Goal: Task Accomplishment & Management: Complete application form

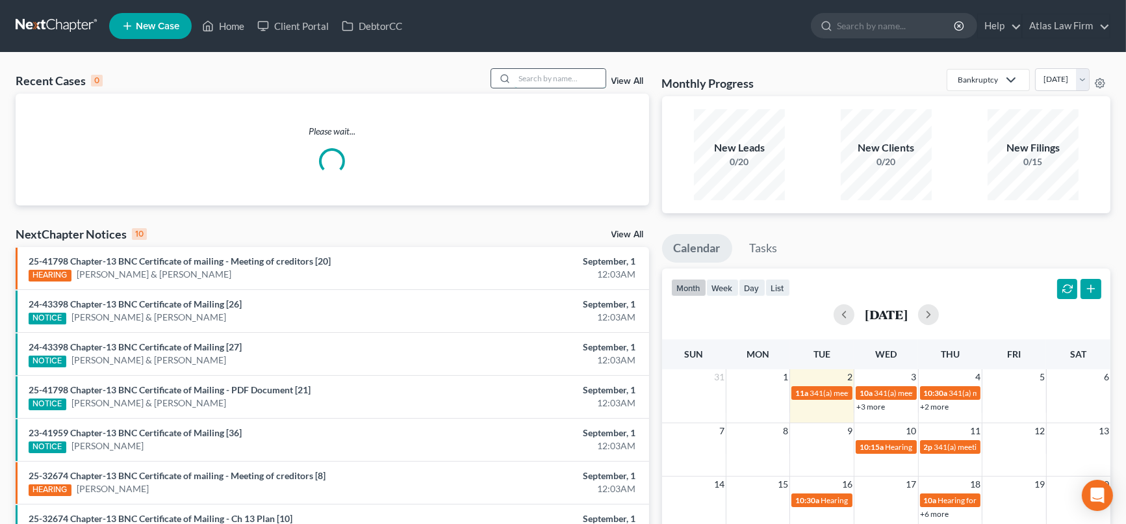
click at [585, 78] on input "search" at bounding box center [560, 78] width 91 height 19
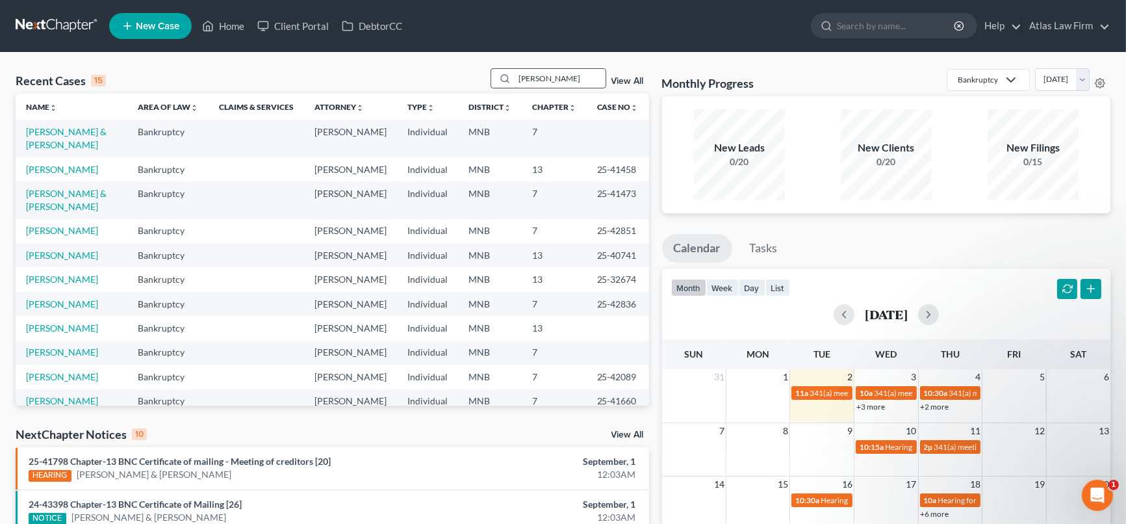
type input "[PERSON_NAME]"
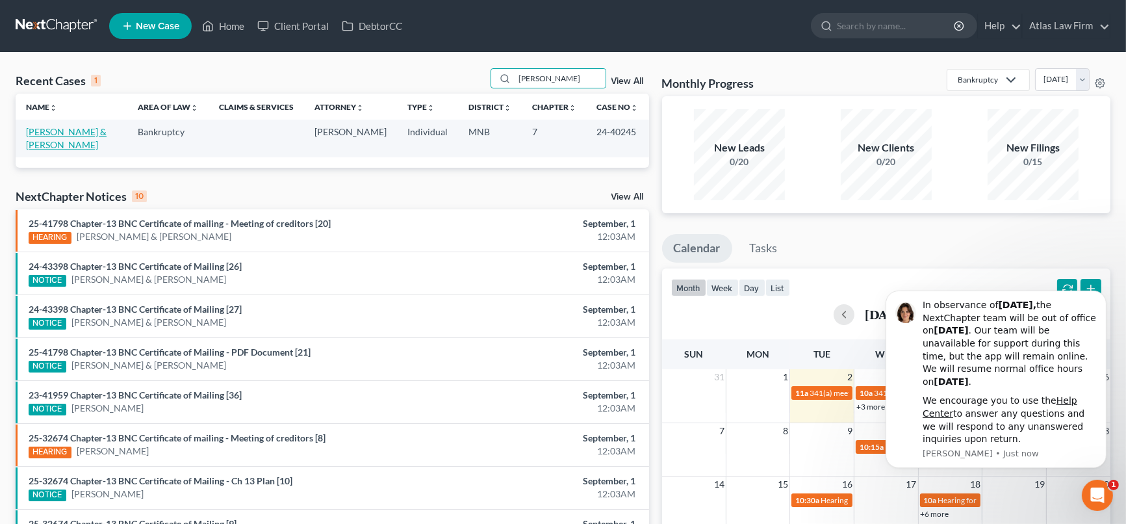
click at [57, 131] on link "[PERSON_NAME] & [PERSON_NAME]" at bounding box center [66, 138] width 81 height 24
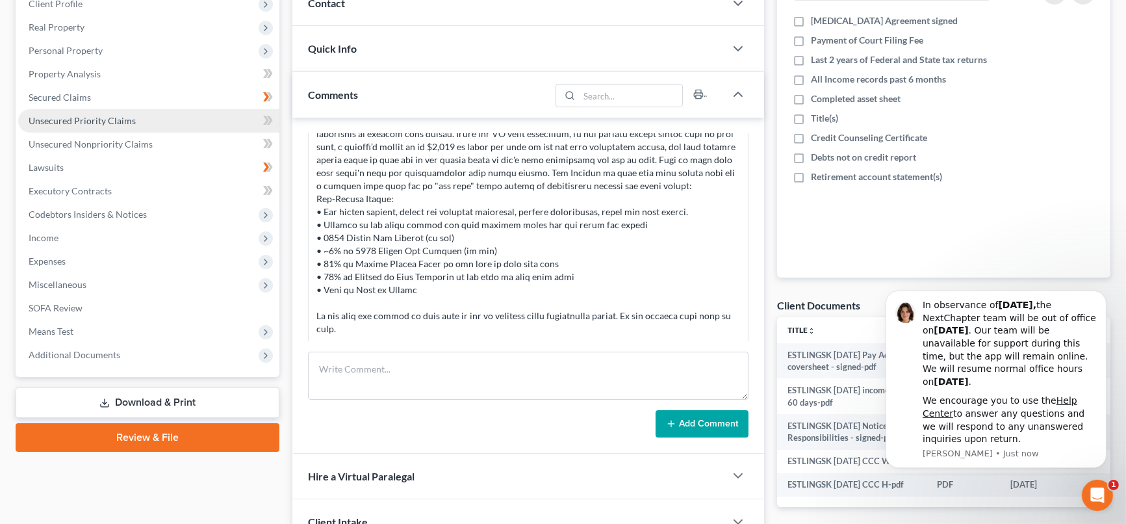
scroll to position [289, 0]
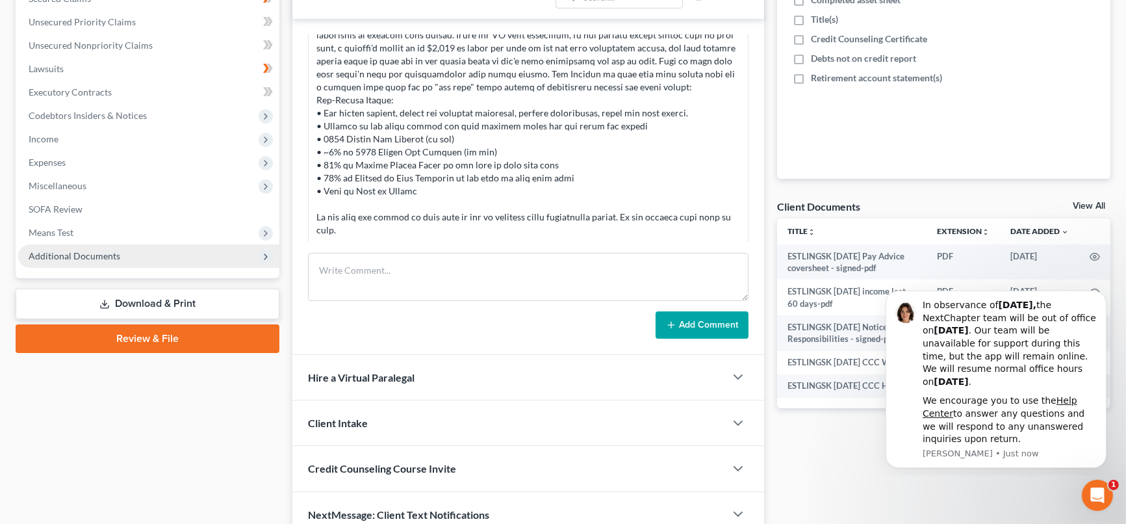
click at [36, 253] on span "Additional Documents" at bounding box center [75, 255] width 92 height 11
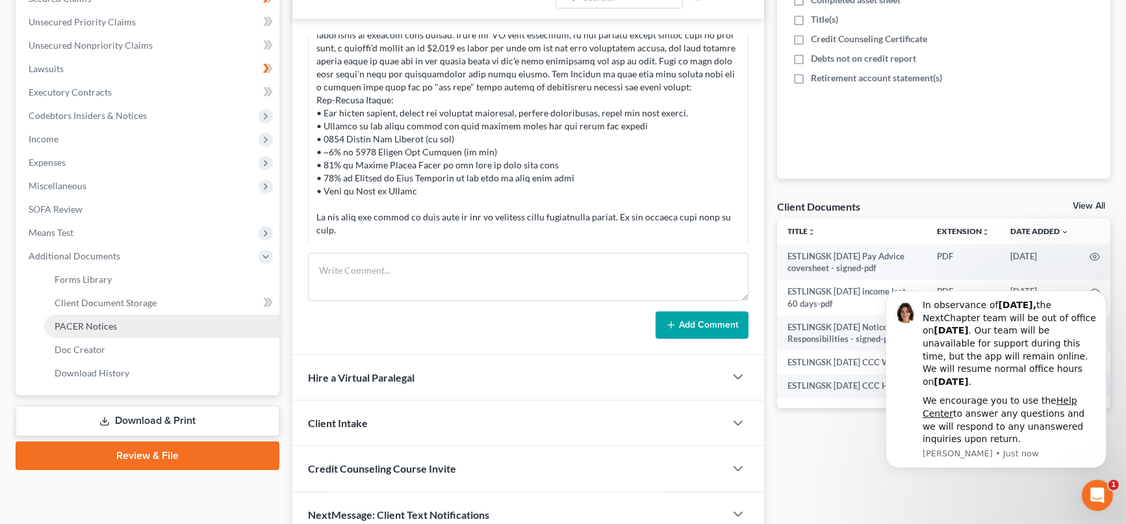
click at [135, 326] on link "PACER Notices" at bounding box center [161, 325] width 235 height 23
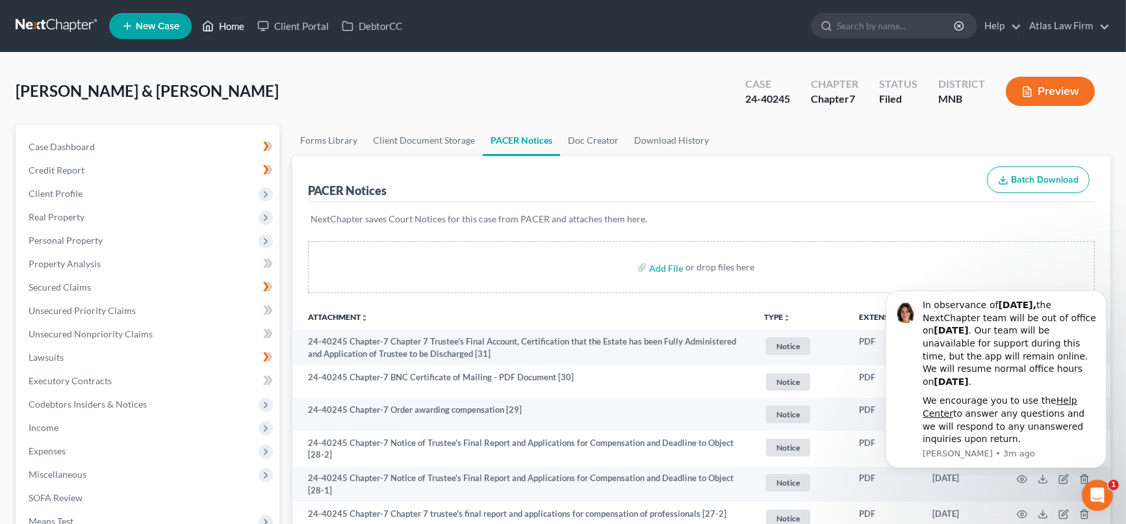
click at [216, 23] on link "Home" at bounding box center [223, 25] width 55 height 23
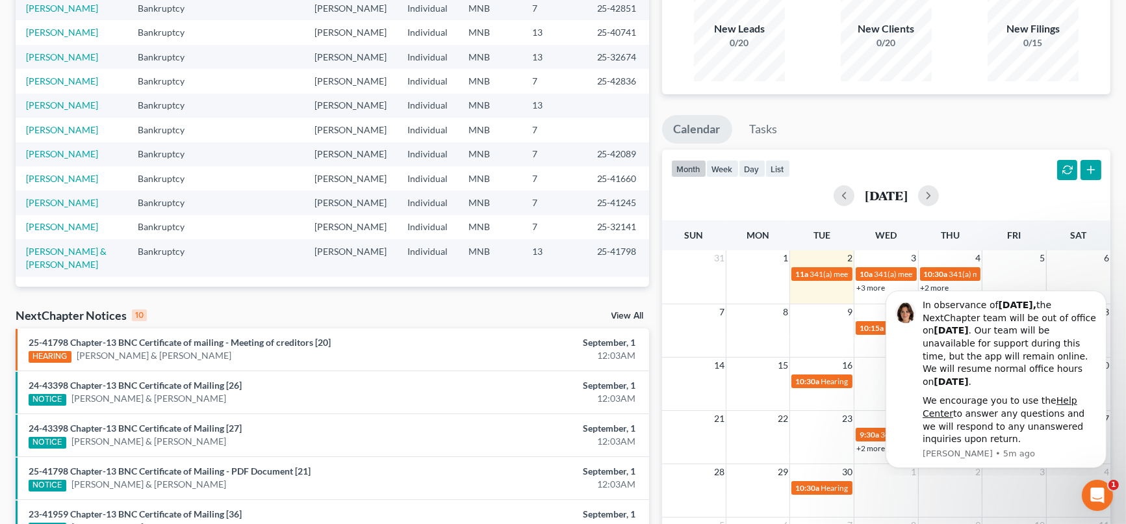
scroll to position [144, 0]
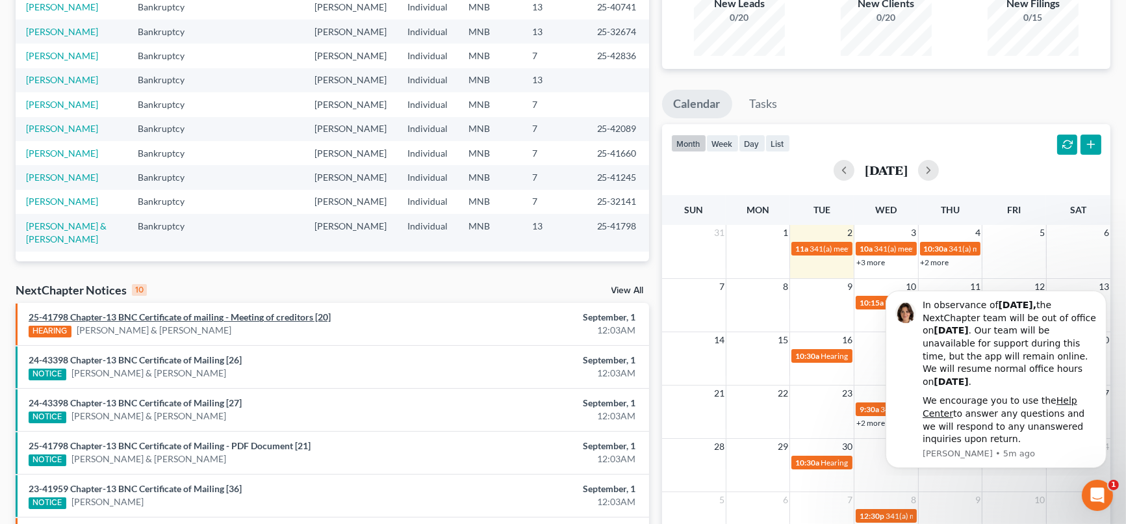
click at [318, 317] on link "25-41798 Chapter-13 BNC Certificate of mailing - Meeting of creditors [20]" at bounding box center [180, 316] width 302 height 11
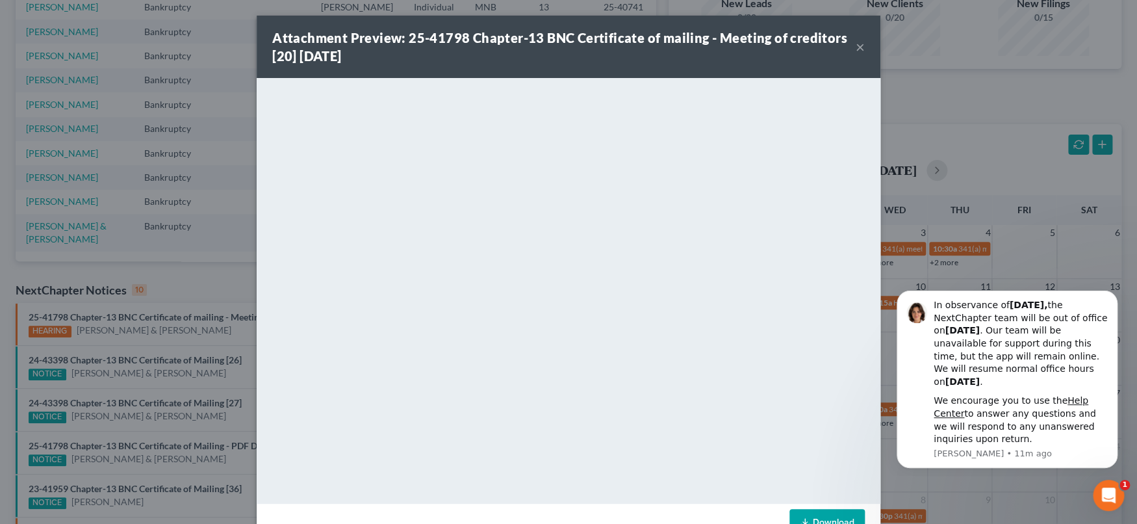
click at [856, 48] on button "×" at bounding box center [860, 47] width 9 height 16
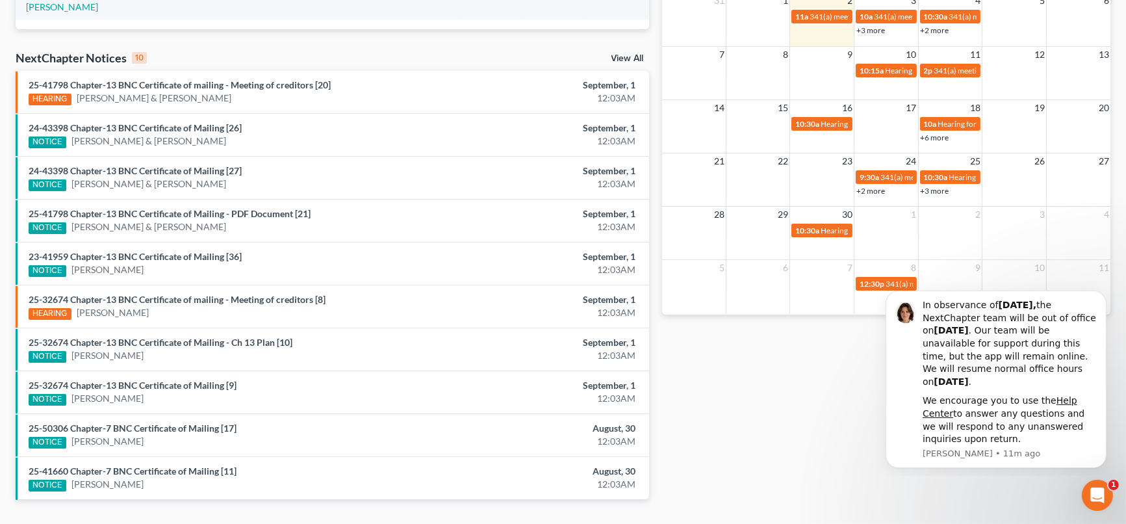
scroll to position [404, 0]
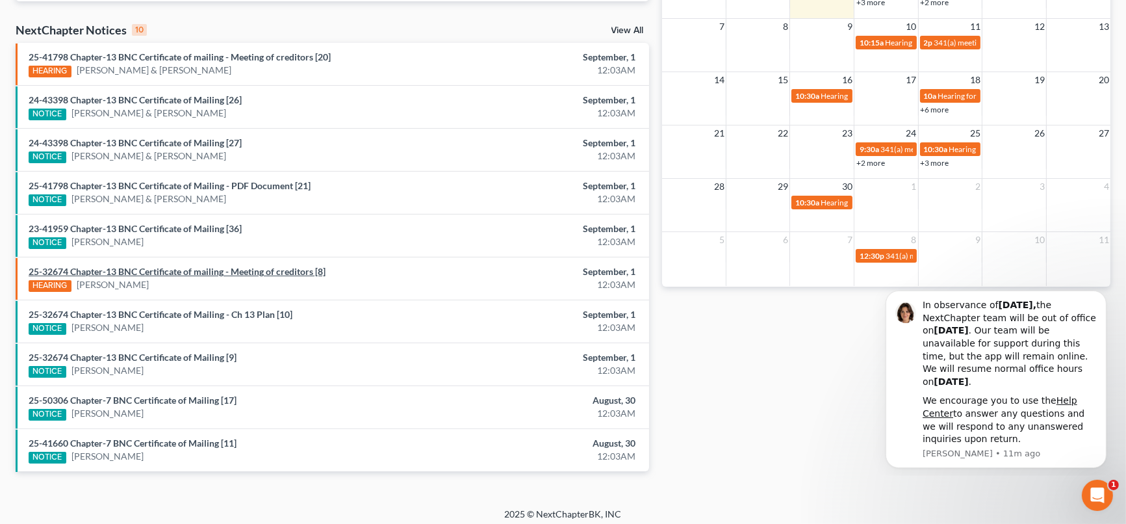
click at [300, 268] on link "25-32674 Chapter-13 BNC Certificate of mailing - Meeting of creditors [8]" at bounding box center [177, 271] width 297 height 11
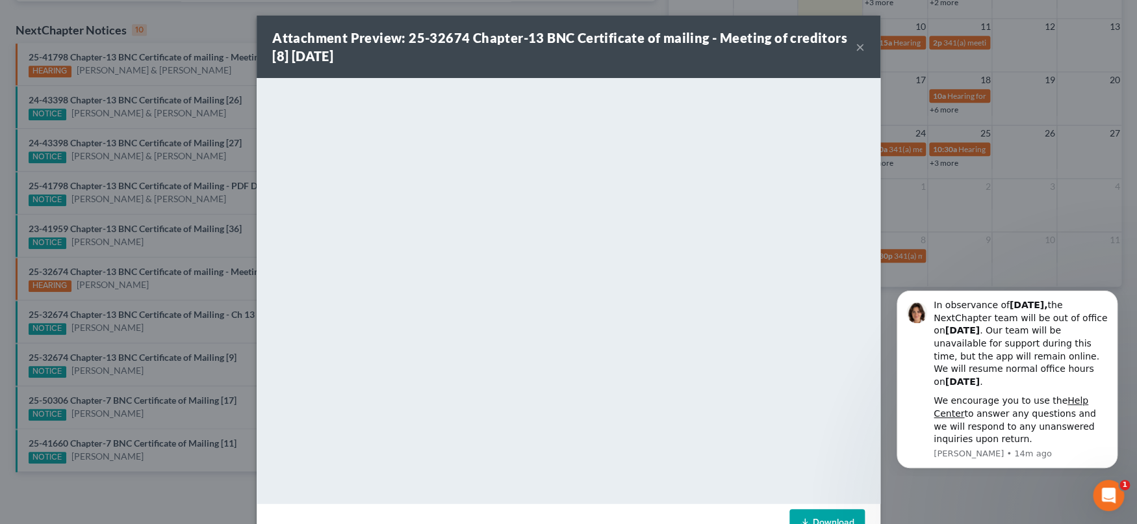
click at [856, 43] on button "×" at bounding box center [860, 47] width 9 height 16
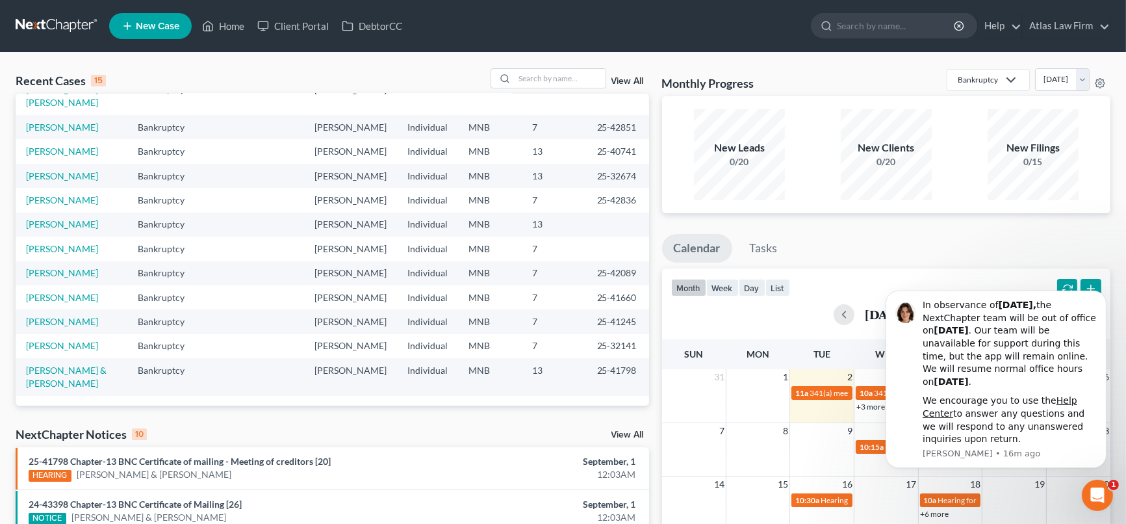
scroll to position [0, 0]
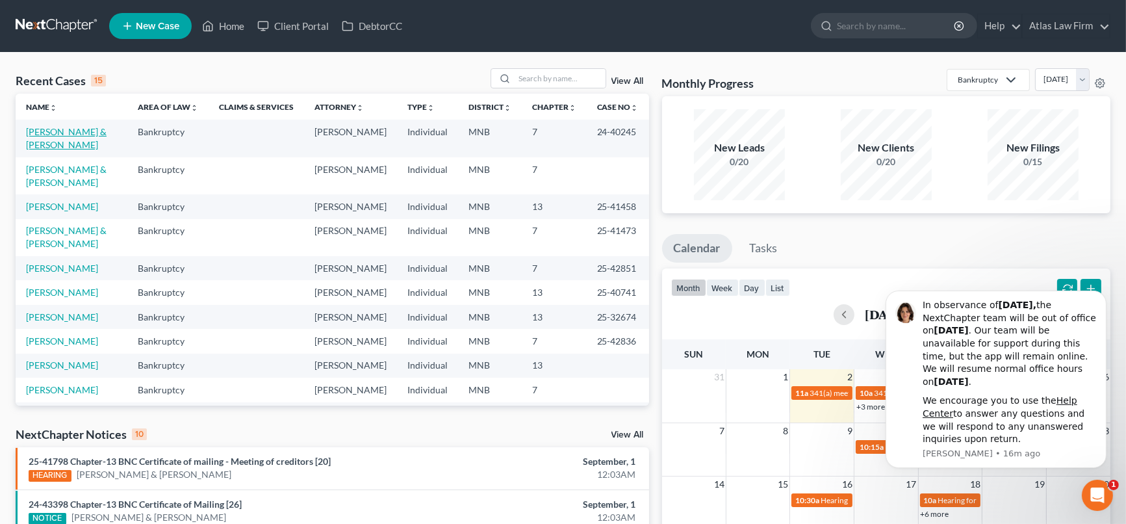
click at [105, 131] on link "[PERSON_NAME] & [PERSON_NAME]" at bounding box center [66, 138] width 81 height 24
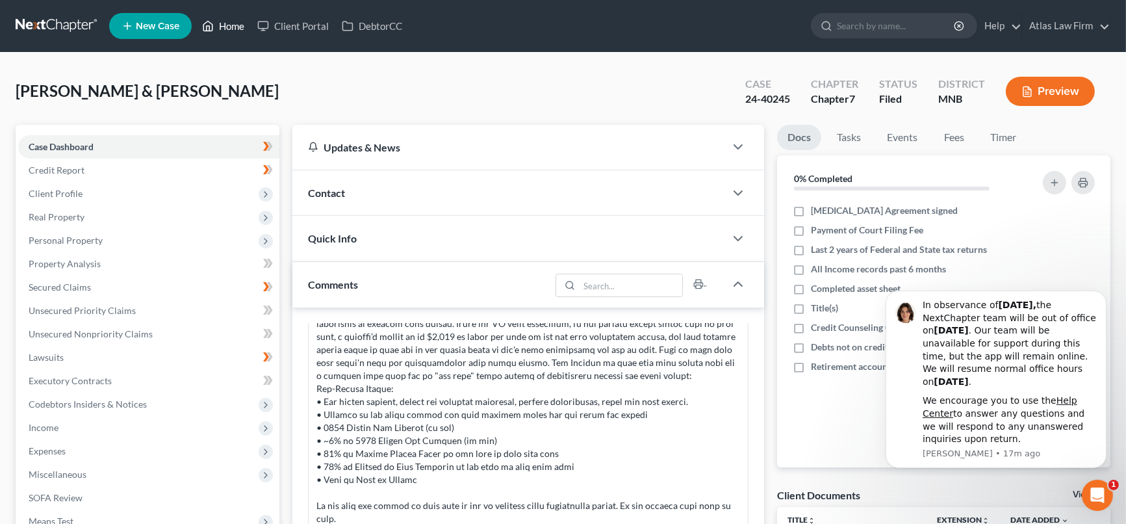
click at [238, 27] on link "Home" at bounding box center [223, 25] width 55 height 23
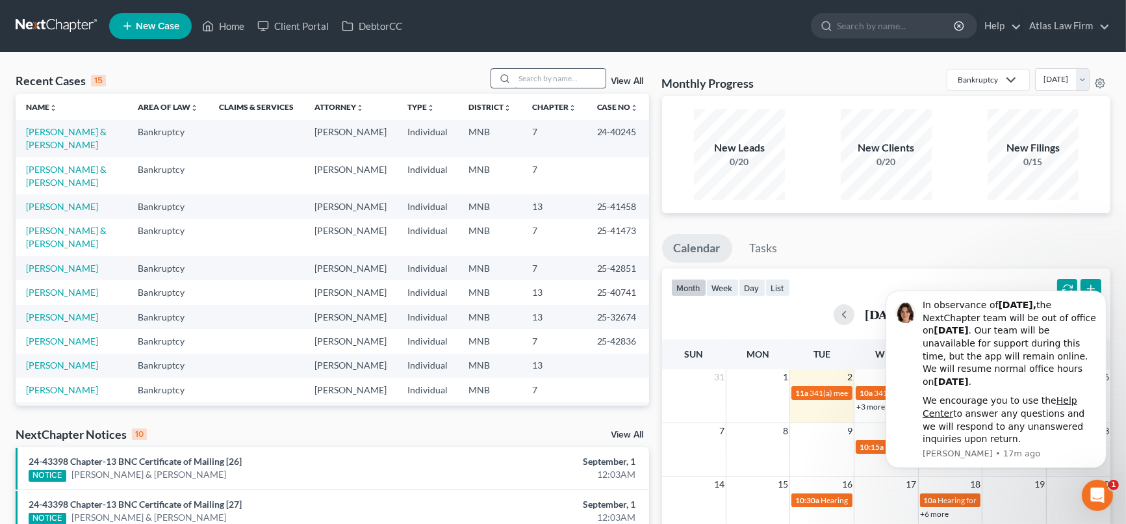
click at [586, 76] on input "search" at bounding box center [560, 78] width 91 height 19
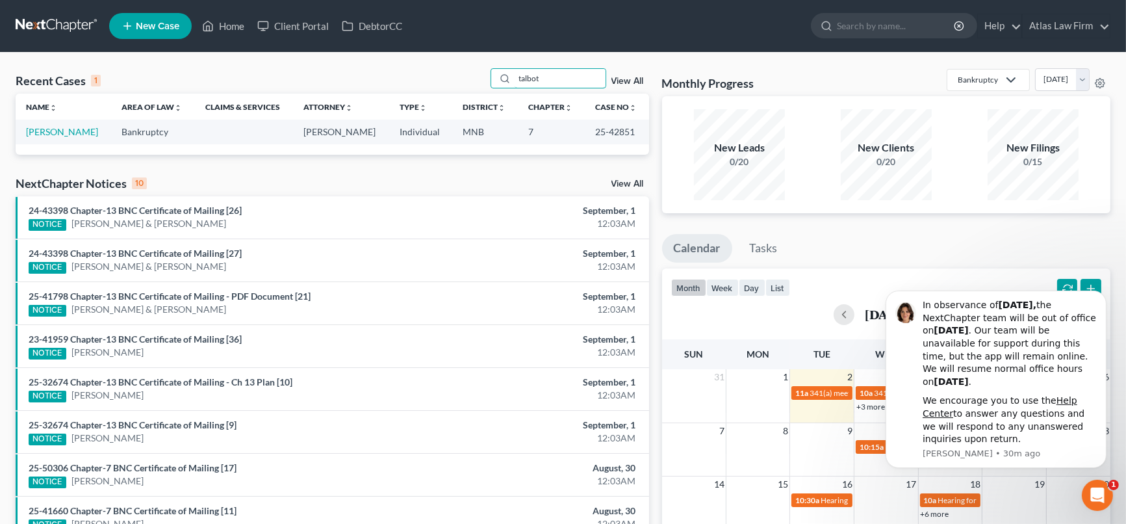
drag, startPoint x: 556, startPoint y: 68, endPoint x: 450, endPoint y: 77, distance: 105.6
click at [450, 77] on div "Recent Cases 1 talbot View All" at bounding box center [333, 80] width 634 height 25
type input "[PERSON_NAME]"
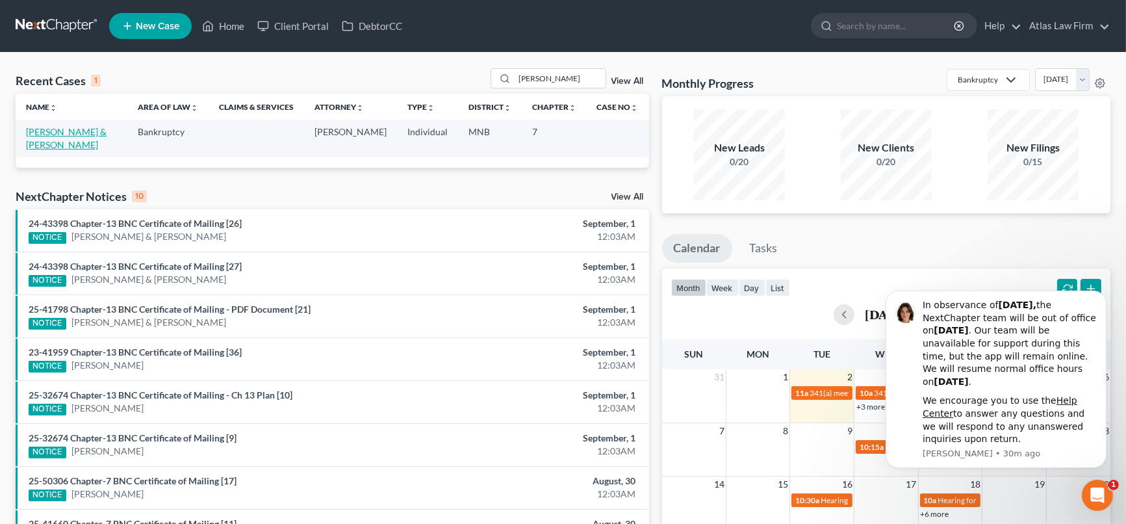
click at [81, 132] on link "[PERSON_NAME] & [PERSON_NAME]" at bounding box center [66, 138] width 81 height 24
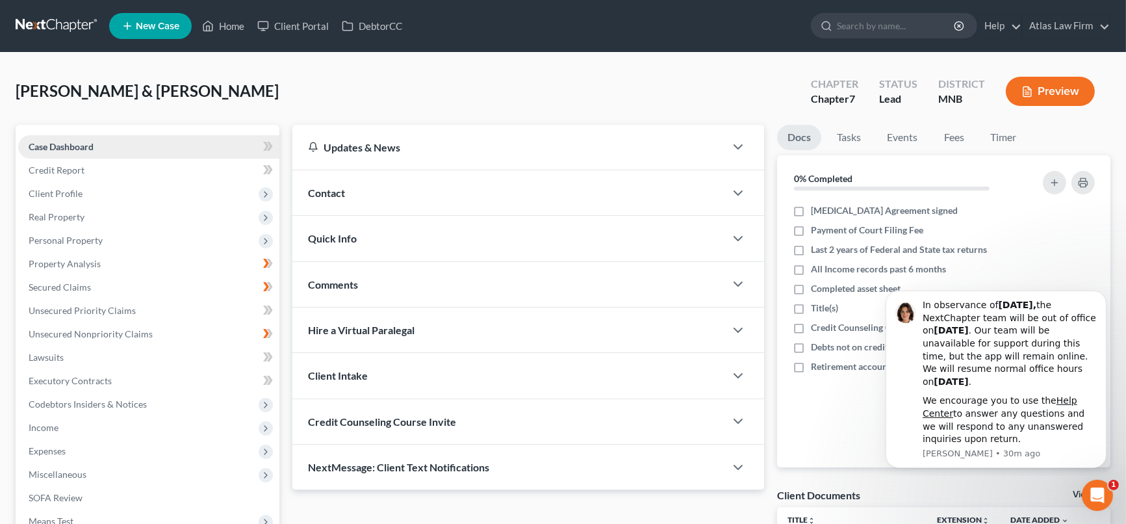
scroll to position [144, 0]
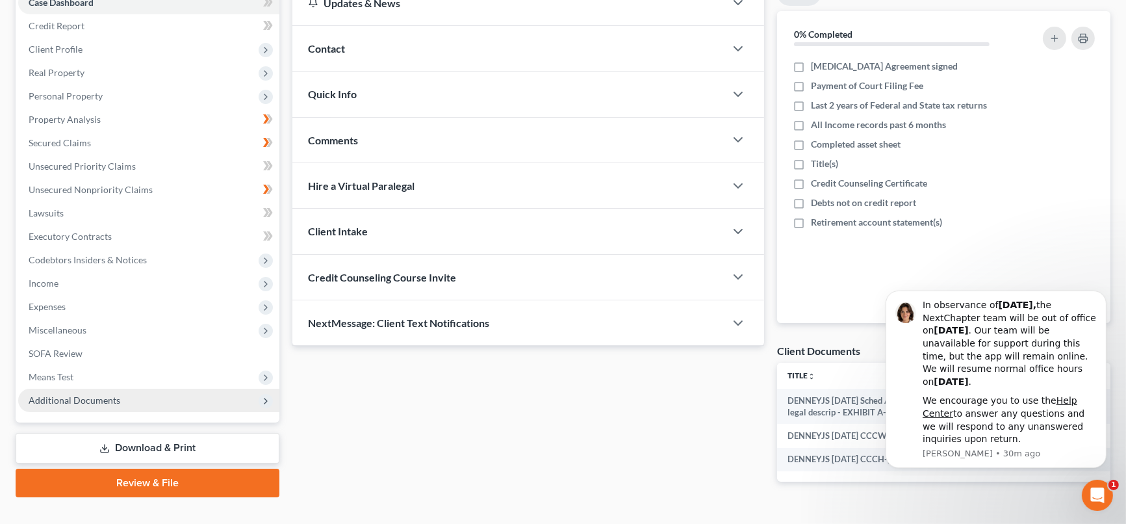
click at [101, 398] on span "Additional Documents" at bounding box center [75, 399] width 92 height 11
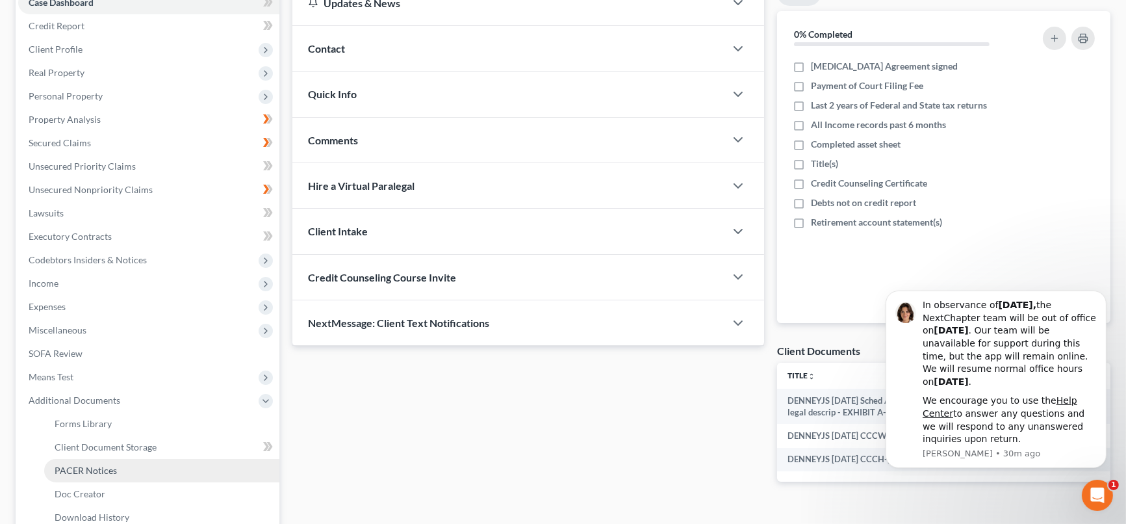
click at [133, 469] on link "PACER Notices" at bounding box center [161, 470] width 235 height 23
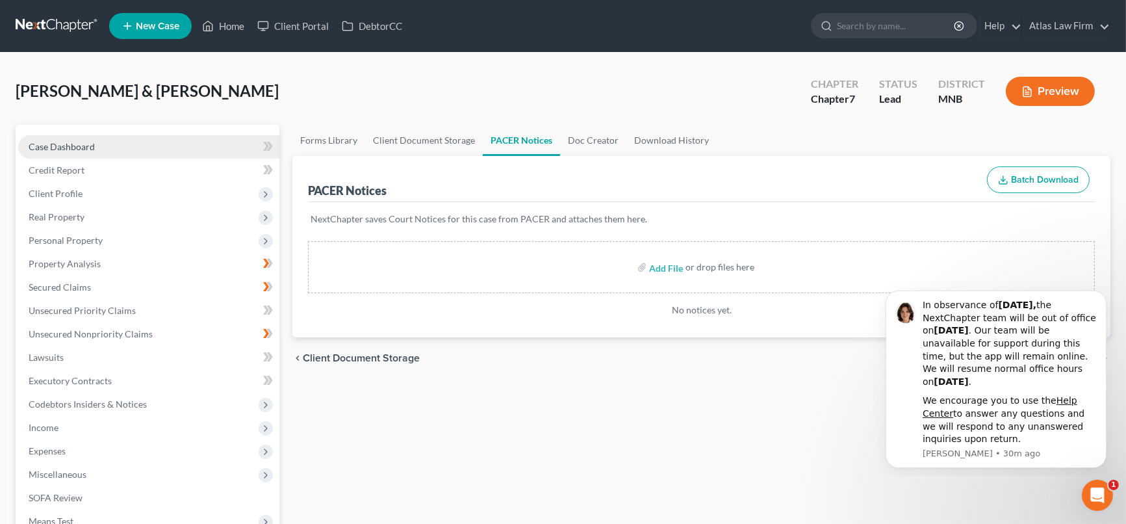
click at [100, 146] on link "Case Dashboard" at bounding box center [148, 146] width 261 height 23
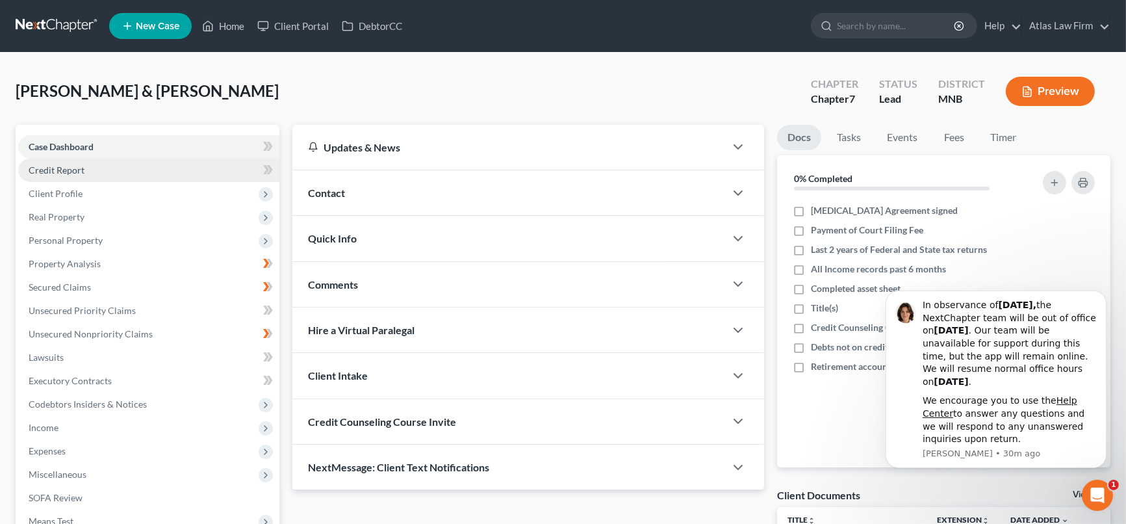
click at [127, 170] on link "Credit Report" at bounding box center [148, 170] width 261 height 23
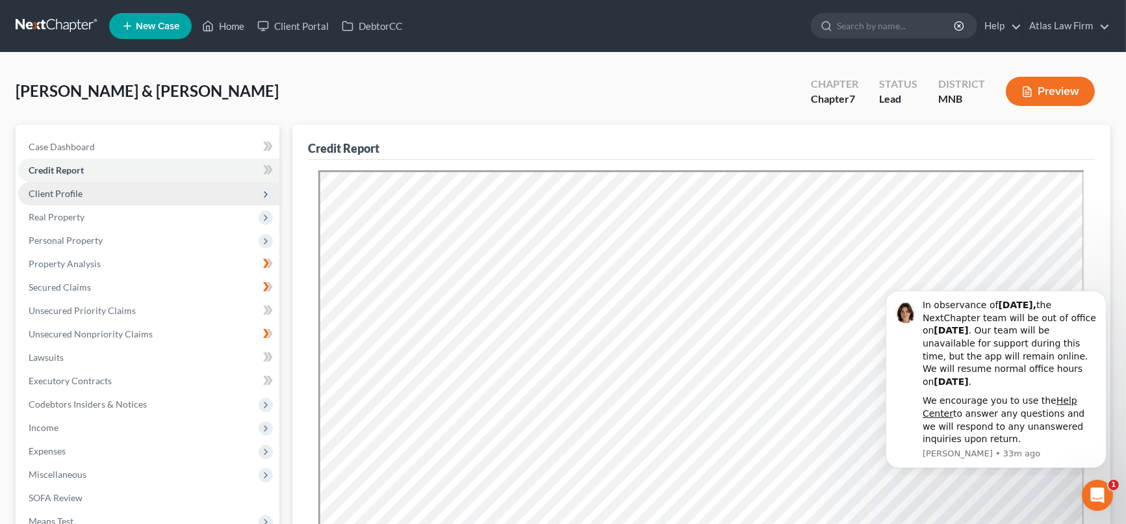
click at [74, 192] on span "Client Profile" at bounding box center [56, 193] width 54 height 11
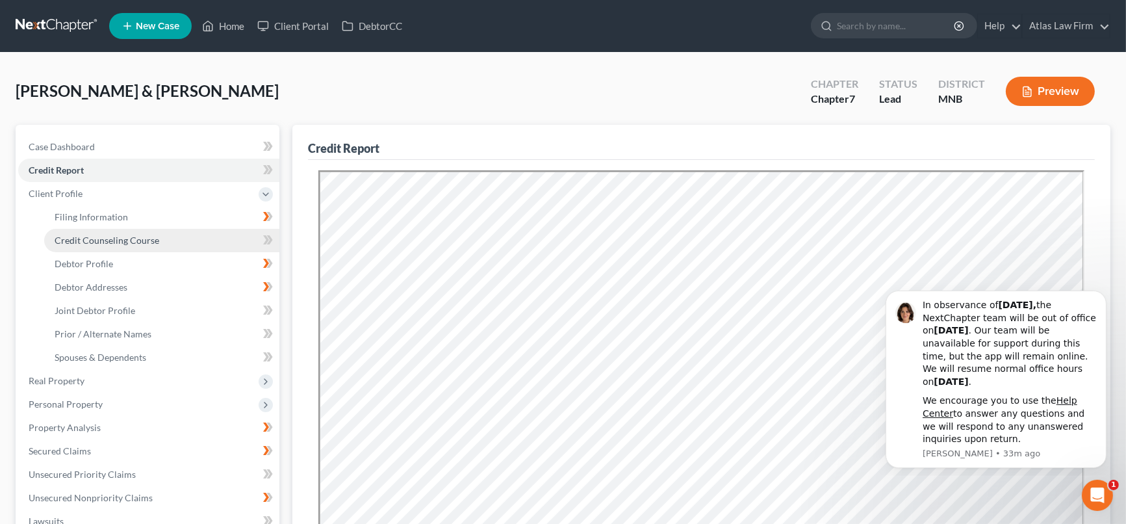
click at [105, 240] on span "Credit Counseling Course" at bounding box center [107, 240] width 105 height 11
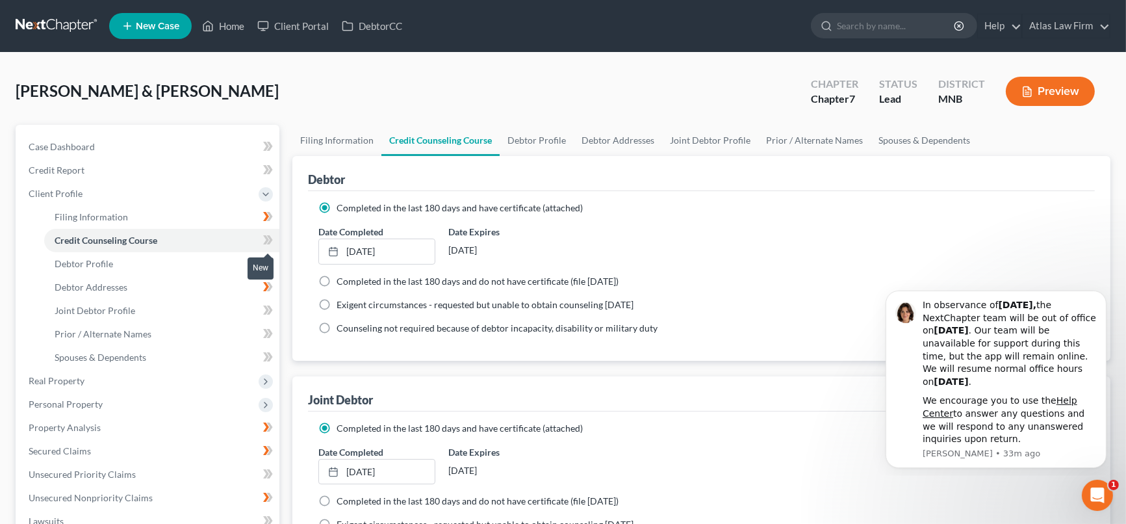
click at [269, 239] on icon at bounding box center [268, 240] width 10 height 16
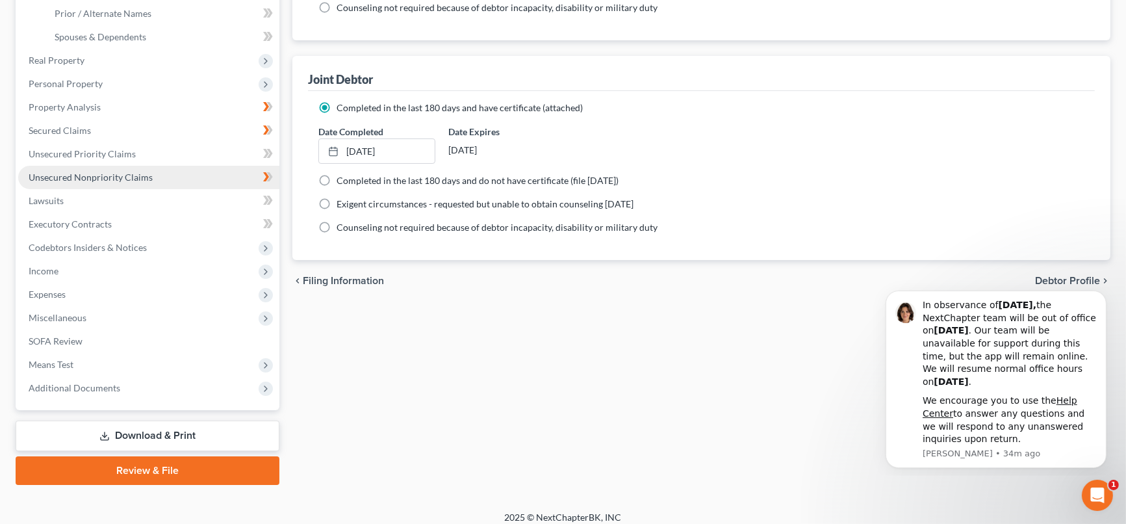
scroll to position [329, 0]
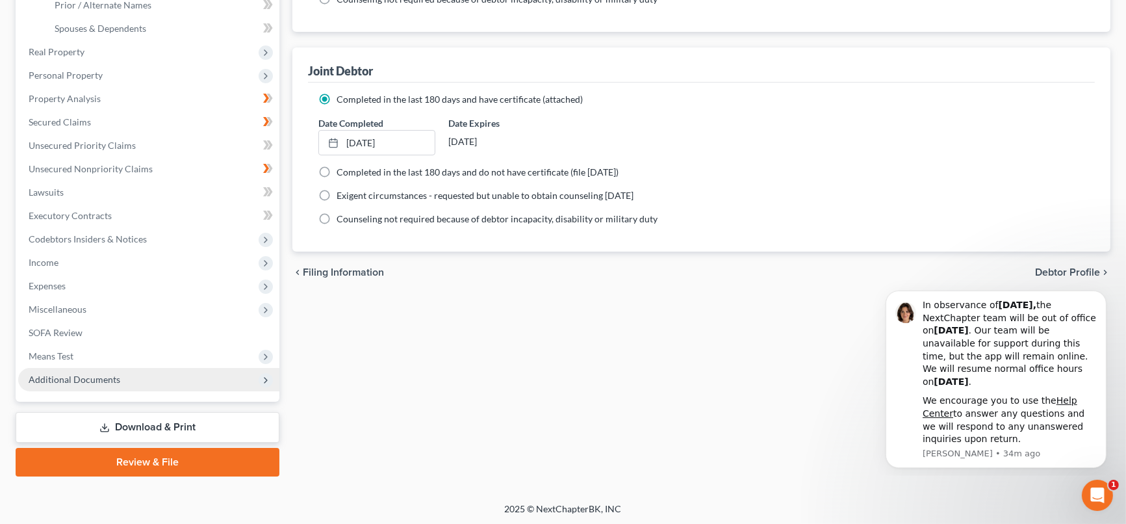
click at [96, 375] on span "Additional Documents" at bounding box center [75, 379] width 92 height 11
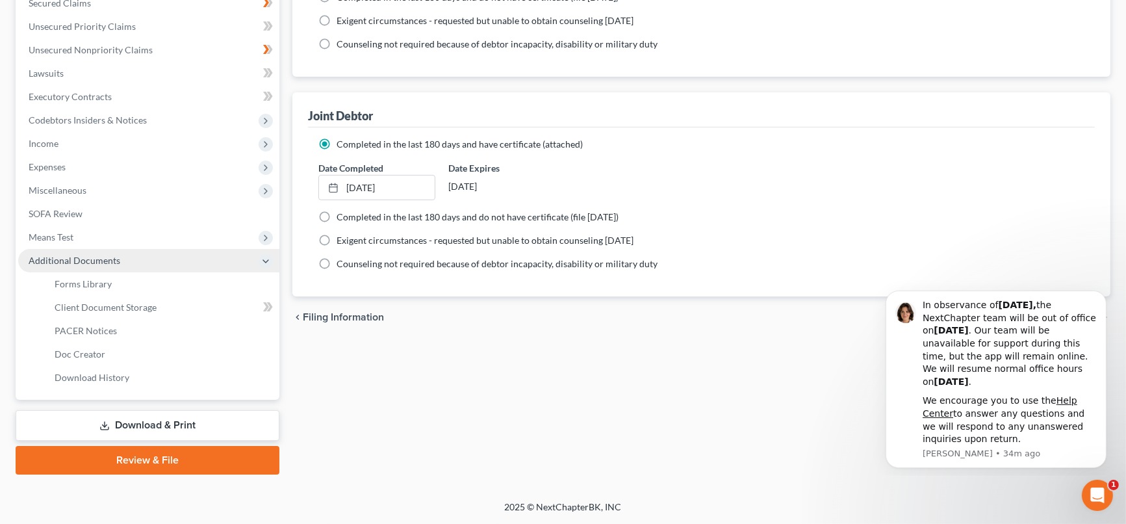
scroll to position [282, 0]
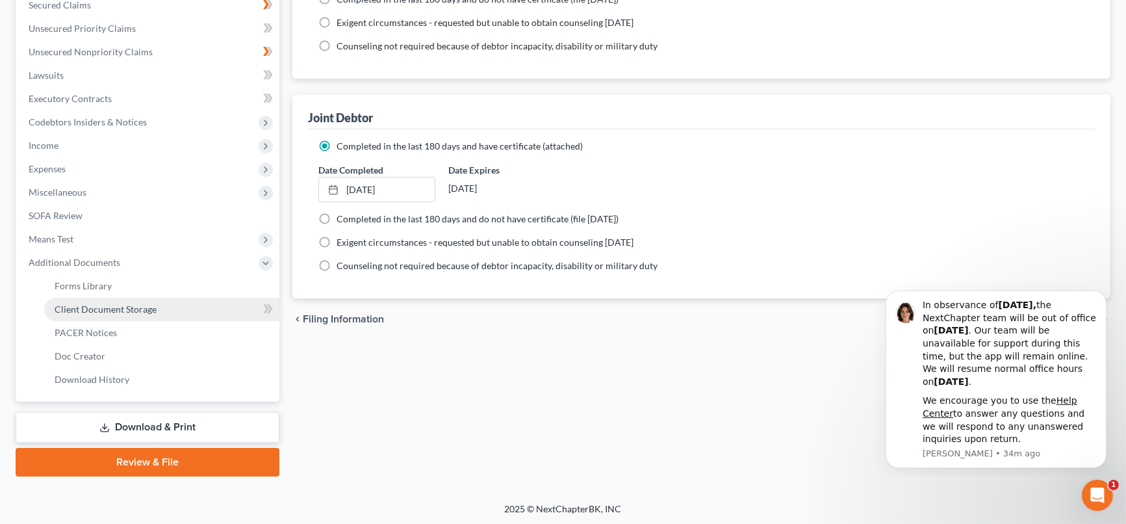
click at [99, 312] on span "Client Document Storage" at bounding box center [106, 308] width 102 height 11
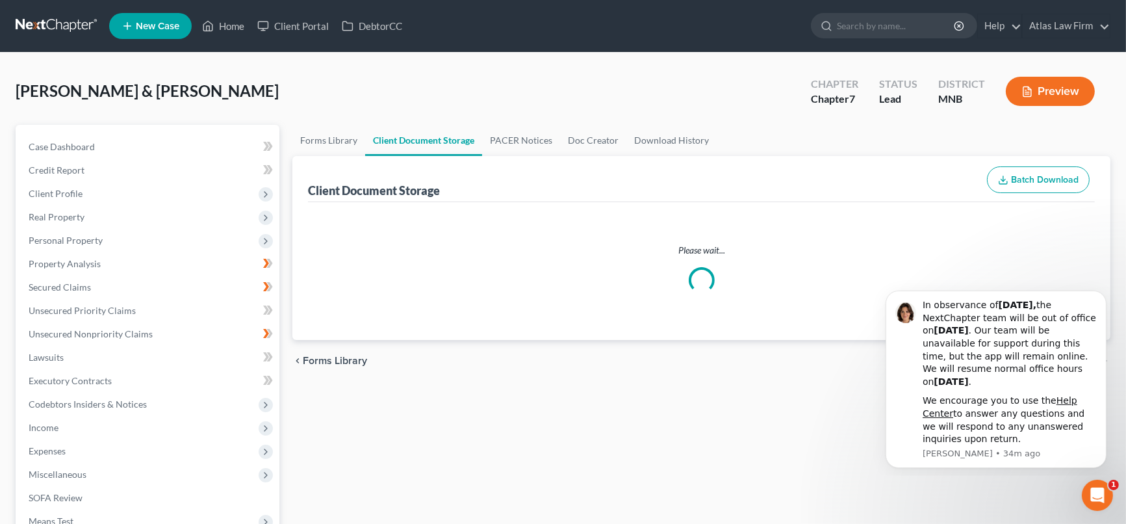
select select "1"
select select "2"
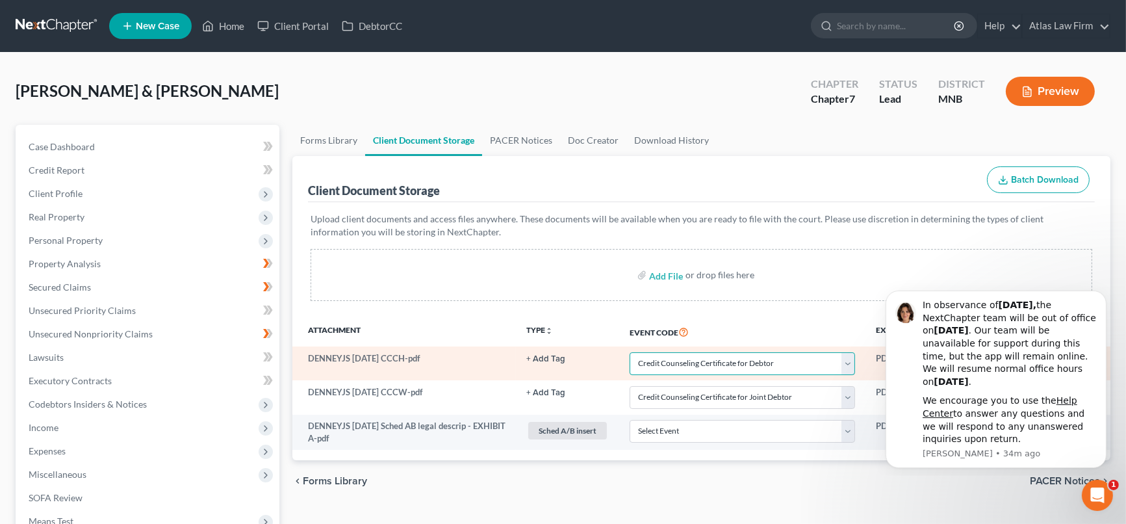
click at [849, 360] on select "Select Event Chapter 13 Plan Credit Counseling Certificate for Debtor Credit Co…" at bounding box center [742, 363] width 225 height 23
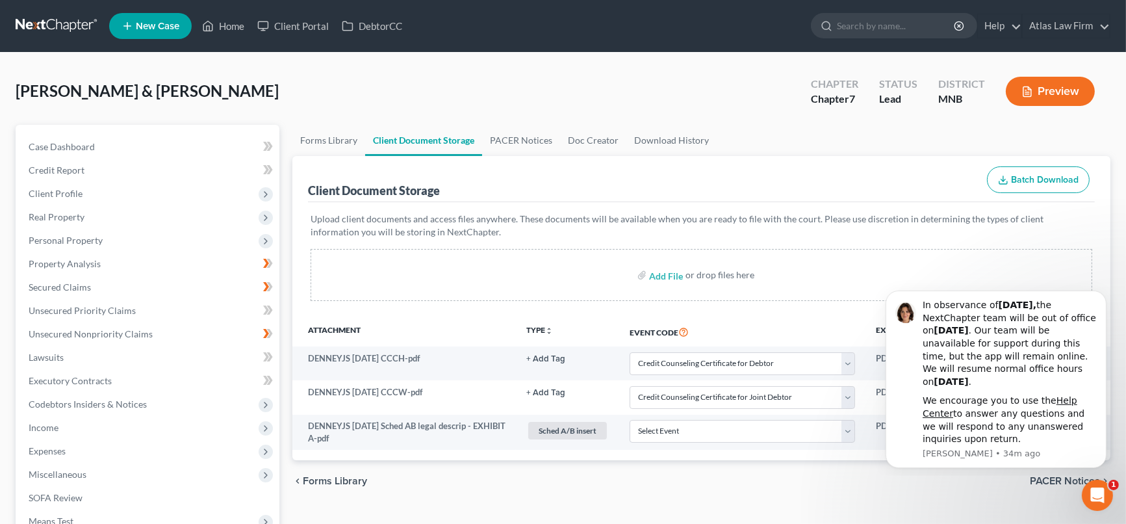
click at [882, 156] on div "Client Document Storage Batch Download" at bounding box center [701, 179] width 787 height 47
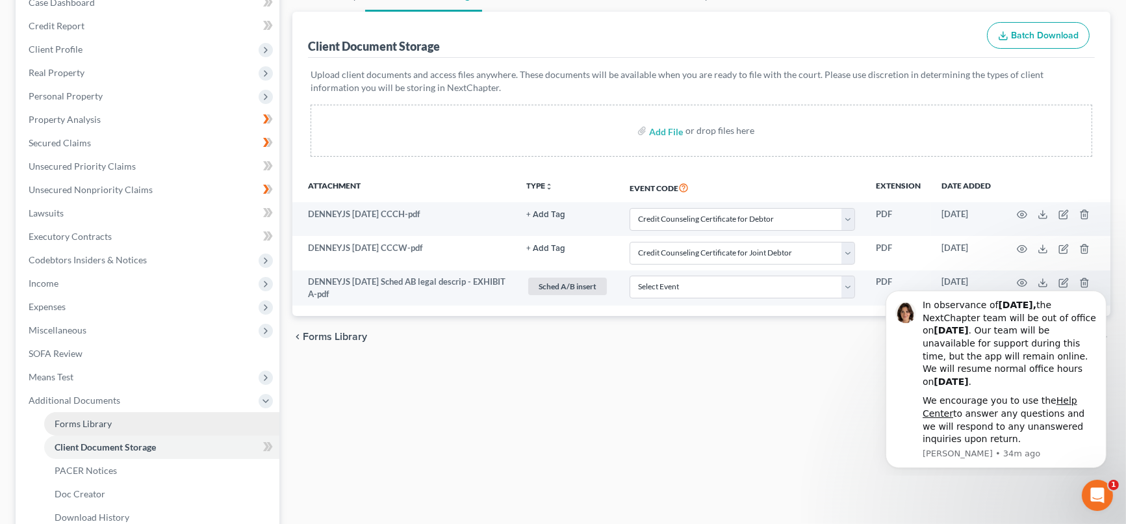
scroll to position [282, 0]
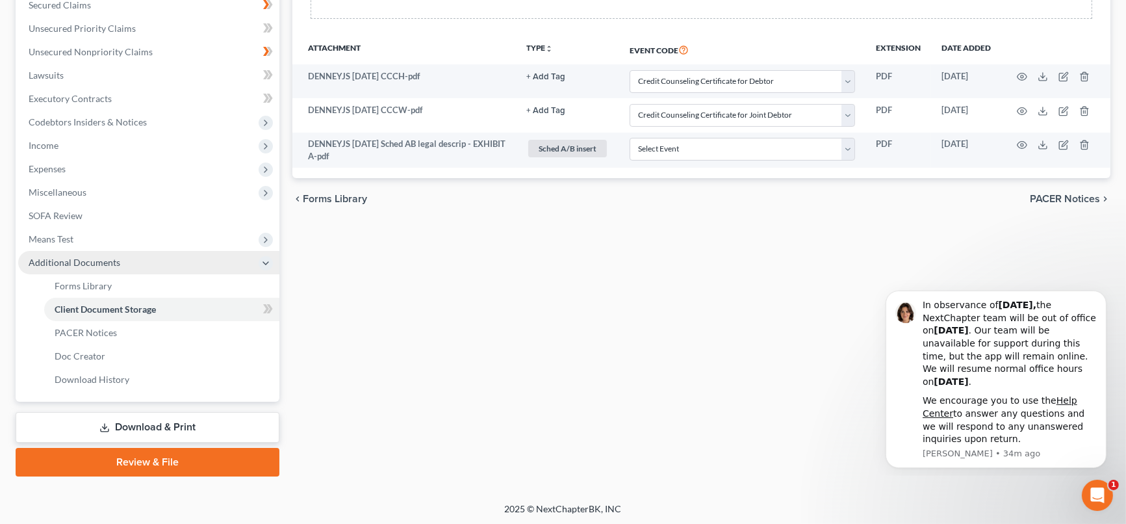
click at [77, 258] on span "Additional Documents" at bounding box center [75, 262] width 92 height 11
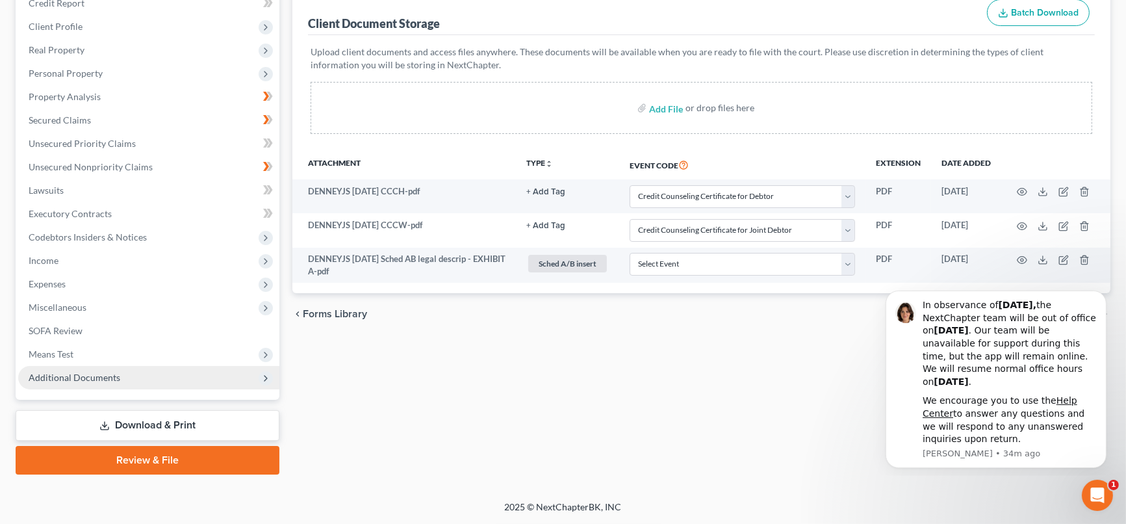
scroll to position [166, 0]
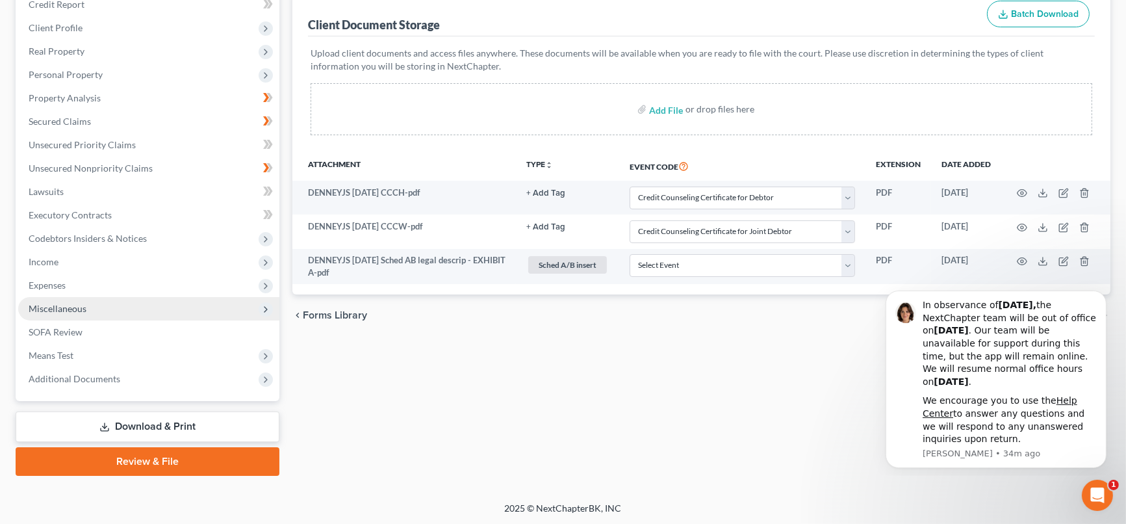
click at [90, 307] on span "Miscellaneous" at bounding box center [148, 308] width 261 height 23
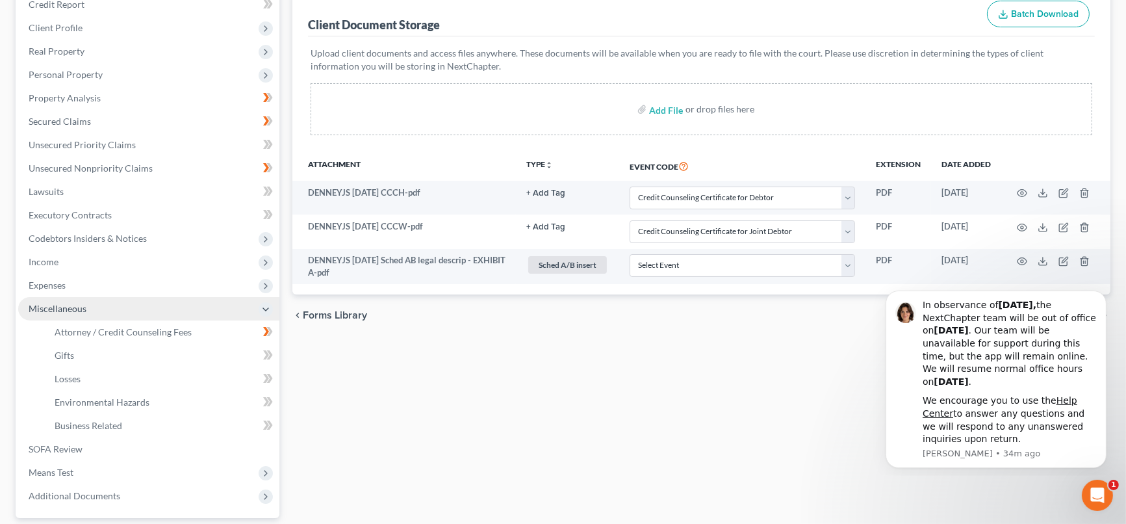
scroll to position [282, 0]
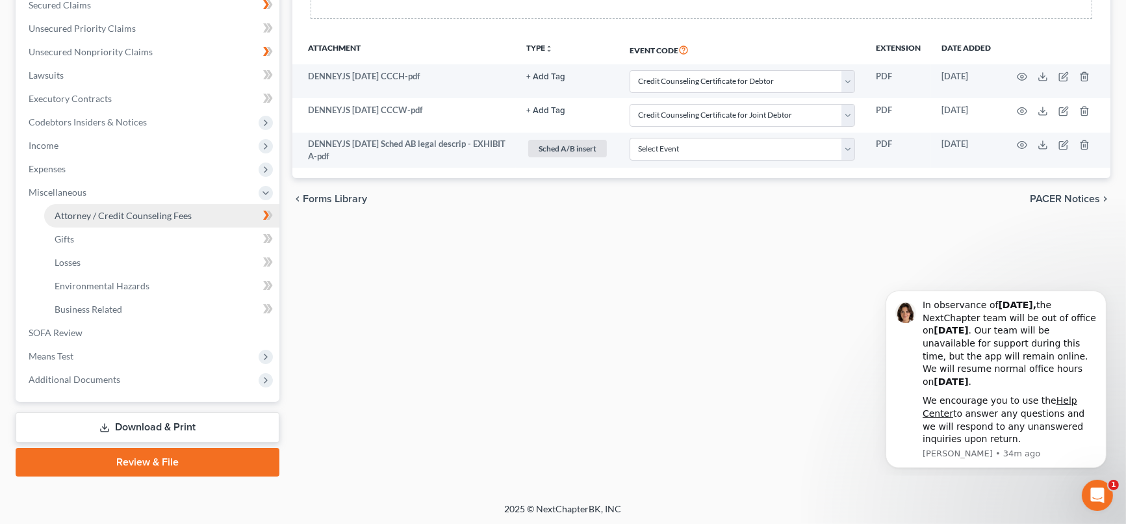
click at [136, 207] on link "Attorney / Credit Counseling Fees" at bounding box center [161, 215] width 235 height 23
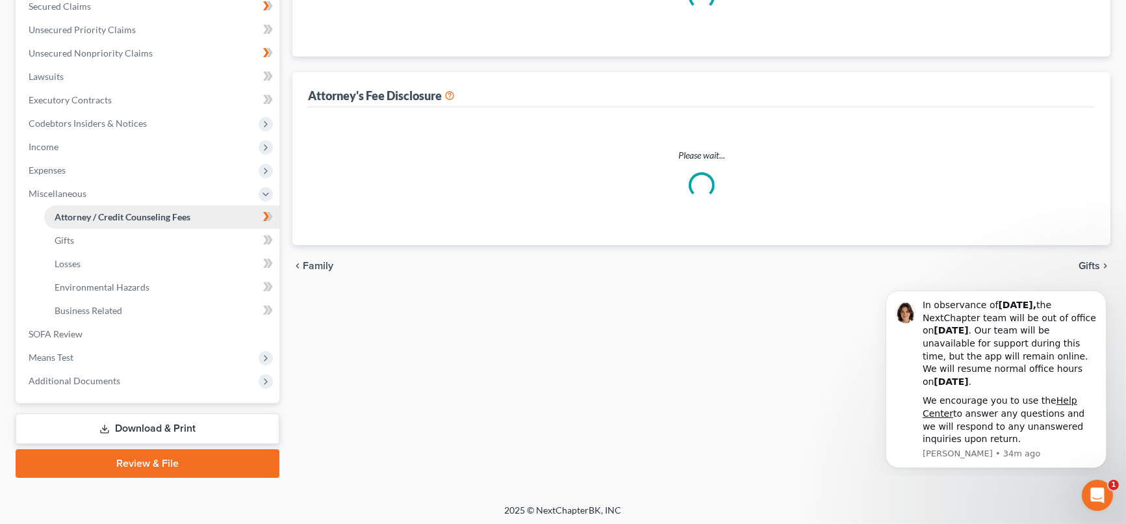
select select "0"
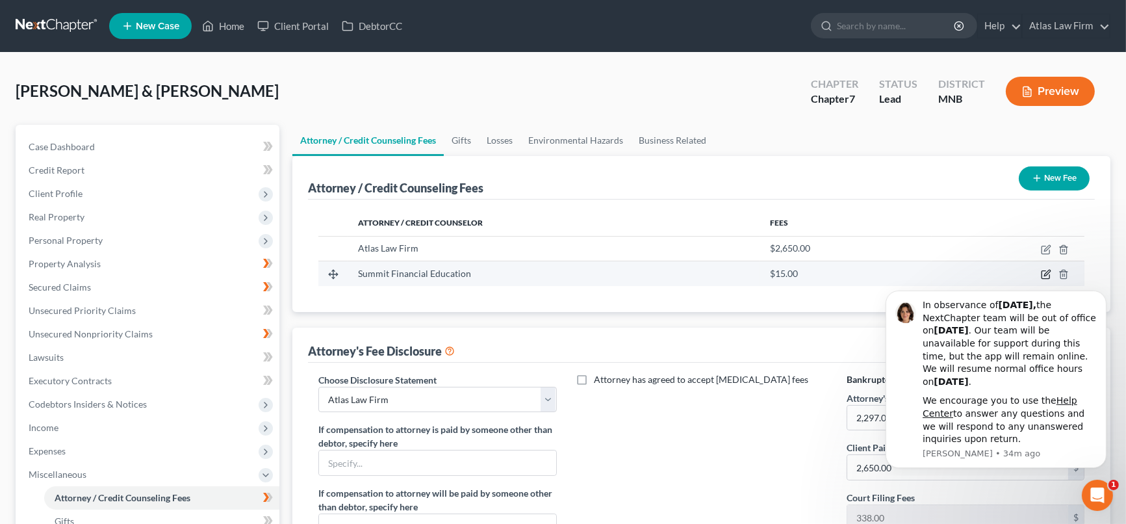
click at [1047, 271] on icon "button" at bounding box center [1047, 273] width 6 height 6
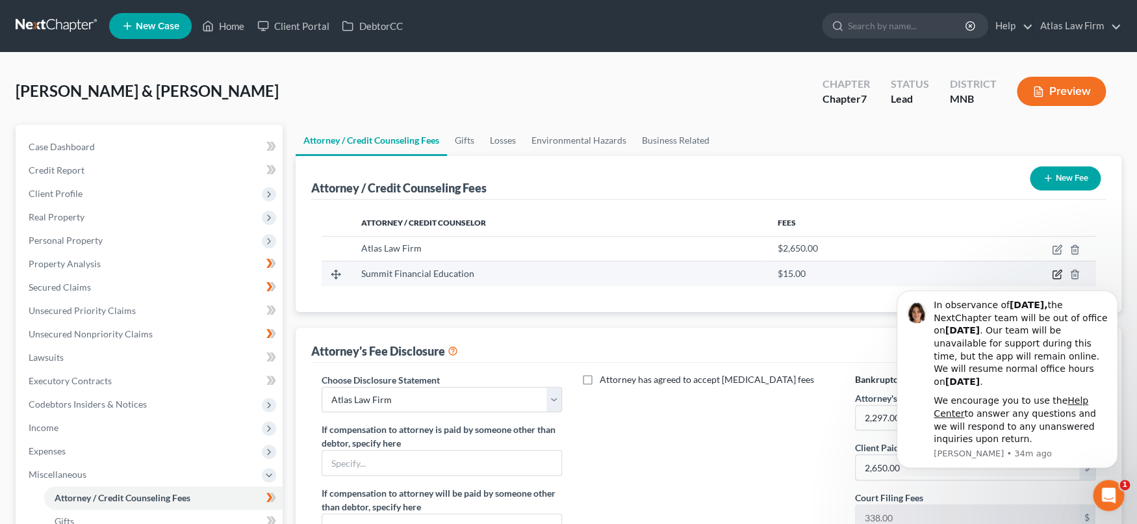
select select "3"
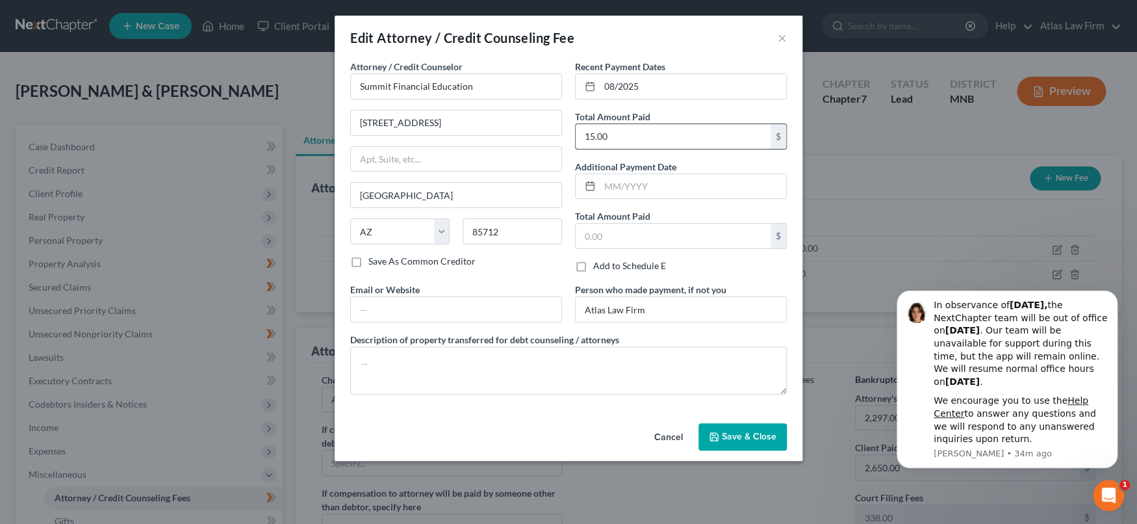
click at [749, 135] on input "15.00" at bounding box center [673, 136] width 195 height 25
type input "30"
click at [769, 433] on span "Save & Close" at bounding box center [749, 436] width 55 height 11
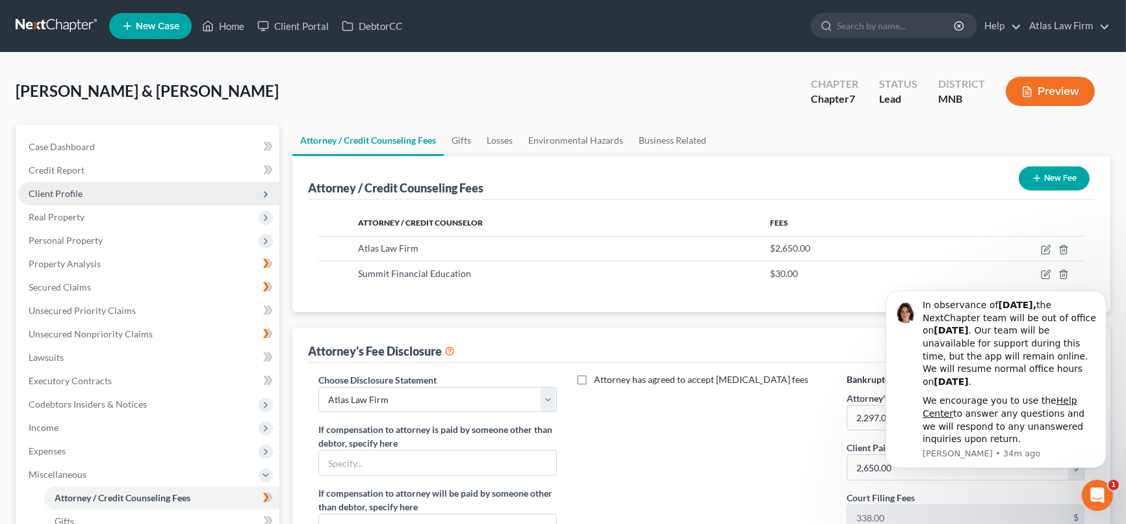
click at [78, 188] on span "Client Profile" at bounding box center [56, 193] width 54 height 11
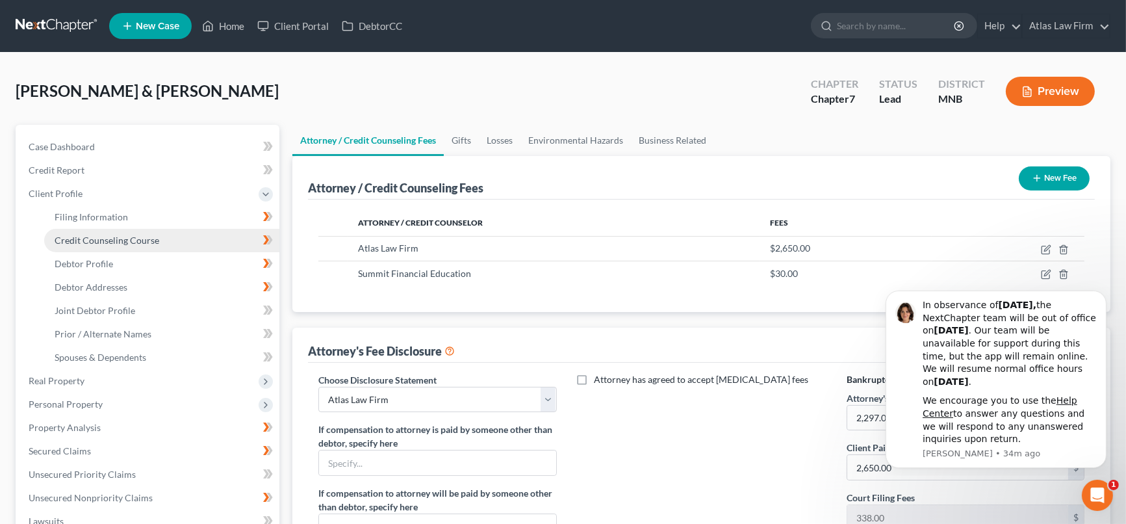
click at [160, 236] on link "Credit Counseling Course" at bounding box center [161, 240] width 235 height 23
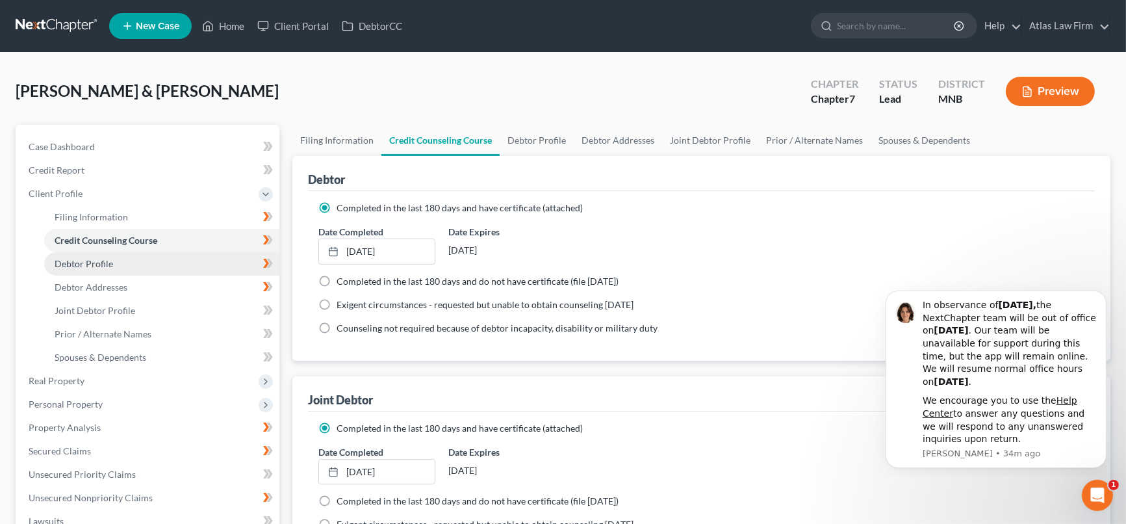
click at [157, 266] on link "Debtor Profile" at bounding box center [161, 263] width 235 height 23
select select "1"
select select "3"
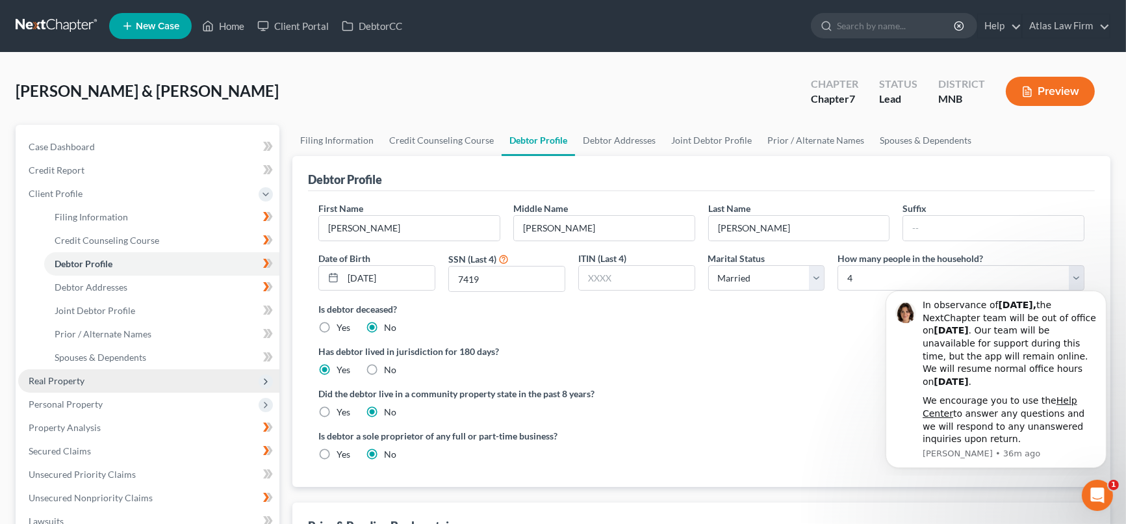
click at [110, 374] on span "Real Property" at bounding box center [148, 380] width 261 height 23
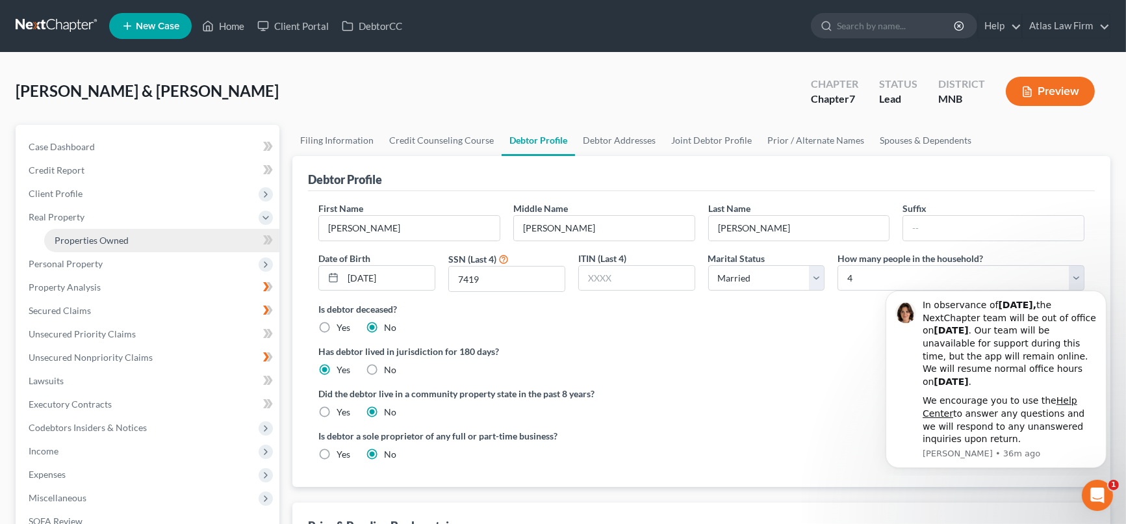
click at [105, 237] on span "Properties Owned" at bounding box center [92, 240] width 74 height 11
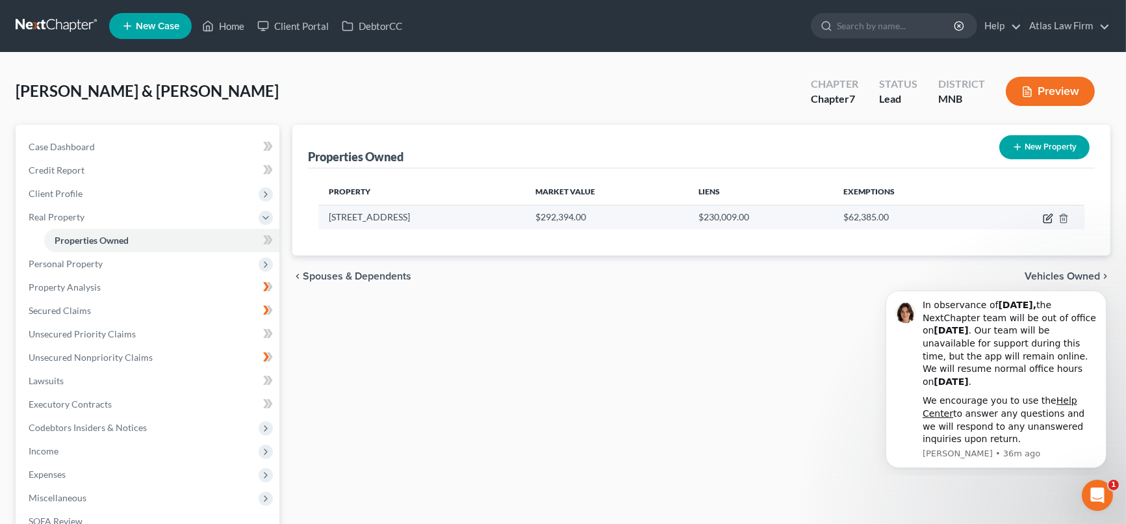
click at [1046, 213] on icon "button" at bounding box center [1048, 218] width 10 height 10
select select "24"
select select "0"
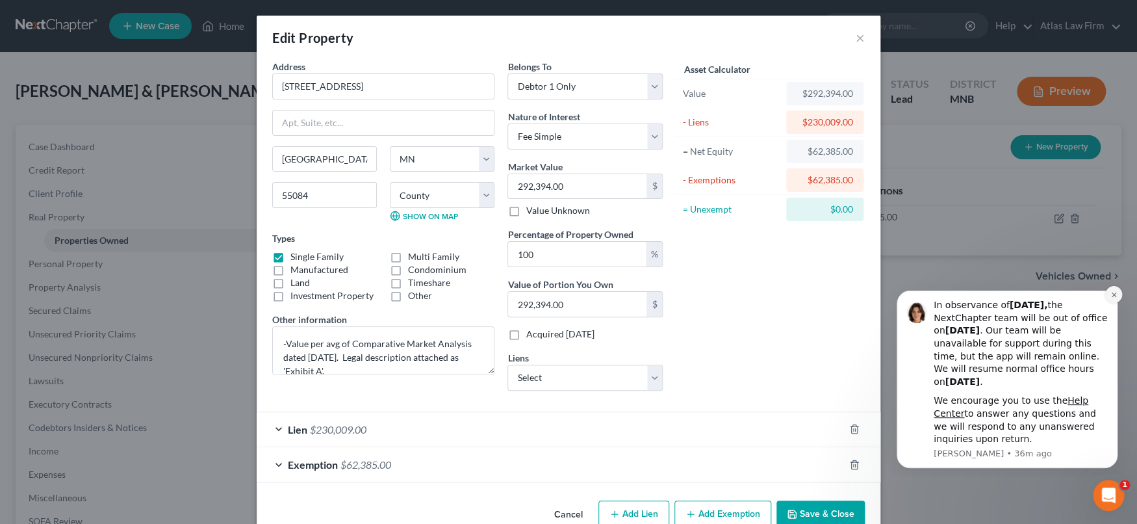
click at [1117, 293] on button "Dismiss notification" at bounding box center [1113, 294] width 17 height 17
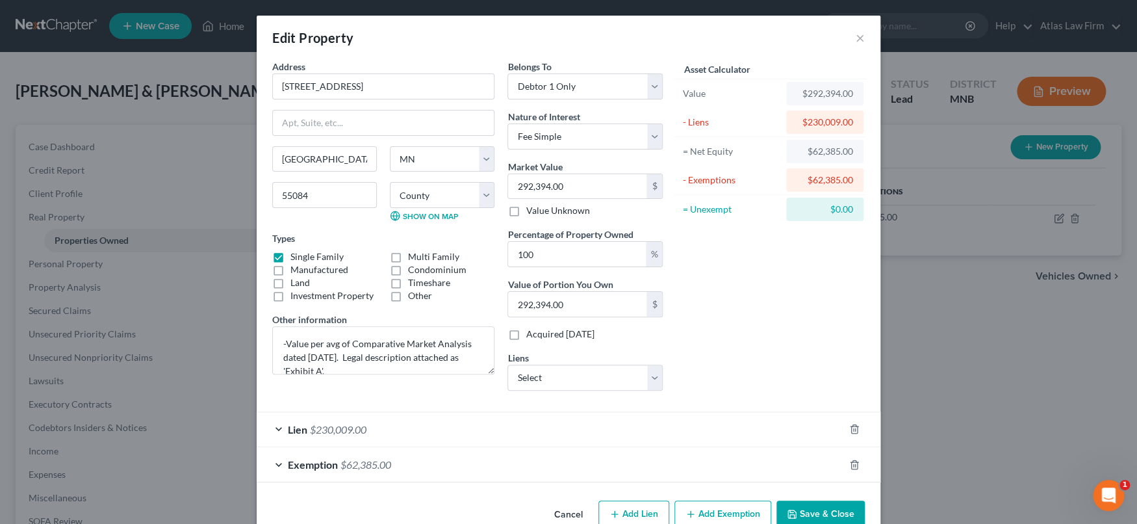
click at [861, 36] on div "Edit Property ×" at bounding box center [569, 38] width 624 height 44
click at [856, 38] on button "×" at bounding box center [860, 38] width 9 height 16
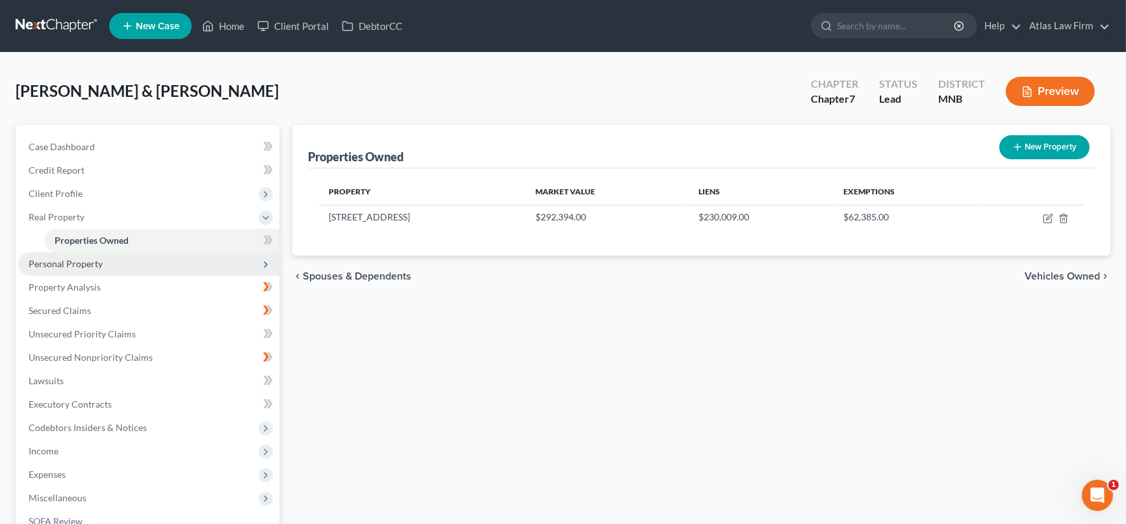
click at [99, 261] on span "Personal Property" at bounding box center [66, 263] width 74 height 11
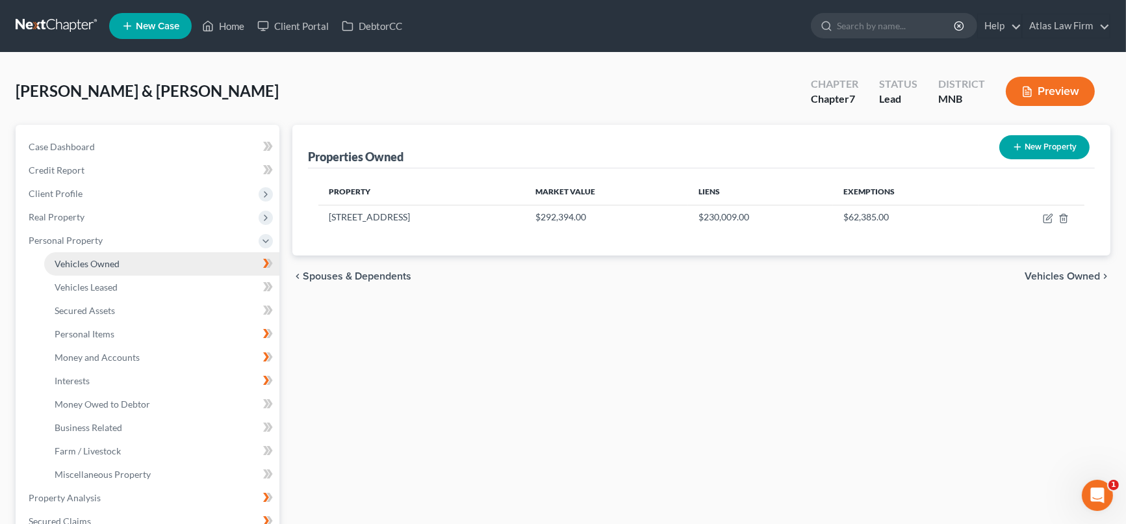
click at [102, 264] on span "Vehicles Owned" at bounding box center [87, 263] width 65 height 11
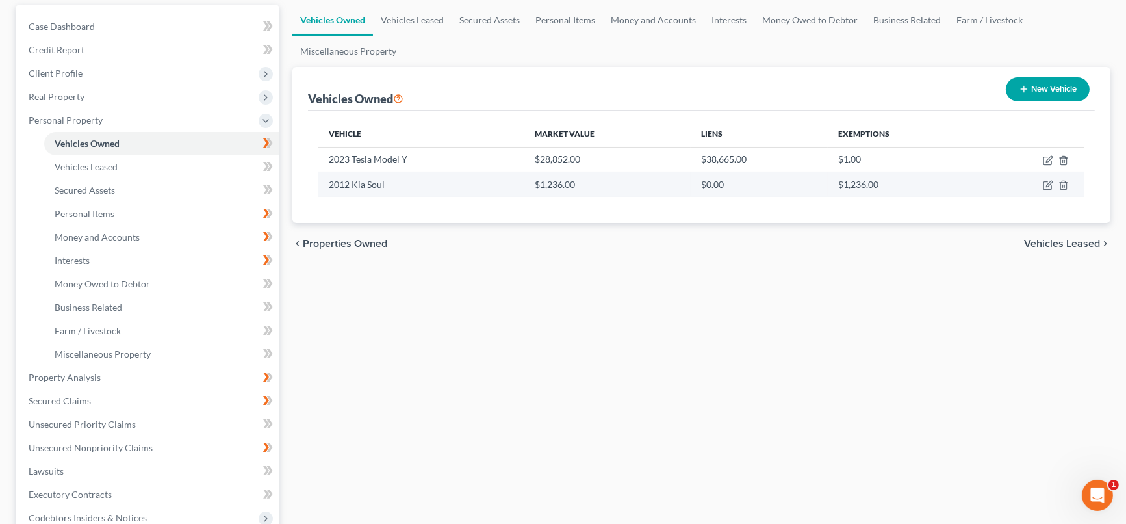
scroll to position [144, 0]
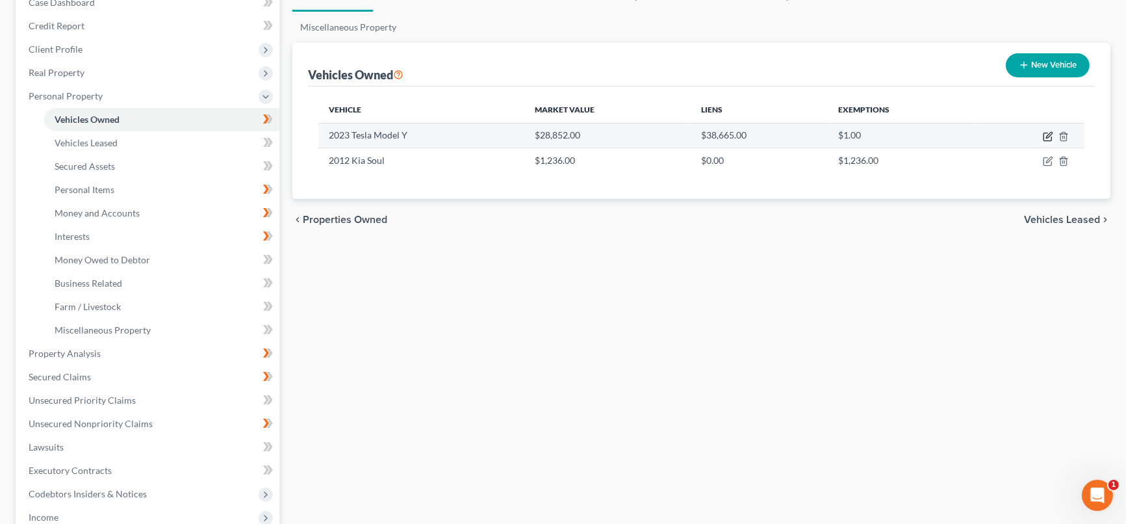
click at [1044, 131] on icon "button" at bounding box center [1048, 136] width 10 height 10
select select "0"
select select "3"
select select "2"
select select "0"
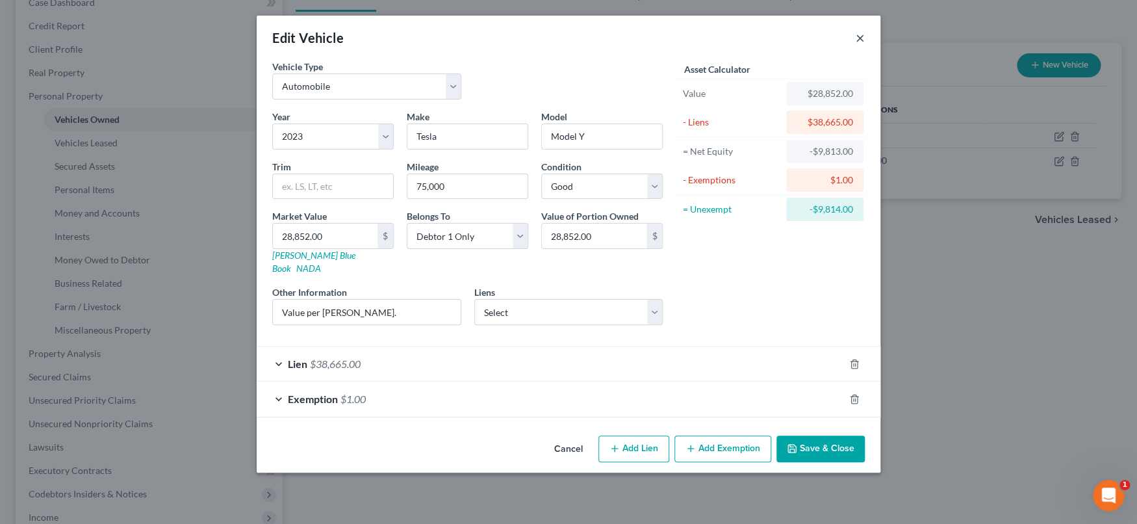
click at [864, 34] on button "×" at bounding box center [860, 38] width 9 height 16
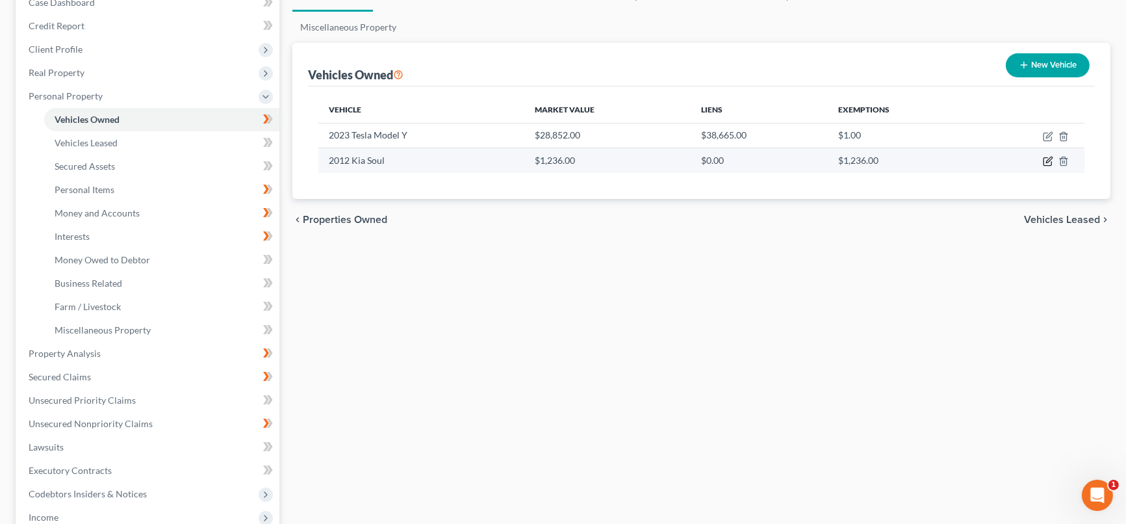
click at [1050, 161] on icon "button" at bounding box center [1048, 161] width 10 height 10
select select "0"
select select "14"
select select "2"
select select "1"
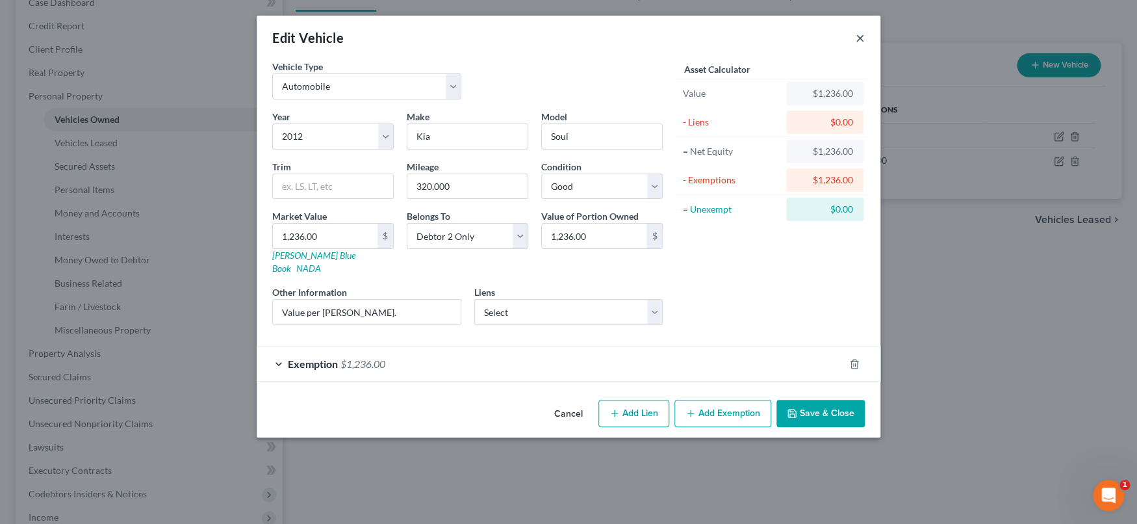
click at [862, 37] on button "×" at bounding box center [860, 38] width 9 height 16
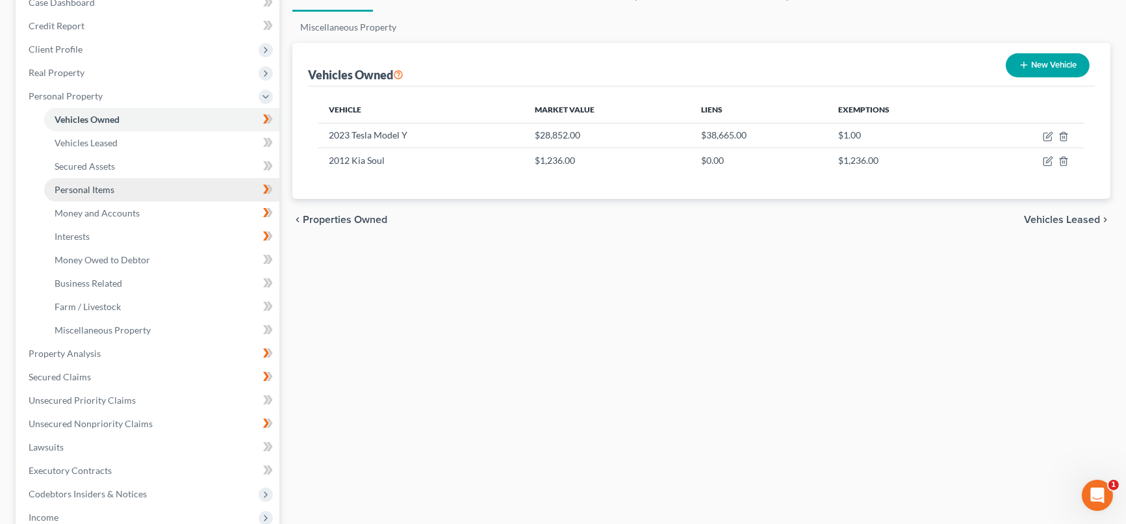
click at [170, 188] on link "Personal Items" at bounding box center [161, 189] width 235 height 23
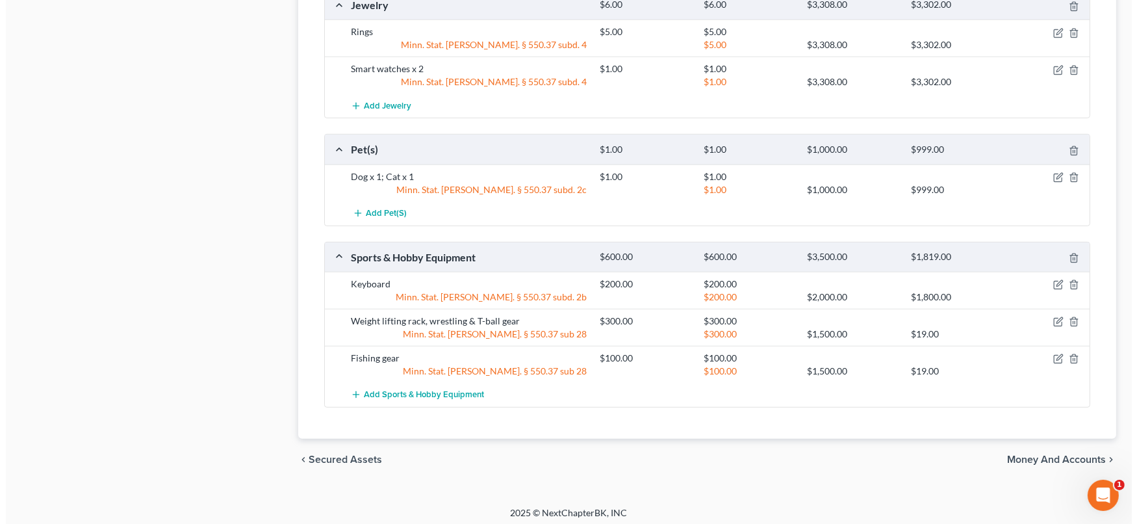
scroll to position [1071, 0]
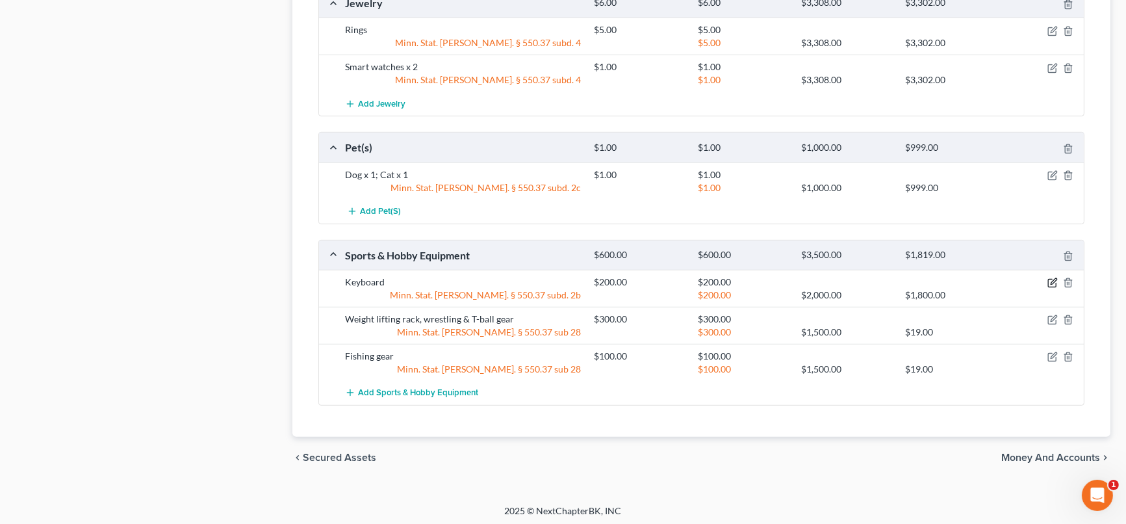
click at [1053, 277] on icon "button" at bounding box center [1052, 282] width 10 height 10
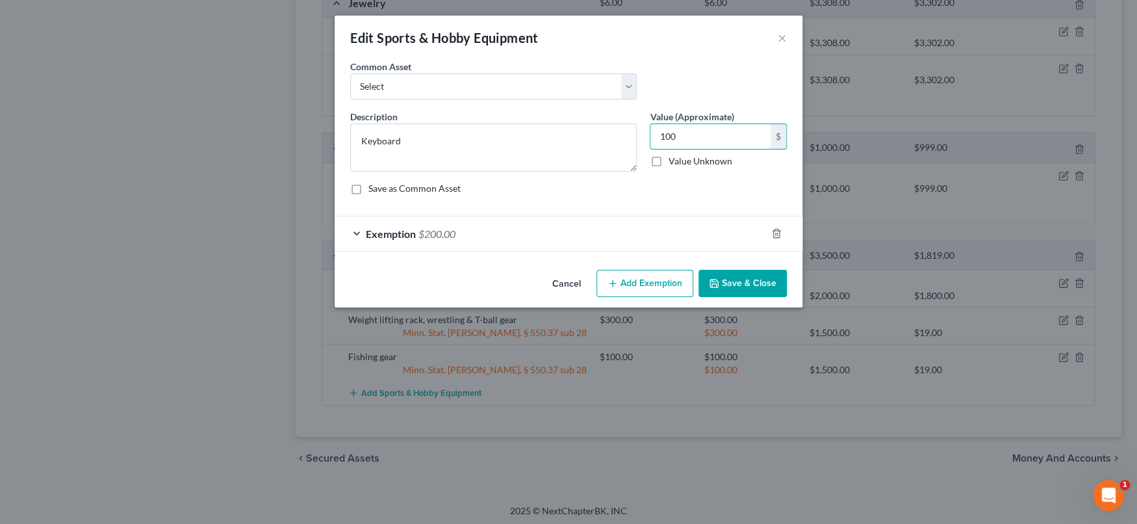
type input "100"
click at [622, 227] on div "Exemption $200.00" at bounding box center [550, 233] width 431 height 34
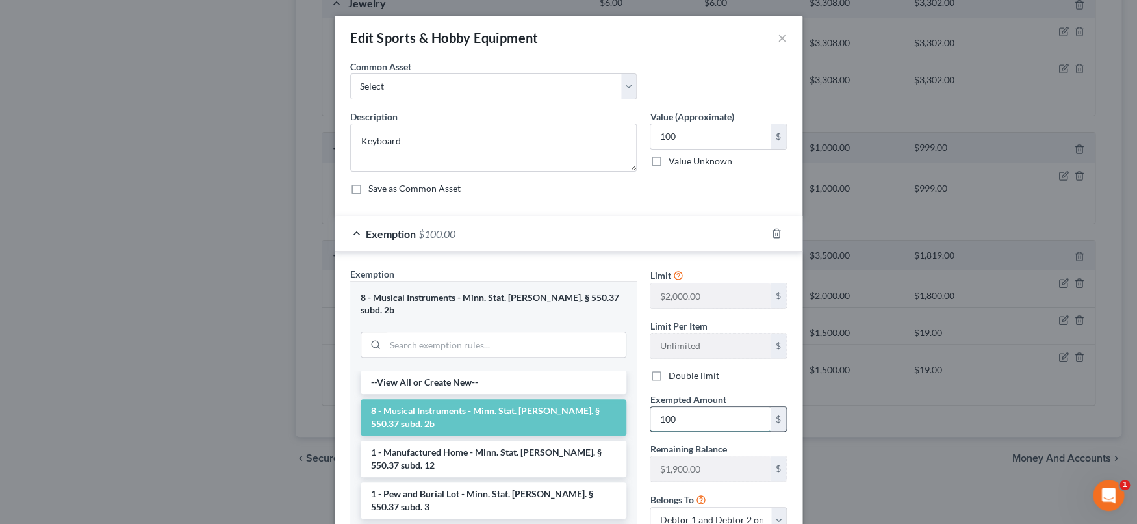
scroll to position [134, 0]
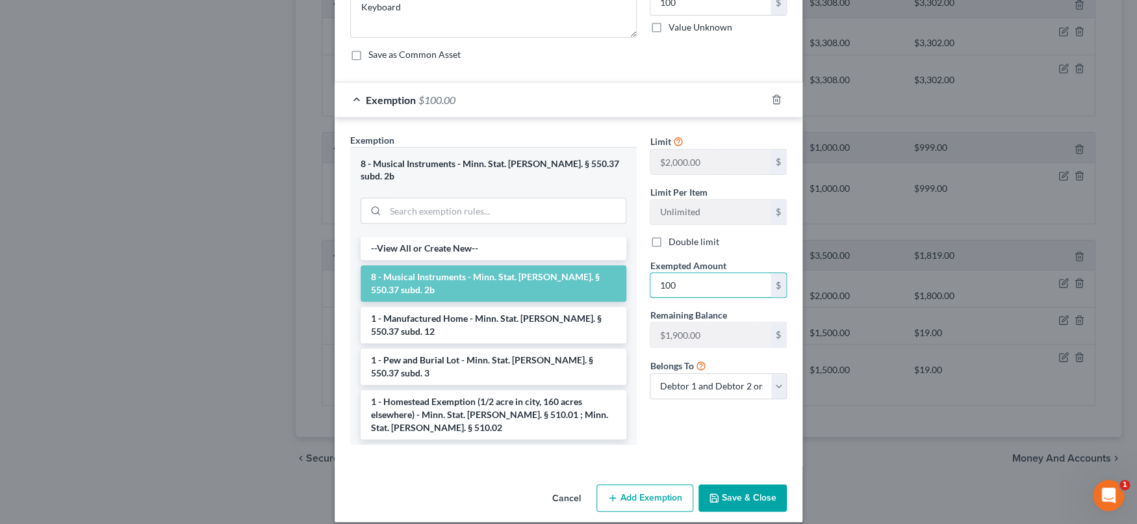
type input "100"
drag, startPoint x: 660, startPoint y: 435, endPoint x: 684, endPoint y: 446, distance: 26.5
click at [660, 435] on div "Limit $2,000.00 $ Limit Per Item Unlimited $ Double limit Exempted Amount * 100…" at bounding box center [718, 294] width 150 height 322
click at [737, 484] on button "Save & Close" at bounding box center [743, 497] width 88 height 27
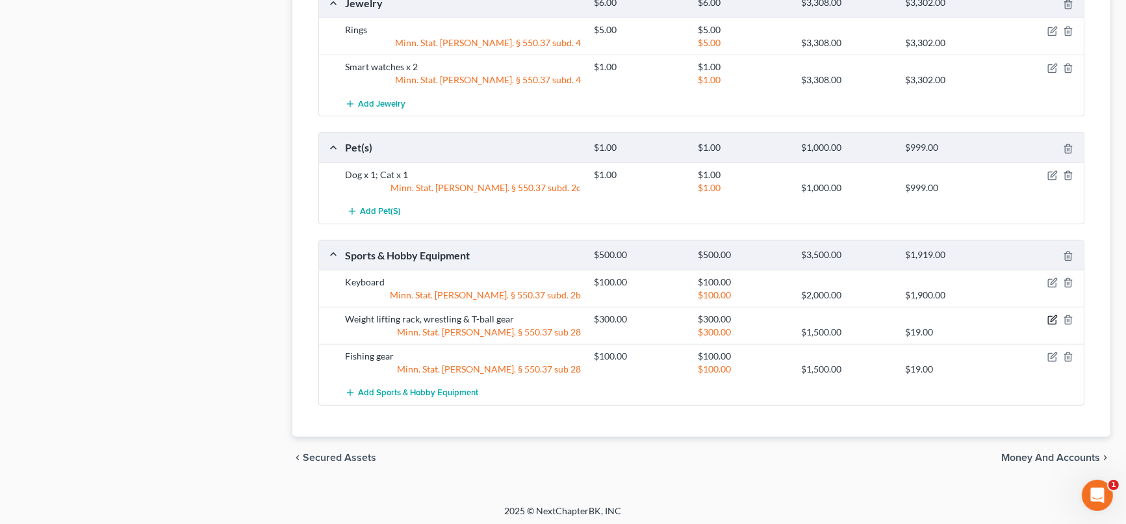
click at [1050, 317] on icon "button" at bounding box center [1052, 319] width 10 height 10
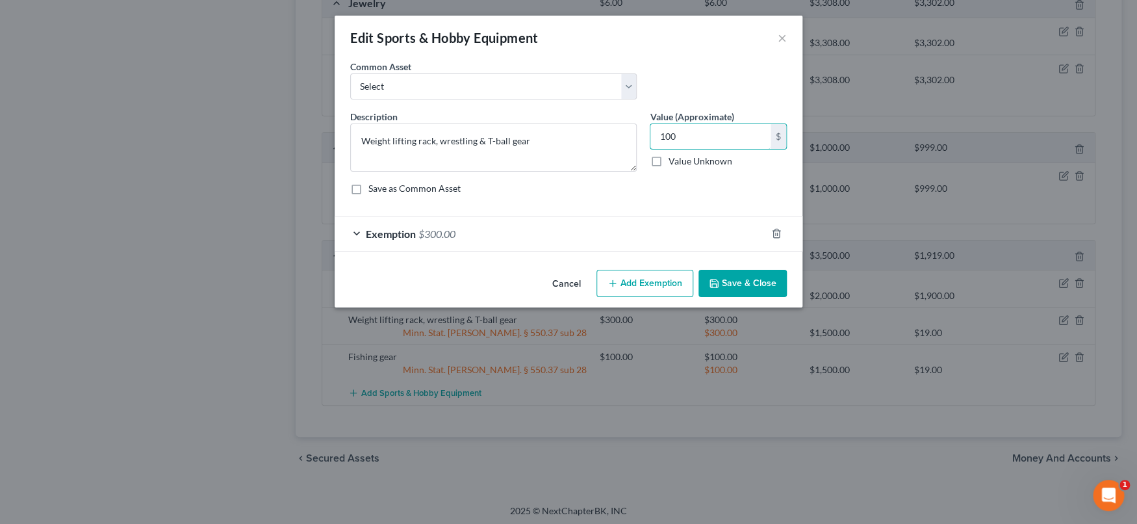
type input "100"
click at [645, 228] on div "Exemption $300.00" at bounding box center [550, 233] width 431 height 34
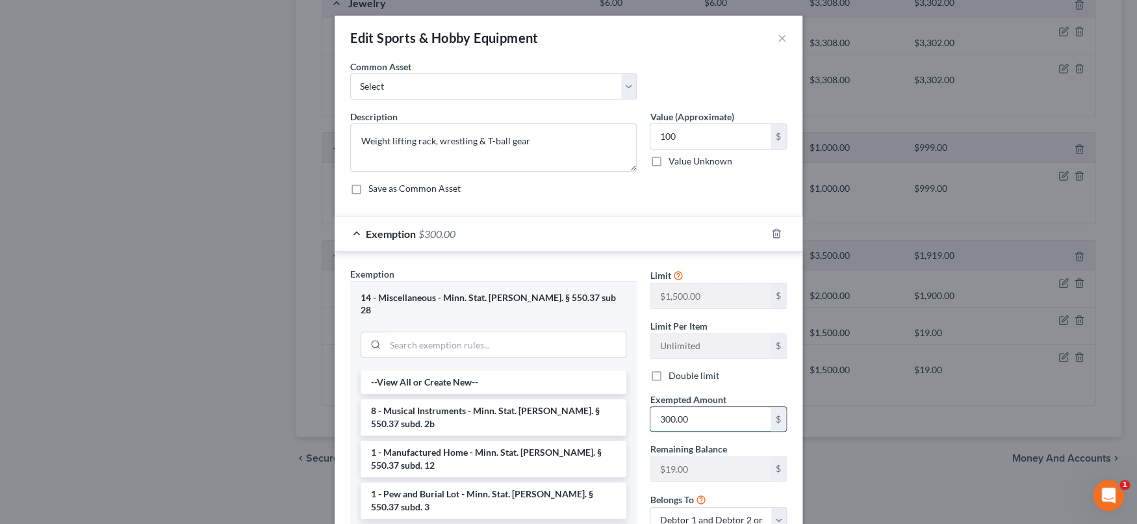
click at [730, 426] on input "300.00" at bounding box center [710, 419] width 120 height 25
type input "100"
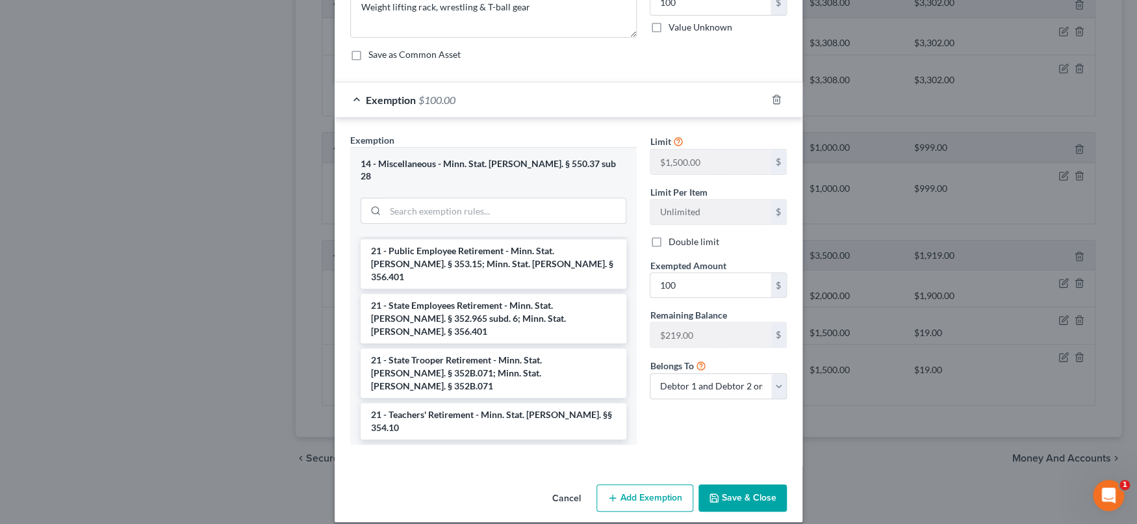
click at [750, 484] on button "Save & Close" at bounding box center [743, 497] width 88 height 27
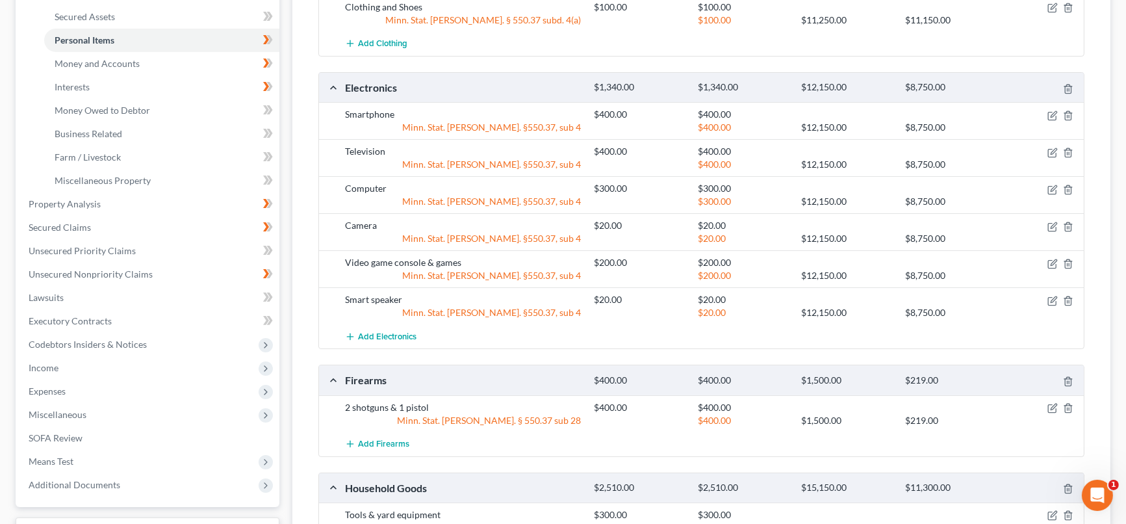
scroll to position [205, 0]
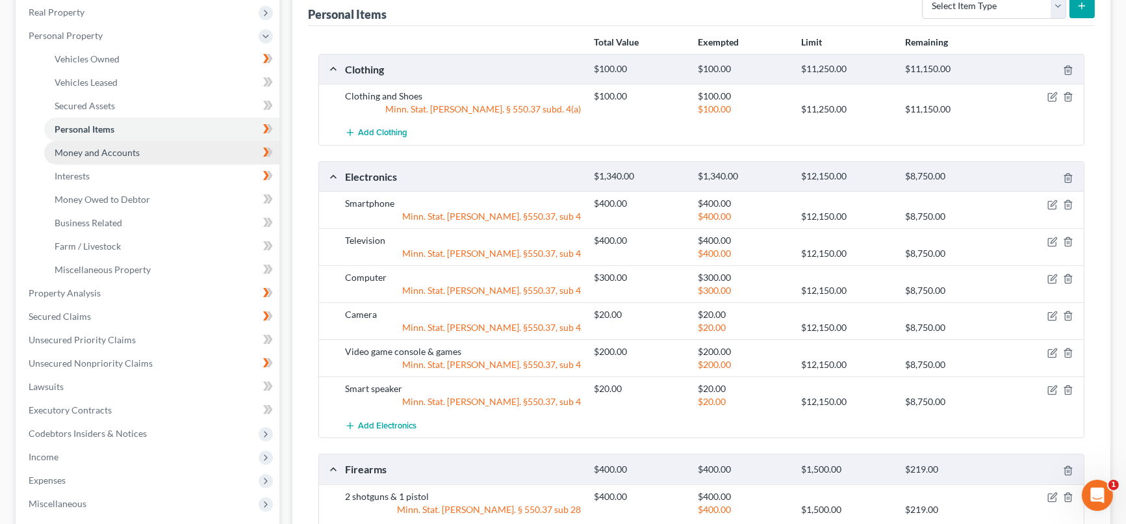
click at [135, 151] on span "Money and Accounts" at bounding box center [97, 152] width 85 height 11
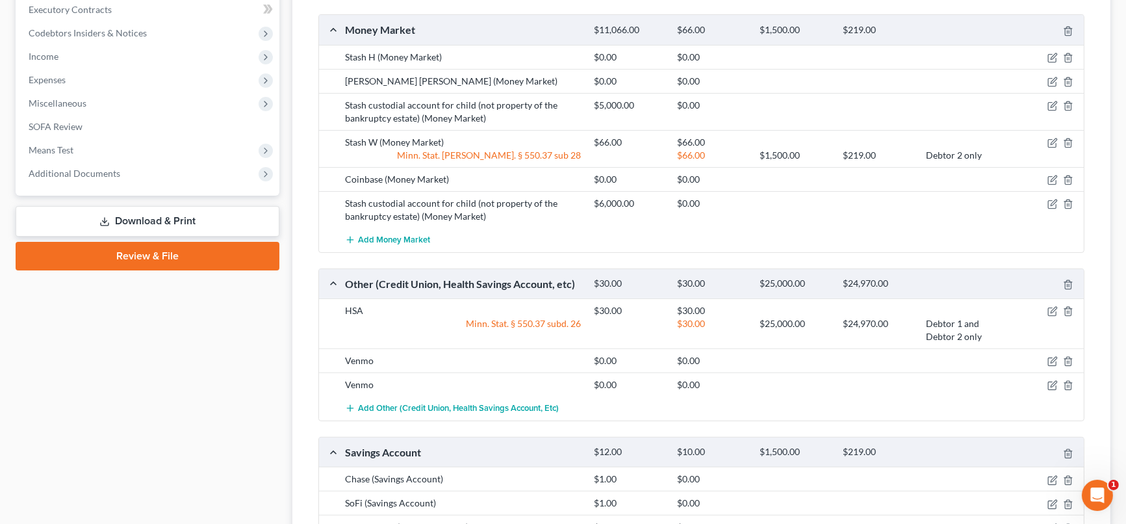
scroll to position [645, 0]
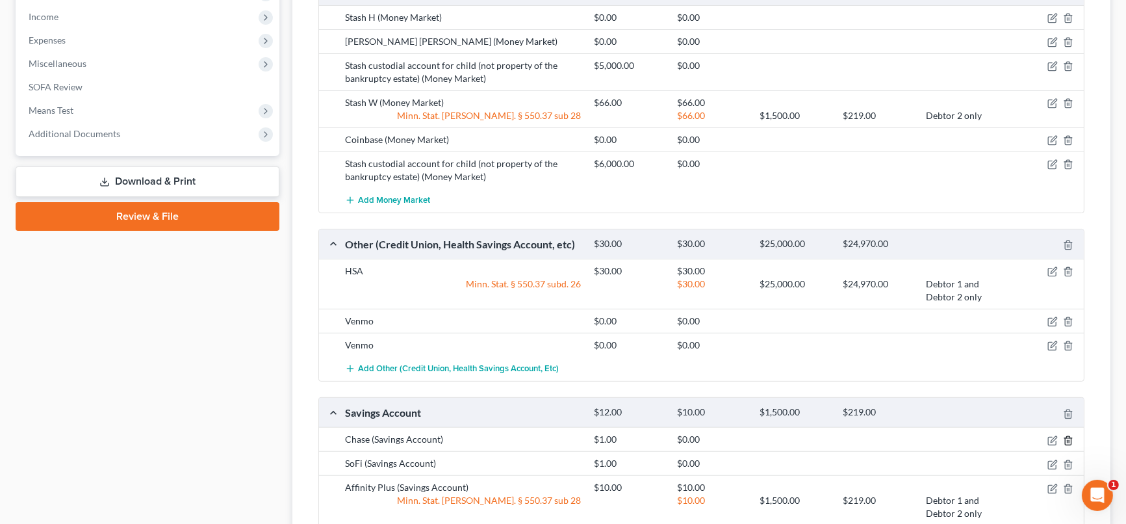
click at [1068, 438] on icon "button" at bounding box center [1068, 440] width 10 height 10
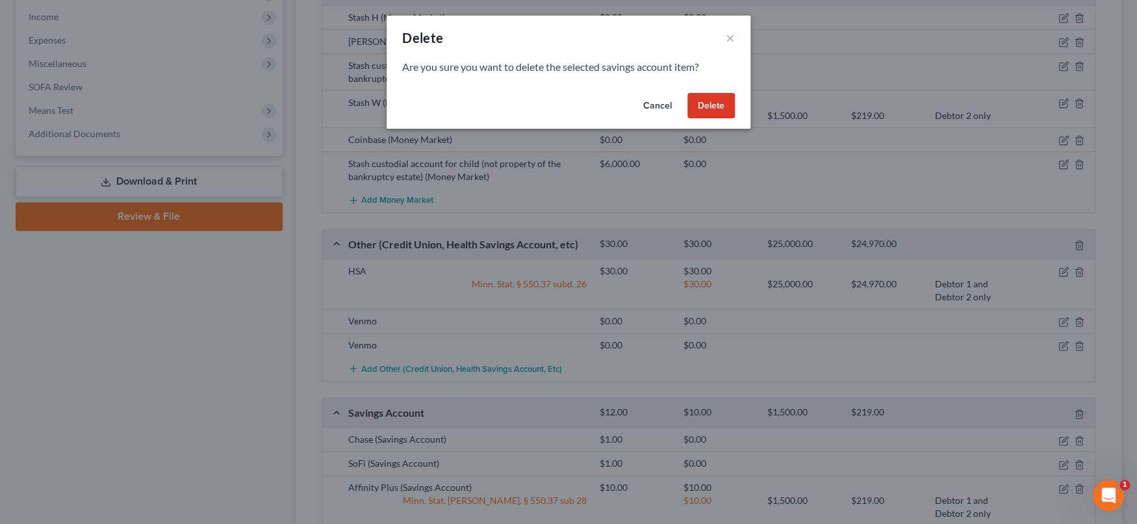
click at [723, 95] on button "Delete" at bounding box center [710, 106] width 47 height 26
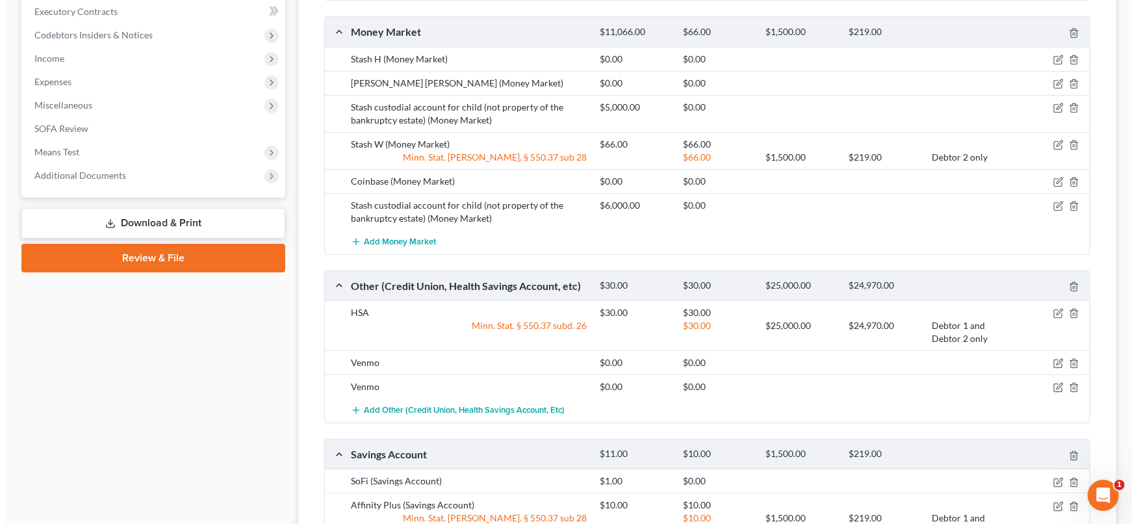
scroll to position [621, 0]
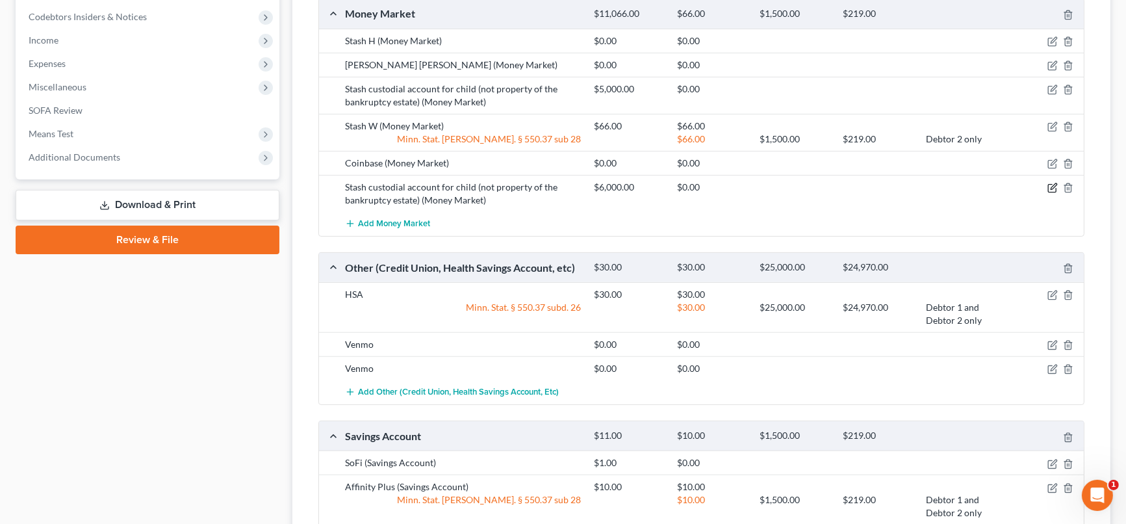
click at [1051, 185] on icon "button" at bounding box center [1054, 186] width 6 height 6
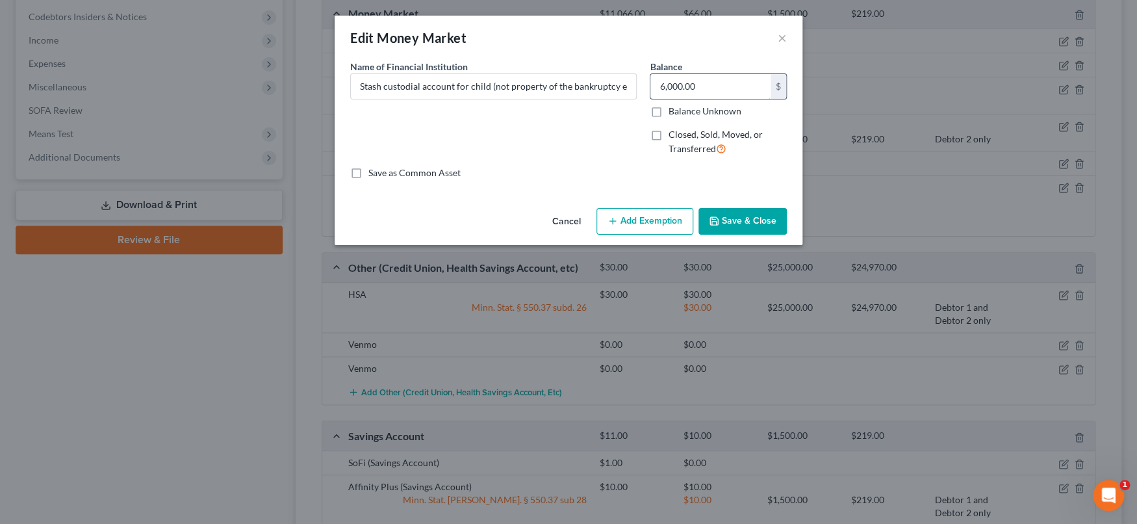
click at [663, 95] on input "6,000.00" at bounding box center [710, 86] width 120 height 25
type input "0"
type input "11,000"
click at [607, 82] on input "Stash custodial account for child (not property of the bankruptcy estate)" at bounding box center [493, 86] width 285 height 25
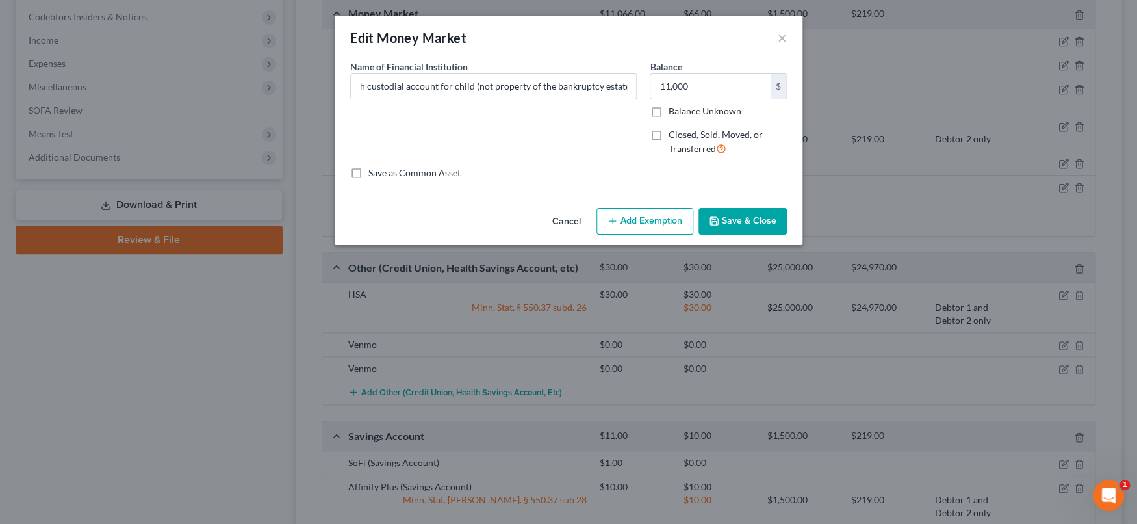
click at [571, 218] on button "Cancel" at bounding box center [566, 222] width 49 height 26
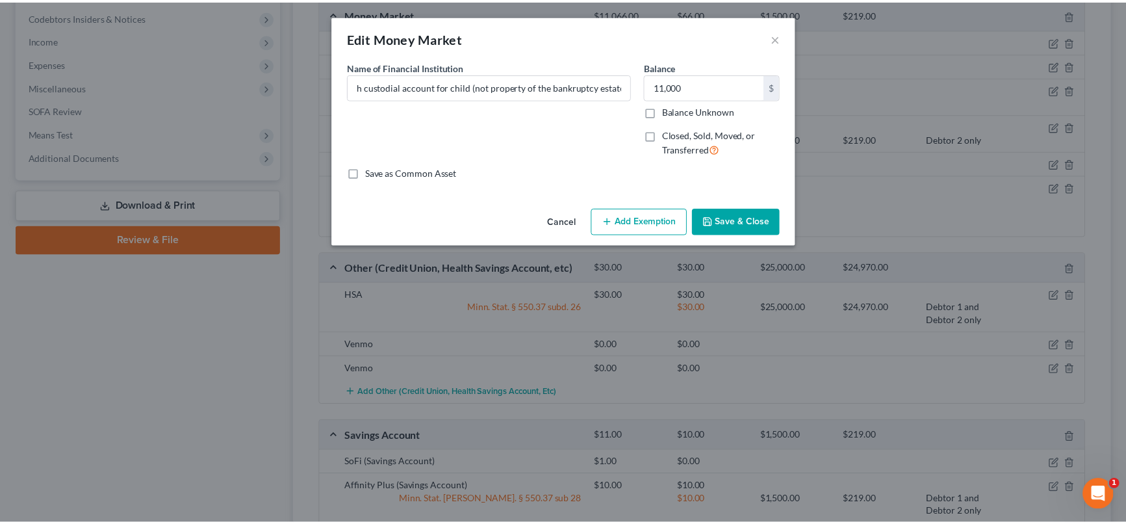
scroll to position [0, 0]
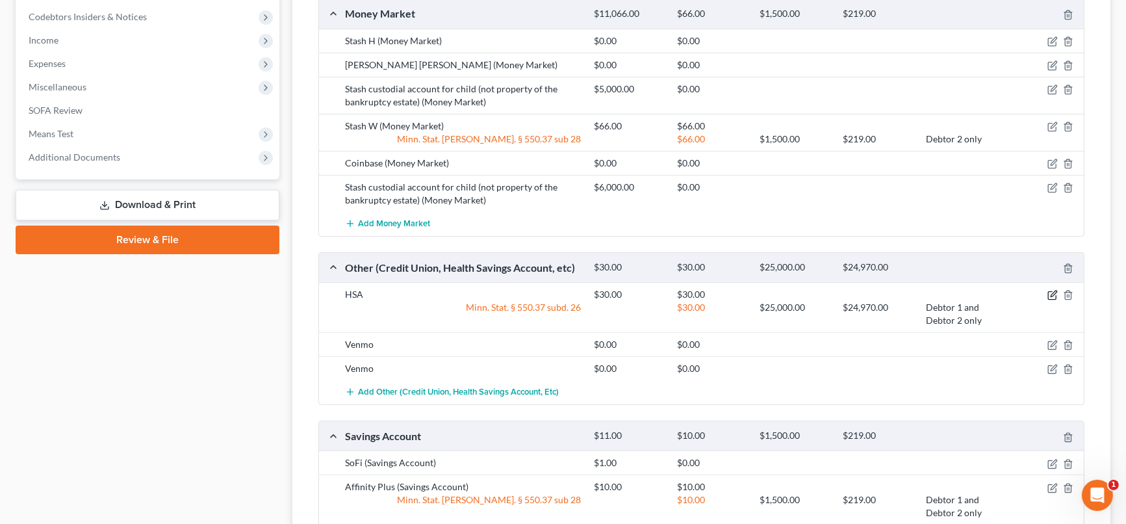
click at [1052, 294] on icon "button" at bounding box center [1054, 294] width 6 height 6
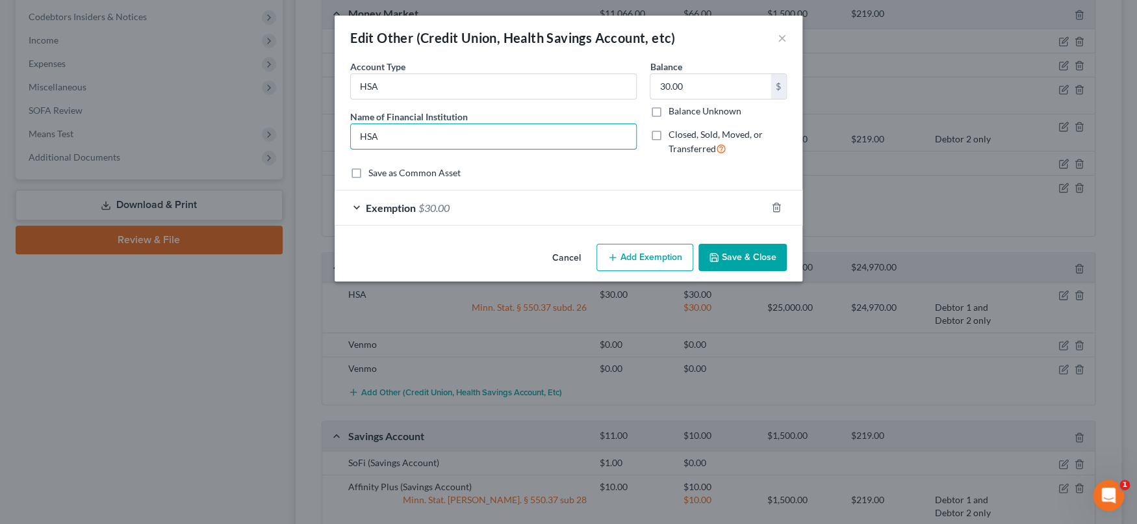
drag, startPoint x: 613, startPoint y: 140, endPoint x: 548, endPoint y: 149, distance: 65.7
click at [613, 140] on input "HSA" at bounding box center [493, 136] width 285 height 25
type input "HS. Unable to obtain statement."
click at [747, 261] on button "Save & Close" at bounding box center [743, 257] width 88 height 27
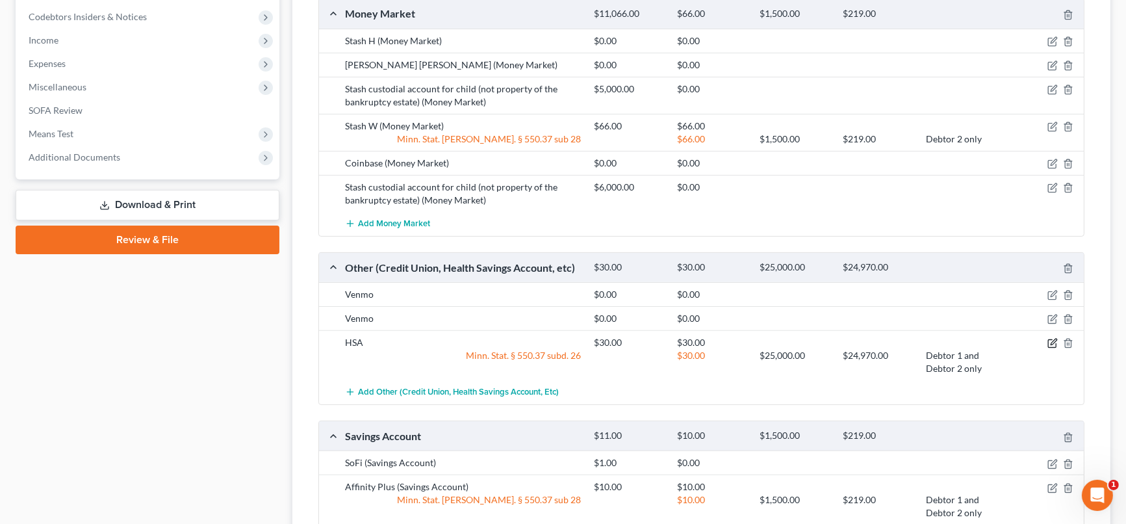
click at [1050, 340] on icon "button" at bounding box center [1052, 343] width 10 height 10
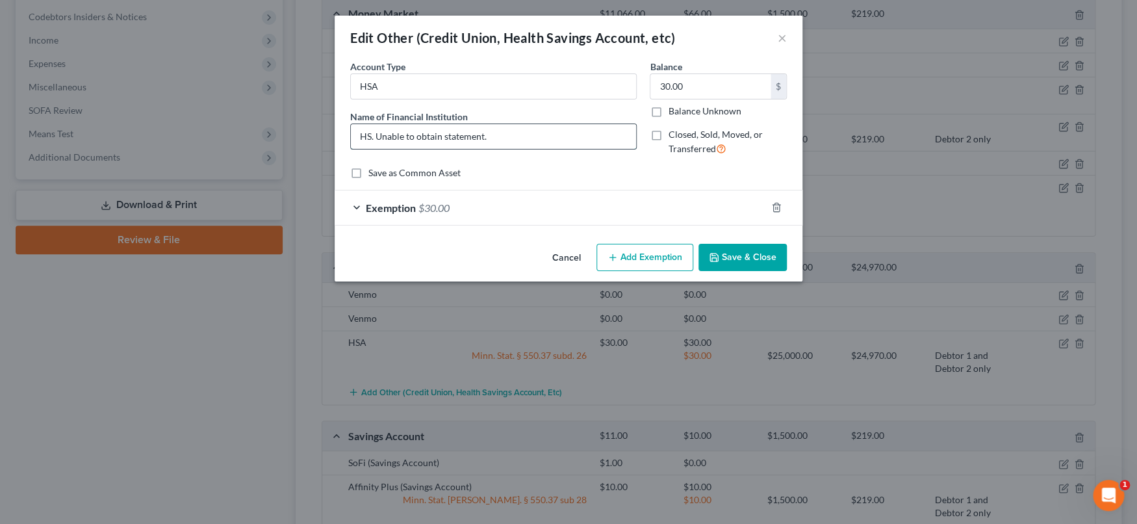
click at [371, 133] on input "HS. Unable to obtain statement." at bounding box center [493, 136] width 285 height 25
type input "HSA. Unable to obtain statement."
click at [736, 250] on button "Save & Close" at bounding box center [743, 257] width 88 height 27
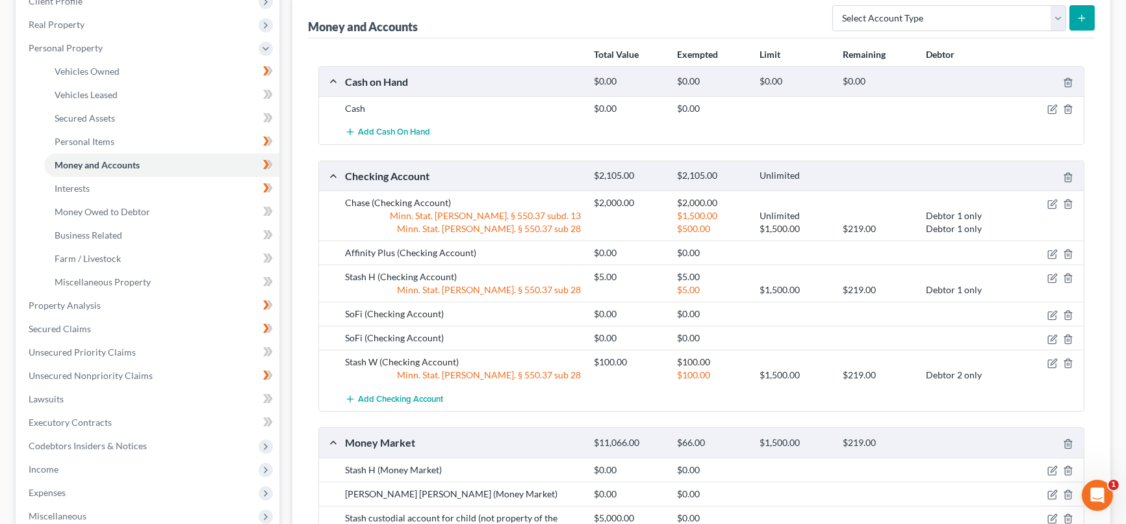
scroll to position [188, 0]
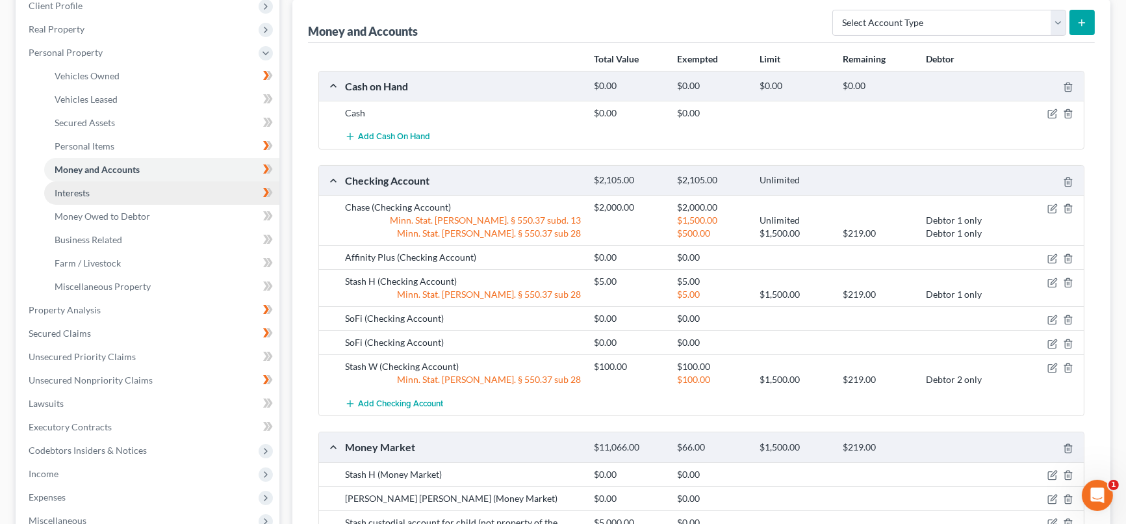
click at [115, 190] on link "Interests" at bounding box center [161, 192] width 235 height 23
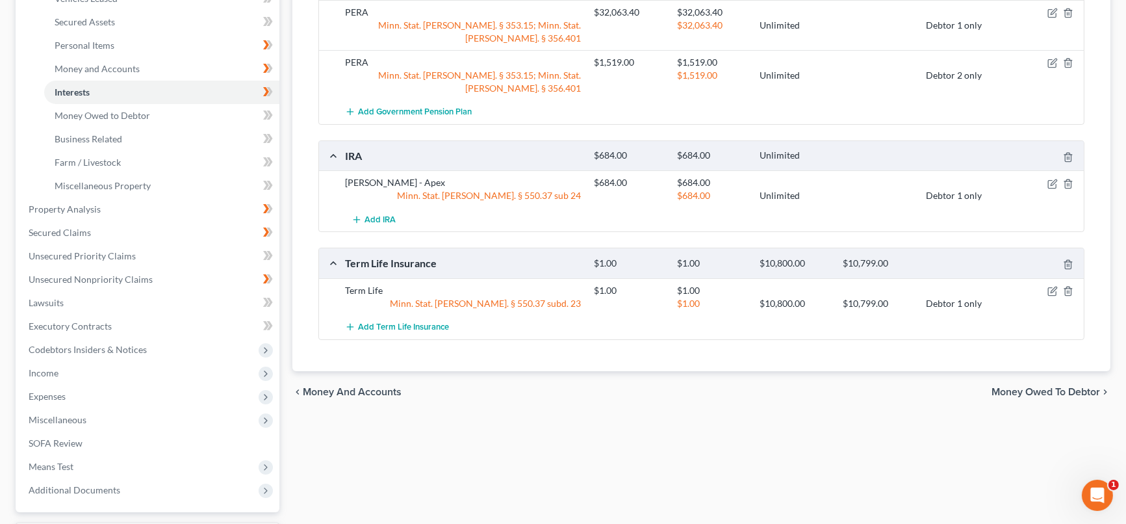
scroll to position [144, 0]
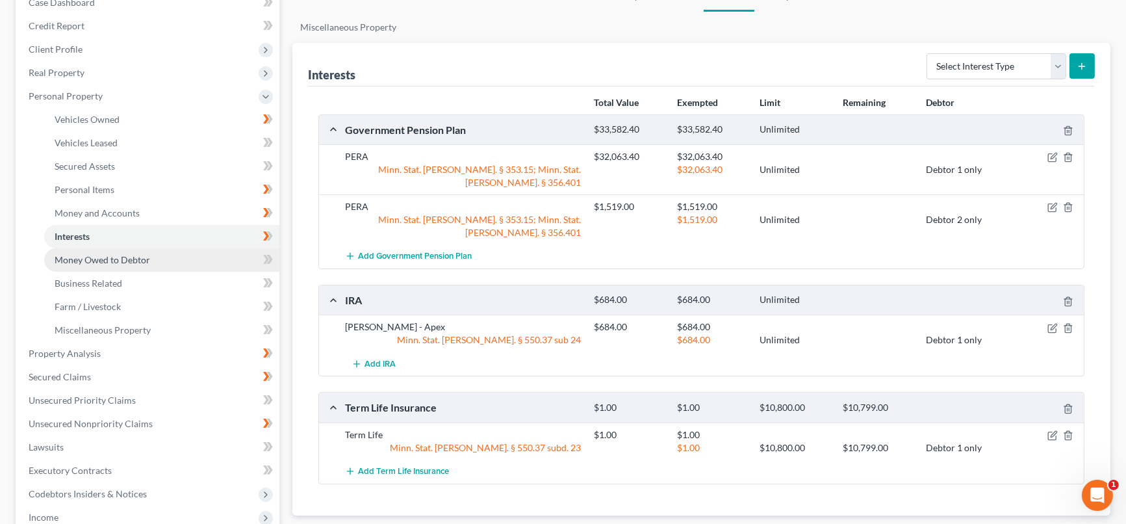
click at [110, 251] on link "Money Owed to Debtor" at bounding box center [161, 259] width 235 height 23
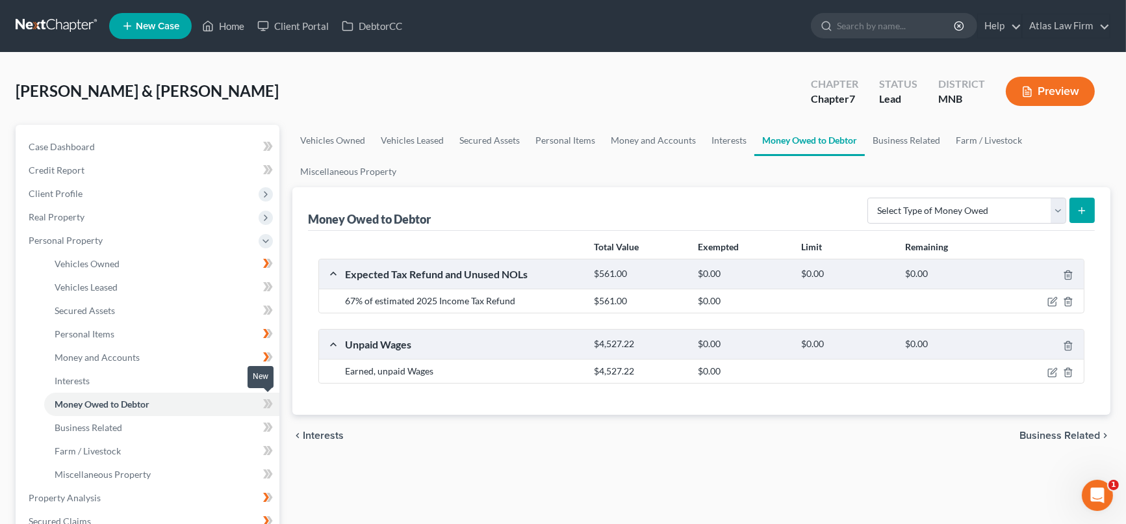
click at [266, 402] on icon at bounding box center [266, 403] width 6 height 9
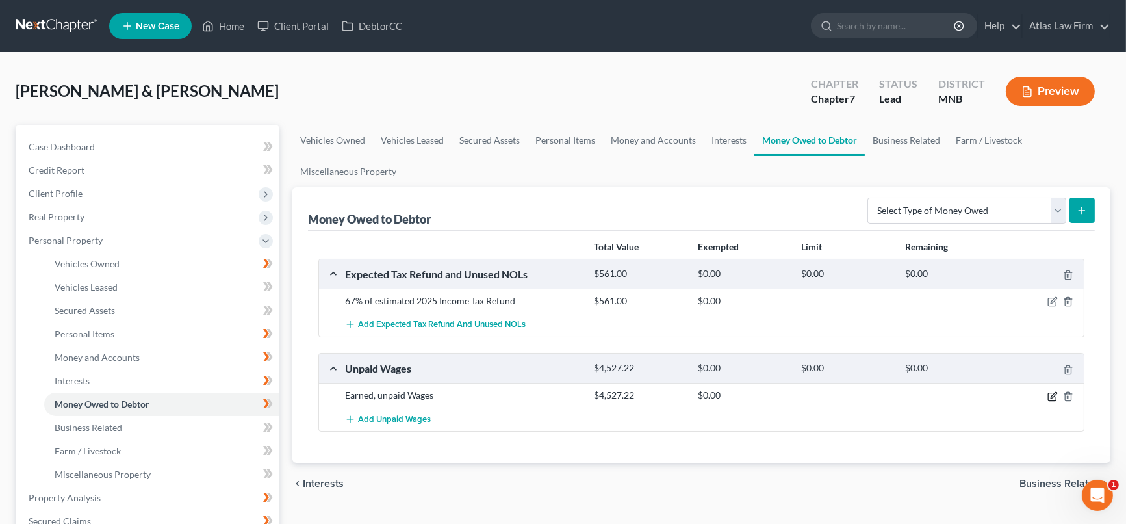
click at [1054, 397] on icon "button" at bounding box center [1052, 396] width 10 height 10
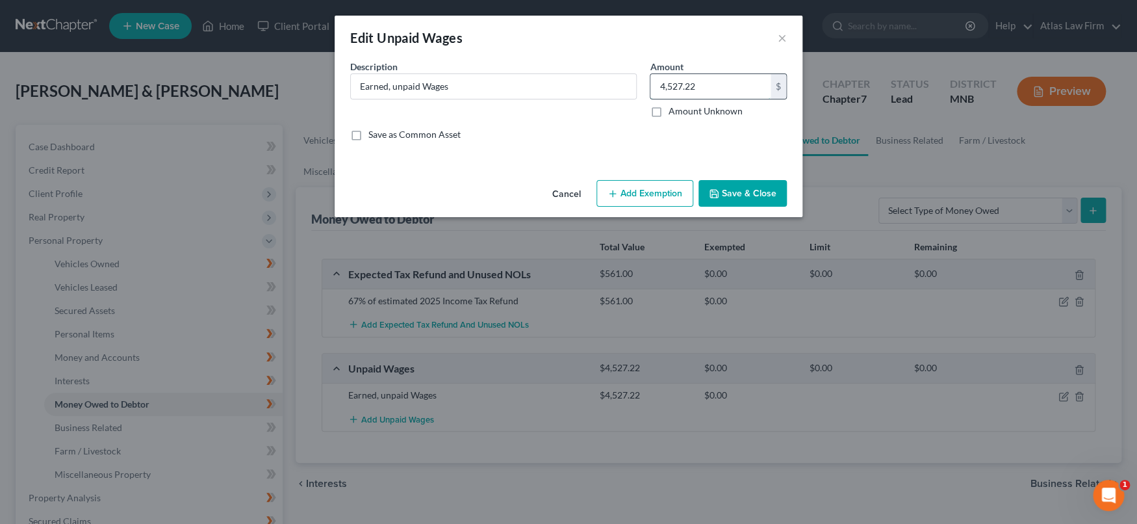
click at [735, 82] on input "4,527.22" at bounding box center [710, 86] width 120 height 25
type input "970.11"
click at [764, 200] on button "Save & Close" at bounding box center [743, 193] width 88 height 27
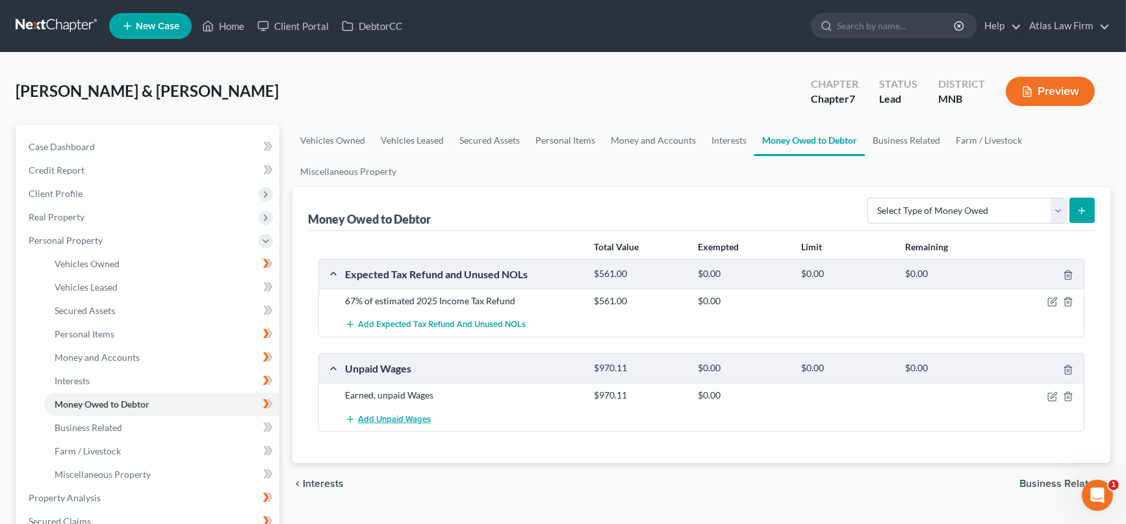
click at [419, 417] on span "Add Unpaid Wages" at bounding box center [394, 419] width 73 height 10
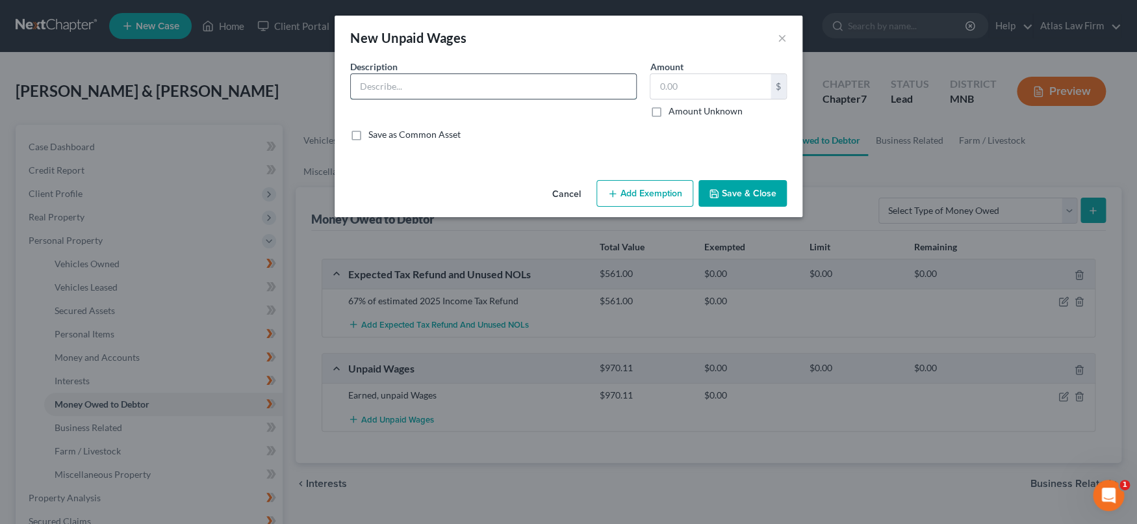
click at [450, 85] on input "text" at bounding box center [493, 86] width 285 height 25
type input "Earned, Unpaid Wages"
click at [694, 83] on input "text" at bounding box center [710, 86] width 120 height 25
type input "4,527.21"
click at [630, 200] on button "Add Exemption" at bounding box center [644, 193] width 97 height 27
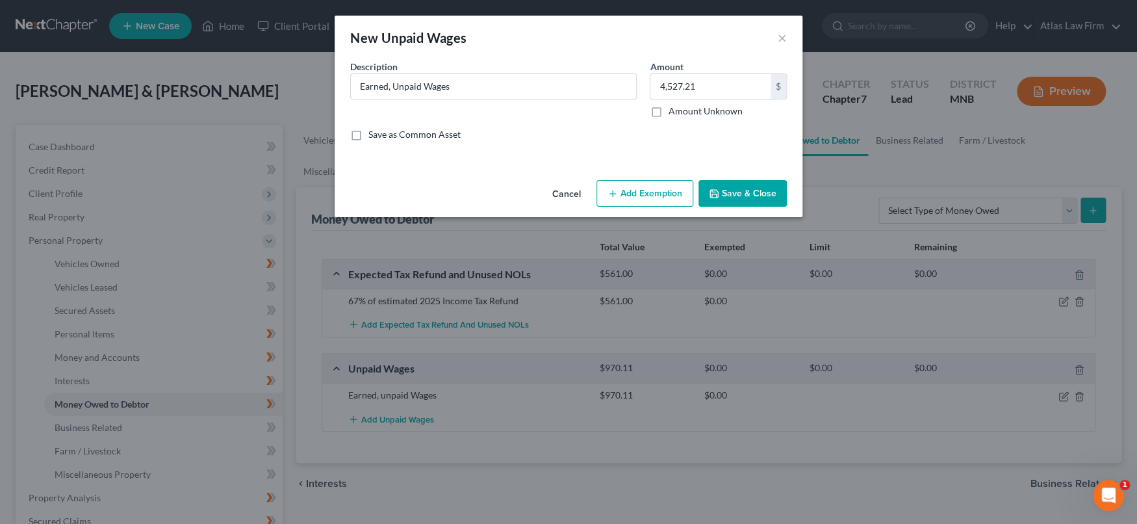
select select "2"
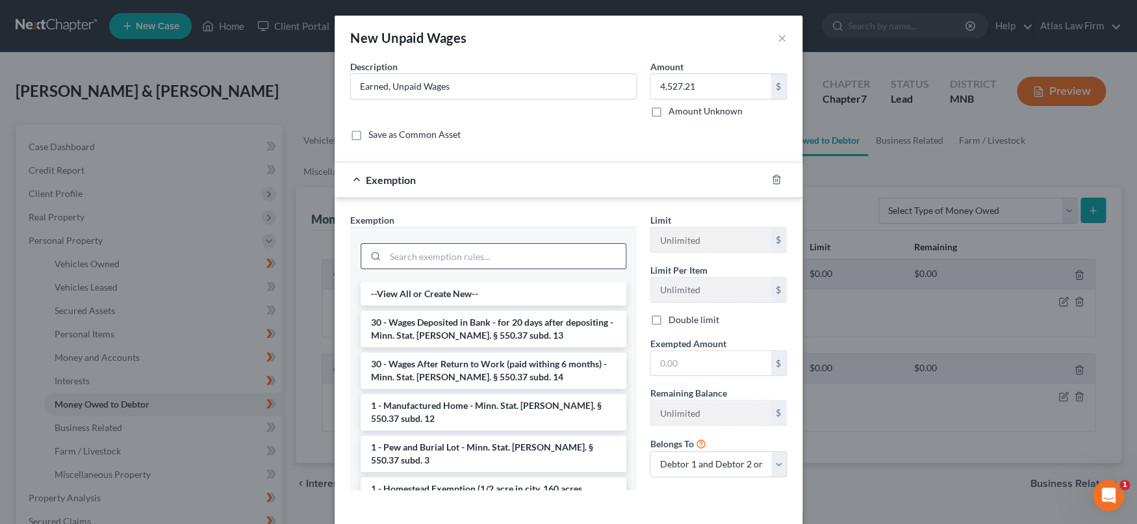
click at [596, 255] on input "search" at bounding box center [505, 256] width 240 height 25
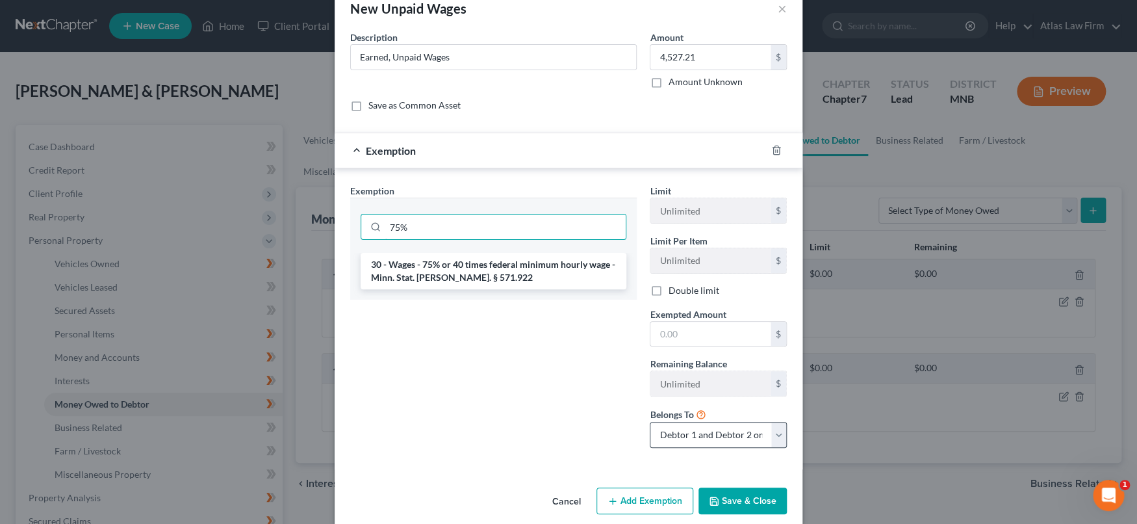
scroll to position [45, 0]
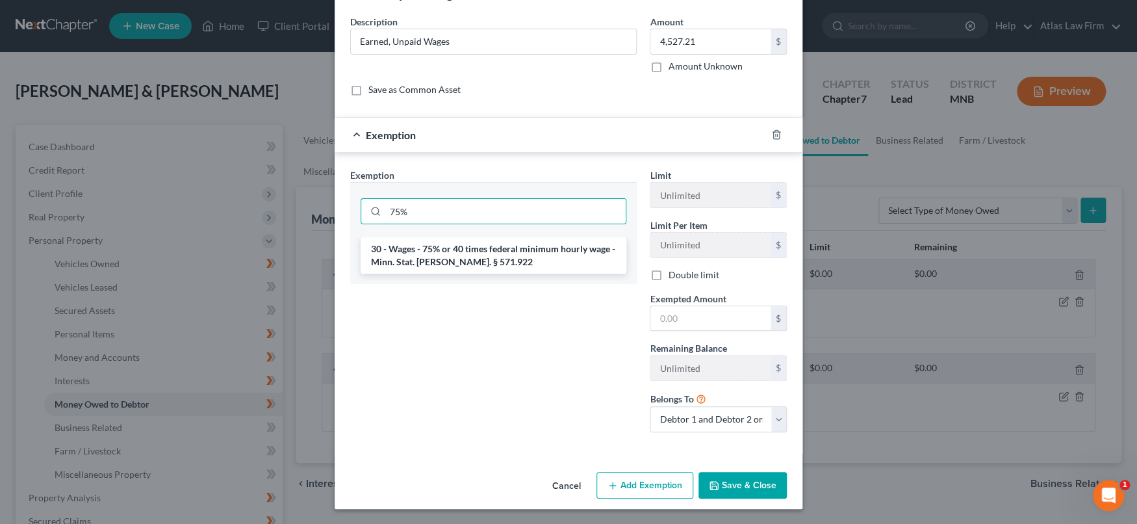
type input "75%"
click at [717, 486] on button "Save & Close" at bounding box center [743, 485] width 88 height 27
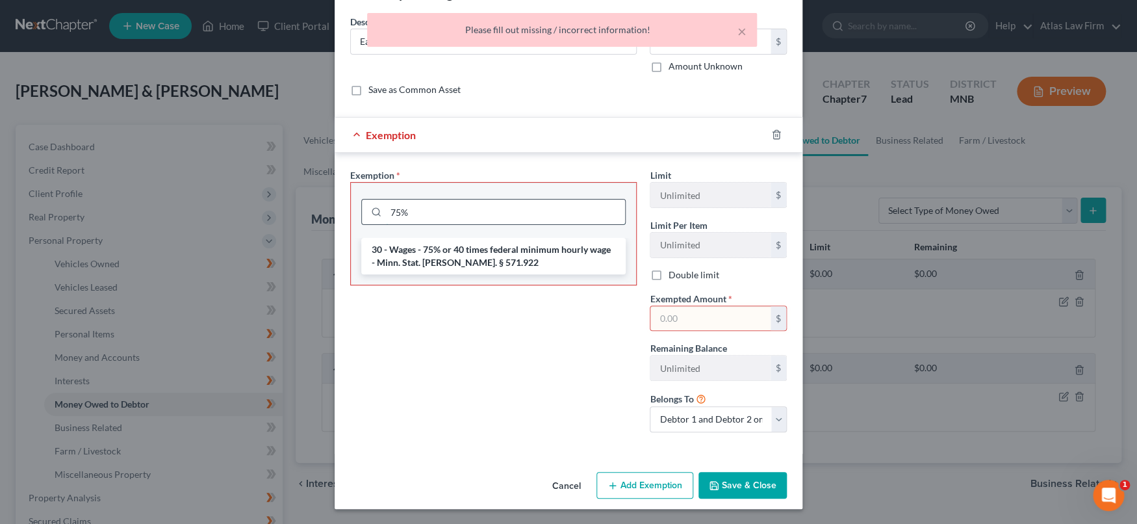
click at [543, 211] on input "75%" at bounding box center [505, 211] width 239 height 25
click at [487, 261] on li "30 - Wages - 75% or 40 times federal minimum hourly wage - Minn. Stat. [PERSON_…" at bounding box center [493, 256] width 264 height 36
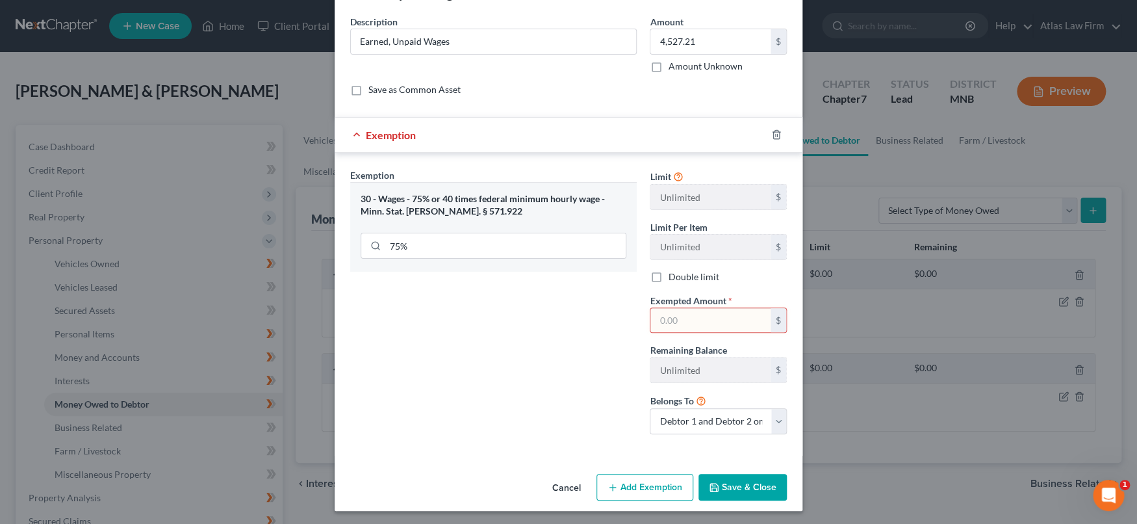
click at [670, 314] on input "text" at bounding box center [710, 320] width 120 height 25
click at [728, 322] on input "339" at bounding box center [710, 320] width 120 height 25
type input "3,395.41"
click at [768, 420] on select "Debtor 1 only Debtor 2 only Debtor 1 and Debtor 2 only" at bounding box center [718, 421] width 137 height 26
select select "0"
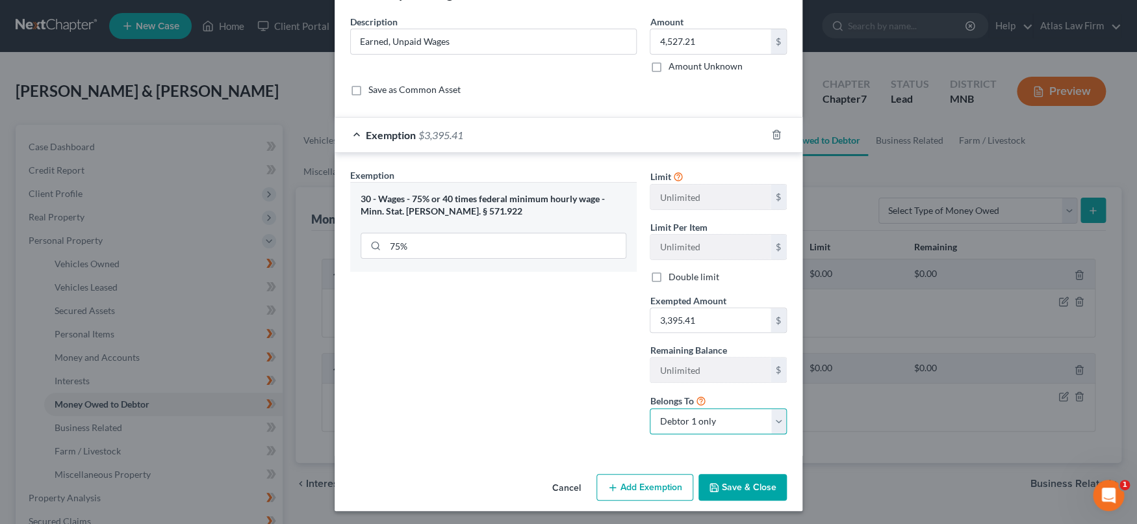
click at [650, 408] on select "Debtor 1 only Debtor 2 only Debtor 1 and Debtor 2 only" at bounding box center [718, 421] width 137 height 26
click at [743, 485] on button "Save & Close" at bounding box center [743, 487] width 88 height 27
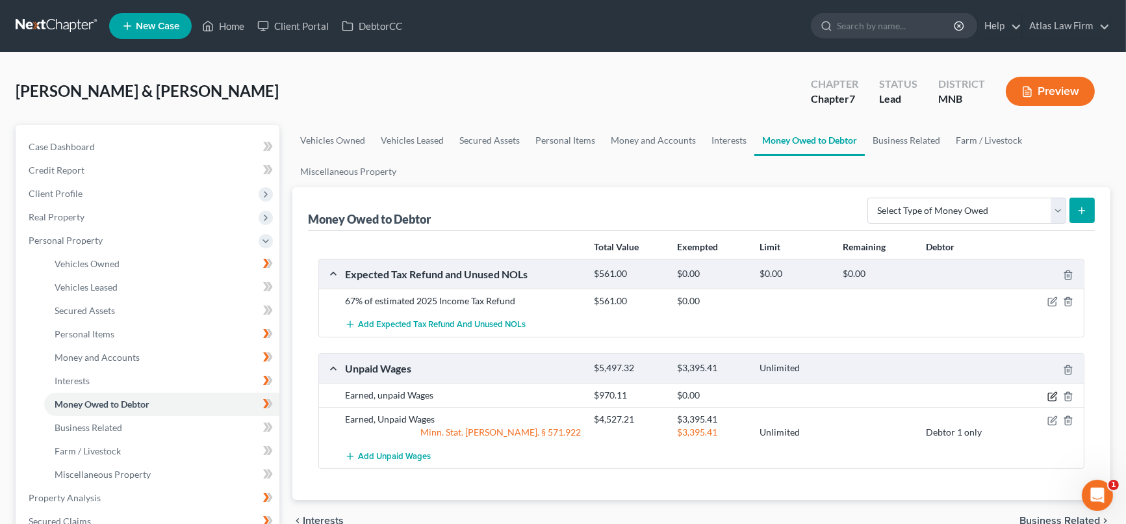
click at [1053, 392] on icon "button" at bounding box center [1054, 395] width 6 height 6
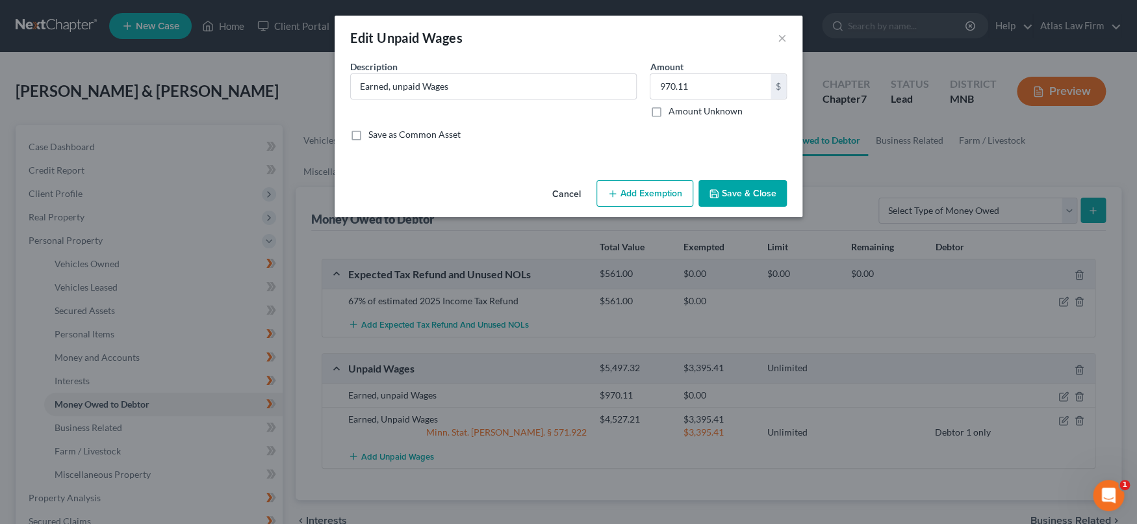
click at [670, 190] on button "Add Exemption" at bounding box center [644, 193] width 97 height 27
select select "2"
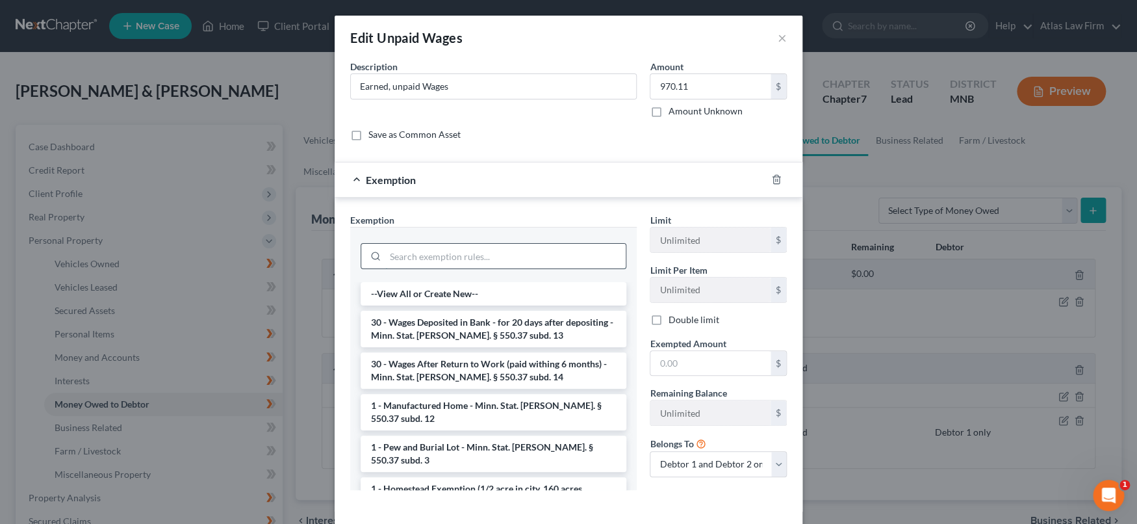
click at [590, 257] on input "search" at bounding box center [505, 256] width 240 height 25
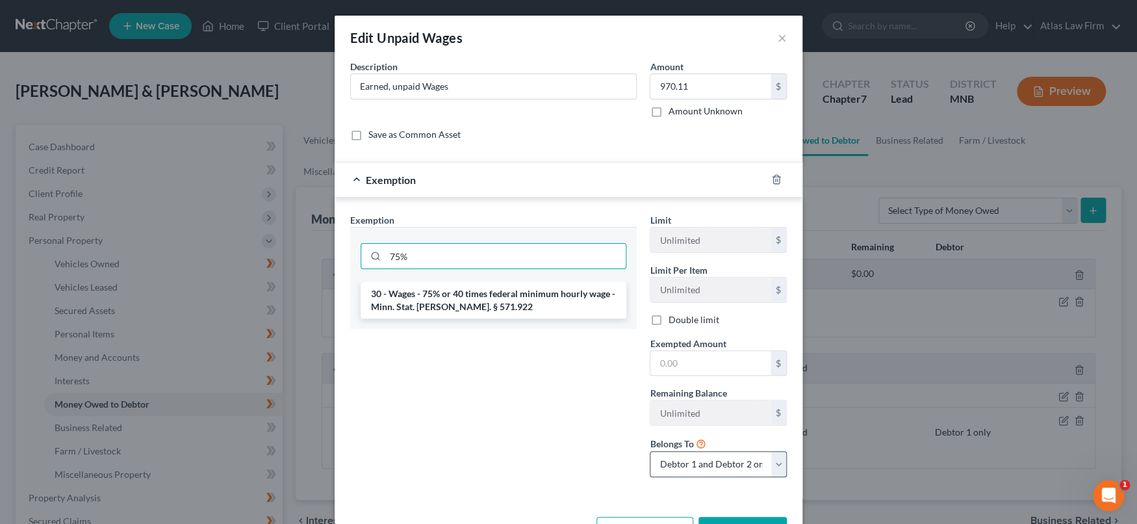
type input "75%"
click at [771, 462] on select "Debtor 1 only Debtor 2 only Debtor 1 and Debtor 2 only" at bounding box center [718, 464] width 137 height 26
select select "0"
click at [650, 451] on select "Debtor 1 only Debtor 2 only Debtor 1 and Debtor 2 only" at bounding box center [718, 464] width 137 height 26
click at [689, 358] on input "text" at bounding box center [710, 363] width 120 height 25
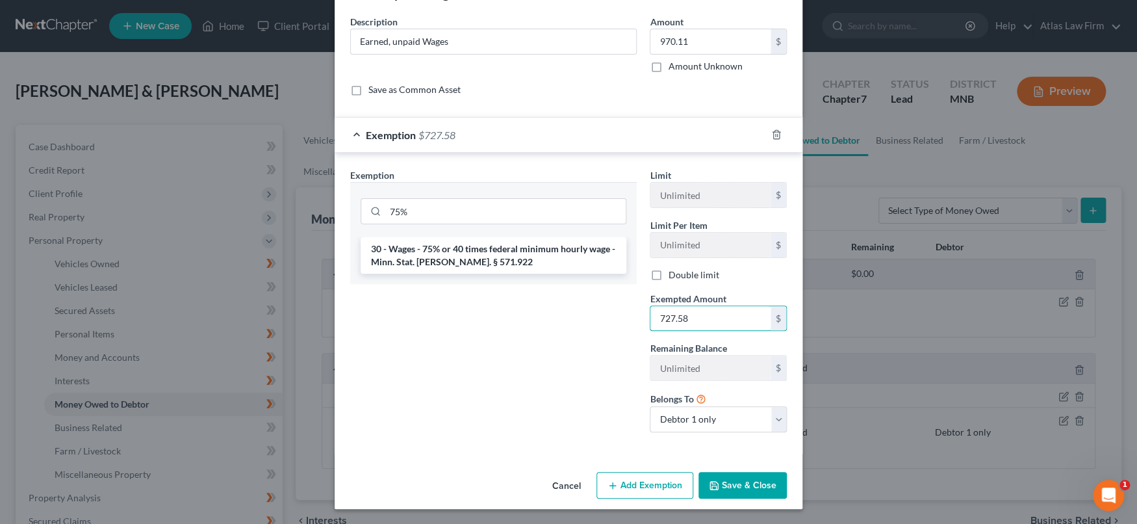
type input "727.58"
click at [742, 489] on button "Save & Close" at bounding box center [743, 485] width 88 height 27
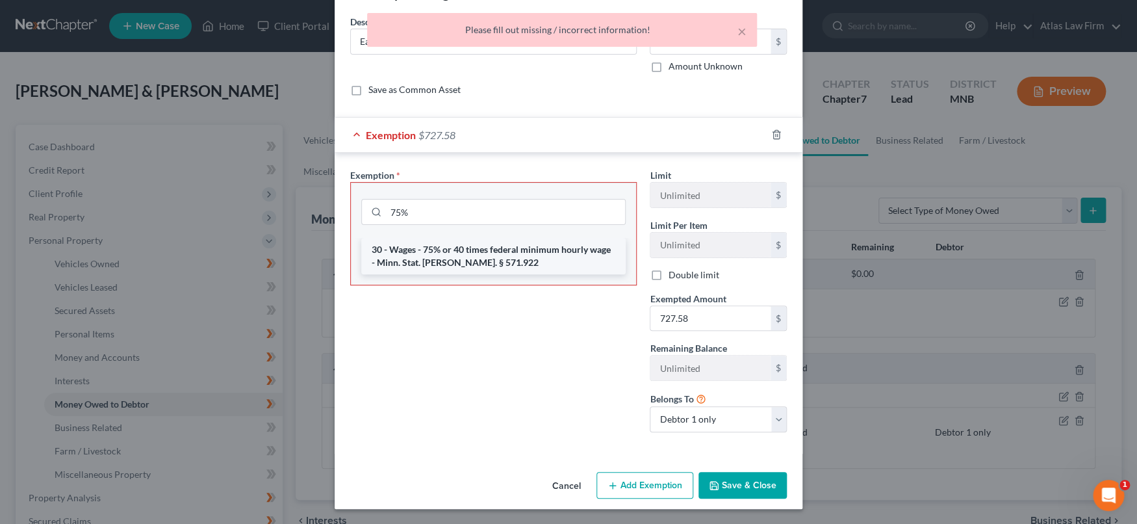
click at [542, 248] on li "30 - Wages - 75% or 40 times federal minimum hourly wage - Minn. Stat. [PERSON_…" at bounding box center [493, 256] width 264 height 36
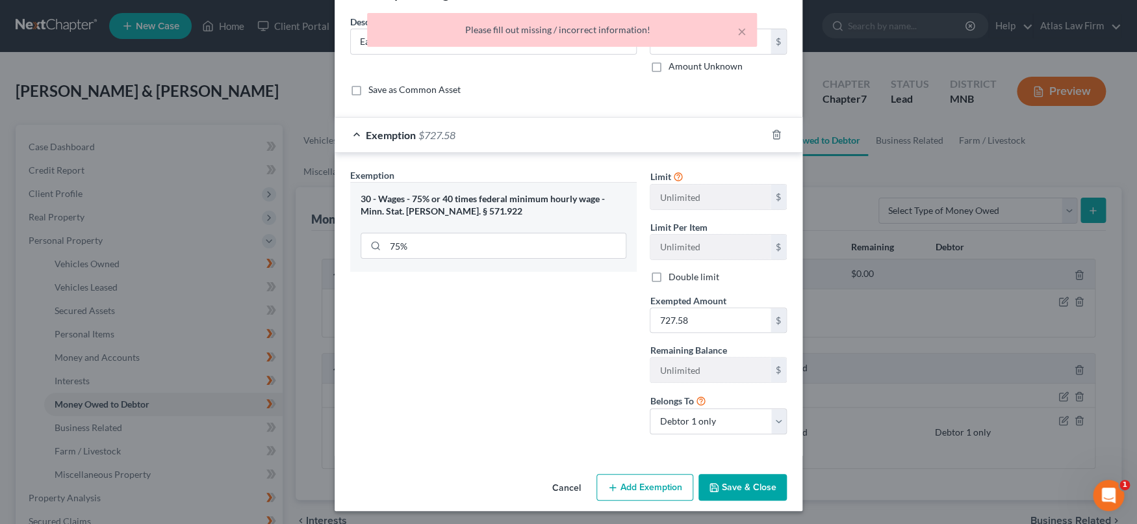
click at [745, 481] on button "Save & Close" at bounding box center [743, 487] width 88 height 27
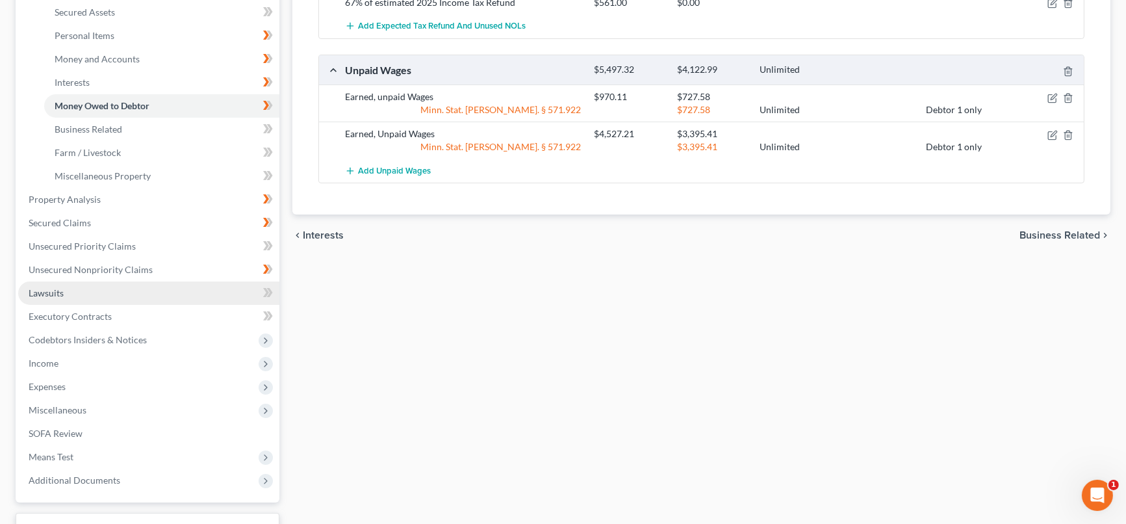
scroll to position [399, 0]
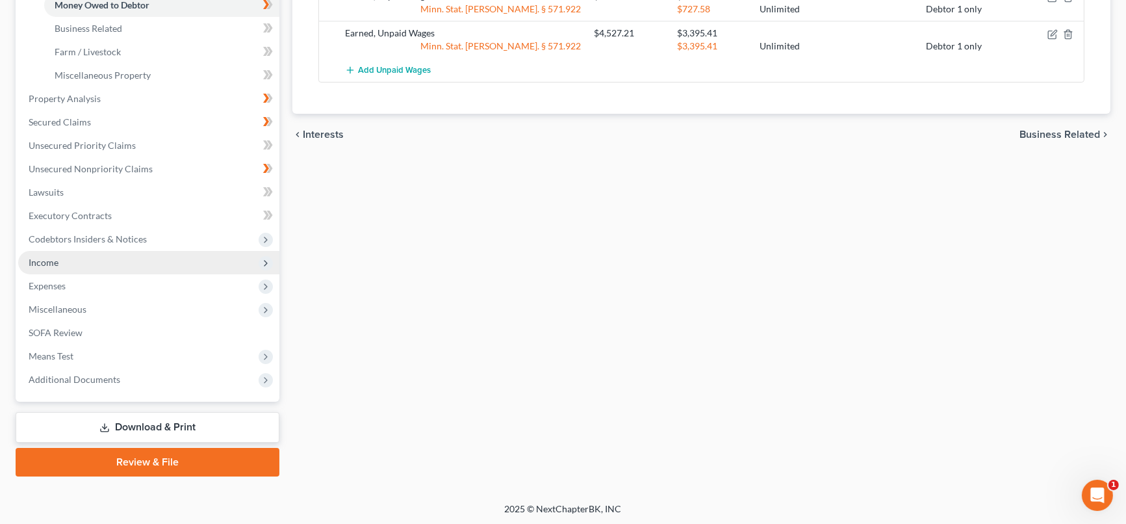
click at [75, 261] on span "Income" at bounding box center [148, 262] width 261 height 23
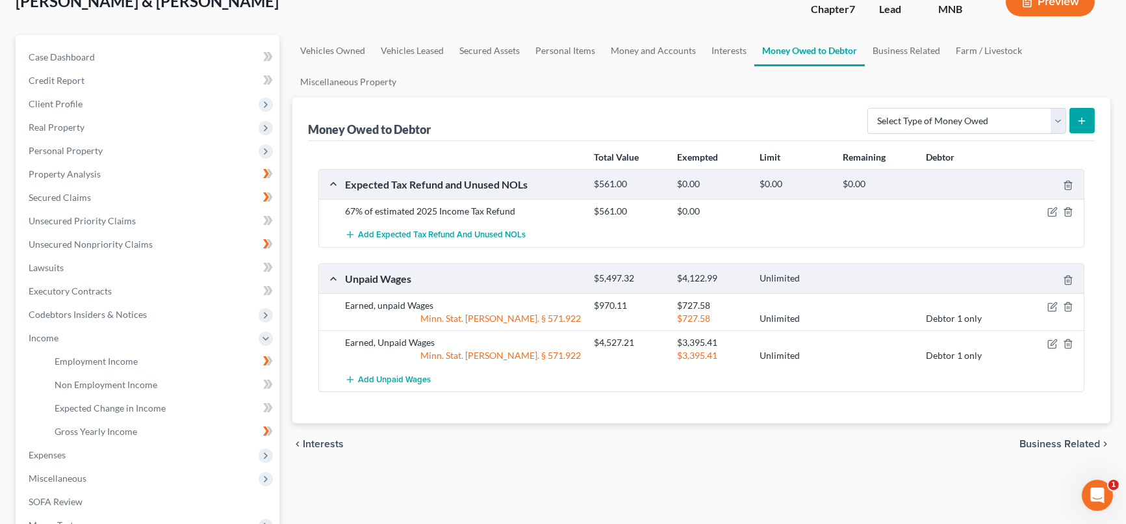
scroll to position [0, 0]
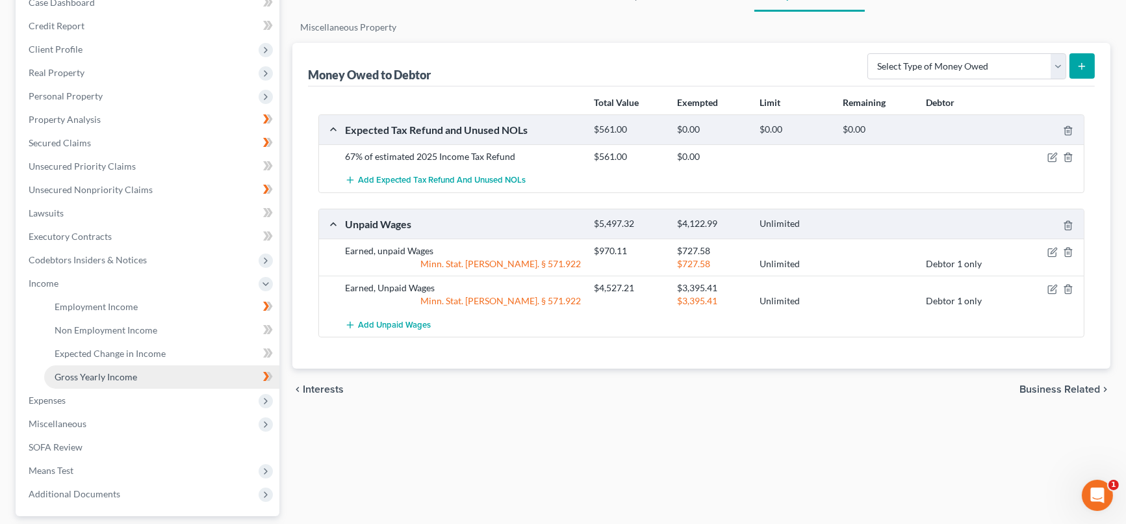
click at [139, 379] on link "Gross Yearly Income" at bounding box center [161, 376] width 235 height 23
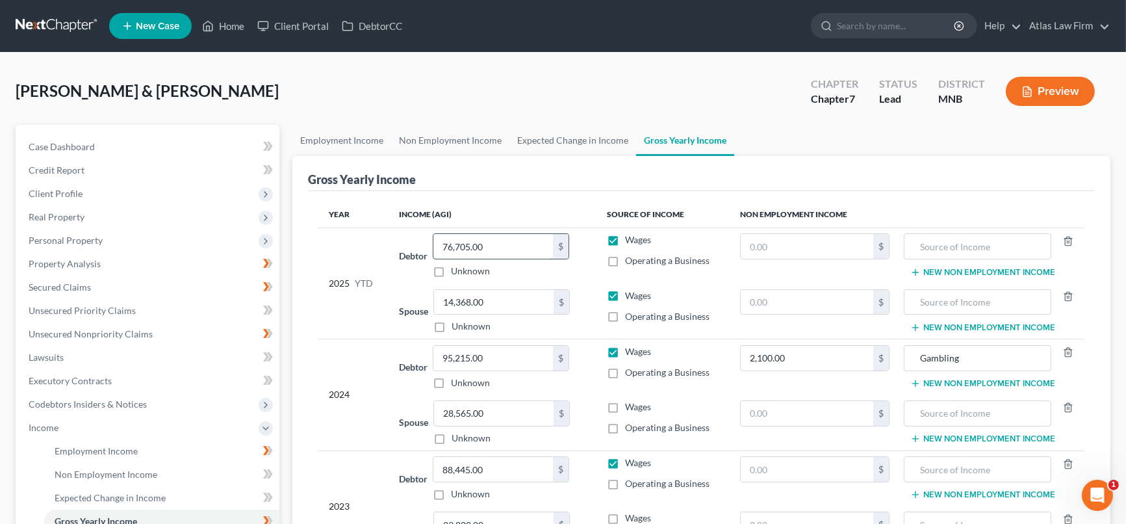
click at [530, 247] on input "76,705.00" at bounding box center [493, 246] width 120 height 25
click at [506, 248] on input "76,705.00" at bounding box center [493, 246] width 120 height 25
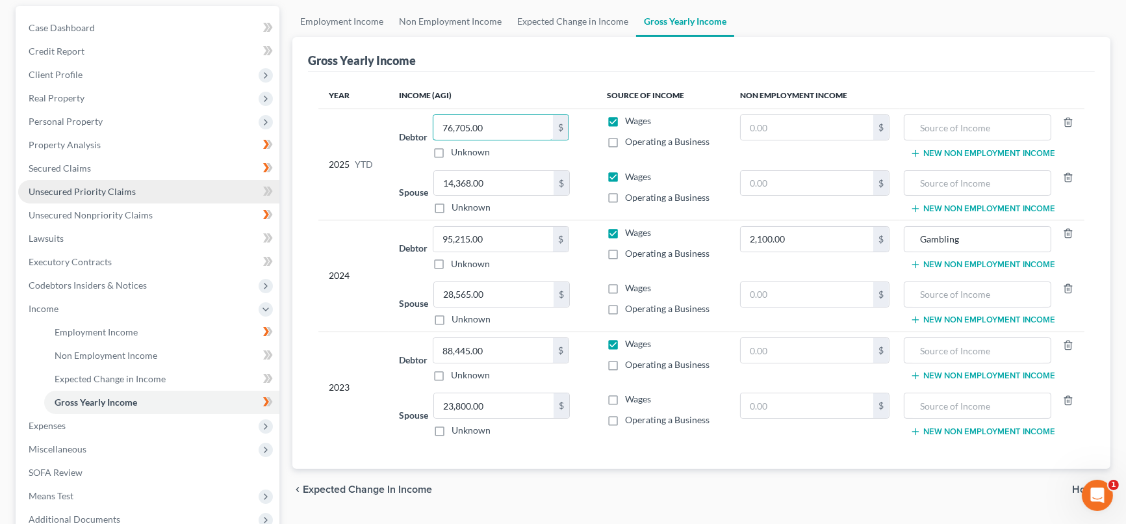
scroll to position [144, 0]
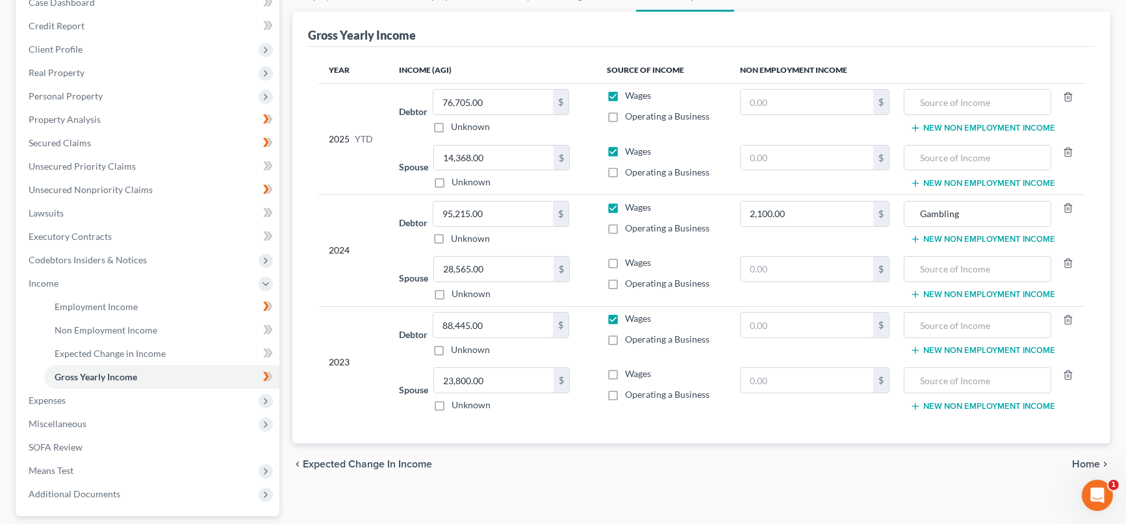
click at [625, 372] on label "Wages" at bounding box center [638, 373] width 26 height 13
click at [630, 372] on input "Wages" at bounding box center [634, 371] width 8 height 8
checkbox input "true"
click at [99, 90] on span "Personal Property" at bounding box center [66, 95] width 74 height 11
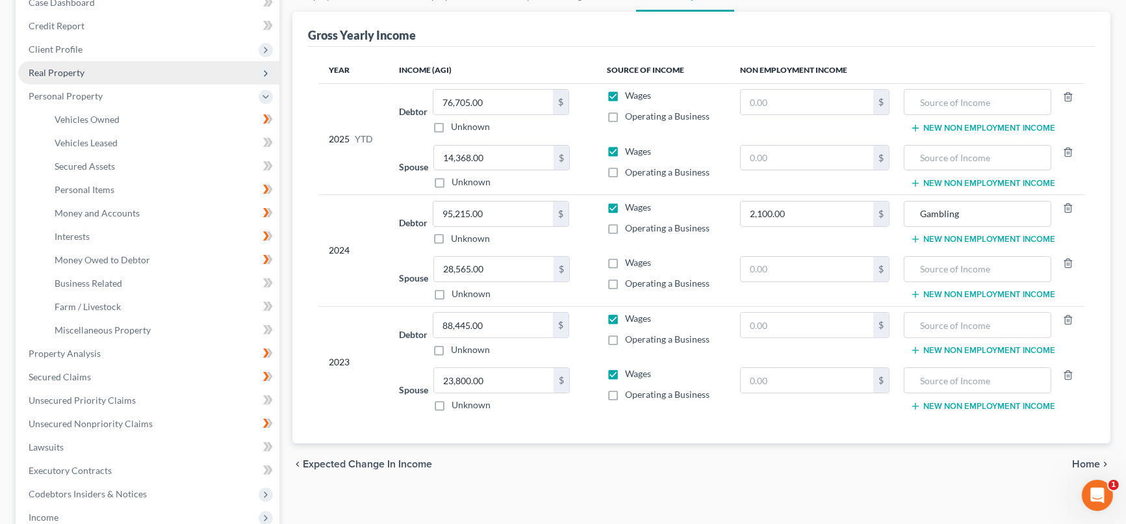
click at [101, 71] on span "Real Property" at bounding box center [148, 72] width 261 height 23
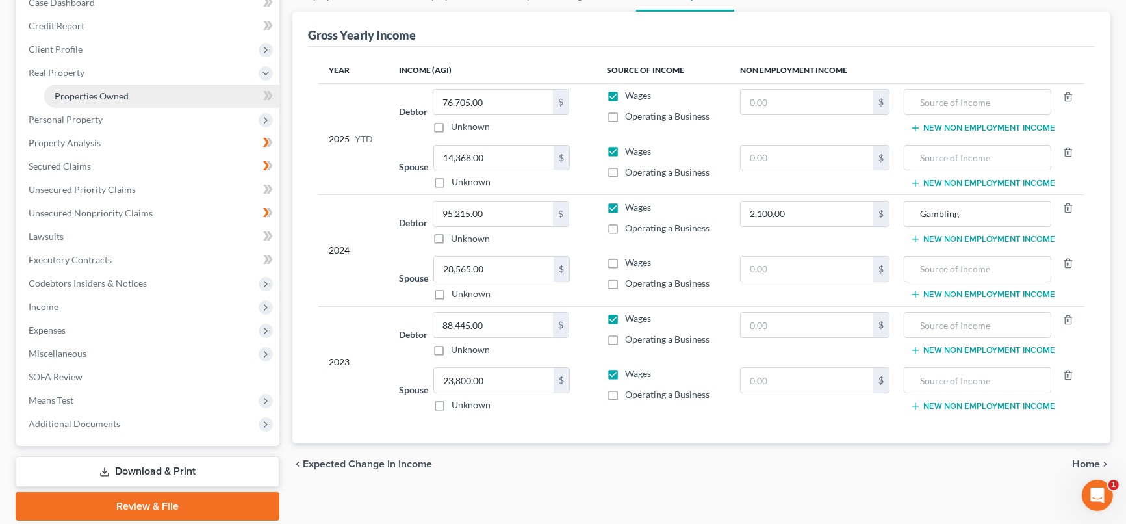
click at [116, 92] on span "Properties Owned" at bounding box center [92, 95] width 74 height 11
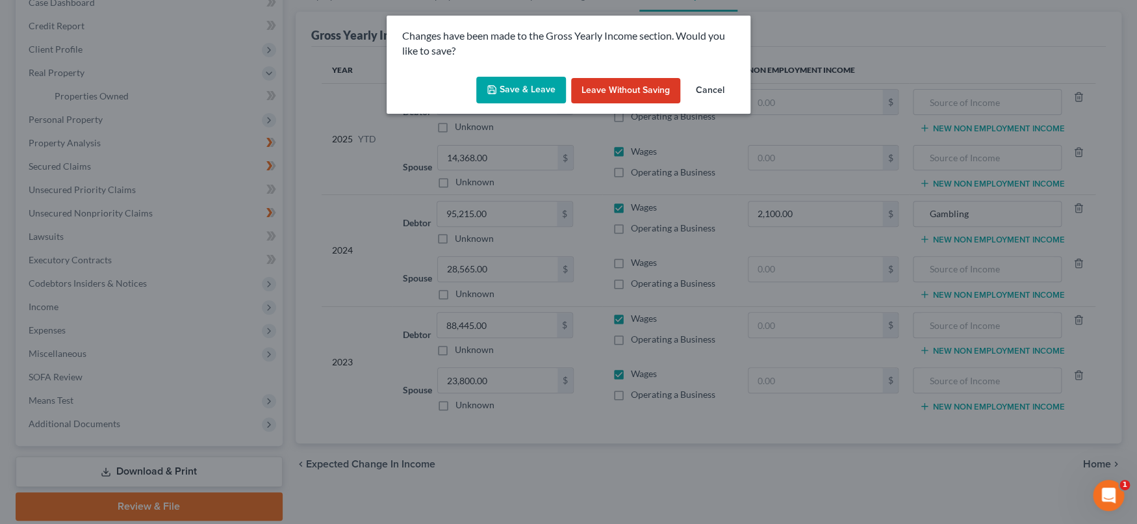
click at [543, 86] on button "Save & Leave" at bounding box center [521, 90] width 90 height 27
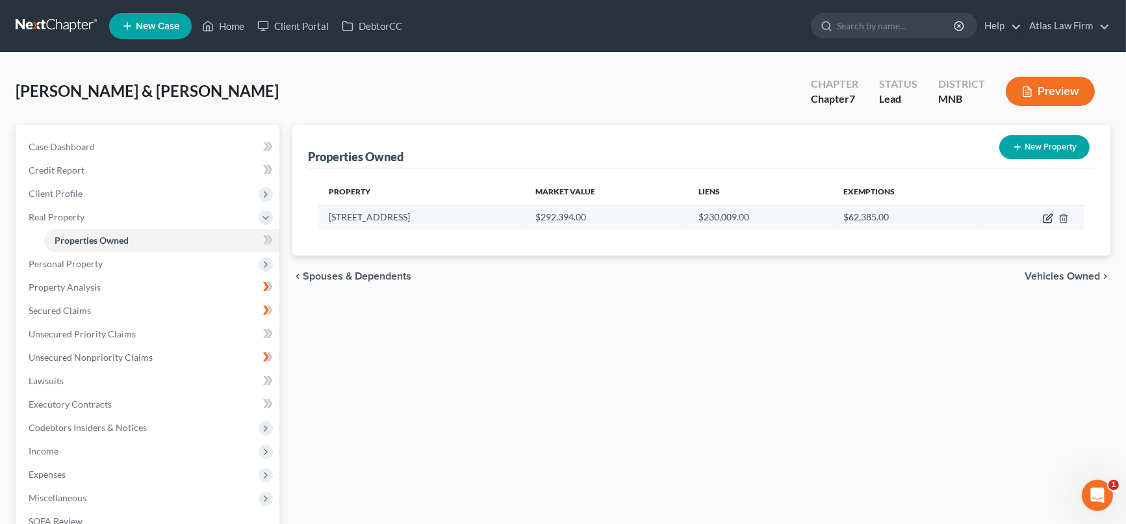
click at [1045, 219] on icon "button" at bounding box center [1048, 218] width 10 height 10
select select "24"
select select "12"
select select "0"
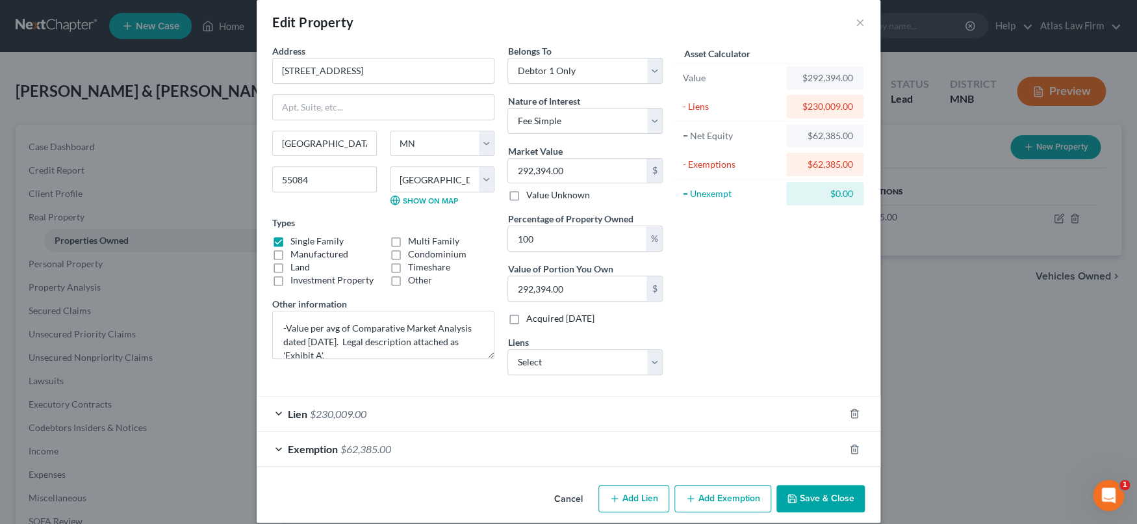
scroll to position [29, 0]
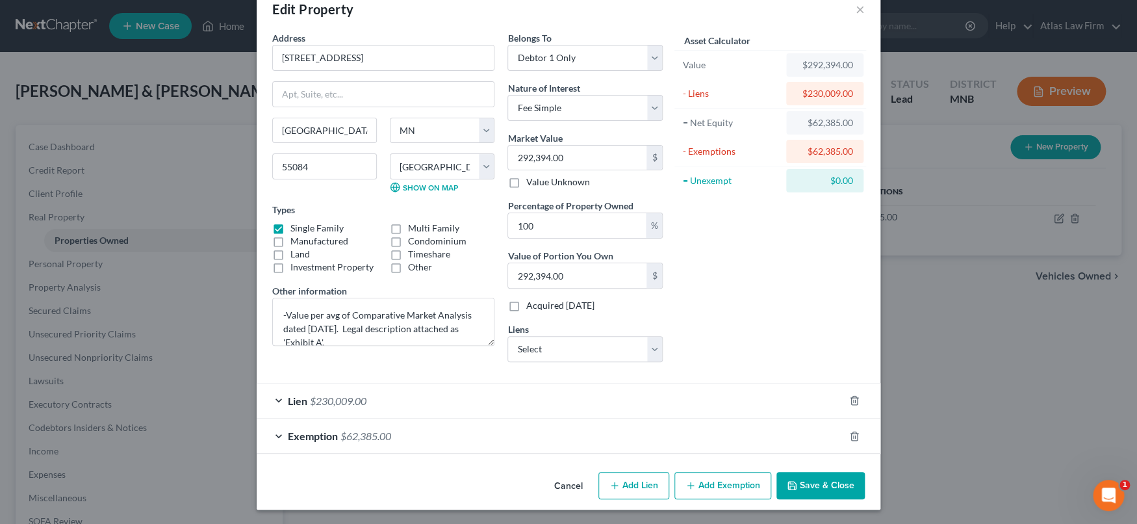
click at [682, 444] on div "Exemption $62,385.00" at bounding box center [550, 435] width 587 height 34
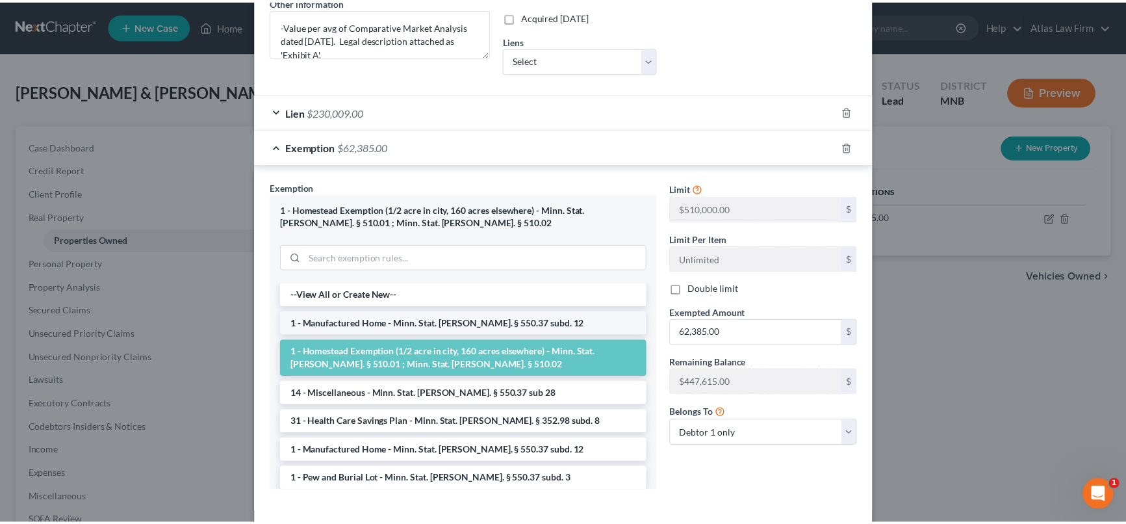
scroll to position [0, 0]
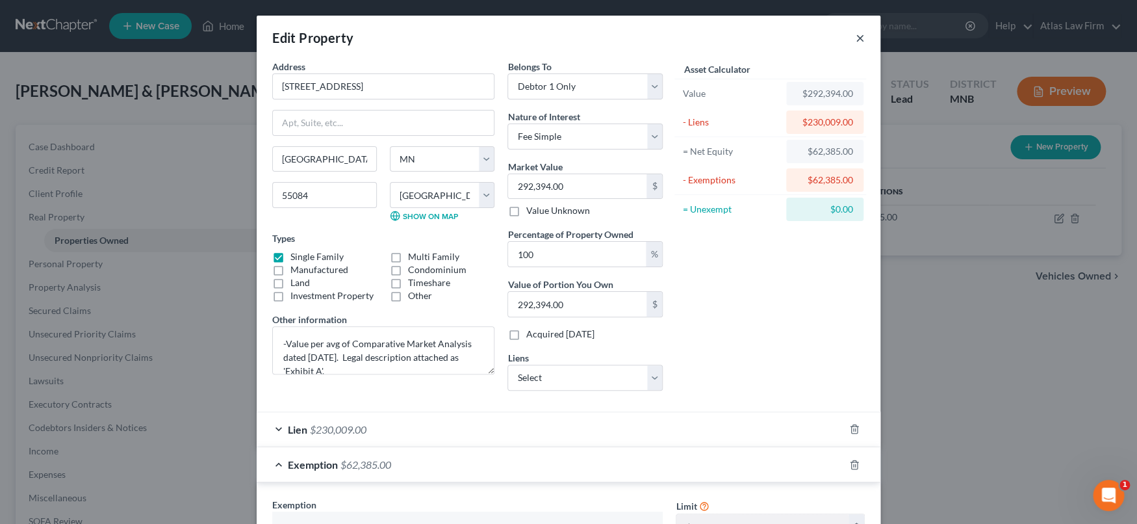
click at [856, 40] on button "×" at bounding box center [860, 38] width 9 height 16
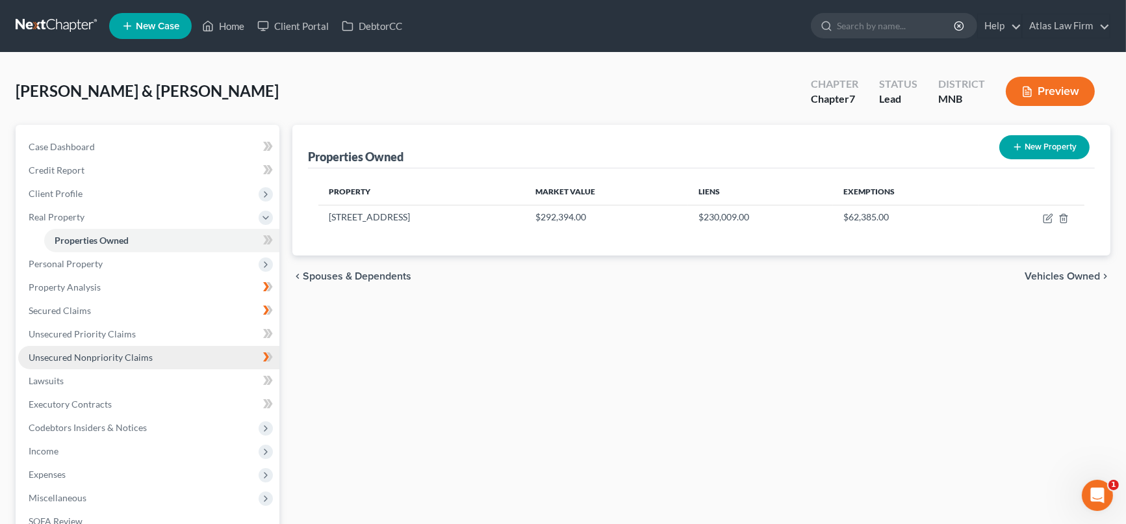
click at [133, 347] on link "Unsecured Nonpriority Claims" at bounding box center [148, 357] width 261 height 23
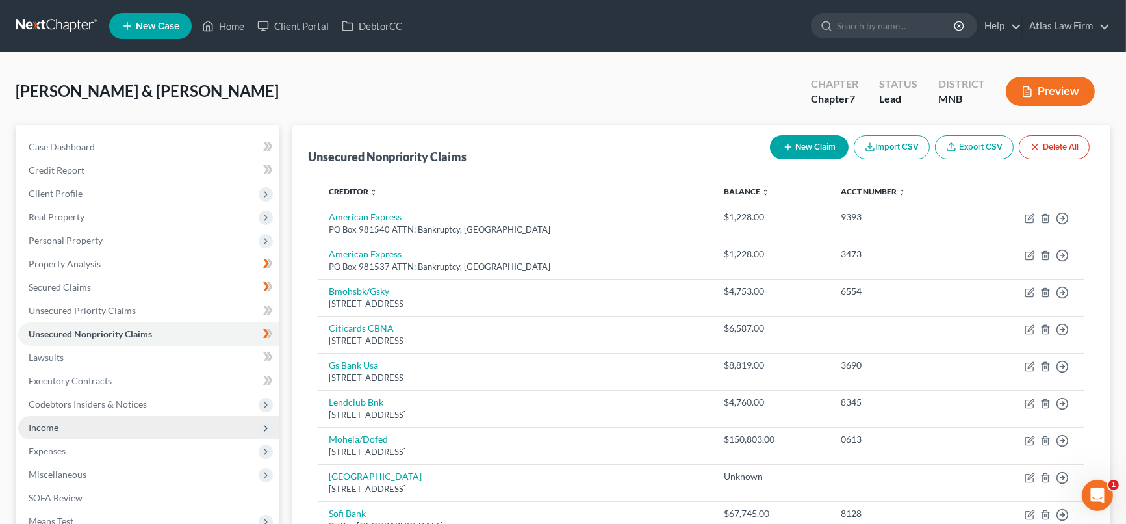
click at [88, 423] on span "Income" at bounding box center [148, 427] width 261 height 23
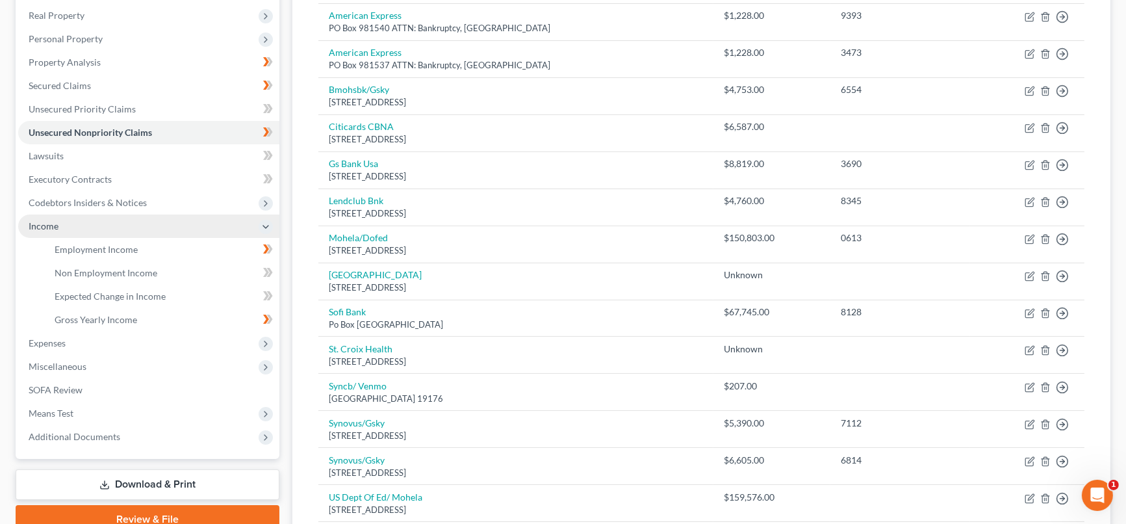
scroll to position [289, 0]
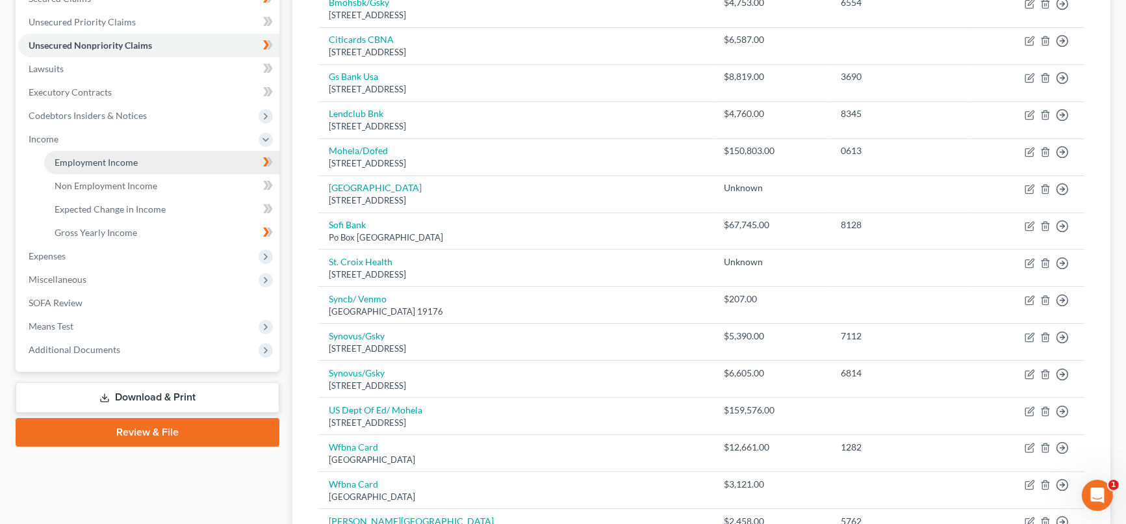
click at [136, 151] on link "Employment Income" at bounding box center [161, 162] width 235 height 23
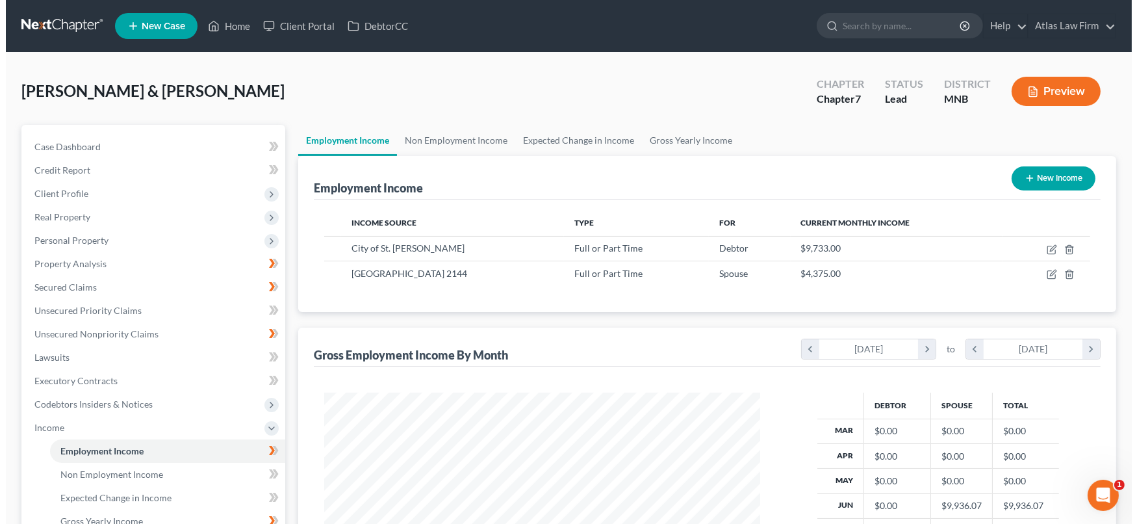
scroll to position [232, 461]
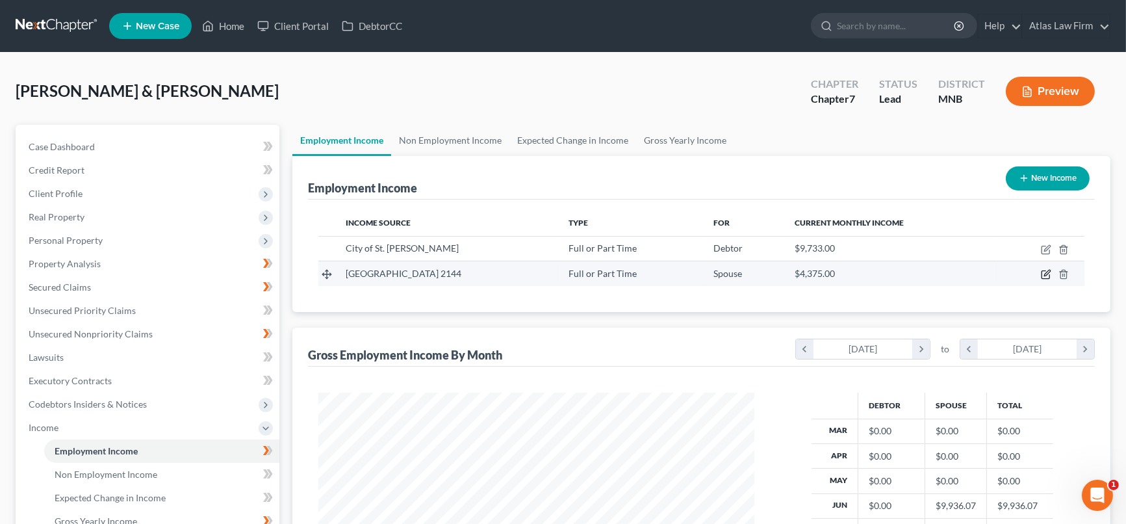
click at [1046, 275] on icon "button" at bounding box center [1046, 274] width 10 height 10
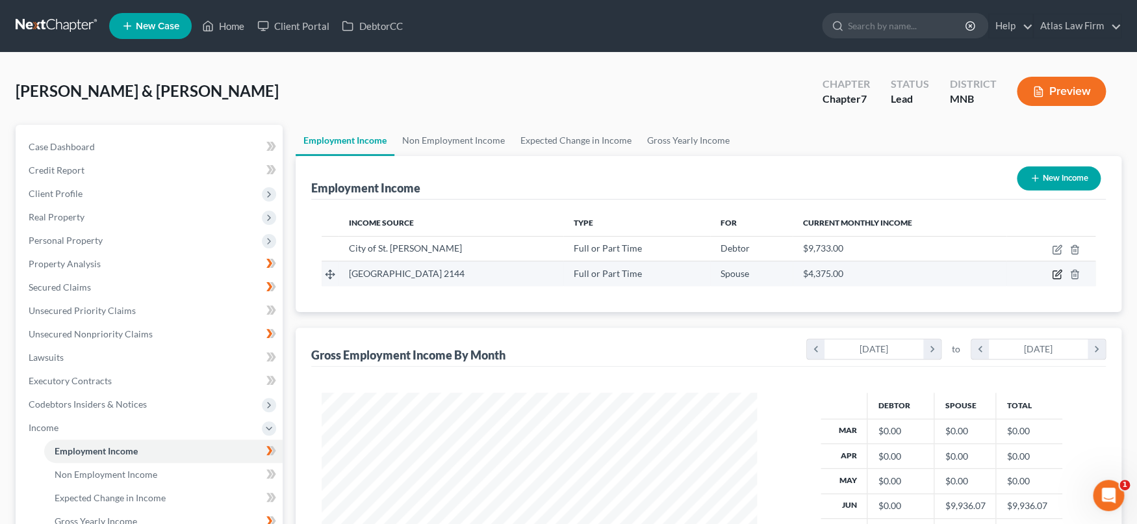
select select "0"
select select "24"
select select "0"
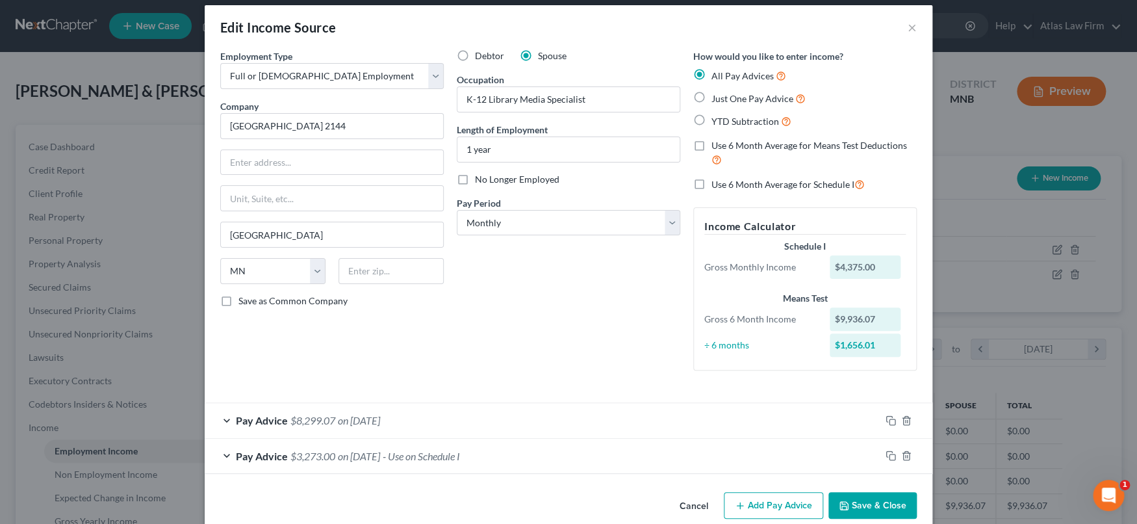
scroll to position [0, 0]
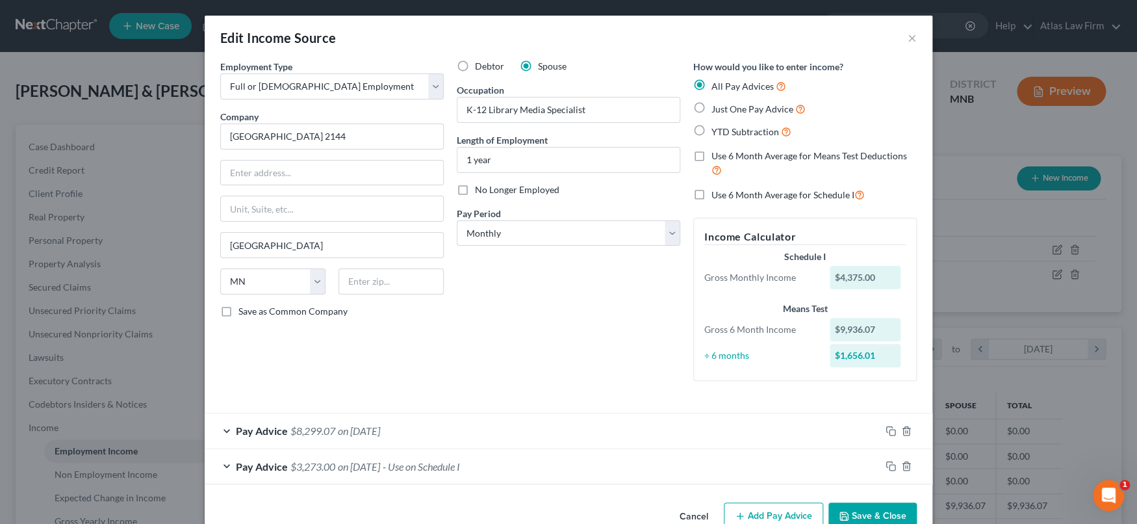
click at [588, 440] on div "Pay Advice $8,299.07 on [DATE]" at bounding box center [543, 430] width 676 height 34
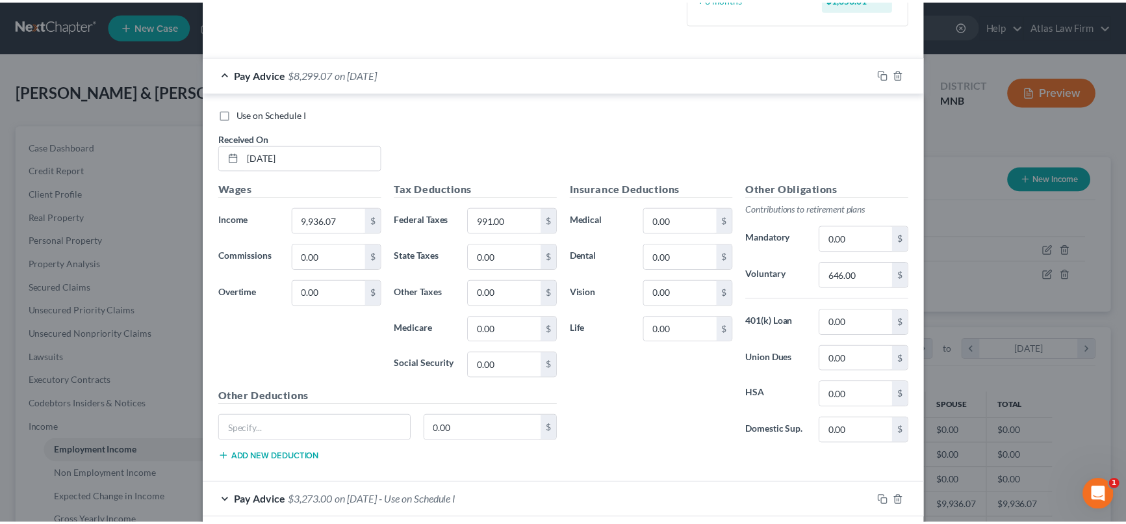
scroll to position [421, 0]
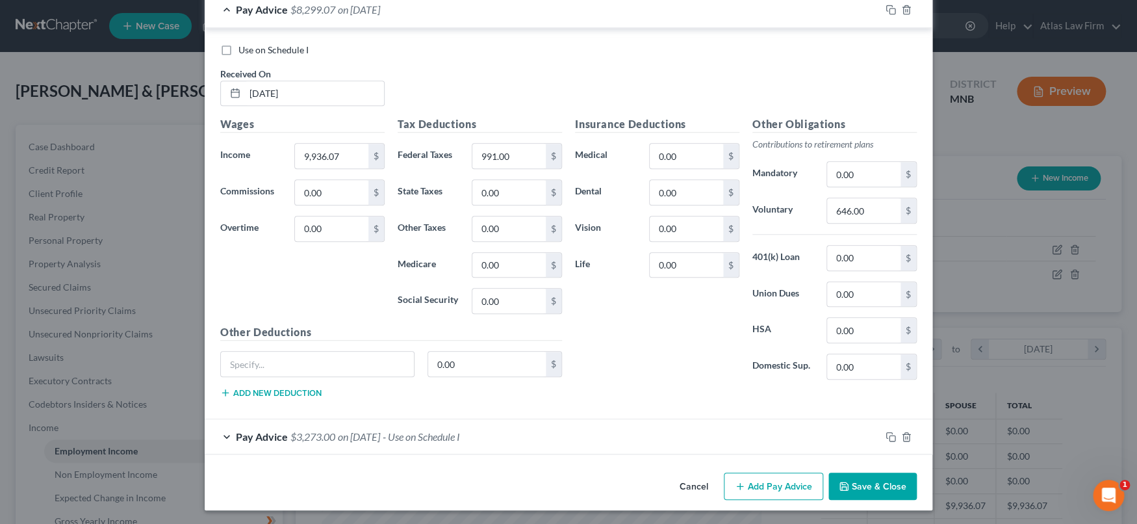
click at [855, 488] on button "Save & Close" at bounding box center [872, 485] width 88 height 27
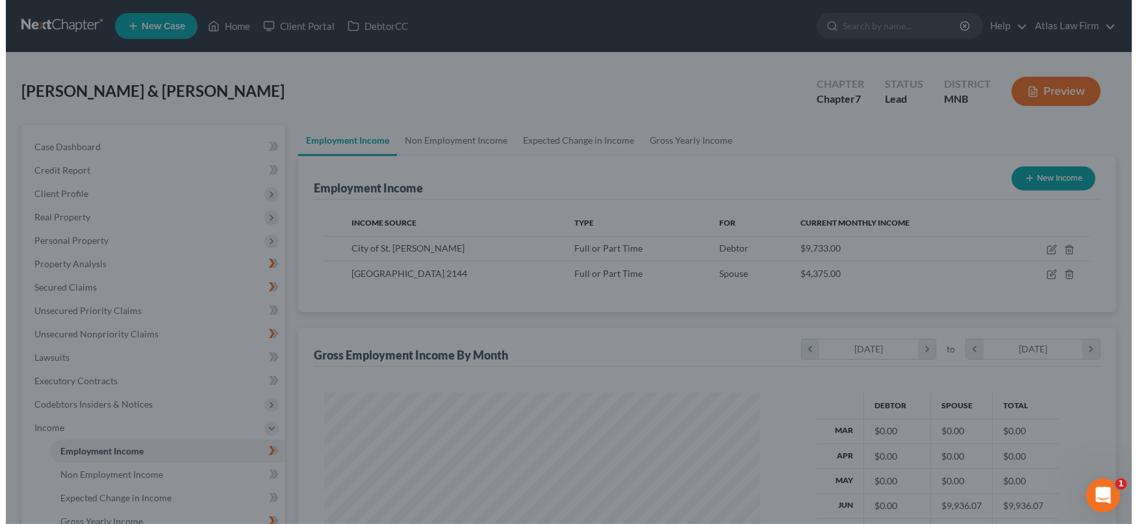
scroll to position [649544, 649314]
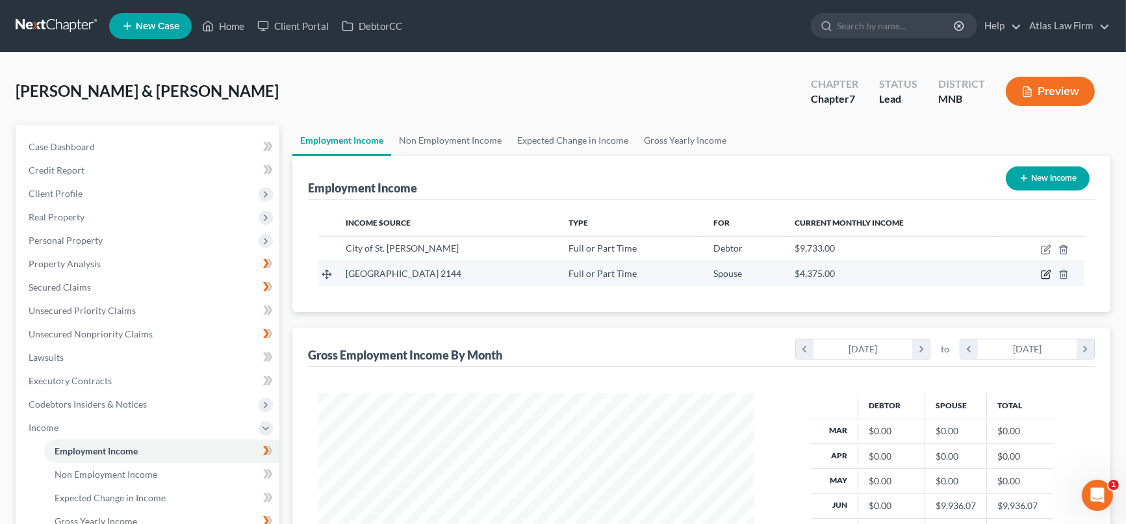
click at [1044, 274] on icon "button" at bounding box center [1046, 274] width 10 height 10
select select "0"
select select "24"
select select "0"
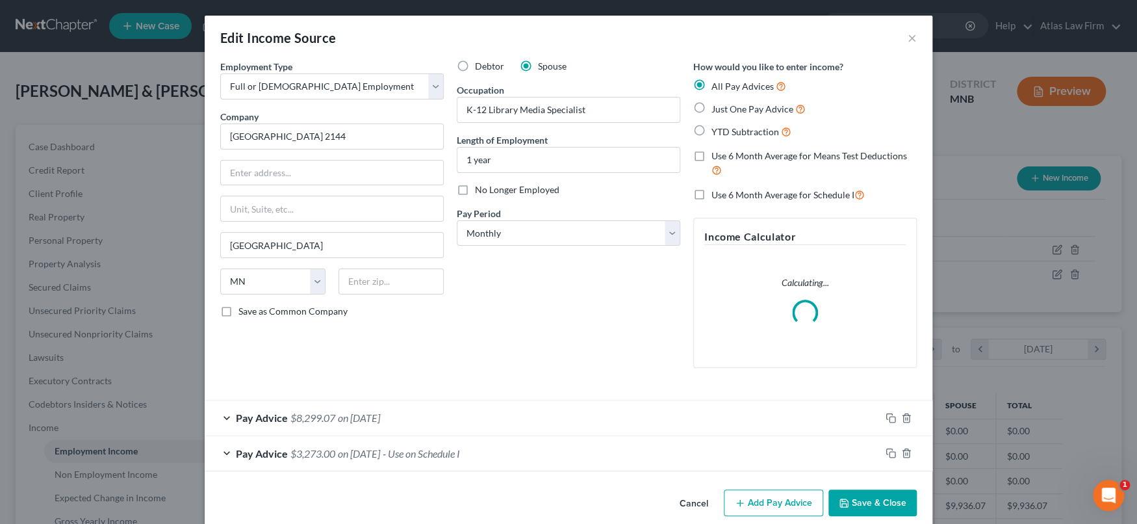
scroll to position [18, 0]
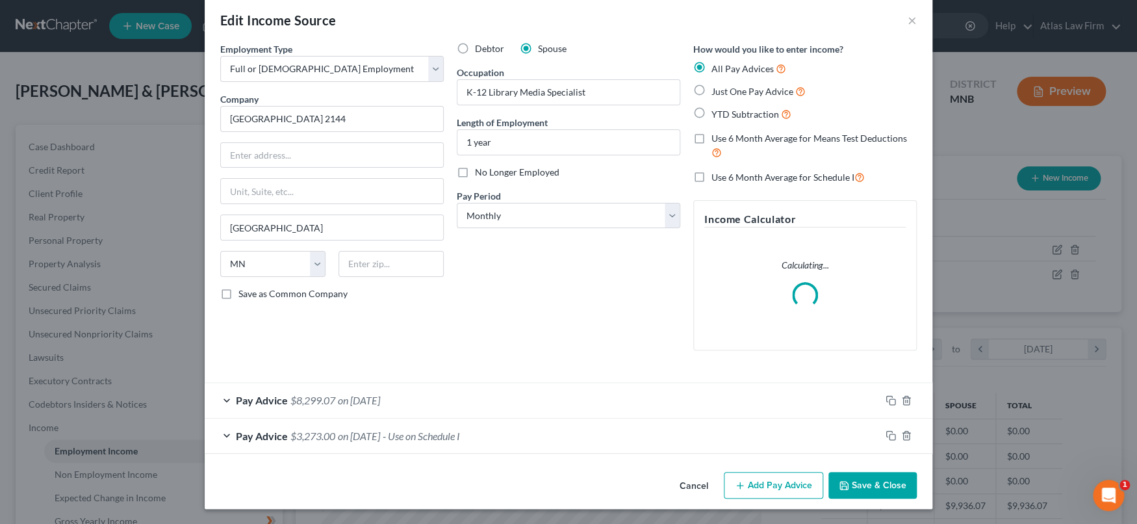
click at [600, 411] on div "Pay Advice $8,299.07 on [DATE]" at bounding box center [543, 400] width 676 height 34
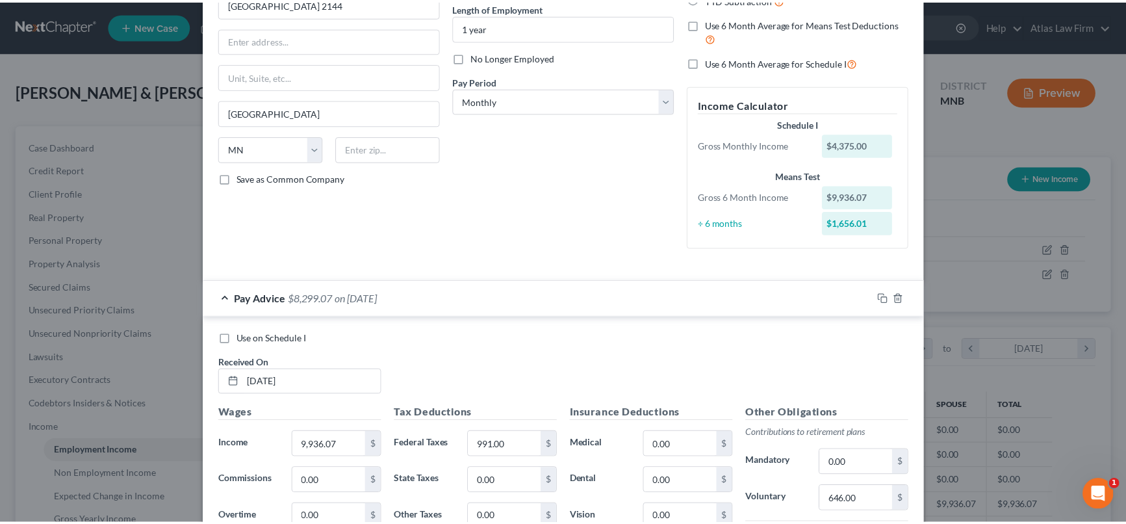
scroll to position [0, 0]
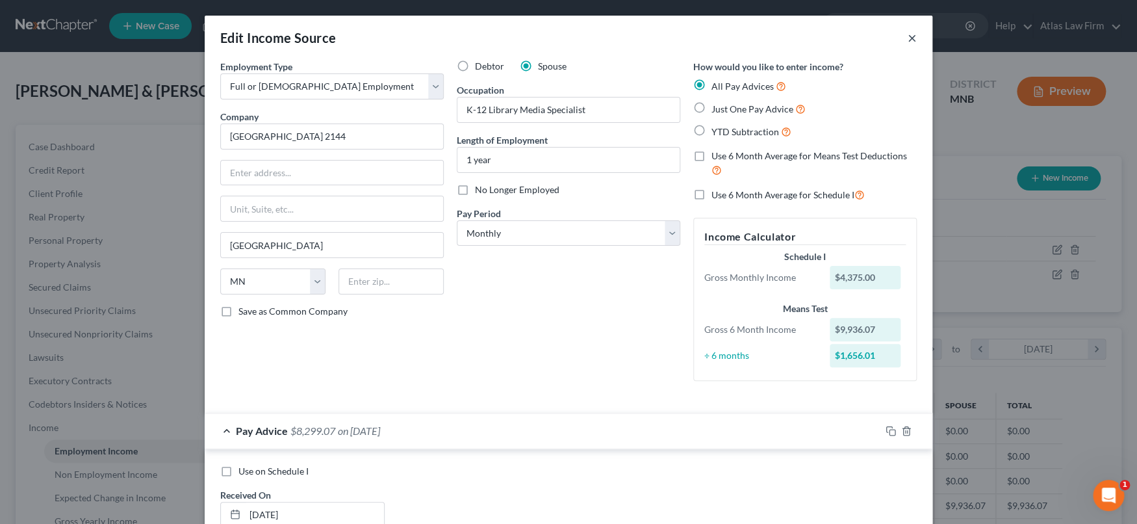
click at [908, 35] on button "×" at bounding box center [912, 38] width 9 height 16
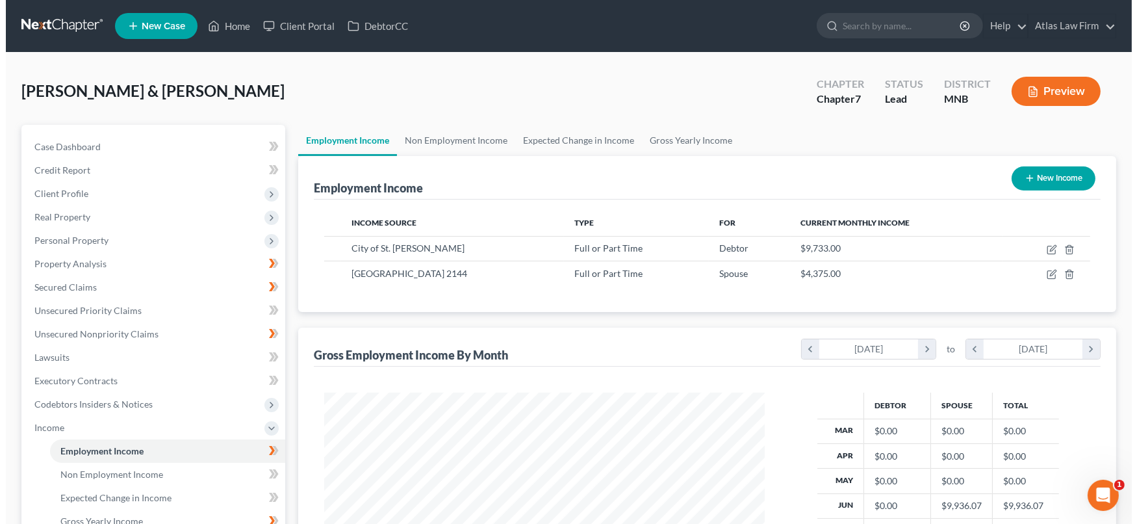
scroll to position [649544, 649314]
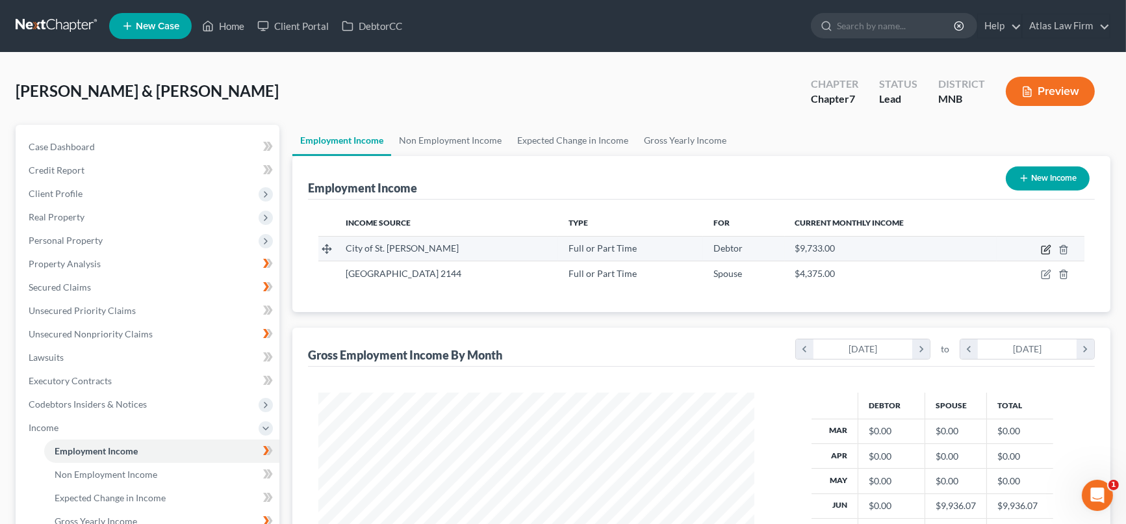
click at [1046, 249] on icon "button" at bounding box center [1047, 248] width 6 height 6
select select "0"
select select "24"
select select "0"
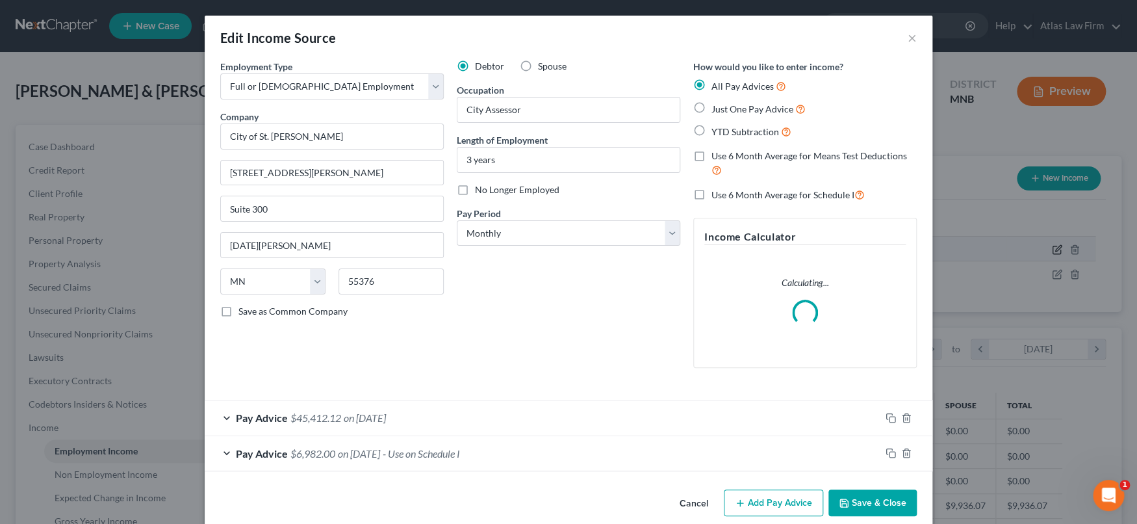
scroll to position [232, 466]
click at [760, 408] on div "Pay Advice $45,412.12 on [DATE]" at bounding box center [543, 417] width 676 height 34
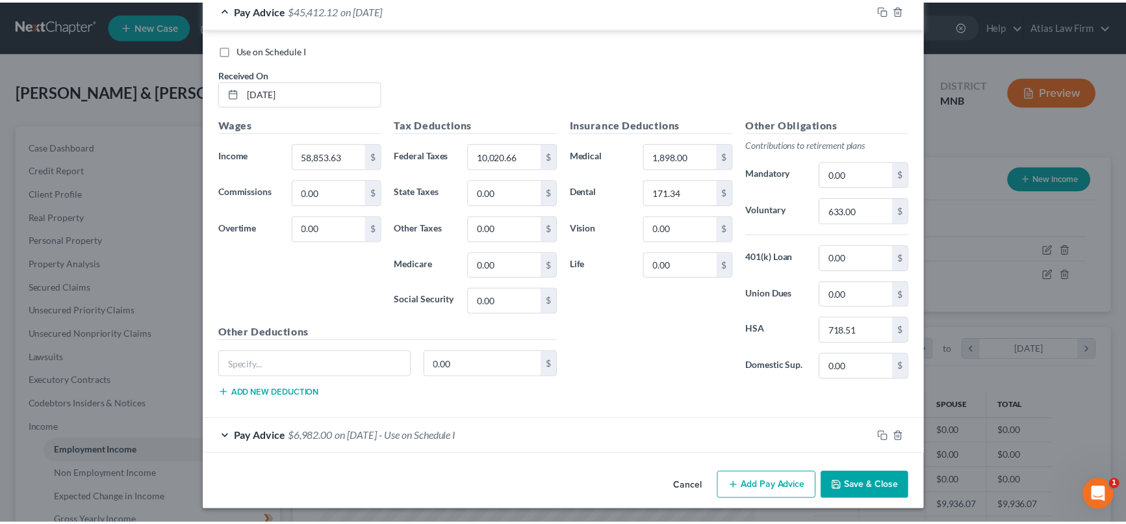
scroll to position [0, 0]
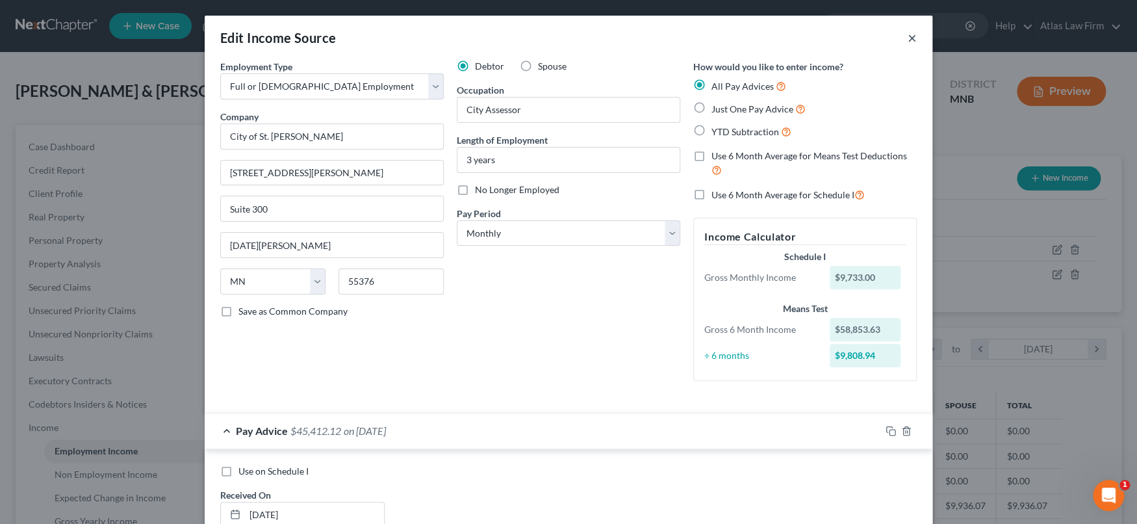
click at [908, 35] on button "×" at bounding box center [912, 38] width 9 height 16
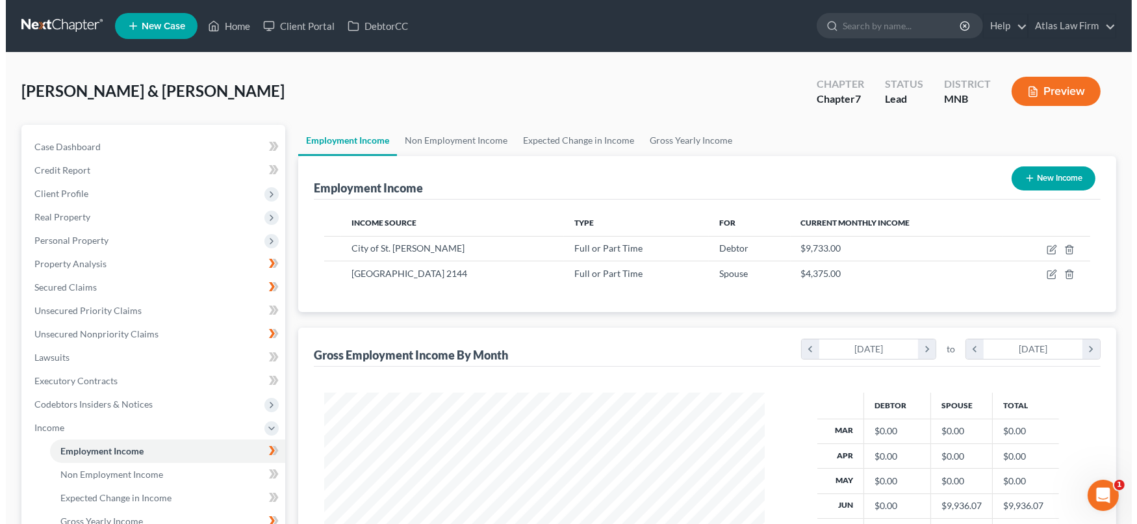
scroll to position [649544, 649314]
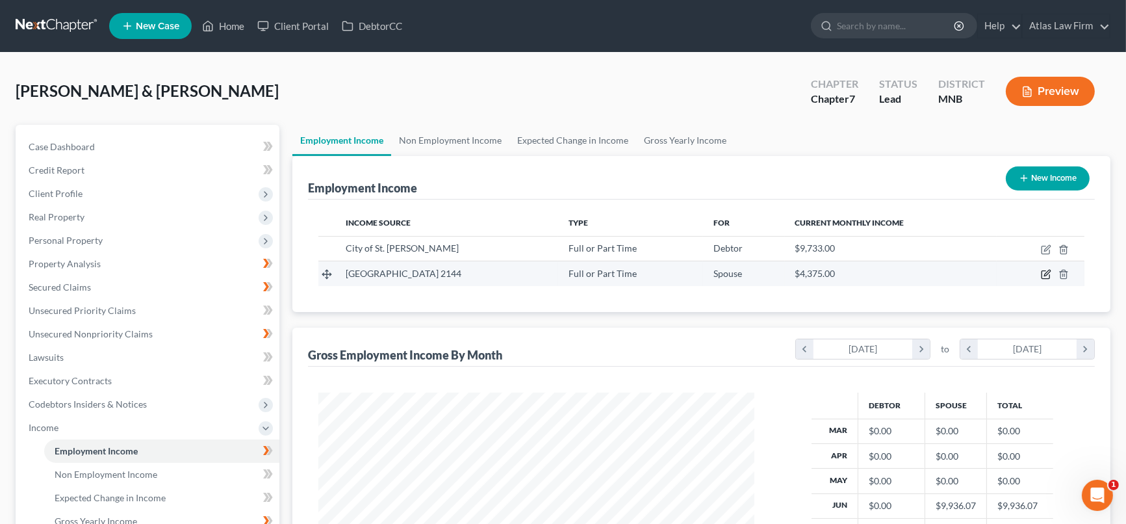
click at [1044, 271] on icon "button" at bounding box center [1046, 275] width 8 height 8
select select "0"
select select "24"
select select "0"
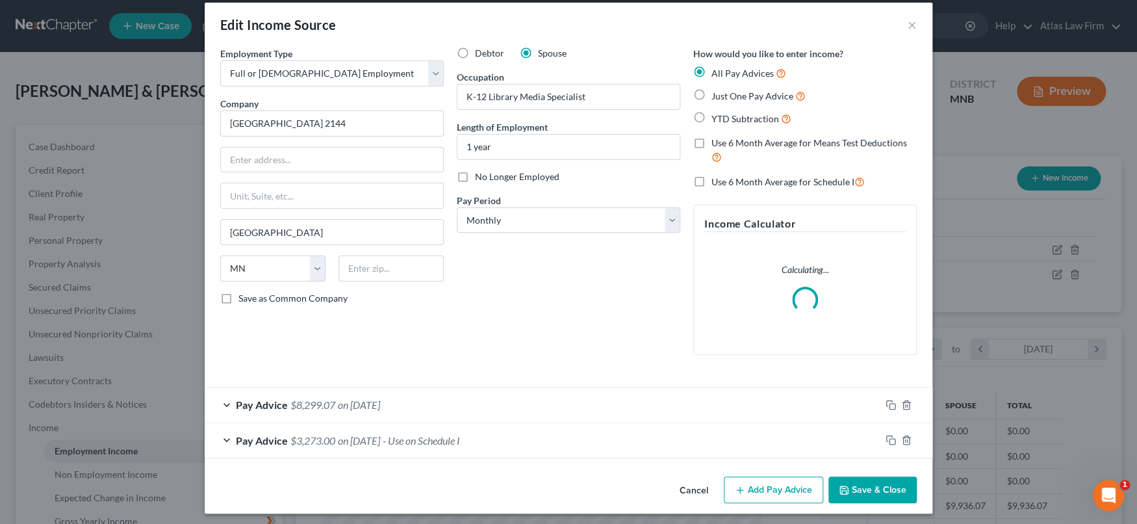
scroll to position [18, 0]
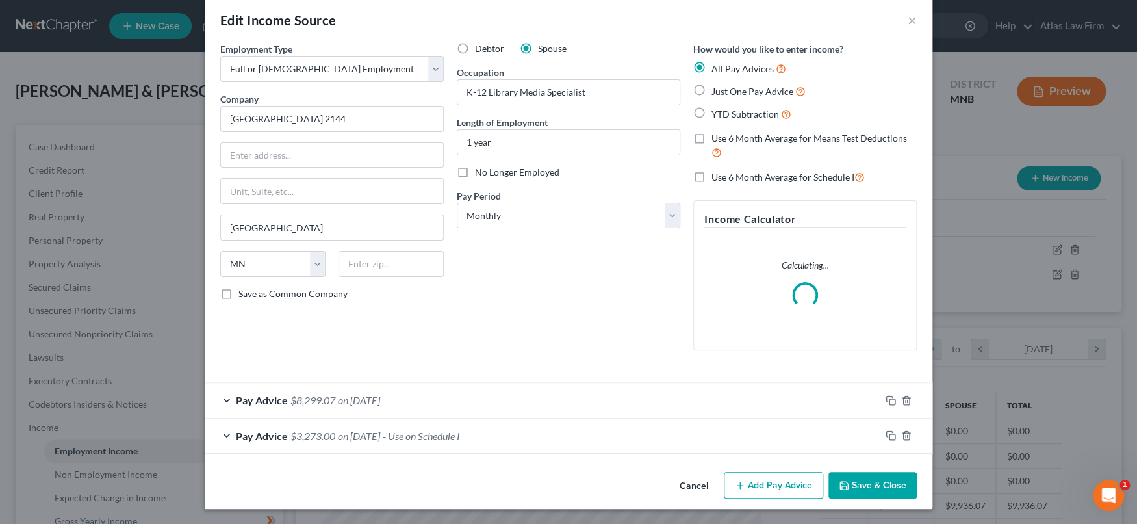
drag, startPoint x: 544, startPoint y: 430, endPoint x: 563, endPoint y: 428, distance: 18.9
click at [550, 430] on div "Pay Advice $3,273.00 on [DATE] - Use on Schedule I" at bounding box center [543, 435] width 676 height 34
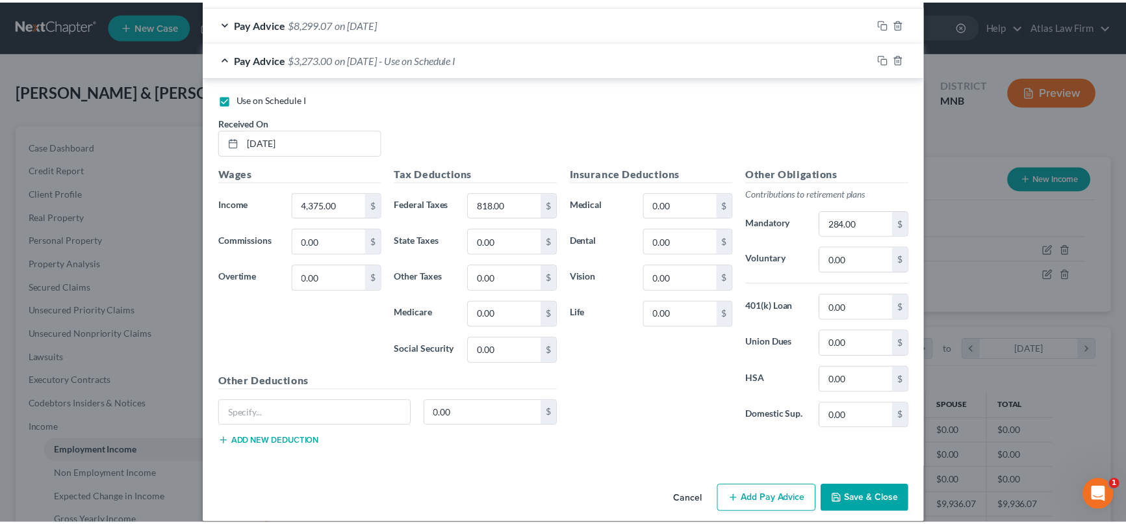
scroll to position [420, 0]
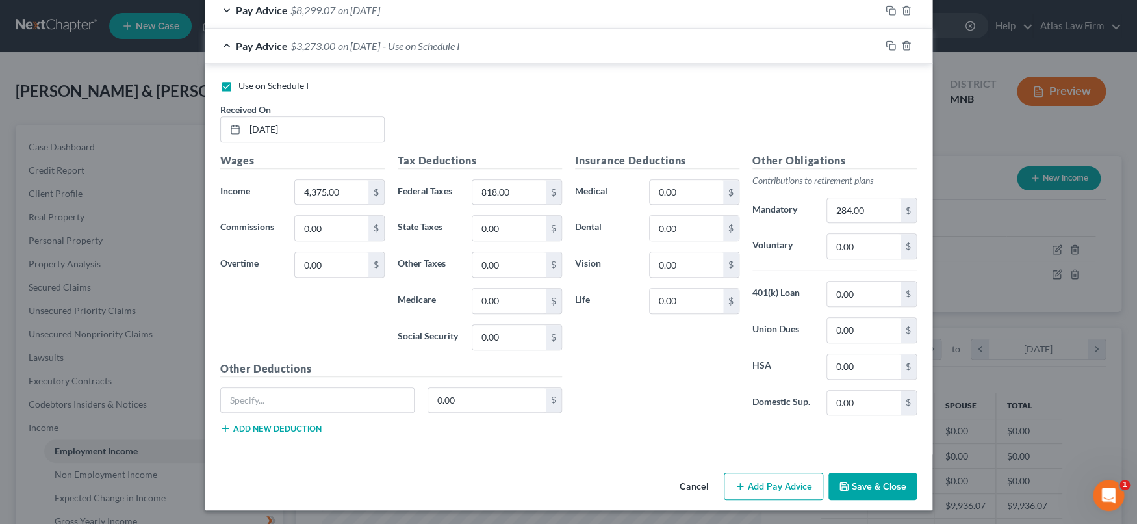
click at [682, 487] on button "Cancel" at bounding box center [693, 487] width 49 height 26
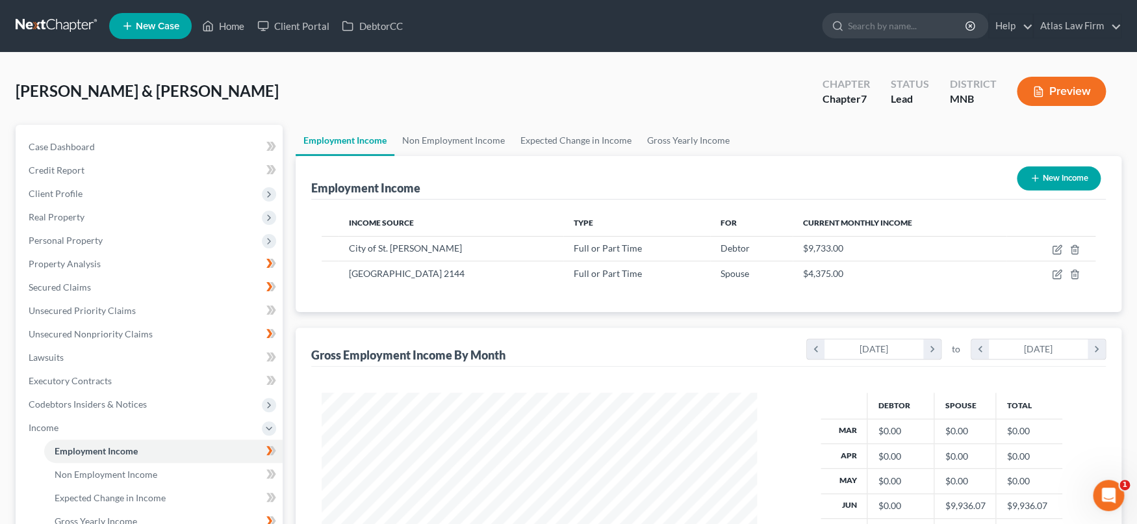
scroll to position [649544, 649314]
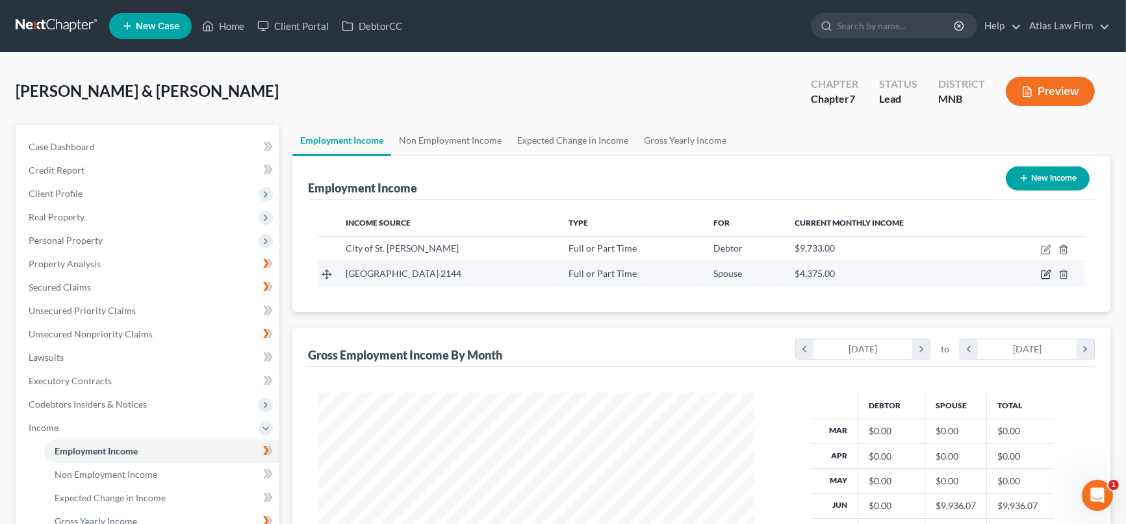
click at [1044, 274] on icon "button" at bounding box center [1046, 274] width 10 height 10
select select "0"
select select "24"
select select "0"
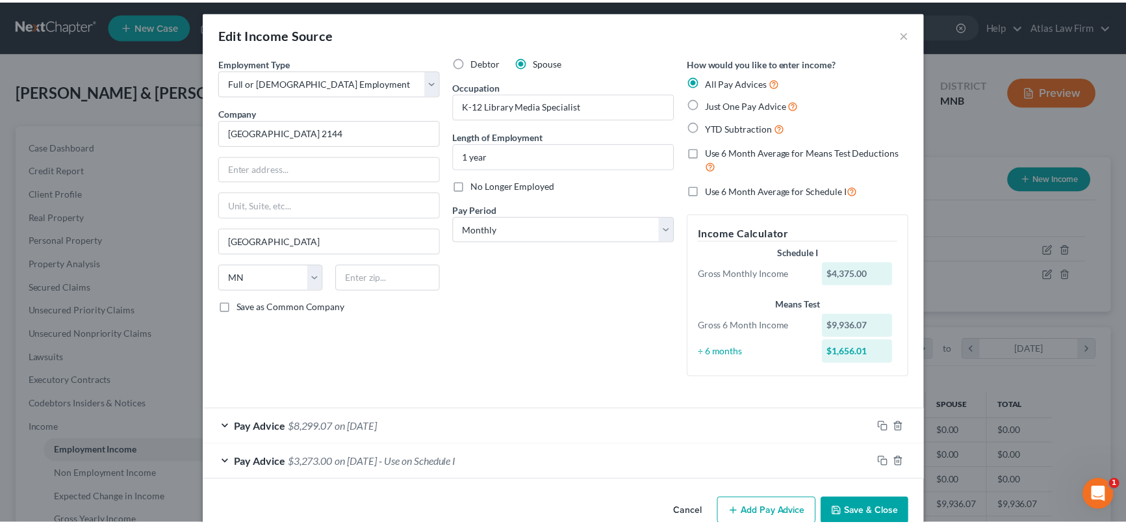
scroll to position [0, 0]
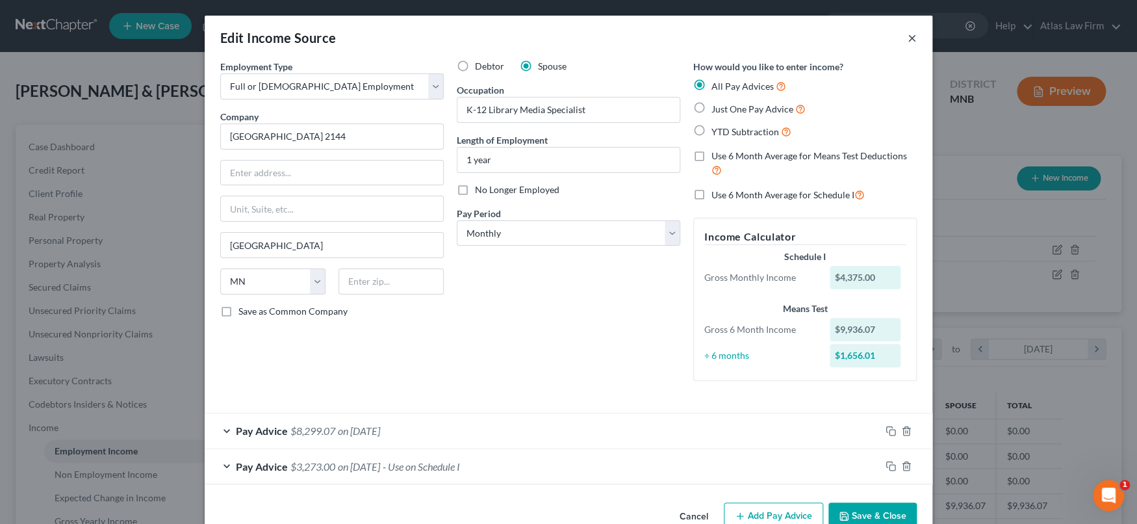
click at [910, 35] on button "×" at bounding box center [912, 38] width 9 height 16
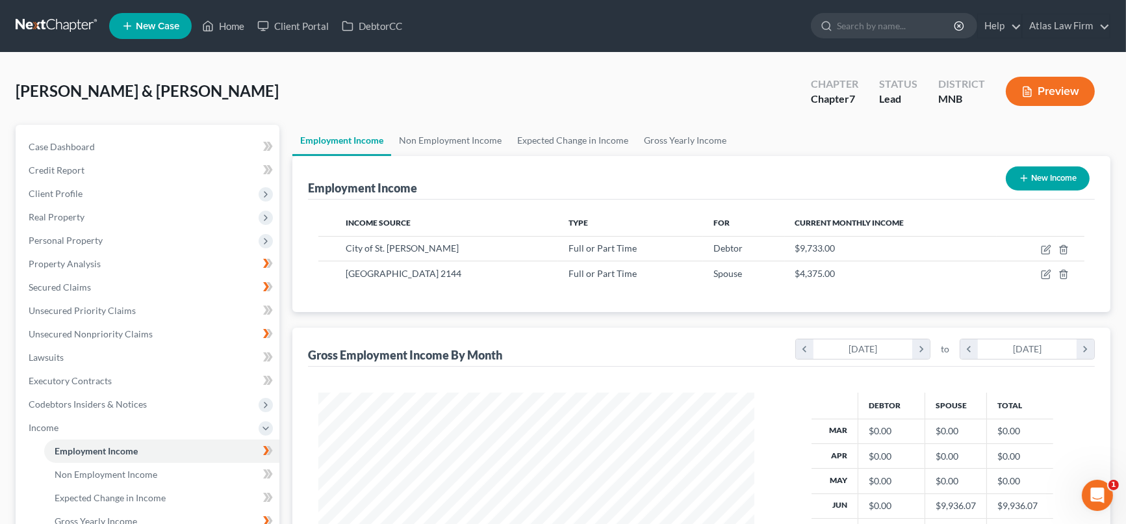
scroll to position [649544, 649314]
click at [489, 137] on link "Non Employment Income" at bounding box center [450, 140] width 118 height 31
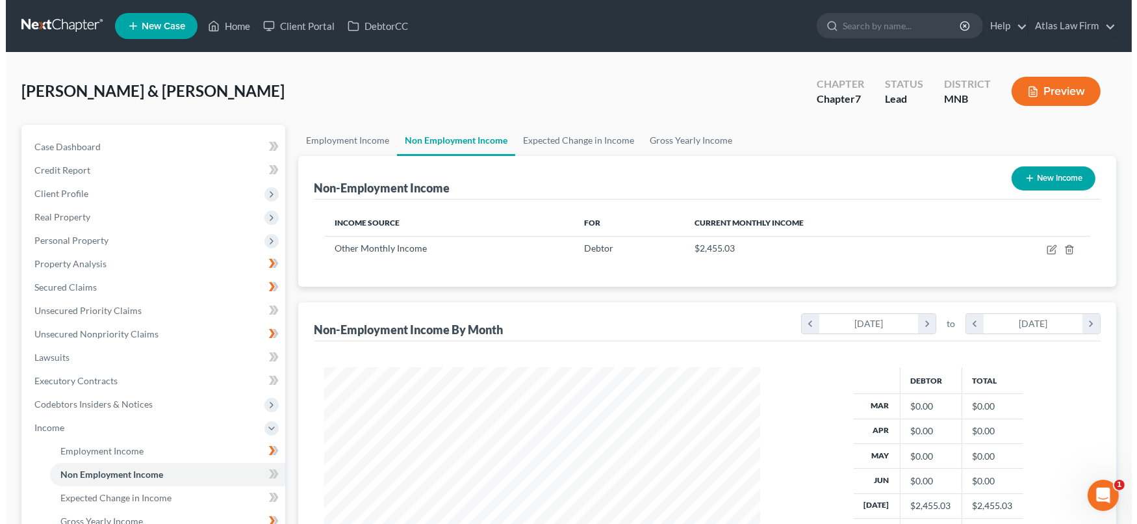
scroll to position [232, 461]
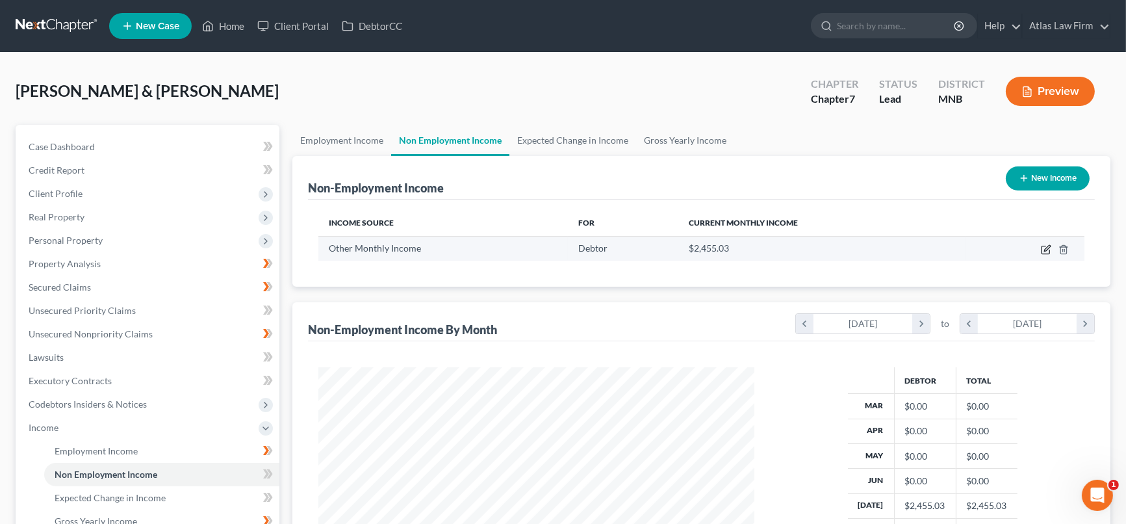
click at [1044, 248] on icon "button" at bounding box center [1046, 249] width 10 height 10
select select "13"
select select "0"
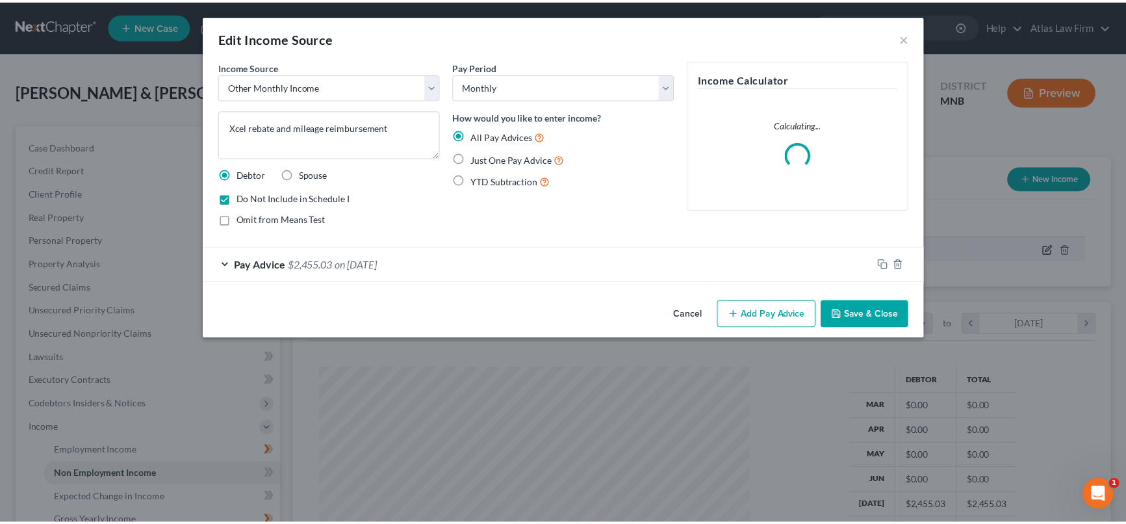
scroll to position [232, 466]
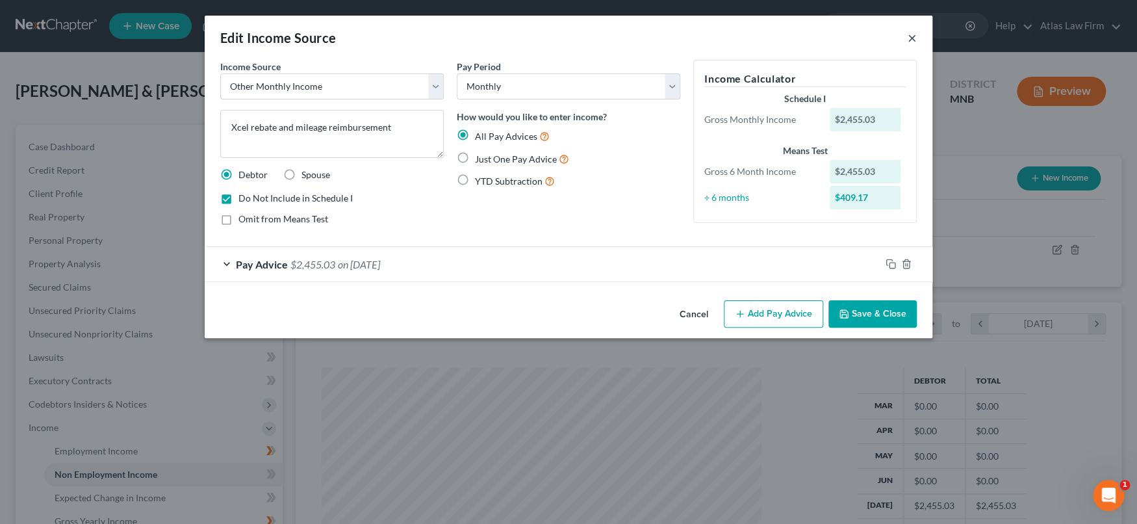
click at [912, 35] on button "×" at bounding box center [912, 38] width 9 height 16
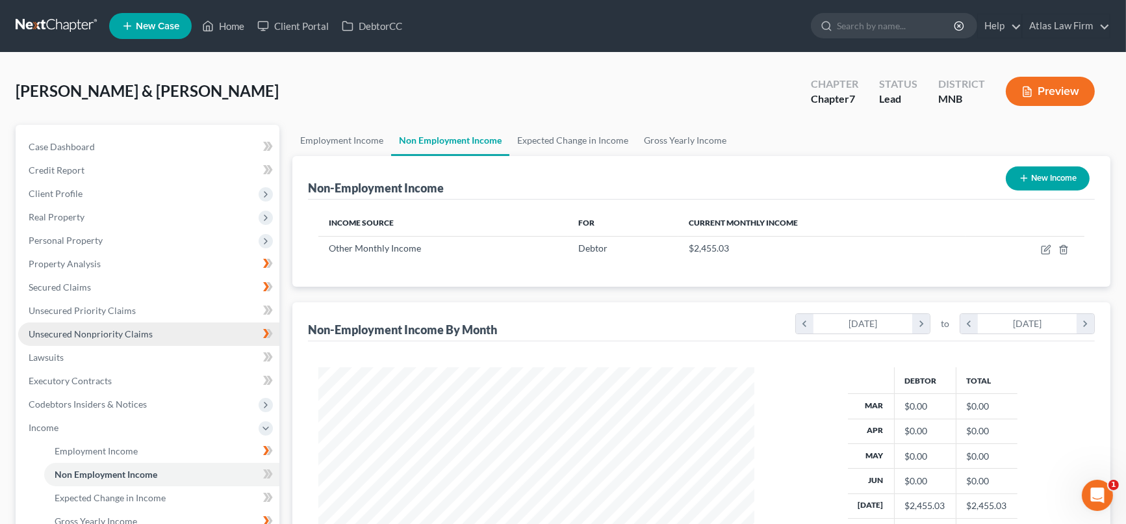
scroll to position [259, 0]
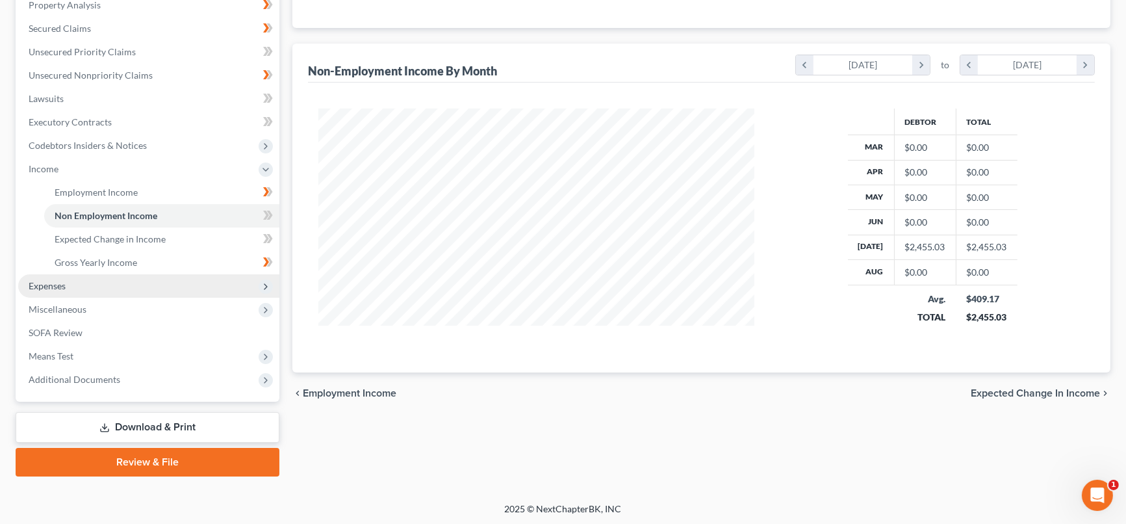
click at [133, 279] on span "Expenses" at bounding box center [148, 285] width 261 height 23
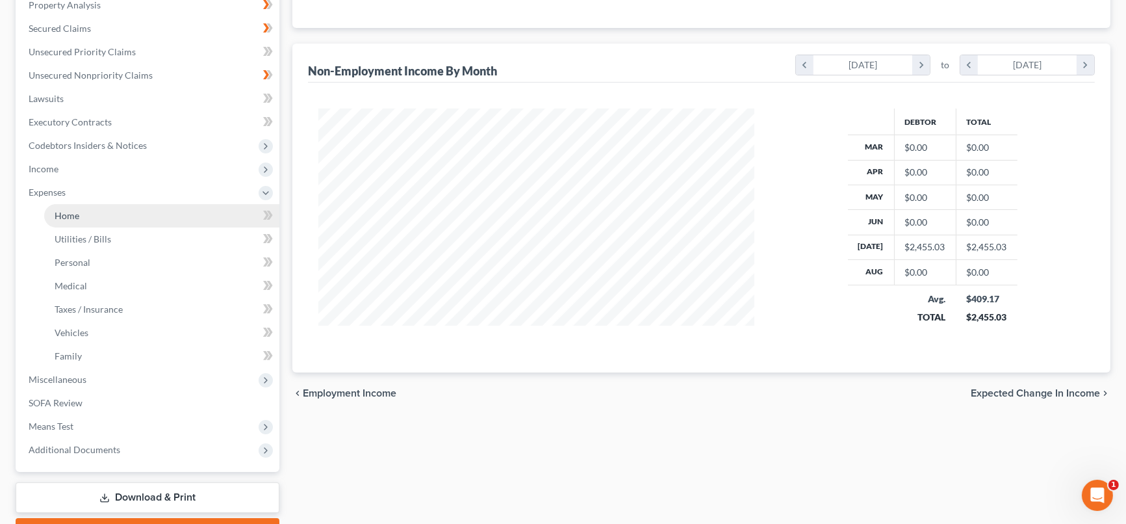
click at [152, 214] on link "Home" at bounding box center [161, 215] width 235 height 23
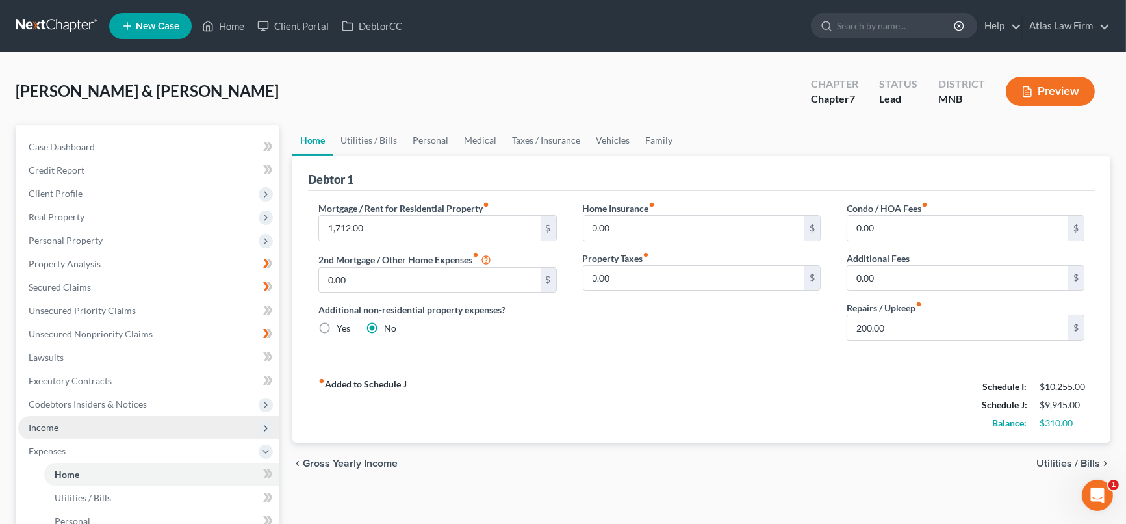
click at [87, 433] on span "Income" at bounding box center [148, 427] width 261 height 23
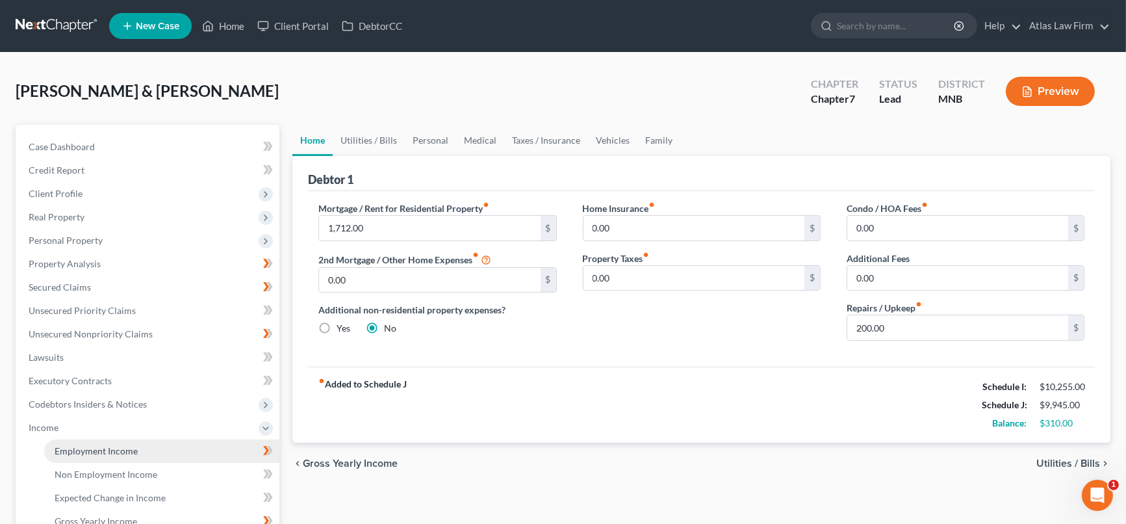
click at [107, 452] on span "Employment Income" at bounding box center [96, 450] width 83 height 11
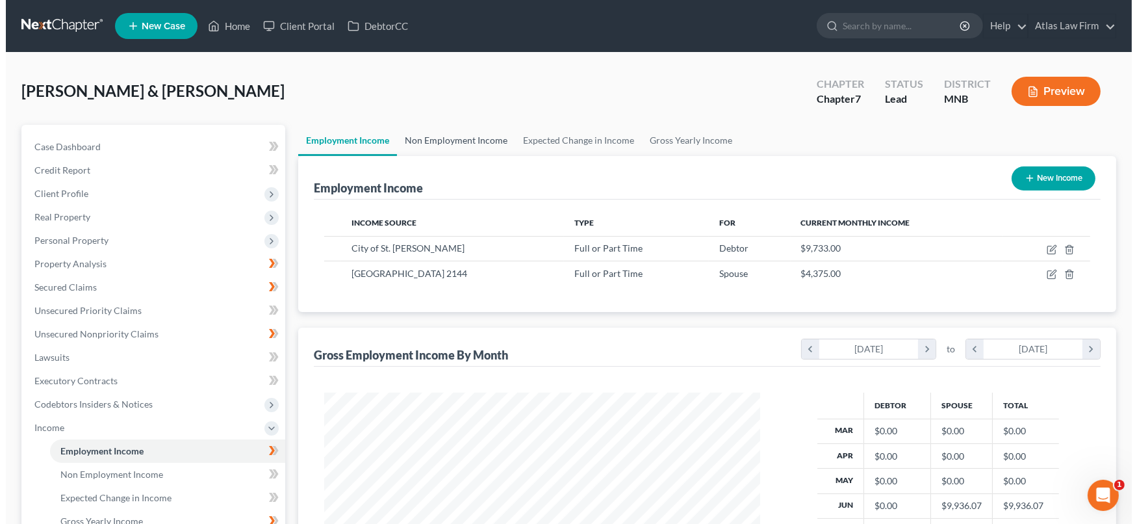
scroll to position [232, 461]
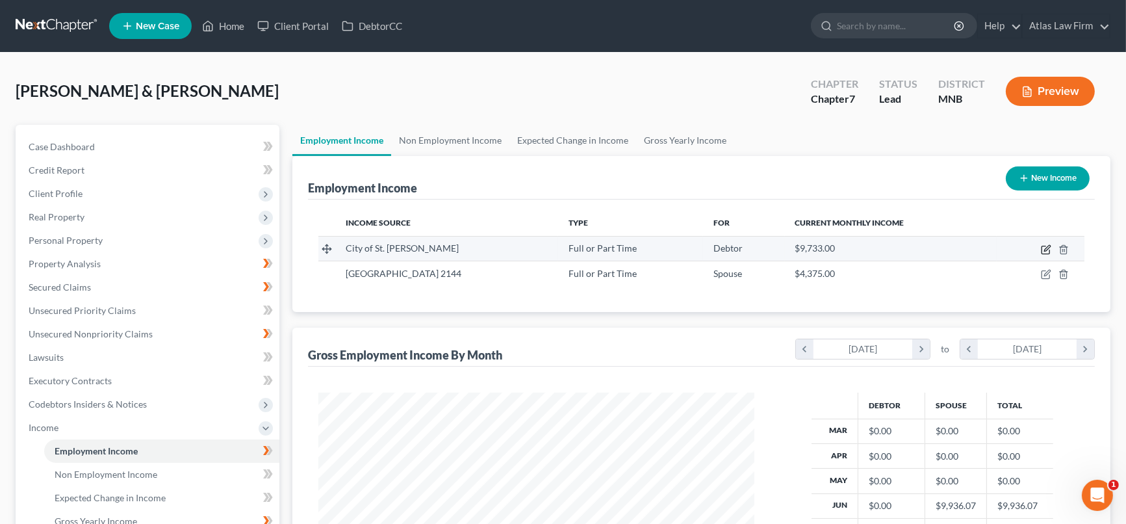
click at [1046, 250] on icon "button" at bounding box center [1046, 249] width 10 height 10
select select "0"
select select "24"
select select "0"
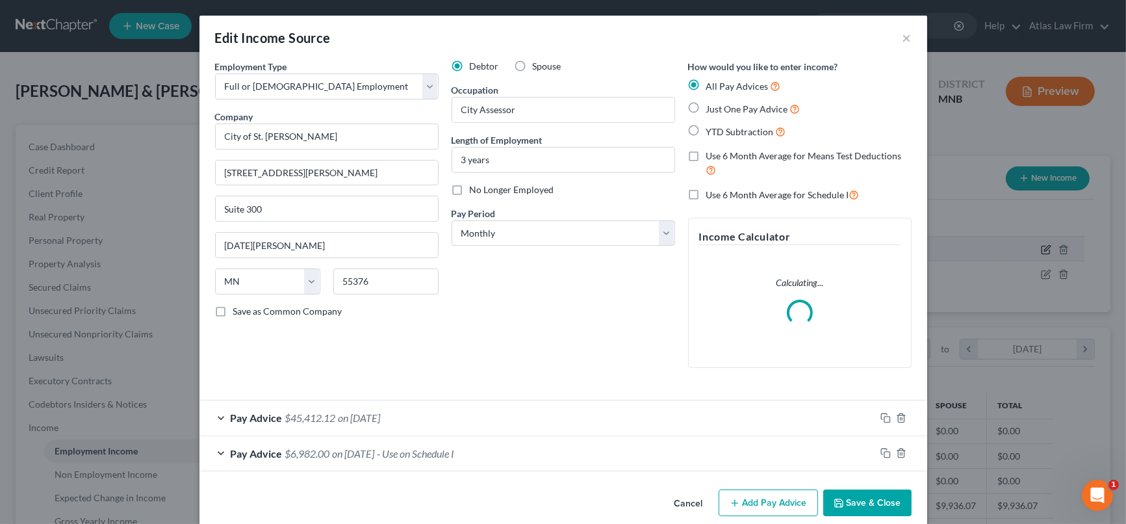
scroll to position [232, 466]
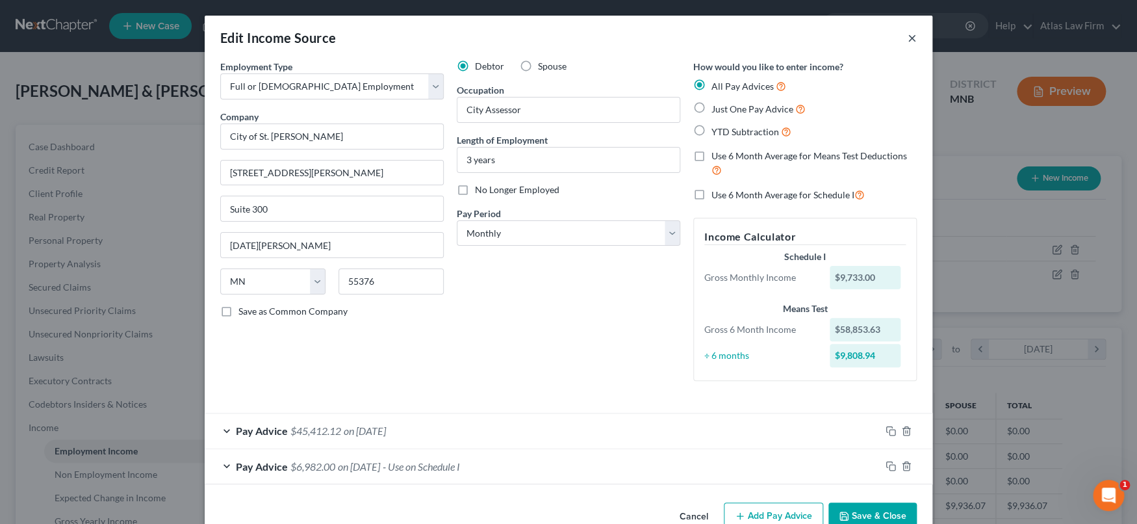
drag, startPoint x: 908, startPoint y: 38, endPoint x: 596, endPoint y: 135, distance: 325.8
click at [908, 38] on button "×" at bounding box center [912, 38] width 9 height 16
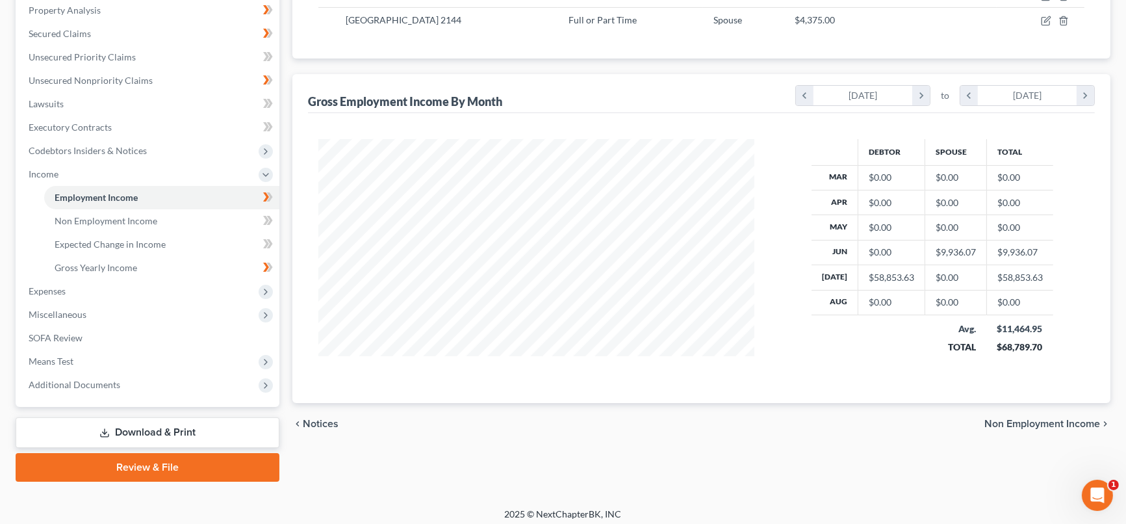
scroll to position [259, 0]
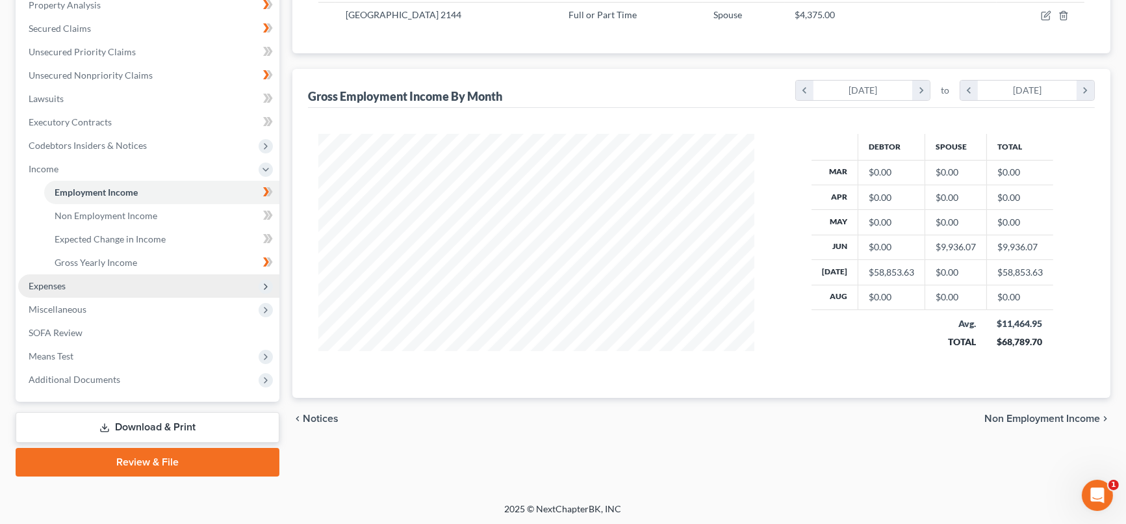
click at [91, 281] on span "Expenses" at bounding box center [148, 285] width 261 height 23
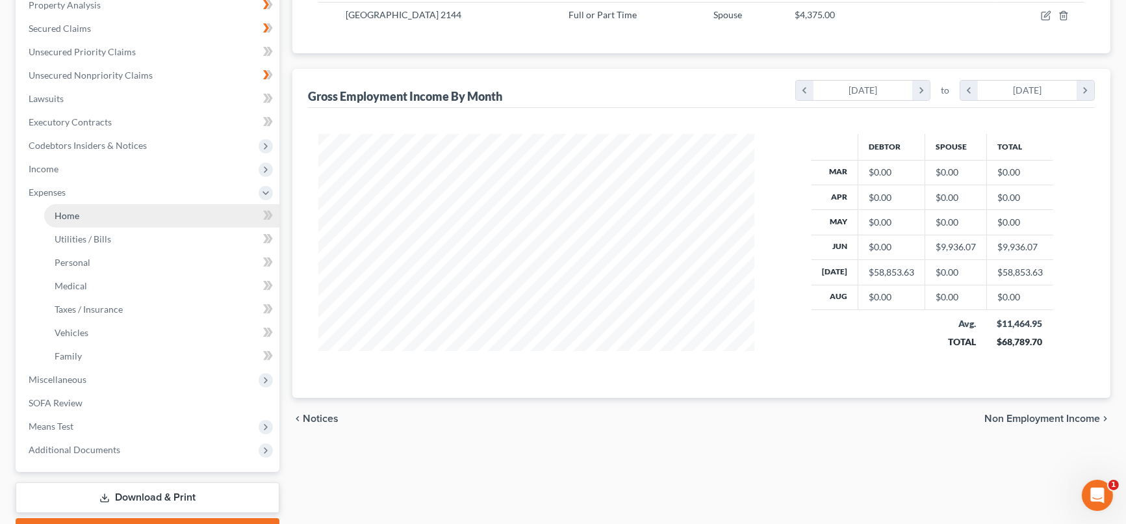
click at [114, 220] on link "Home" at bounding box center [161, 215] width 235 height 23
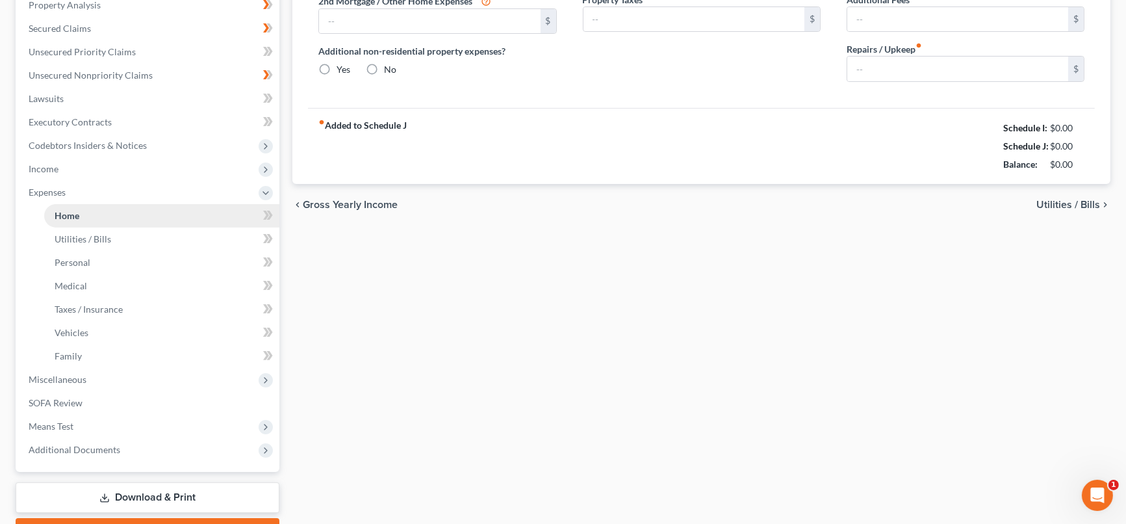
type input "1,712.00"
type input "0.00"
radio input "true"
type input "0.00"
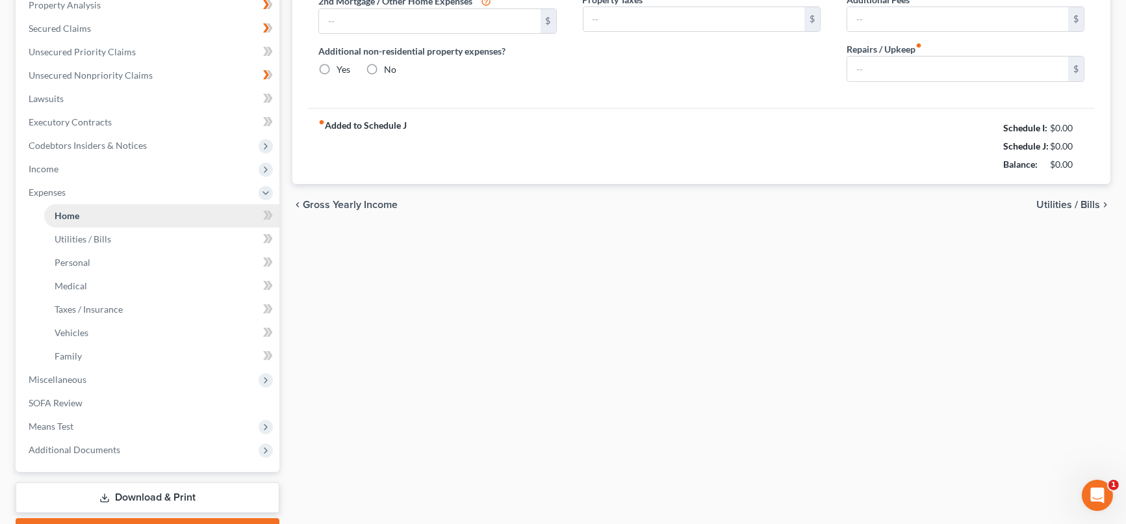
type input "0.00"
type input "200.00"
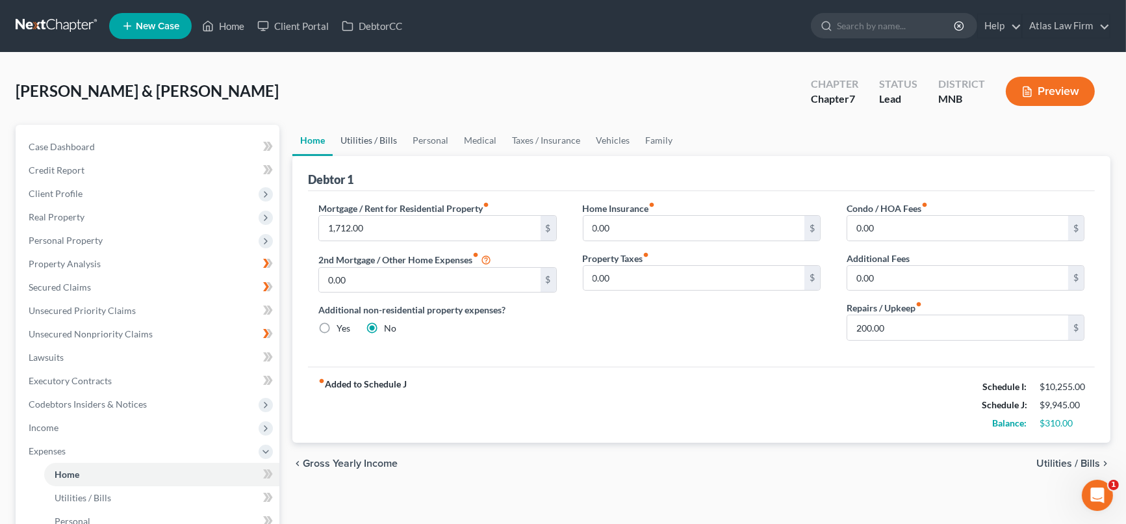
click at [388, 138] on link "Utilities / Bills" at bounding box center [369, 140] width 72 height 31
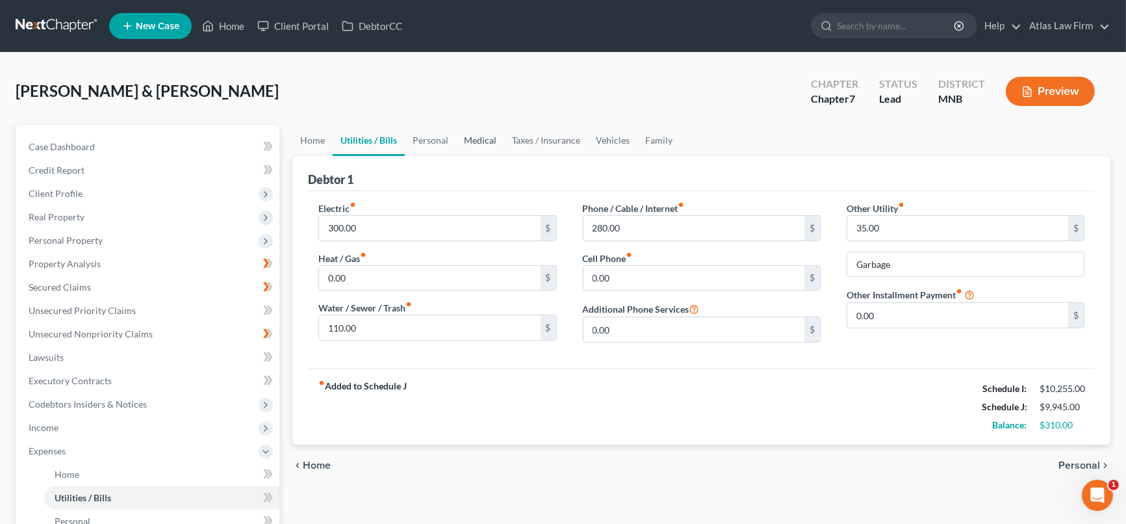
click at [461, 136] on link "Medical" at bounding box center [480, 140] width 48 height 31
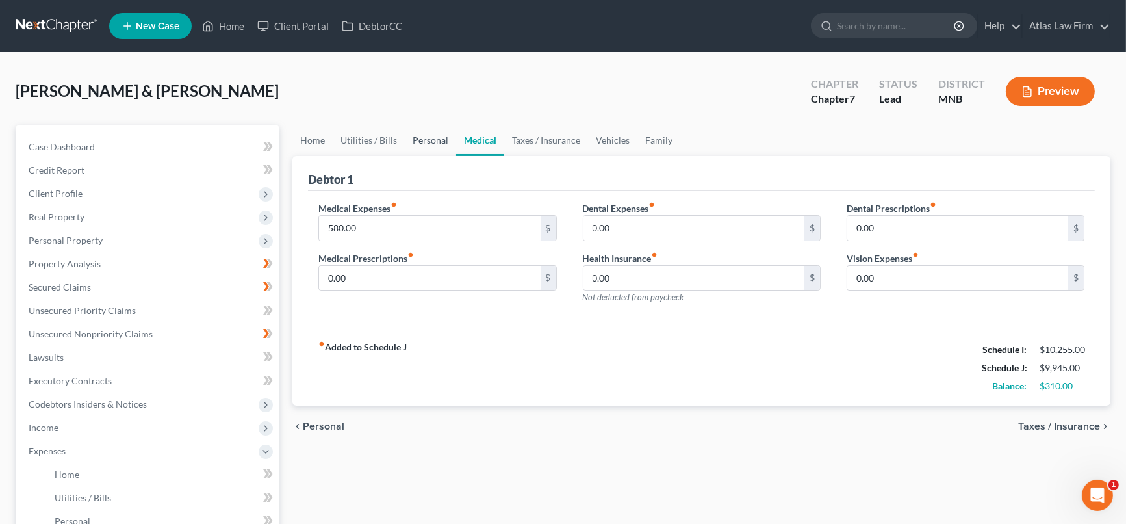
click at [423, 135] on link "Personal" at bounding box center [430, 140] width 51 height 31
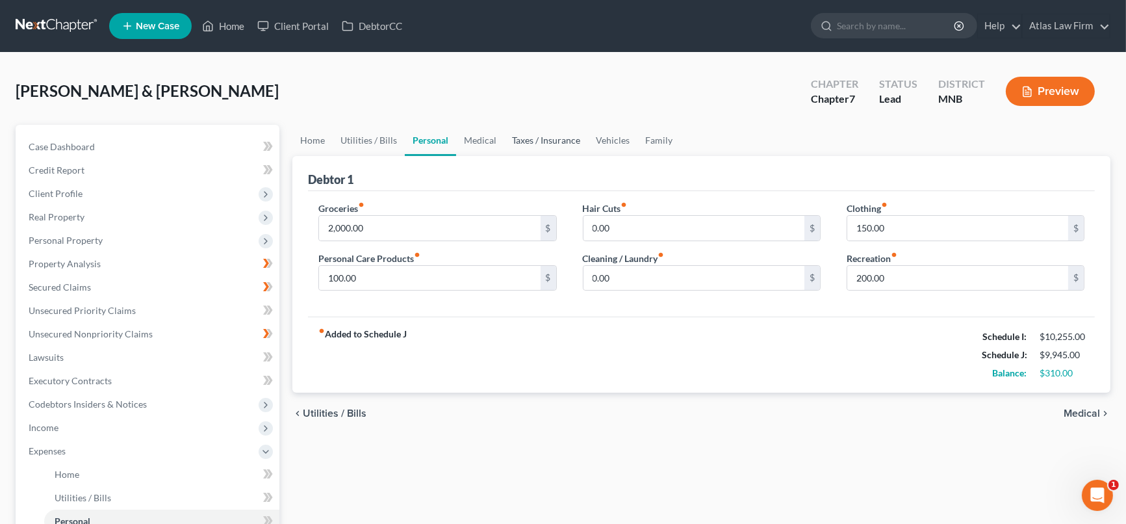
click at [537, 144] on link "Taxes / Insurance" at bounding box center [546, 140] width 84 height 31
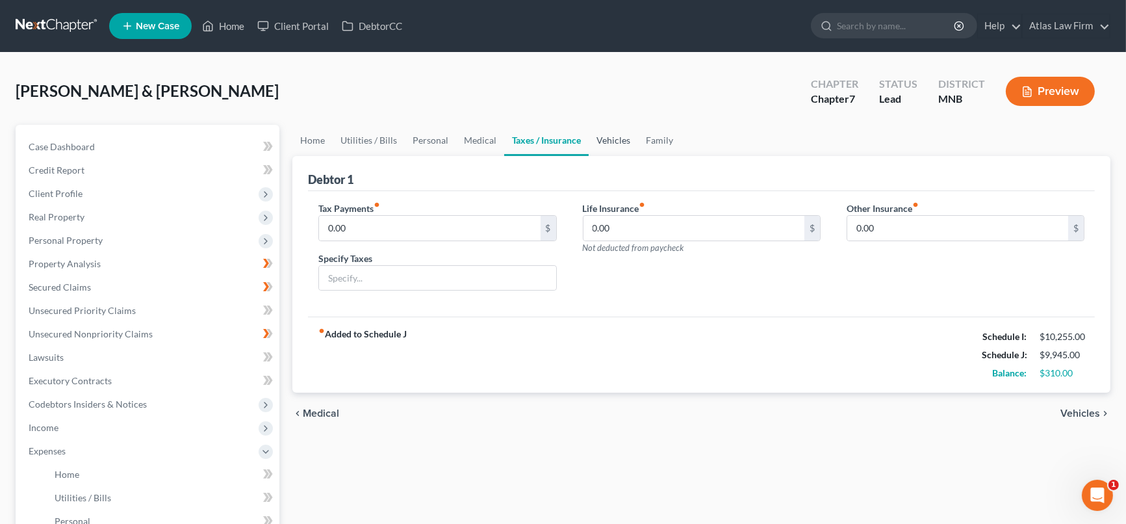
click at [626, 135] on link "Vehicles" at bounding box center [613, 140] width 49 height 31
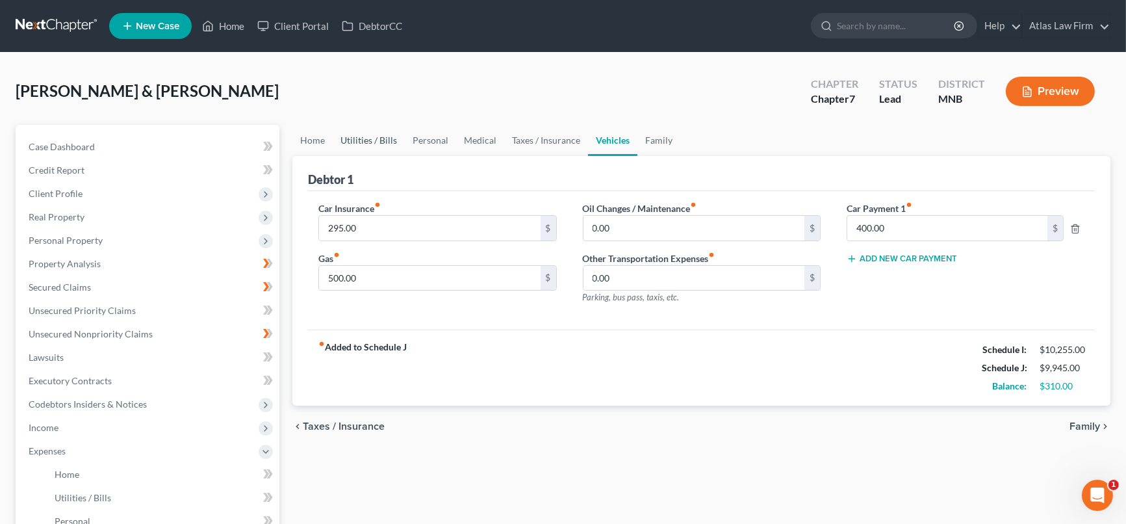
click at [378, 131] on link "Utilities / Bills" at bounding box center [369, 140] width 72 height 31
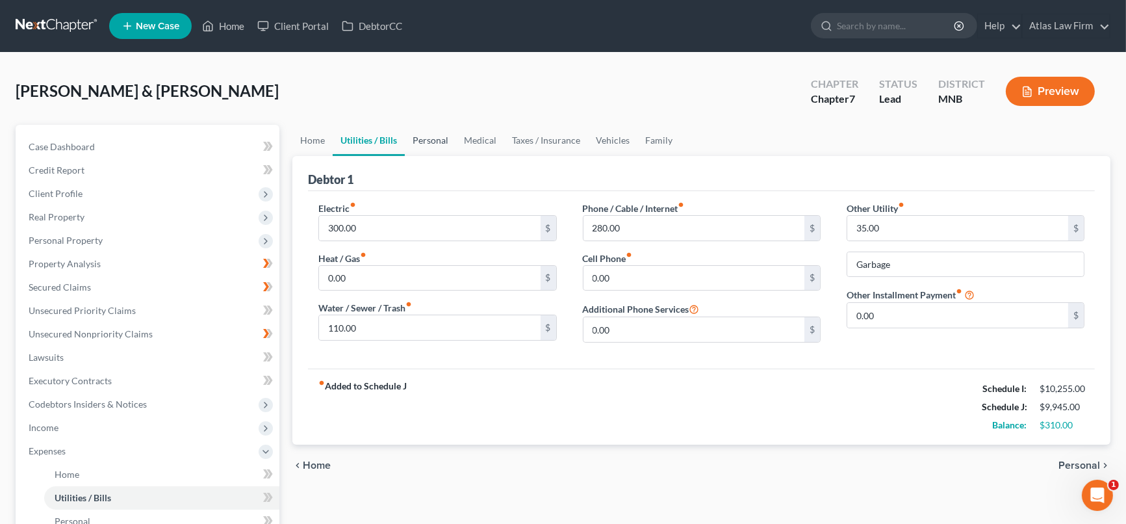
click at [434, 136] on link "Personal" at bounding box center [430, 140] width 51 height 31
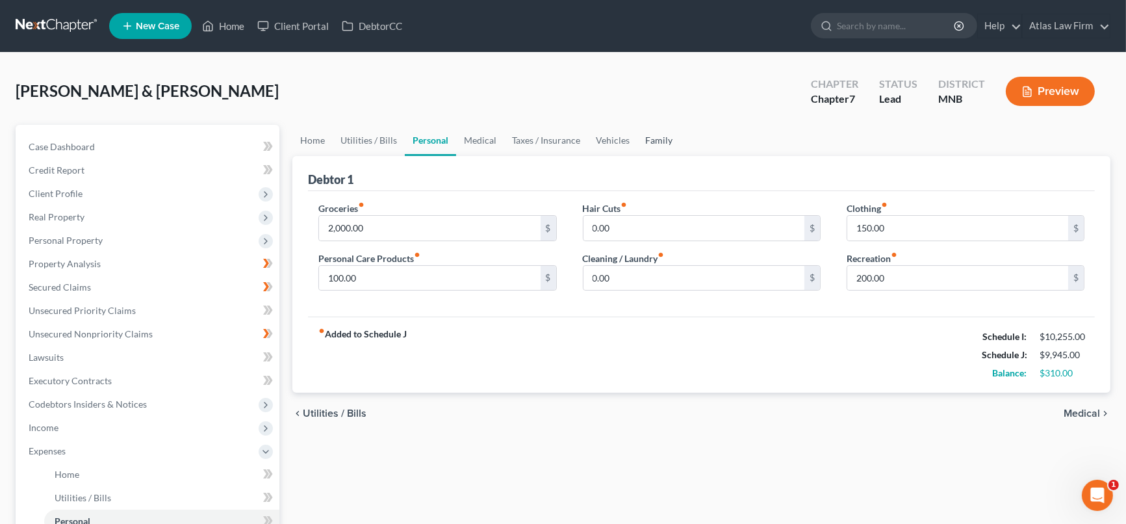
click at [658, 135] on link "Family" at bounding box center [658, 140] width 43 height 31
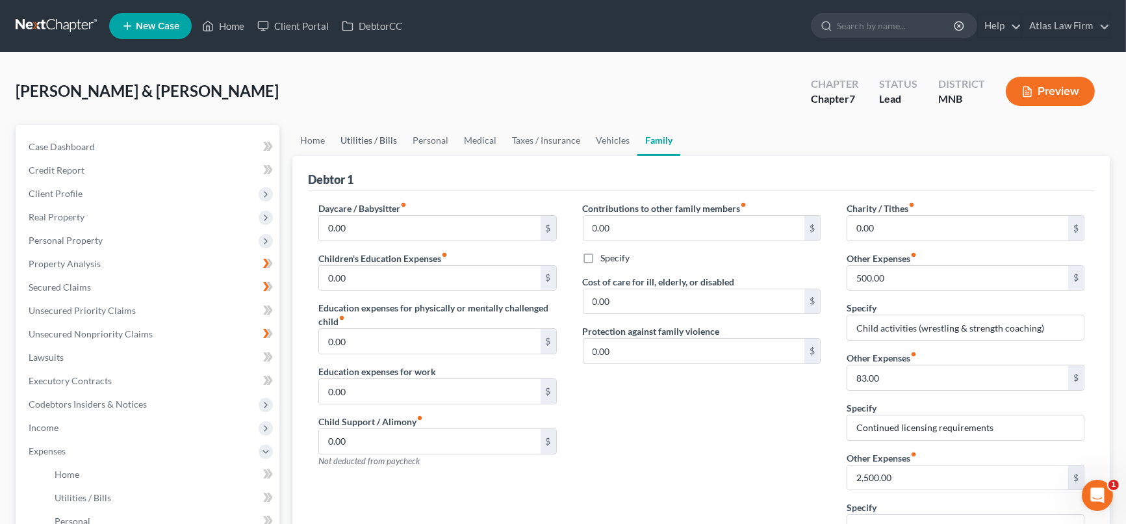
click at [383, 136] on link "Utilities / Bills" at bounding box center [369, 140] width 72 height 31
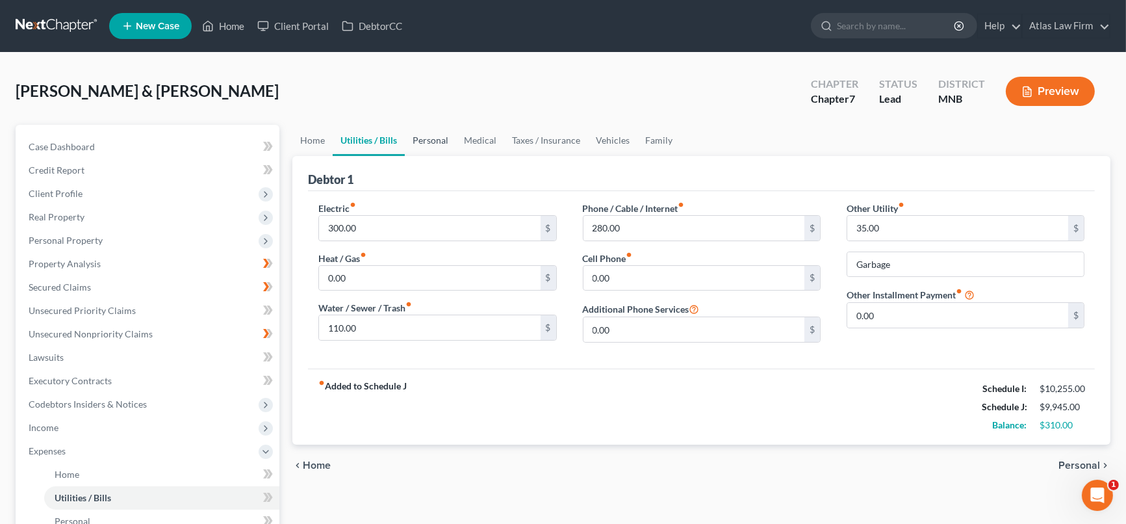
click at [431, 137] on link "Personal" at bounding box center [430, 140] width 51 height 31
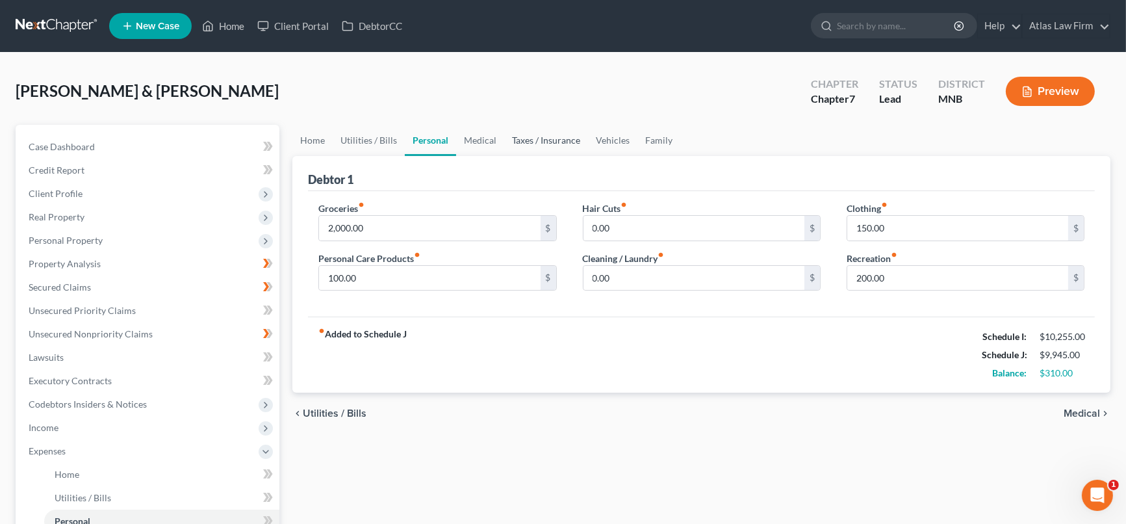
click at [550, 138] on link "Taxes / Insurance" at bounding box center [546, 140] width 84 height 31
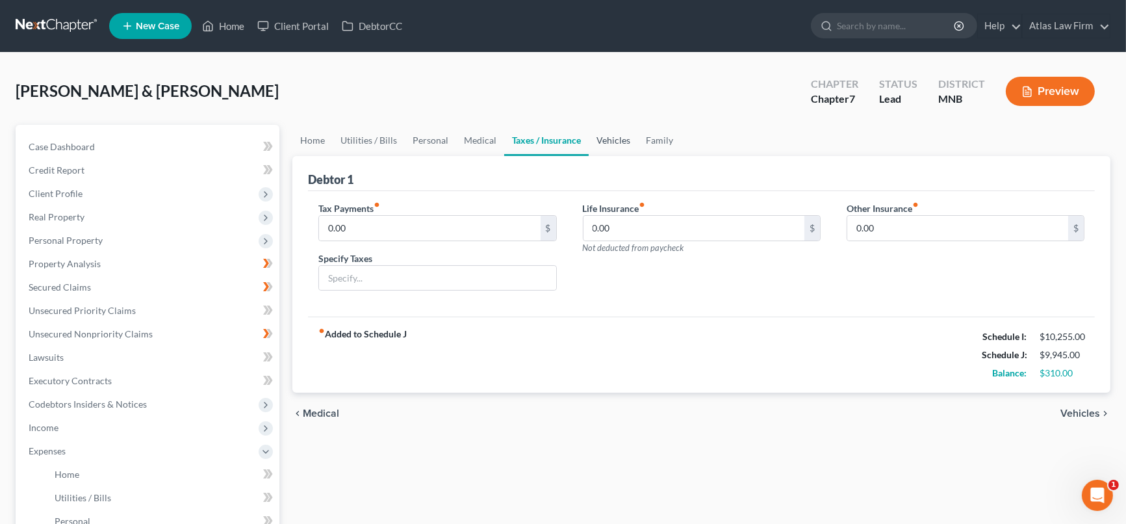
click at [599, 136] on link "Vehicles" at bounding box center [613, 140] width 49 height 31
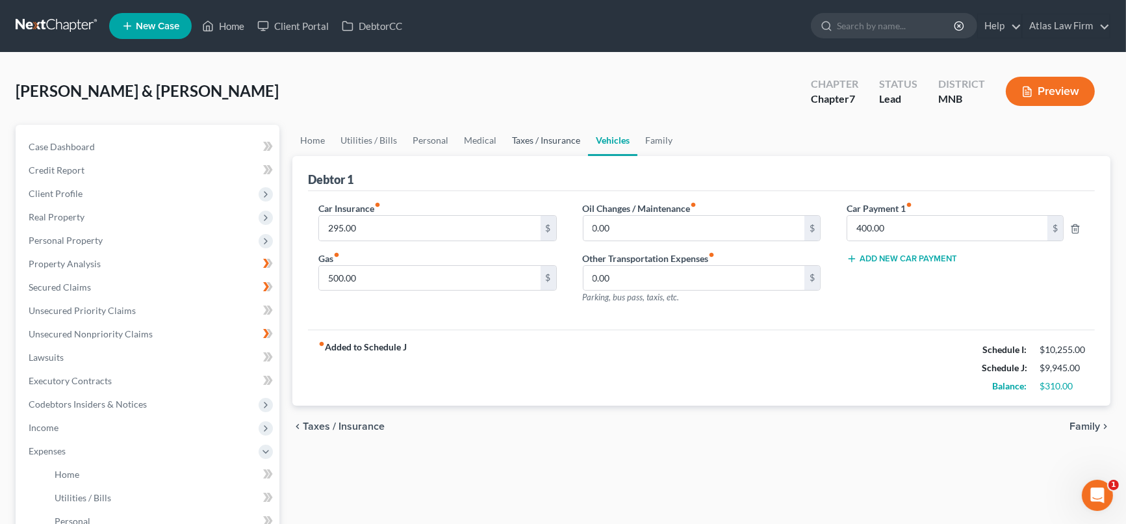
click at [539, 137] on link "Taxes / Insurance" at bounding box center [546, 140] width 84 height 31
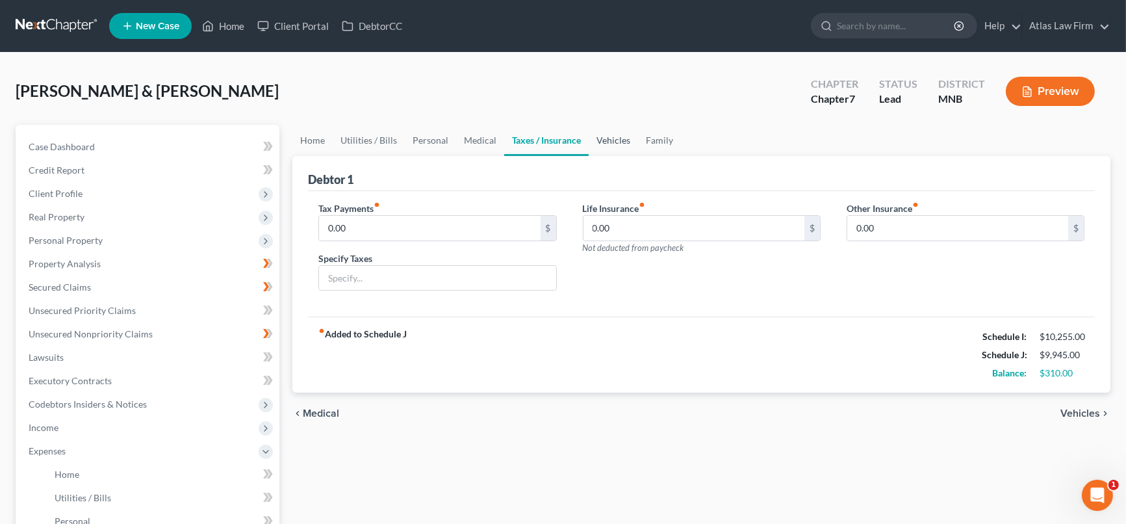
click at [603, 136] on link "Vehicles" at bounding box center [613, 140] width 49 height 31
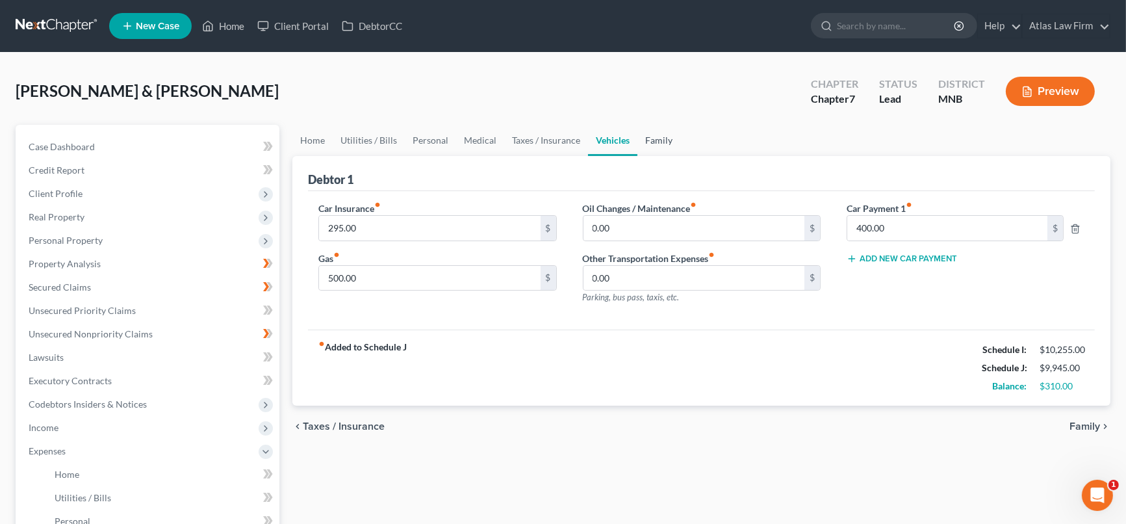
click at [658, 144] on link "Family" at bounding box center [658, 140] width 43 height 31
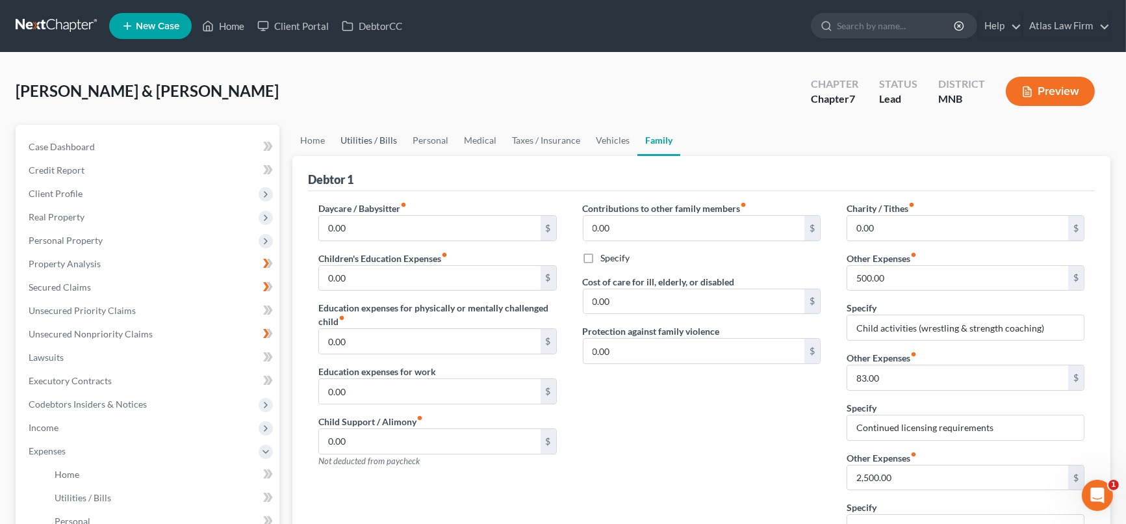
click at [368, 140] on link "Utilities / Bills" at bounding box center [369, 140] width 72 height 31
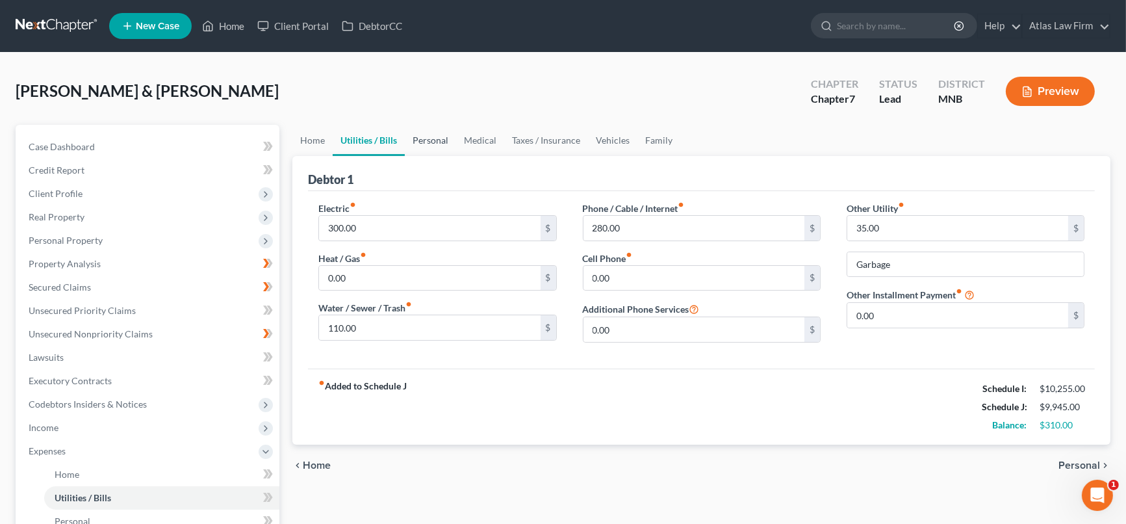
click at [426, 137] on link "Personal" at bounding box center [430, 140] width 51 height 31
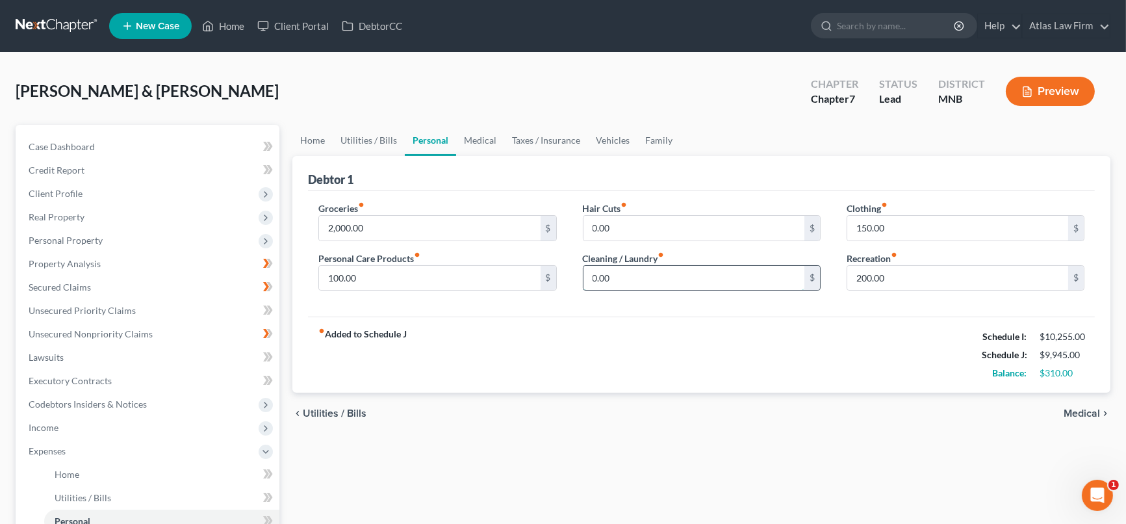
click at [690, 268] on input "0.00" at bounding box center [693, 278] width 221 height 25
type input "100"
type input "580"
click at [611, 135] on link "Vehicles" at bounding box center [612, 140] width 49 height 31
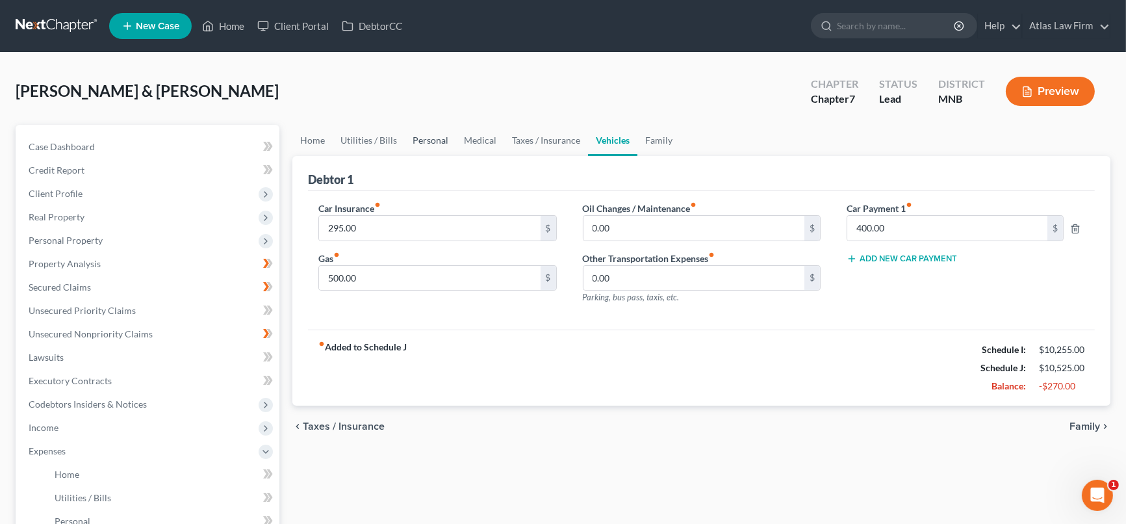
click at [413, 139] on link "Personal" at bounding box center [430, 140] width 51 height 31
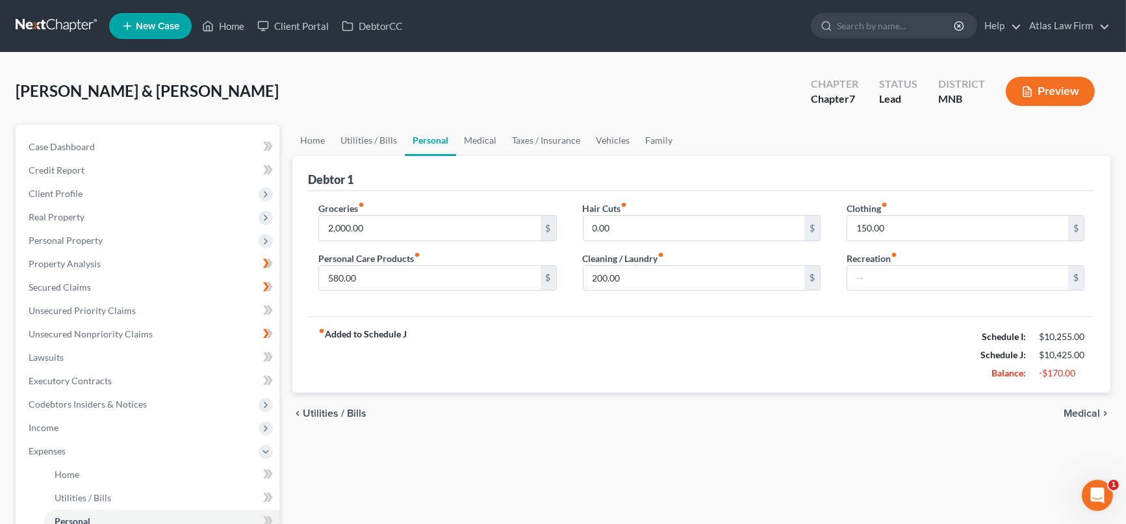
click at [797, 301] on div "Groceries fiber_manual_record 2,000.00 $ Personal Care Products fiber_manual_re…" at bounding box center [701, 254] width 787 height 126
click at [781, 278] on input "200.00" at bounding box center [693, 278] width 221 height 25
type input "100"
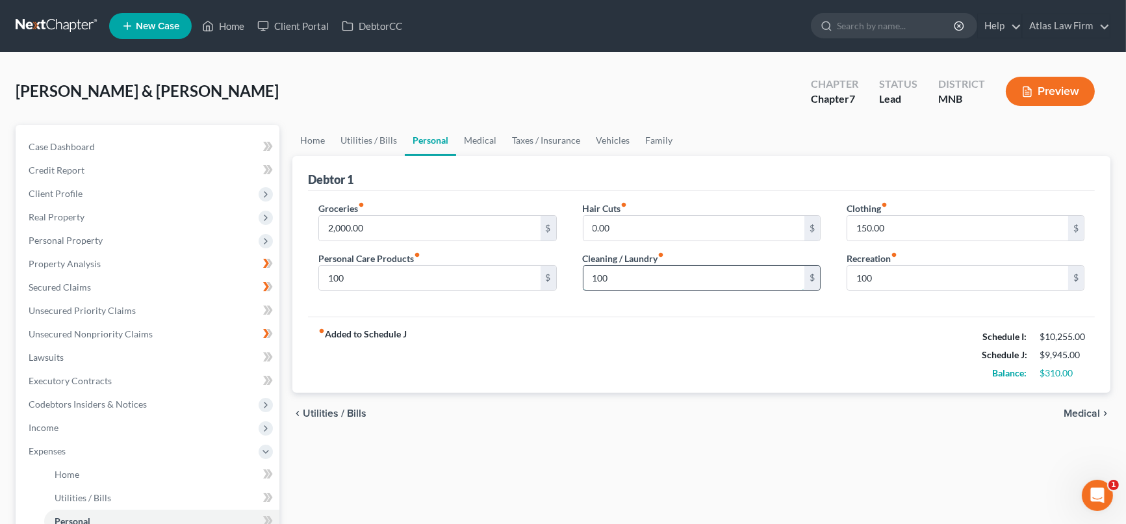
click at [656, 275] on input "100" at bounding box center [693, 278] width 221 height 25
click at [481, 142] on link "Medical" at bounding box center [480, 140] width 48 height 31
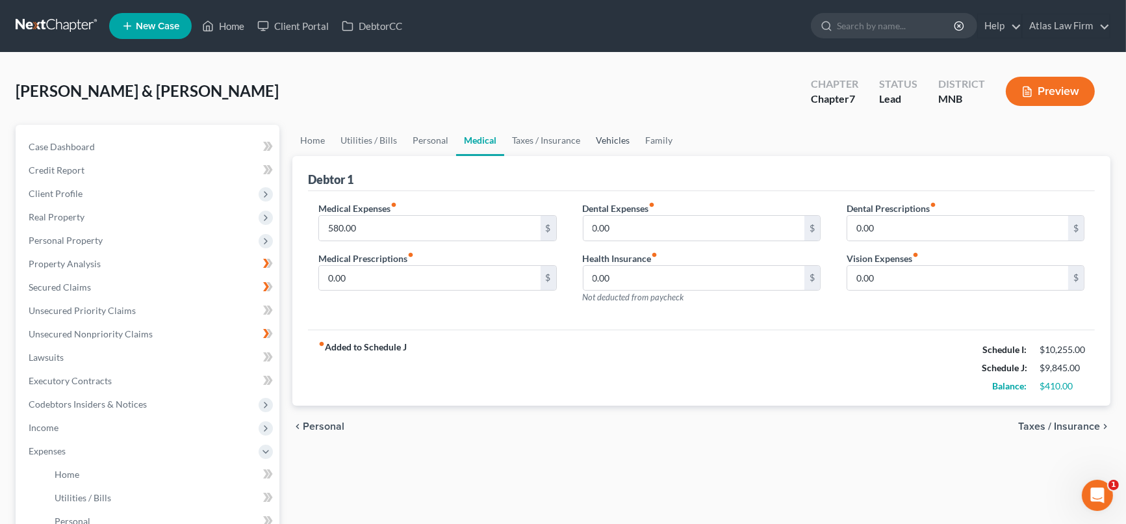
click at [612, 140] on link "Vehicles" at bounding box center [612, 140] width 49 height 31
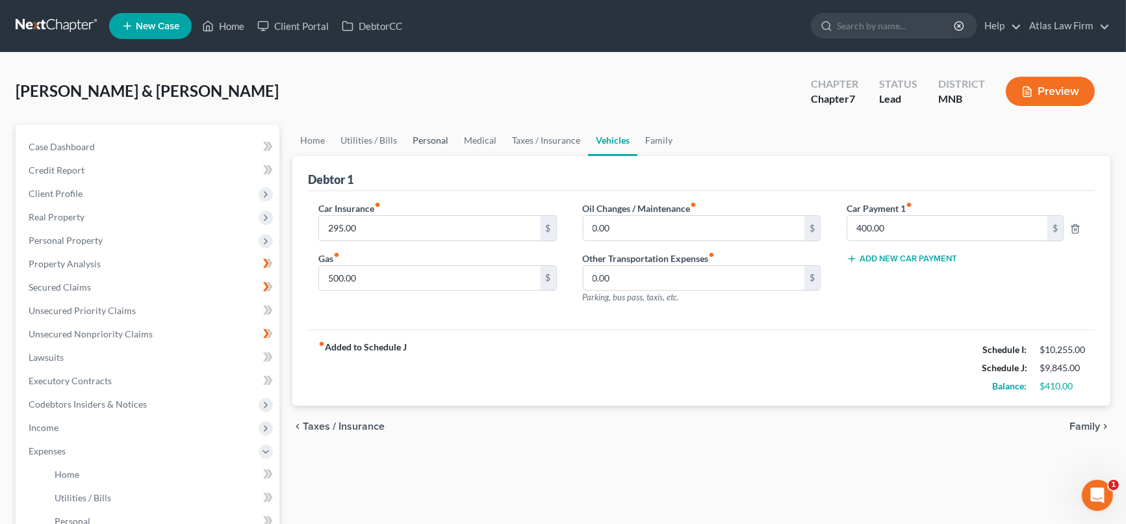
click at [435, 136] on link "Personal" at bounding box center [430, 140] width 51 height 31
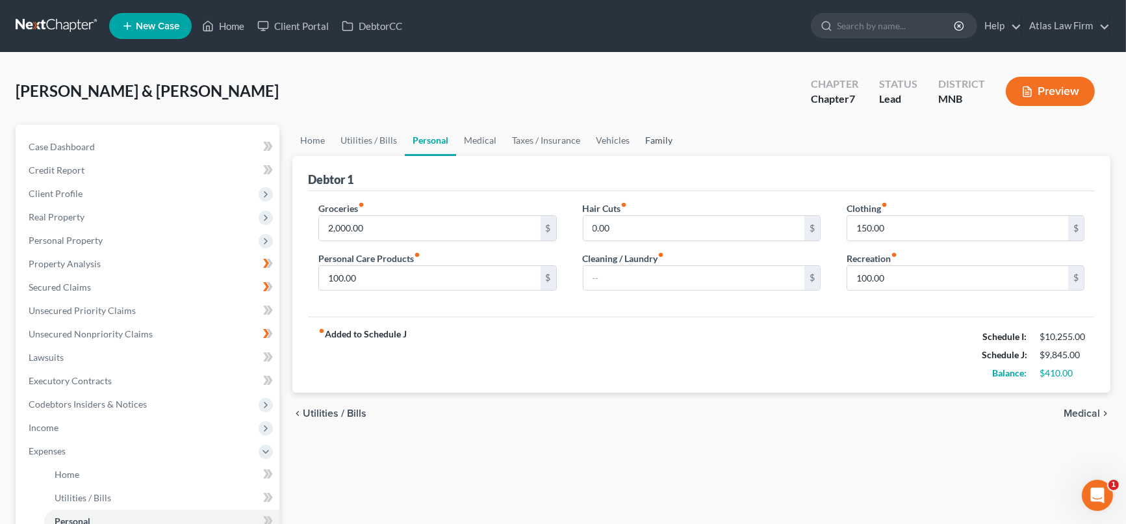
click at [669, 137] on link "Family" at bounding box center [658, 140] width 43 height 31
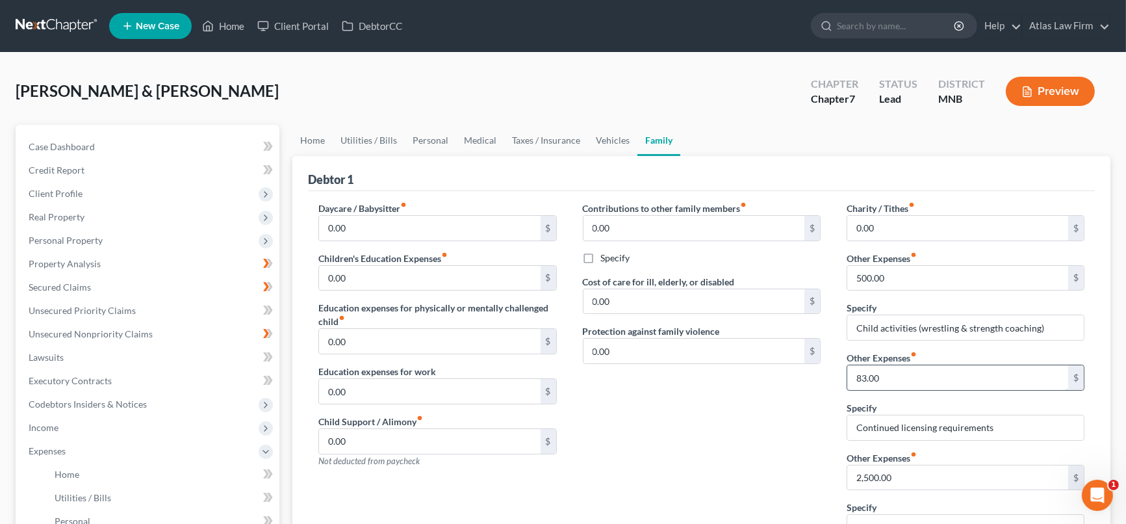
click at [956, 379] on input "83.00" at bounding box center [957, 377] width 221 height 25
type input "833"
click at [603, 142] on link "Vehicles" at bounding box center [612, 140] width 49 height 31
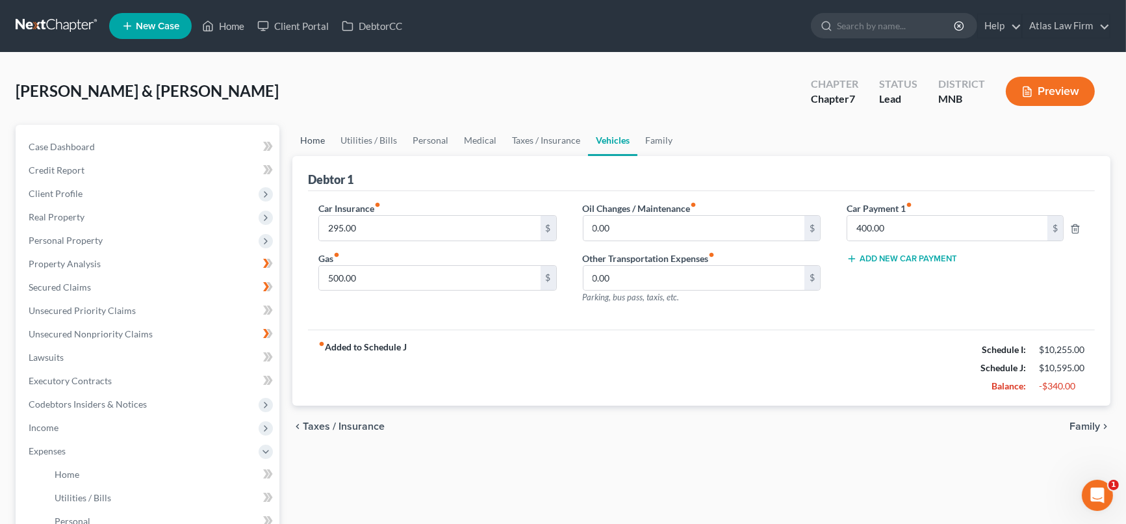
click at [311, 137] on link "Home" at bounding box center [312, 140] width 40 height 31
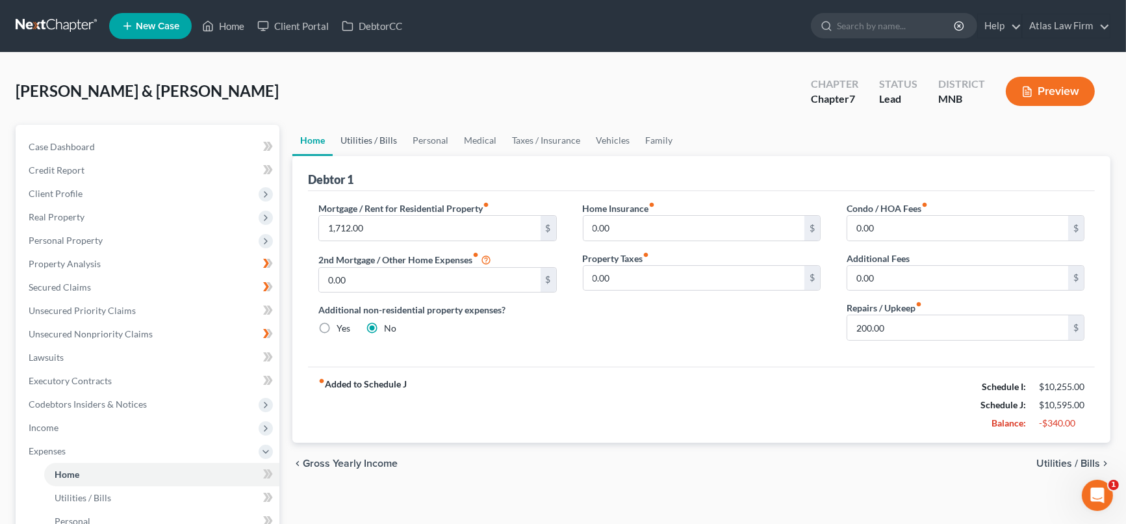
click at [357, 139] on link "Utilities / Bills" at bounding box center [369, 140] width 72 height 31
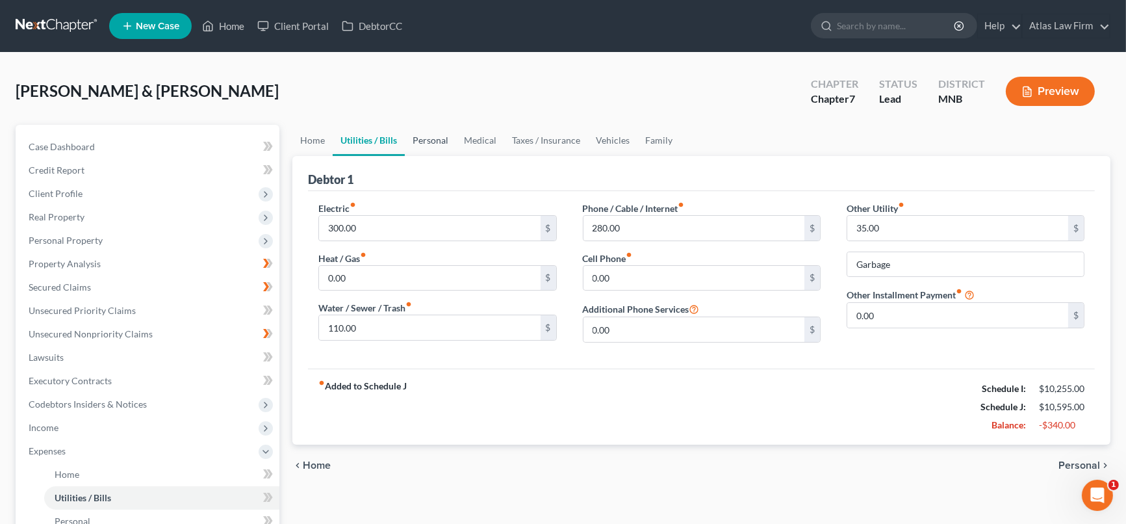
click at [430, 142] on link "Personal" at bounding box center [430, 140] width 51 height 31
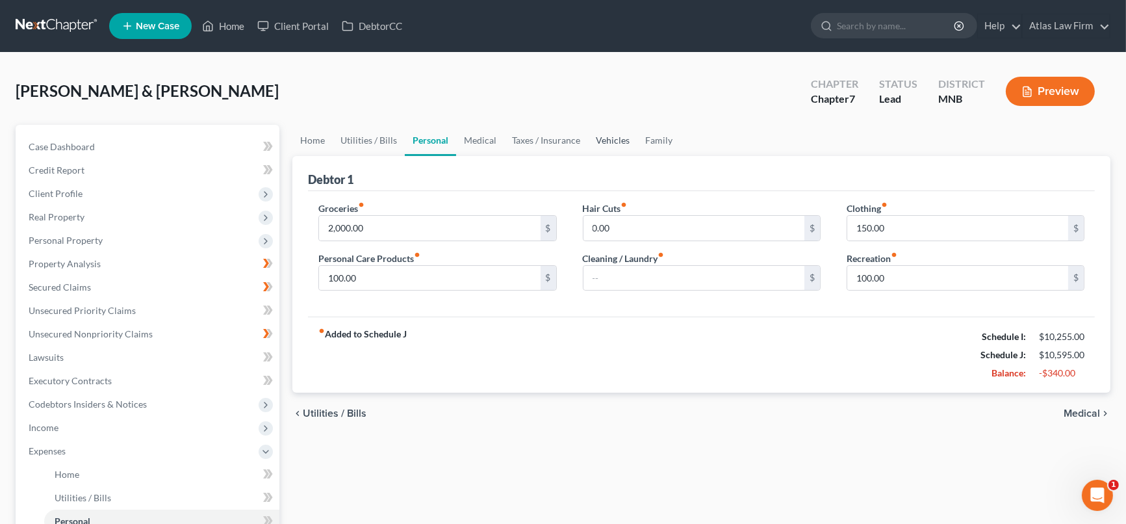
click at [617, 146] on link "Vehicles" at bounding box center [612, 140] width 49 height 31
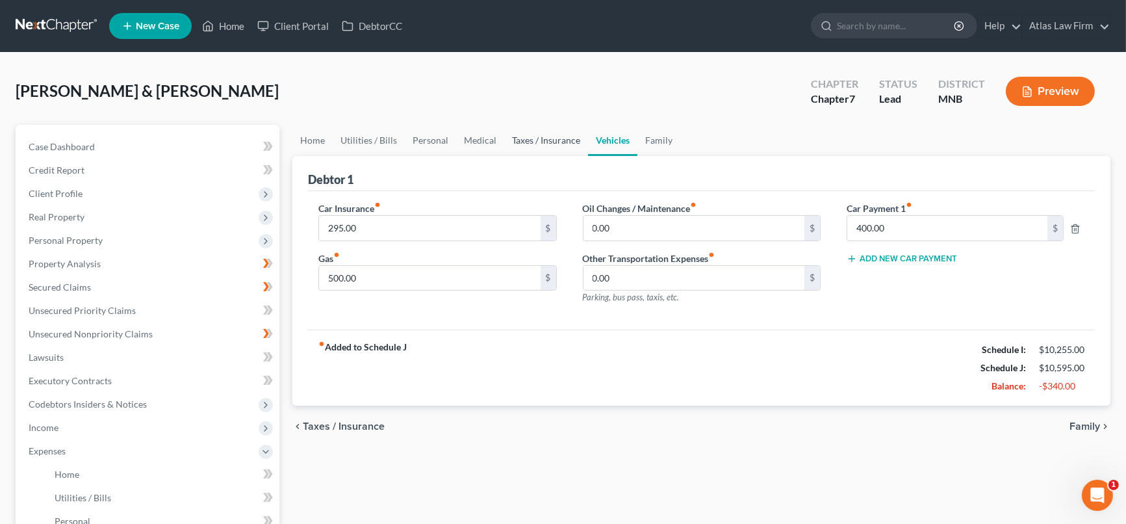
click at [554, 140] on link "Taxes / Insurance" at bounding box center [546, 140] width 84 height 31
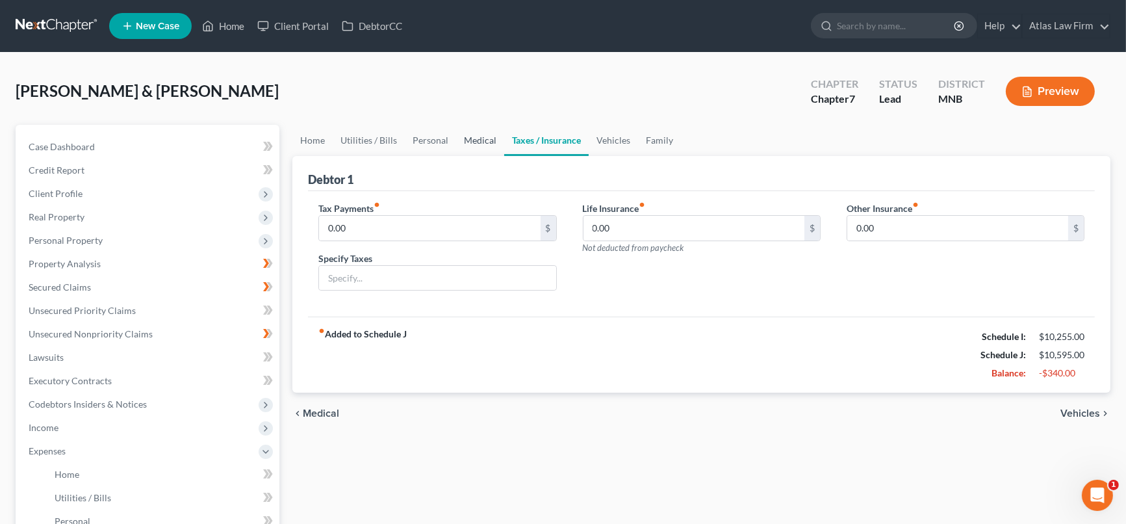
click at [487, 144] on link "Medical" at bounding box center [480, 140] width 48 height 31
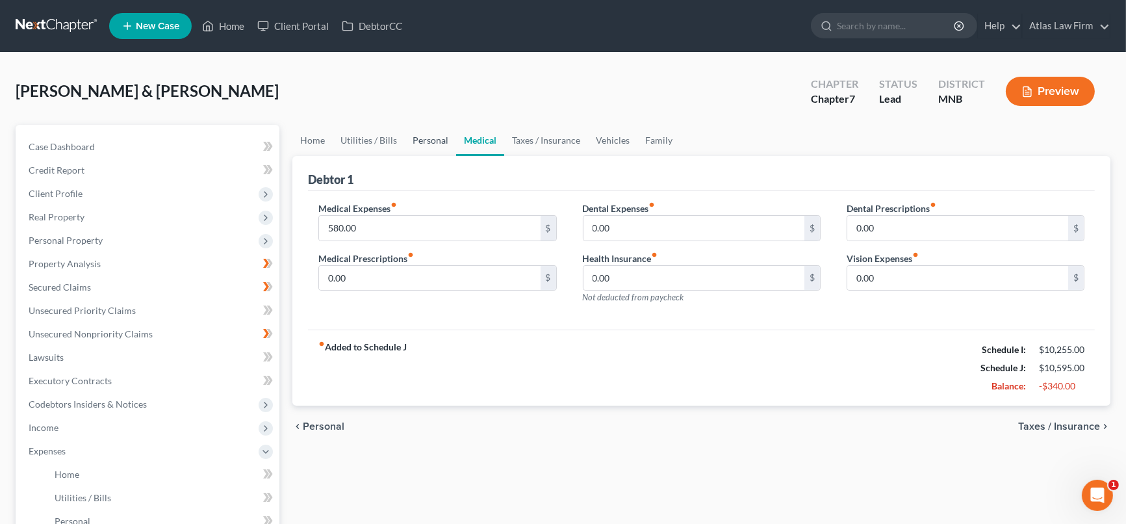
click at [435, 136] on link "Personal" at bounding box center [430, 140] width 51 height 31
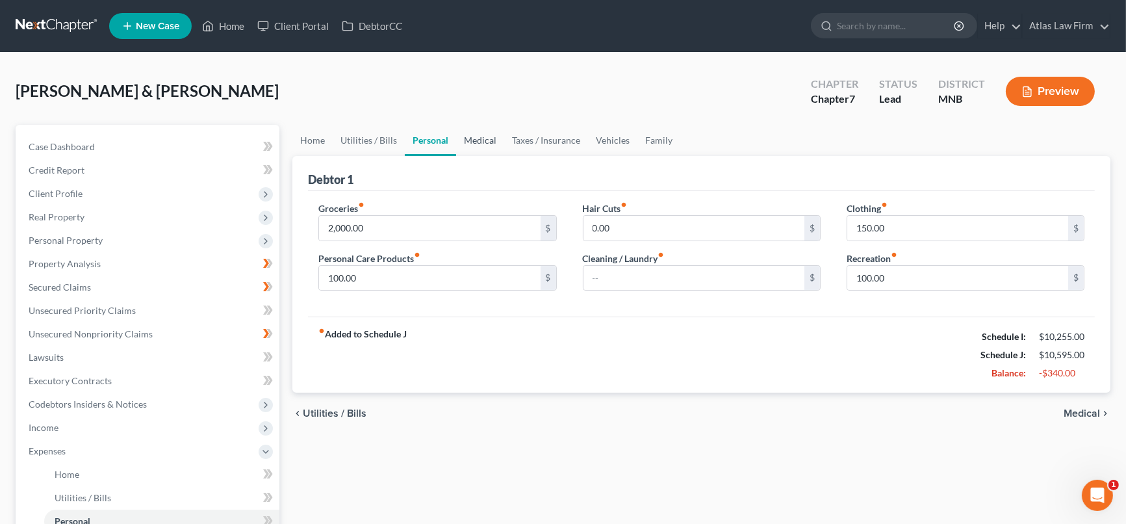
click at [477, 136] on link "Medical" at bounding box center [480, 140] width 48 height 31
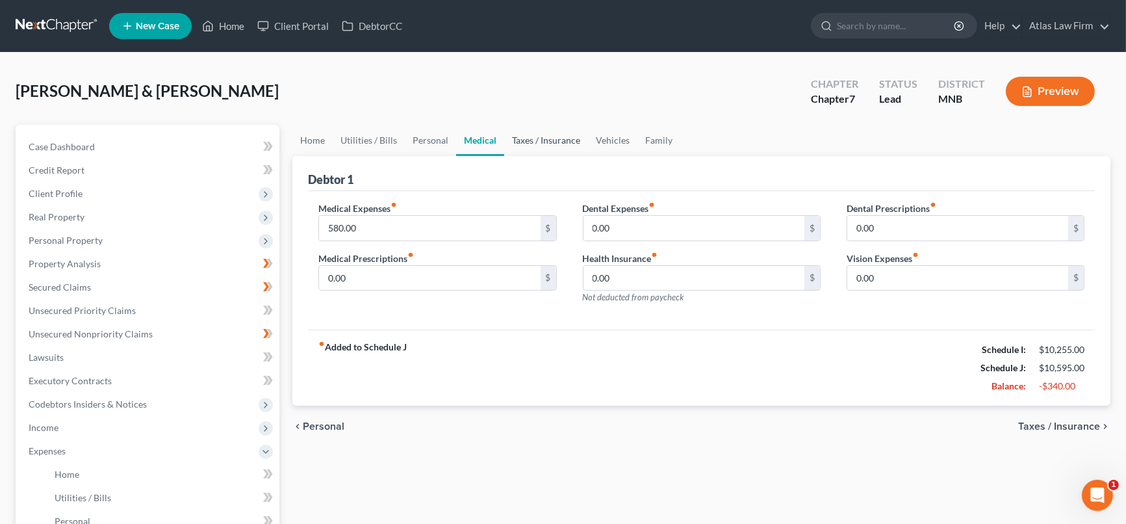
click at [571, 137] on link "Taxes / Insurance" at bounding box center [546, 140] width 84 height 31
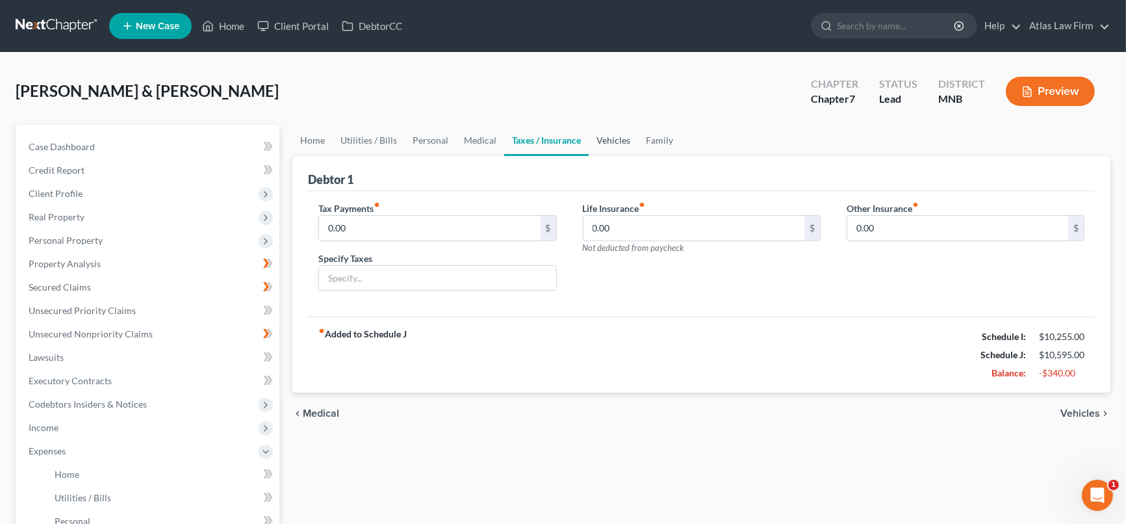
click at [589, 140] on link "Vehicles" at bounding box center [613, 140] width 49 height 31
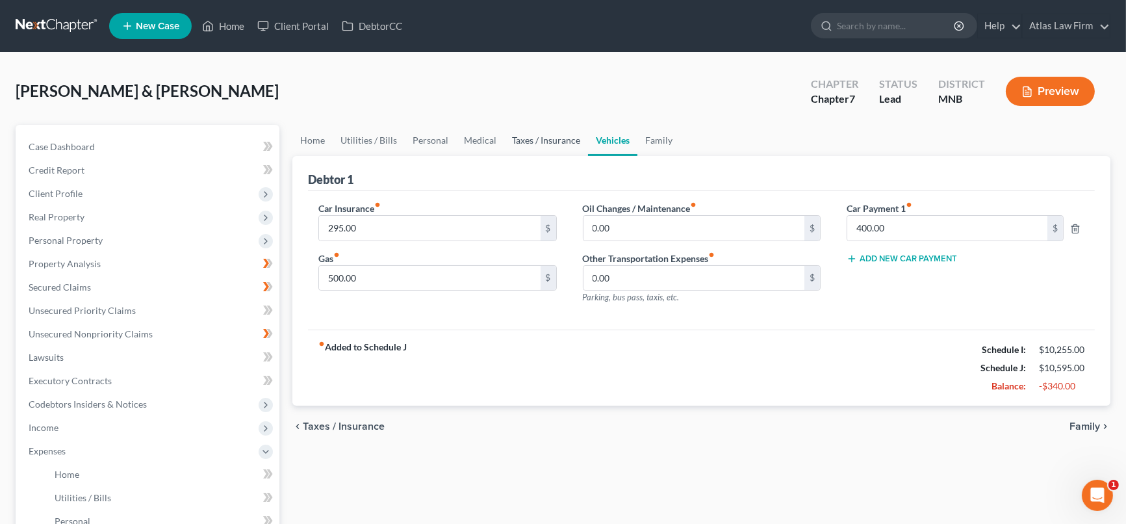
click at [546, 143] on link "Taxes / Insurance" at bounding box center [546, 140] width 84 height 31
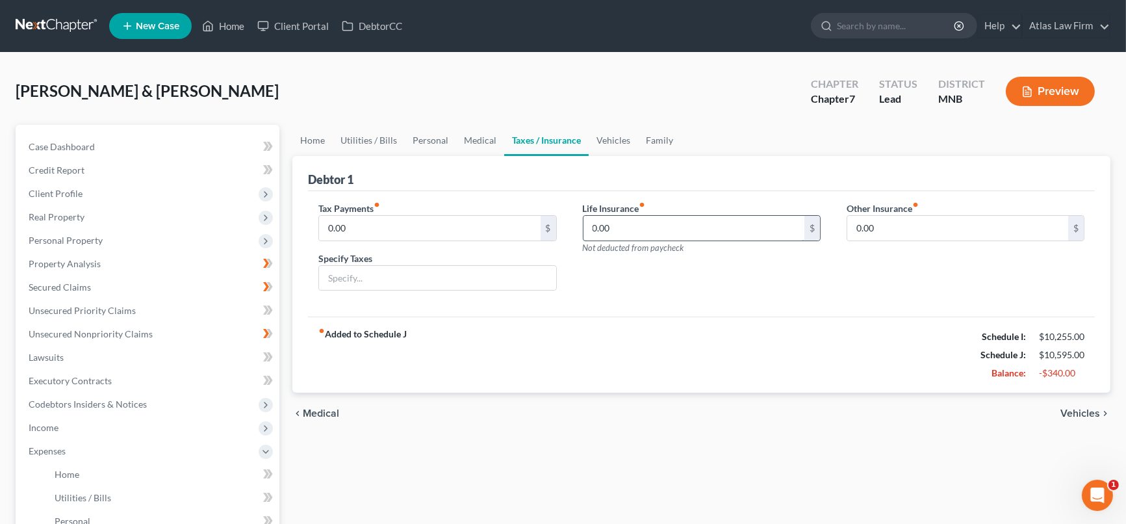
click at [612, 231] on input "0.00" at bounding box center [693, 228] width 221 height 25
type input "94"
click at [611, 131] on link "Vehicles" at bounding box center [613, 140] width 49 height 31
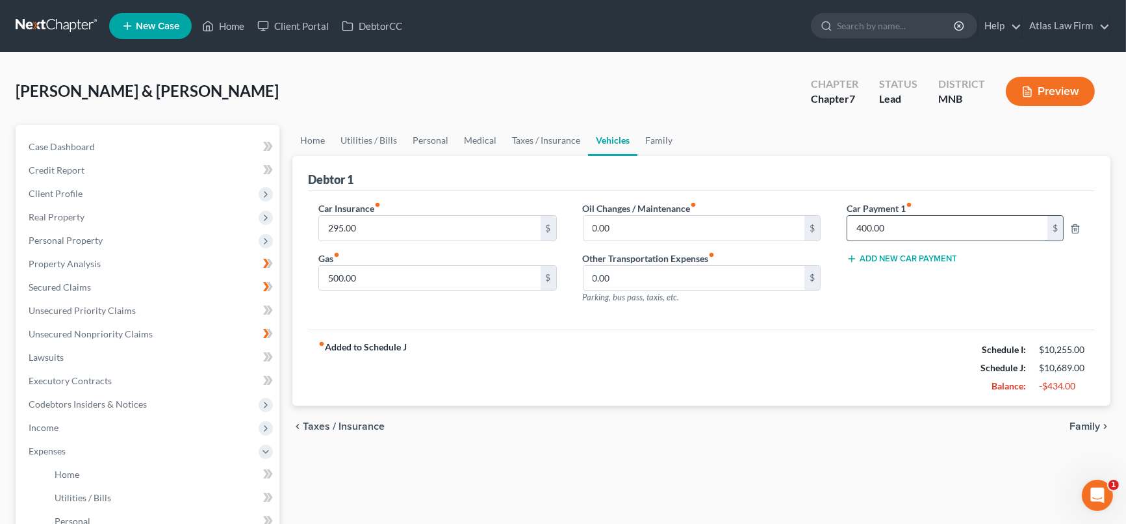
click at [904, 224] on input "400.00" at bounding box center [947, 228] width 200 height 25
click at [125, 214] on span "Real Property" at bounding box center [148, 216] width 261 height 23
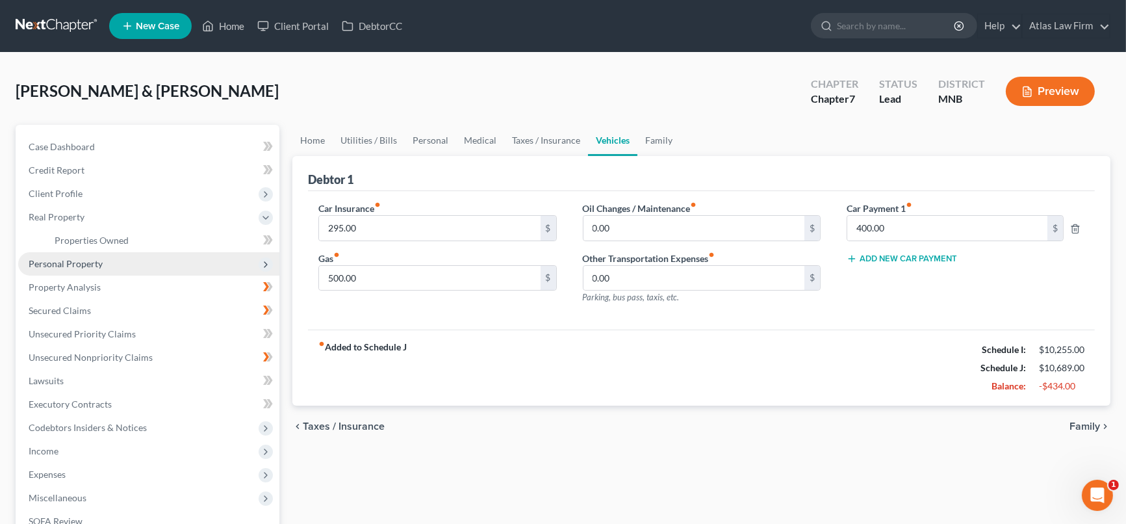
click at [110, 263] on span "Personal Property" at bounding box center [148, 263] width 261 height 23
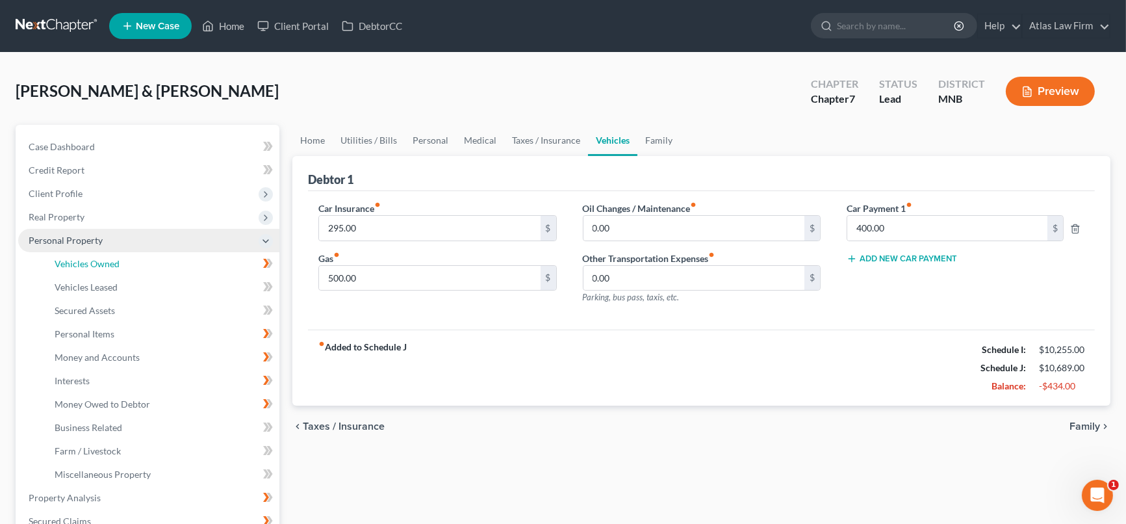
click at [110, 263] on span "Vehicles Owned" at bounding box center [87, 263] width 65 height 11
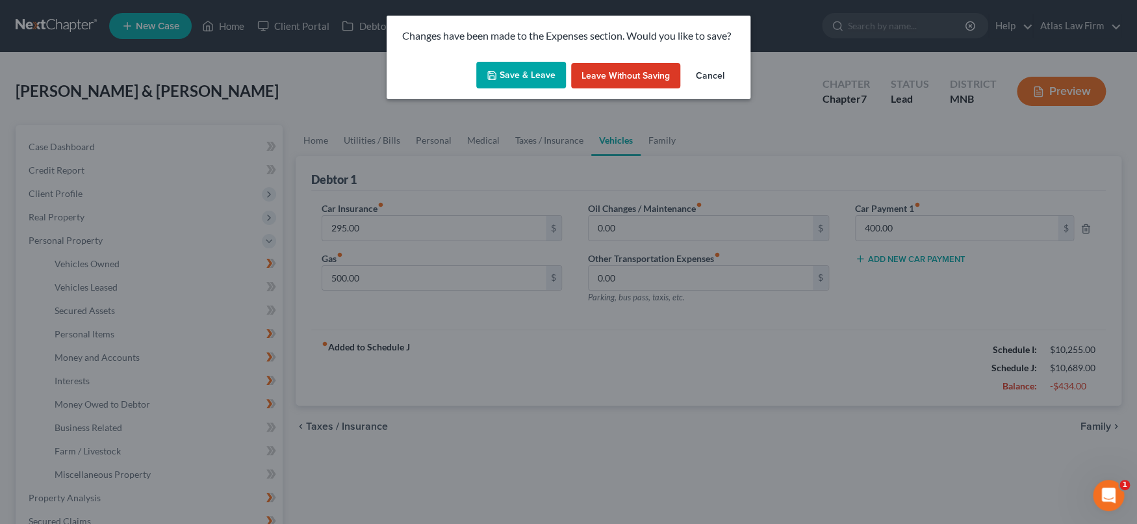
click at [516, 76] on button "Save & Leave" at bounding box center [521, 75] width 90 height 27
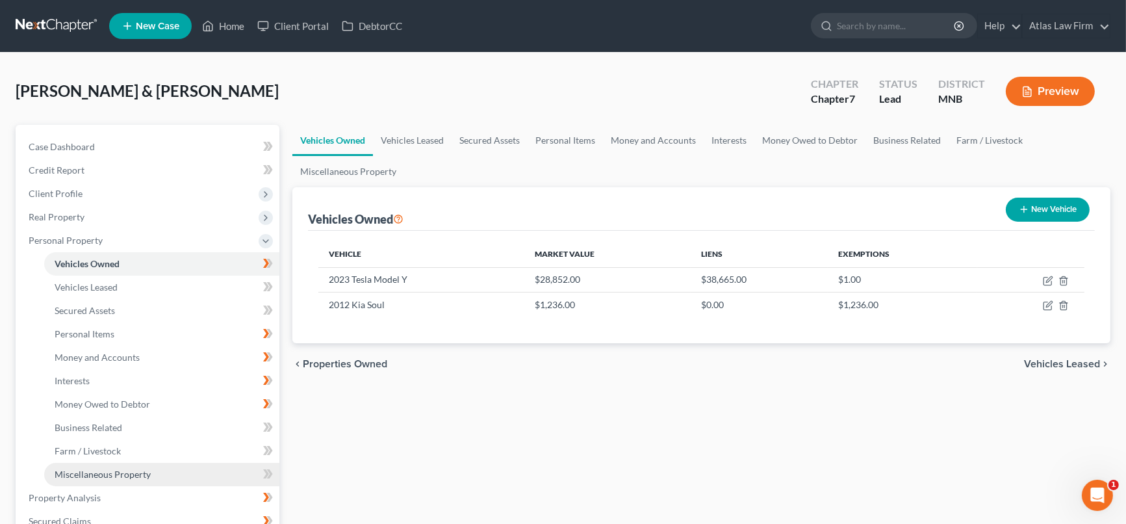
click at [125, 468] on span "Miscellaneous Property" at bounding box center [103, 473] width 96 height 11
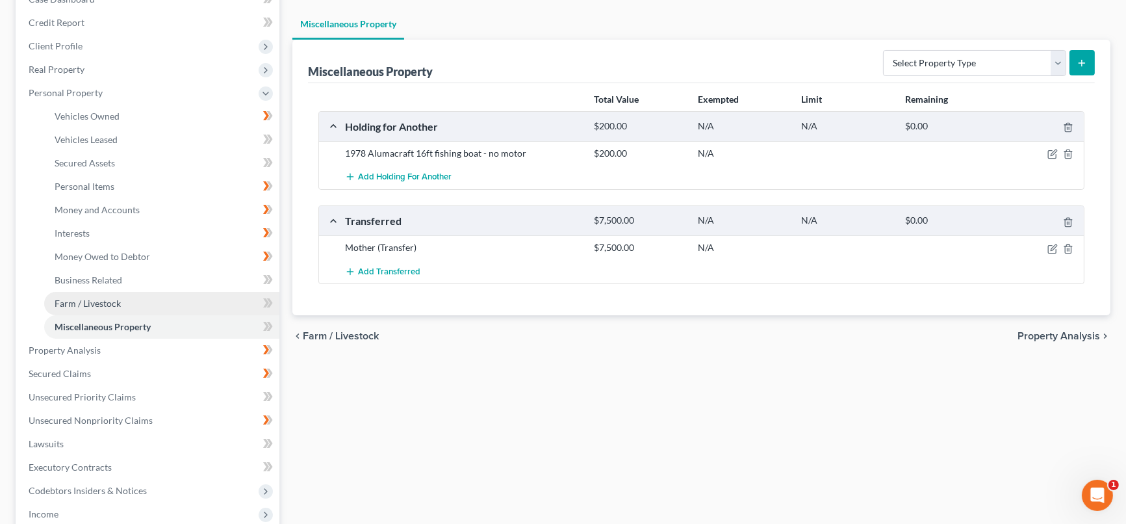
scroll to position [289, 0]
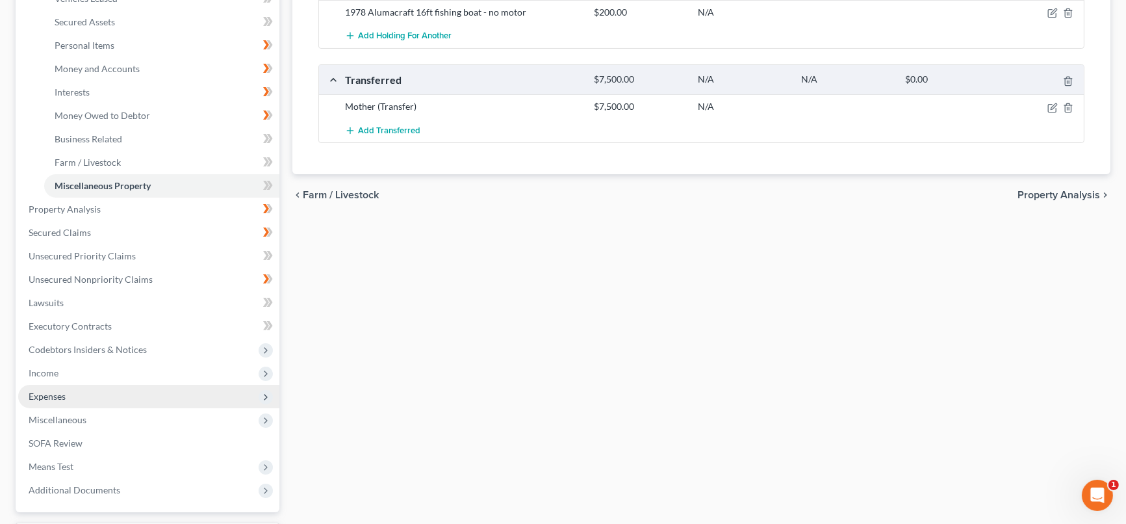
click at [152, 395] on span "Expenses" at bounding box center [148, 396] width 261 height 23
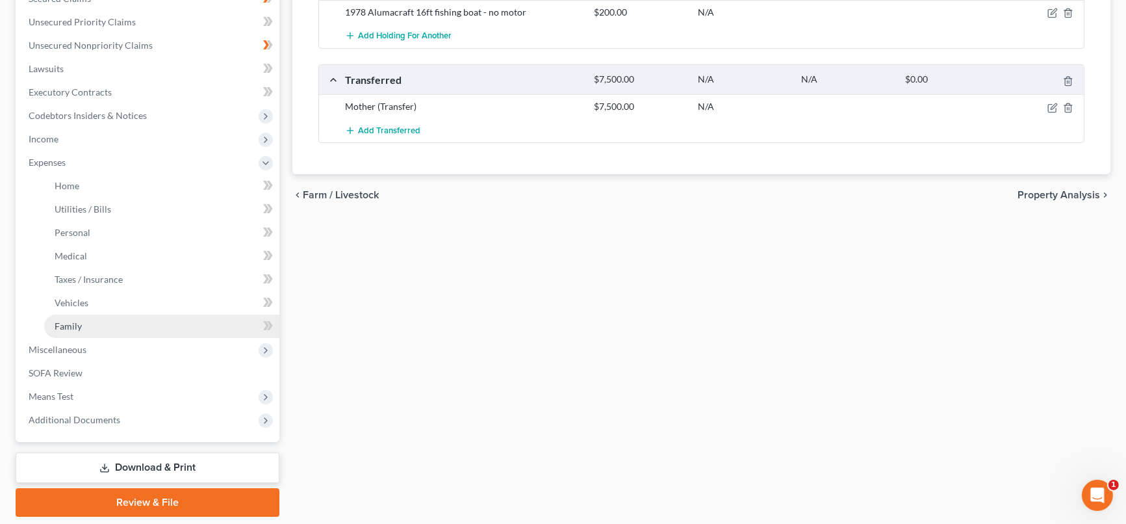
click at [172, 320] on link "Family" at bounding box center [161, 325] width 235 height 23
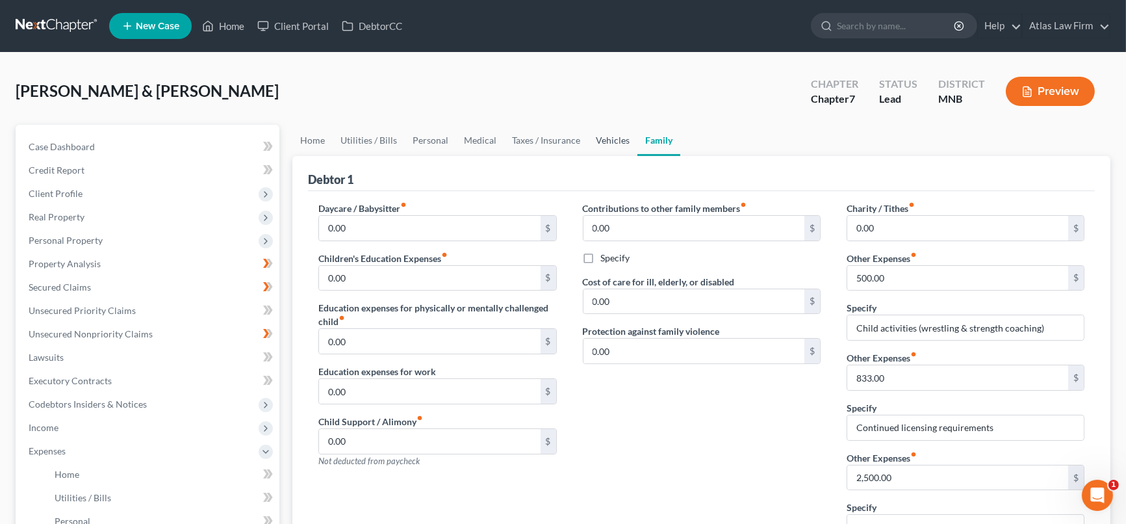
click at [589, 133] on link "Vehicles" at bounding box center [612, 140] width 49 height 31
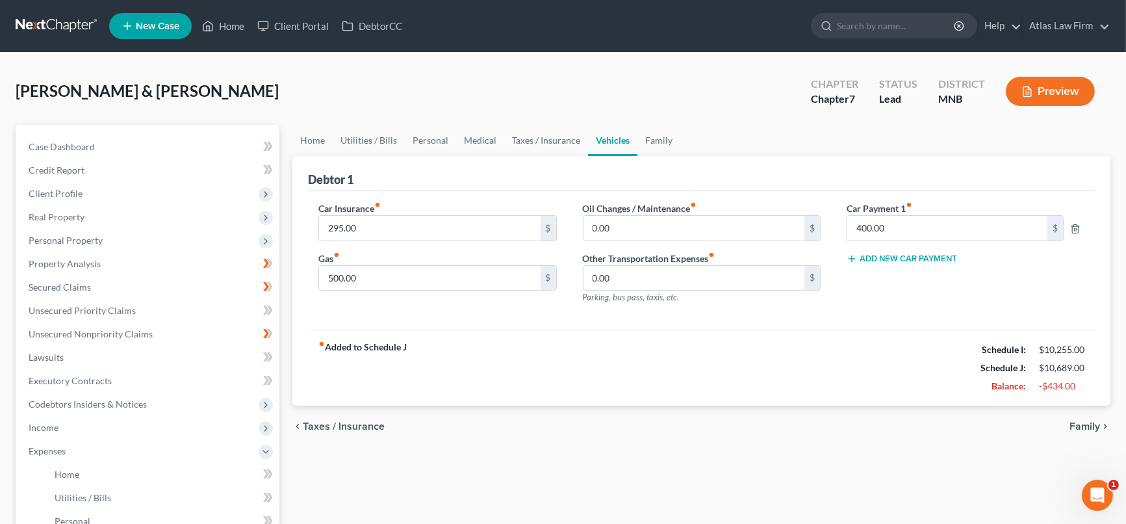
click at [909, 260] on button "Add New Car Payment" at bounding box center [902, 258] width 110 height 10
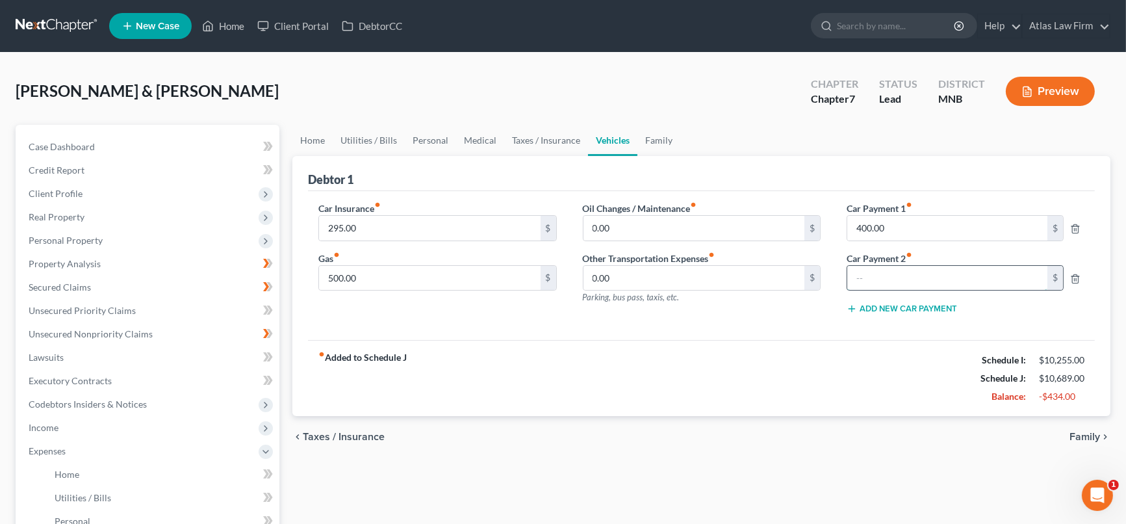
click at [914, 272] on input "text" at bounding box center [947, 278] width 200 height 25
type input "831"
click at [664, 139] on link "Family" at bounding box center [658, 140] width 43 height 31
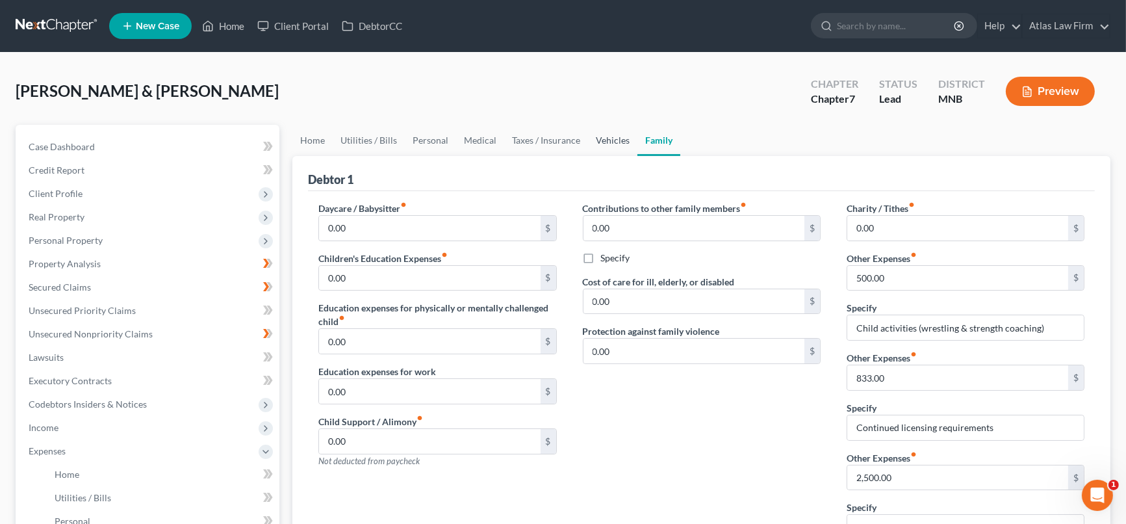
click at [622, 137] on link "Vehicles" at bounding box center [612, 140] width 49 height 31
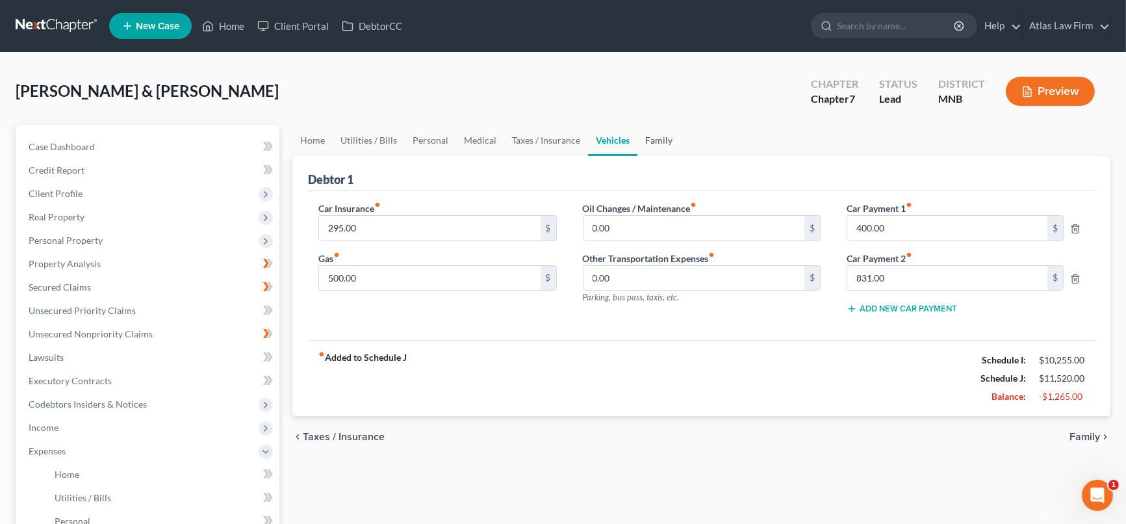
click at [658, 132] on link "Family" at bounding box center [658, 140] width 43 height 31
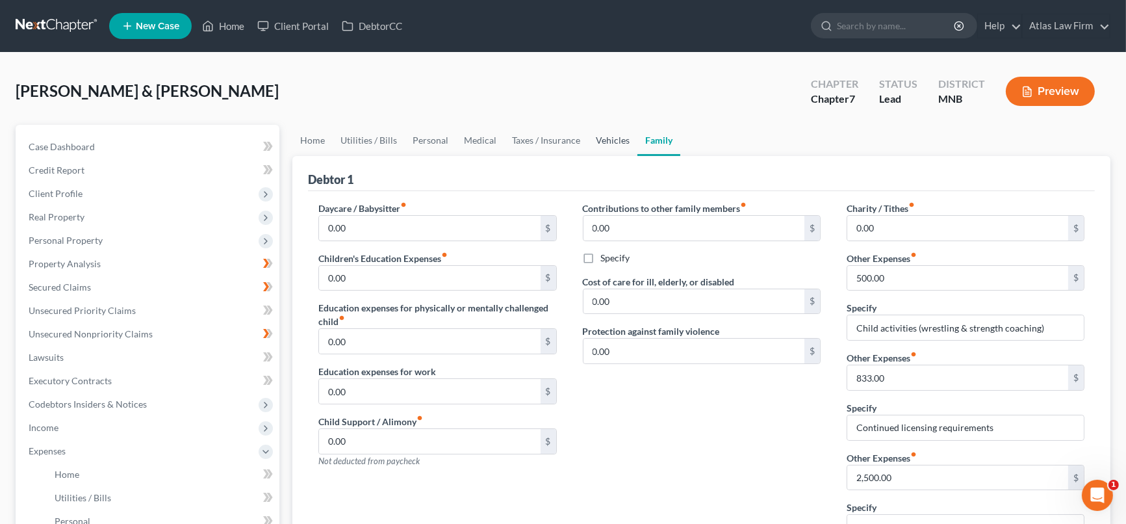
click at [621, 133] on link "Vehicles" at bounding box center [612, 140] width 49 height 31
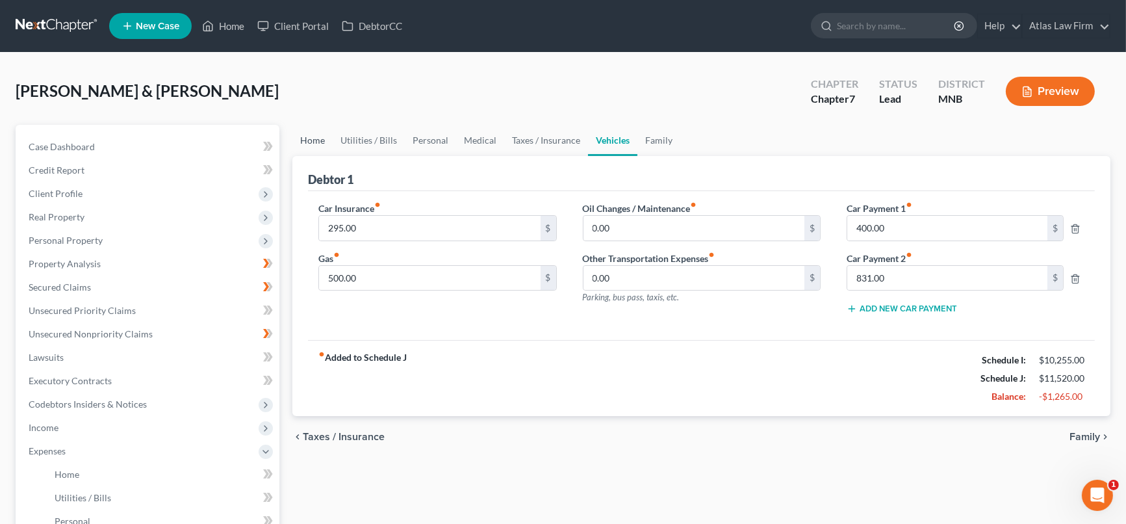
click at [312, 140] on link "Home" at bounding box center [312, 140] width 40 height 31
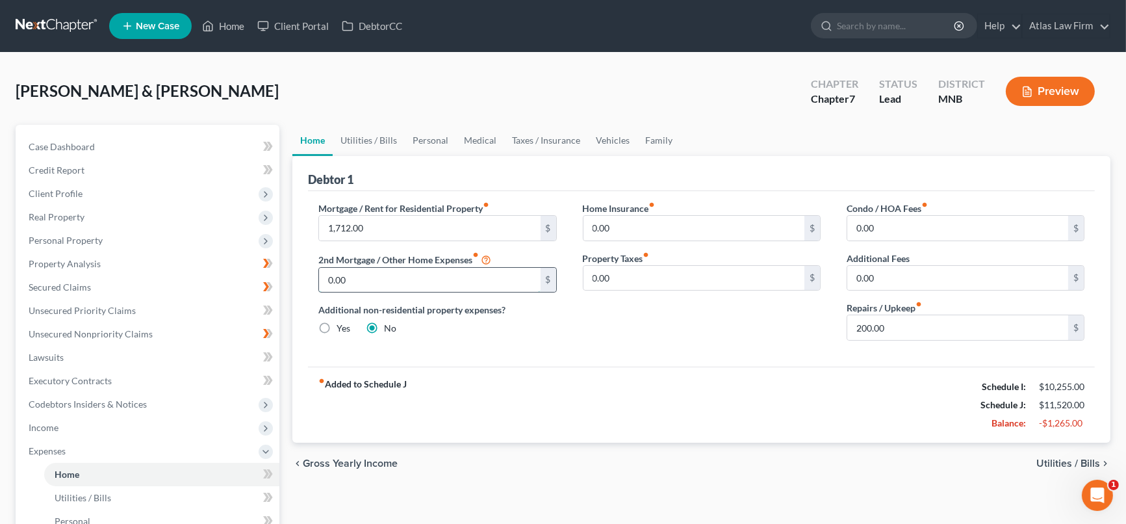
click at [408, 287] on input "0.00" at bounding box center [429, 280] width 221 height 25
type input "400"
click at [427, 138] on link "Personal" at bounding box center [430, 140] width 51 height 31
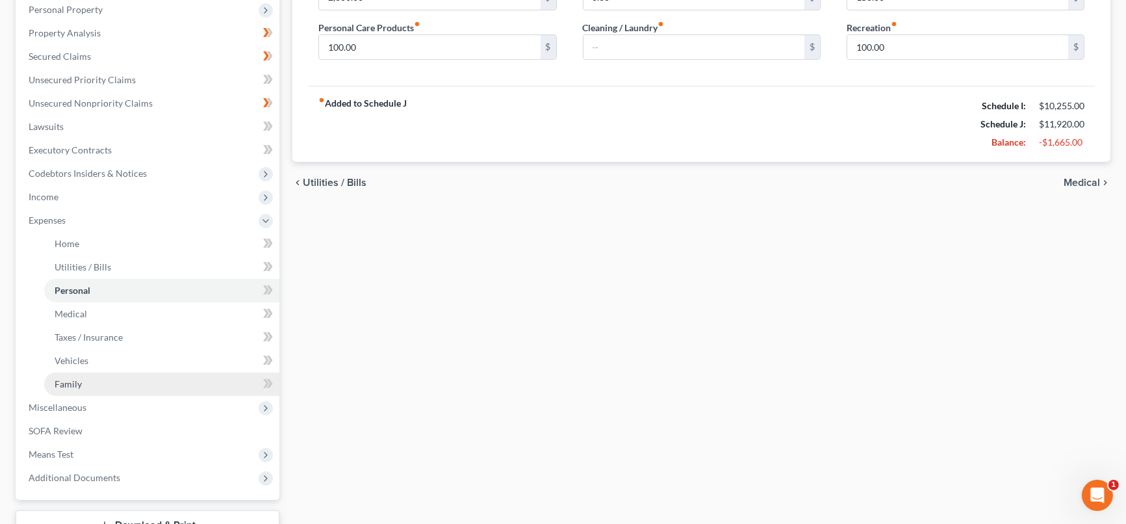
scroll to position [185, 0]
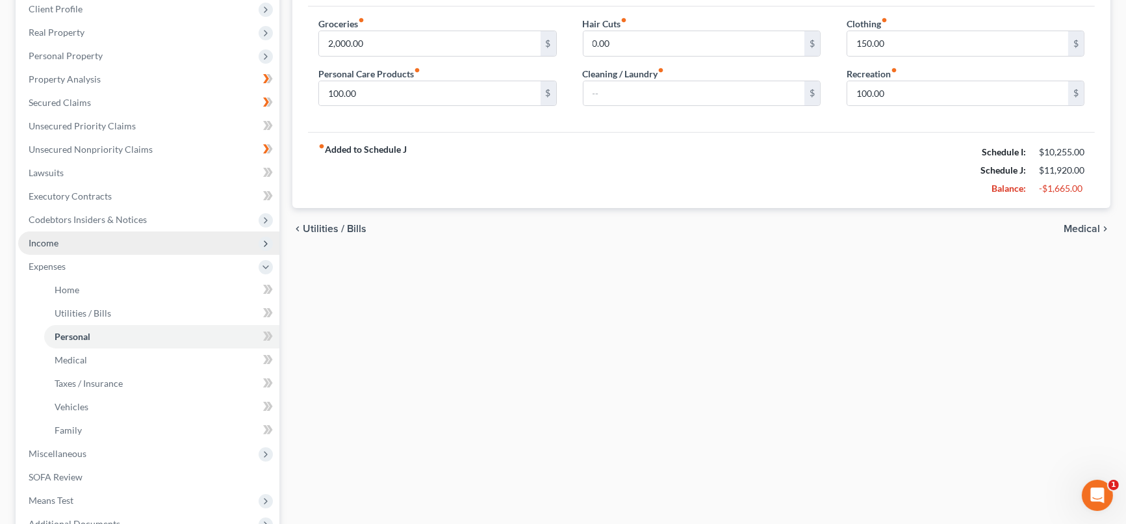
click at [79, 240] on span "Income" at bounding box center [148, 242] width 261 height 23
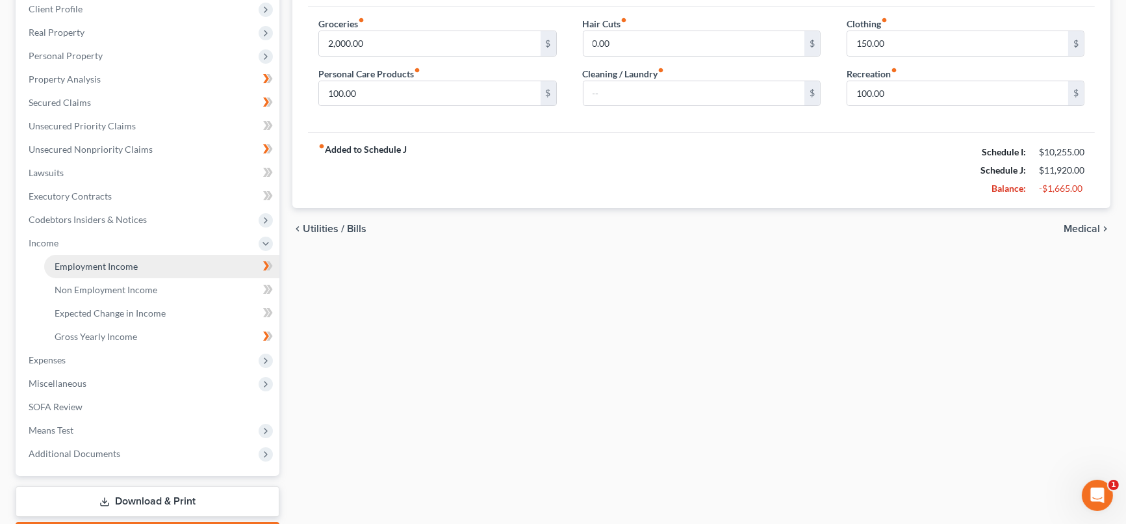
click at [96, 264] on span "Employment Income" at bounding box center [96, 266] width 83 height 11
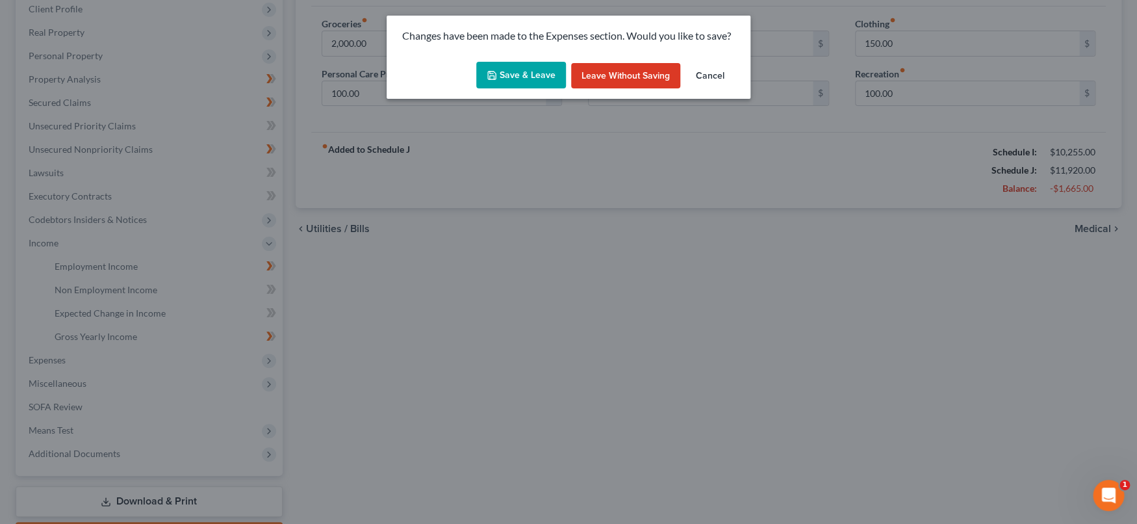
click at [535, 71] on button "Save & Leave" at bounding box center [521, 75] width 90 height 27
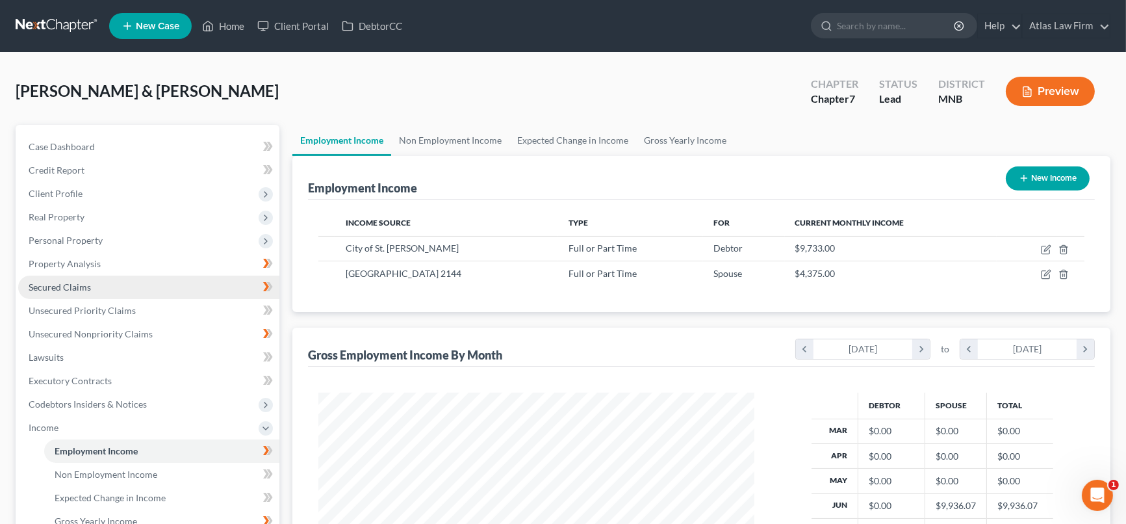
scroll to position [144, 0]
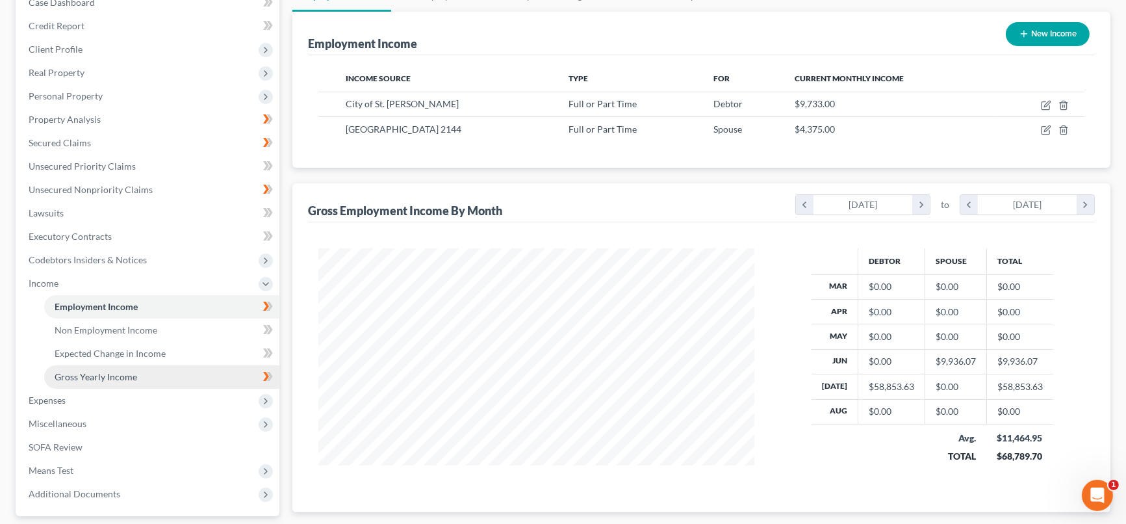
click at [146, 374] on link "Gross Yearly Income" at bounding box center [161, 376] width 235 height 23
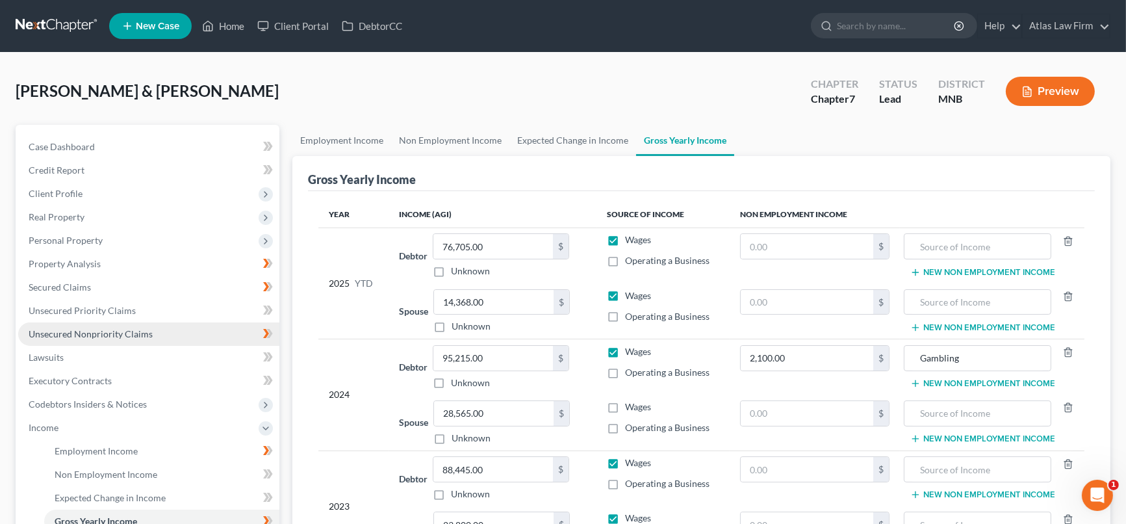
scroll to position [259, 0]
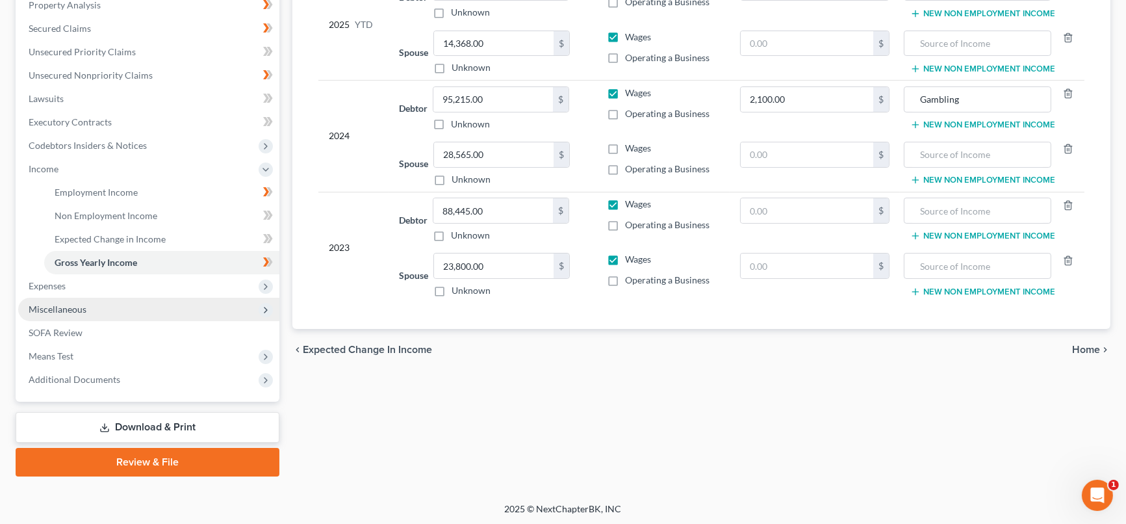
click at [114, 300] on span "Miscellaneous" at bounding box center [148, 309] width 261 height 23
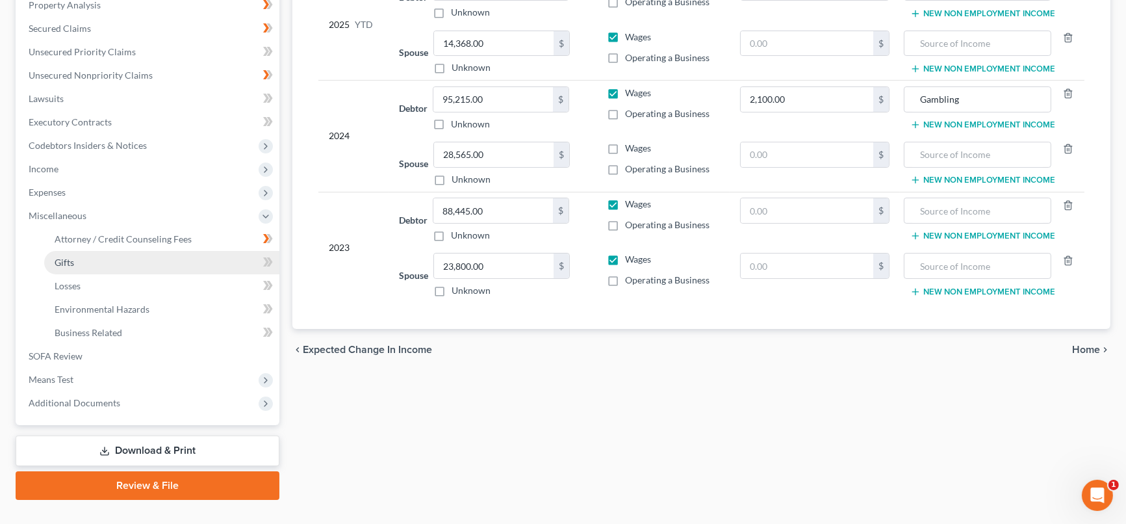
click at [126, 264] on link "Gifts" at bounding box center [161, 262] width 235 height 23
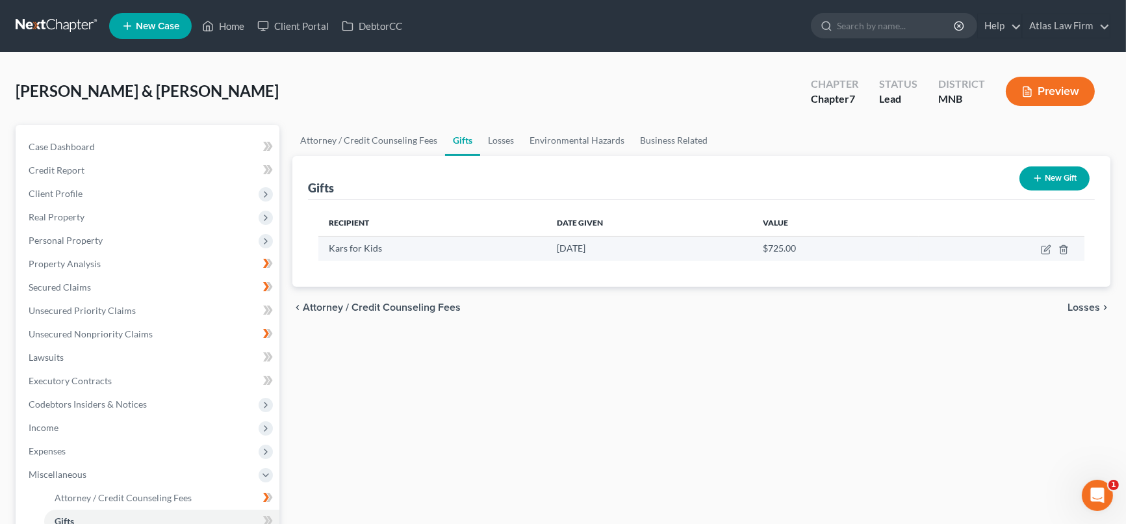
click at [1038, 242] on td at bounding box center [1002, 248] width 166 height 25
click at [1047, 248] on icon "button" at bounding box center [1047, 248] width 6 height 6
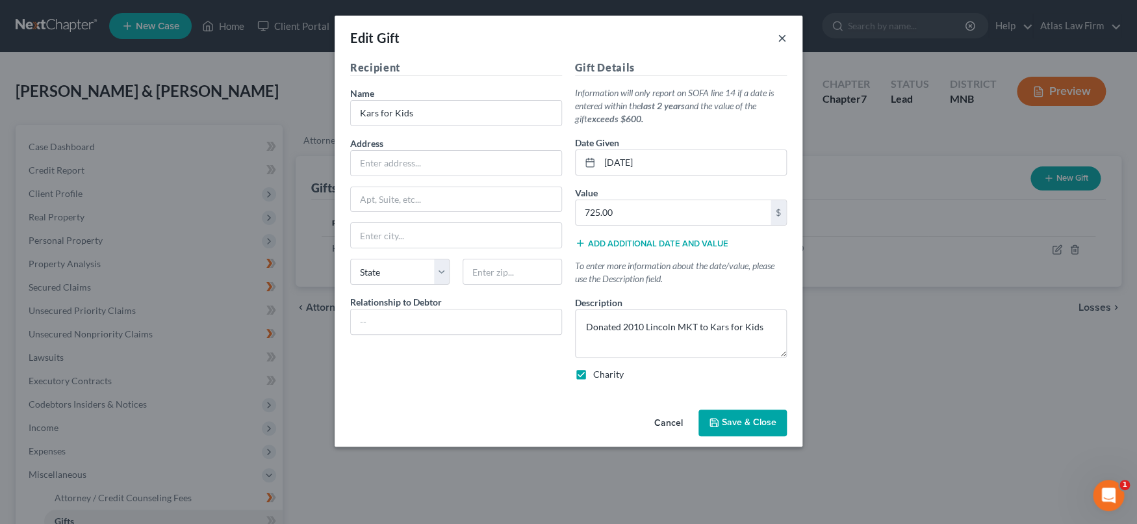
click at [780, 40] on button "×" at bounding box center [782, 38] width 9 height 16
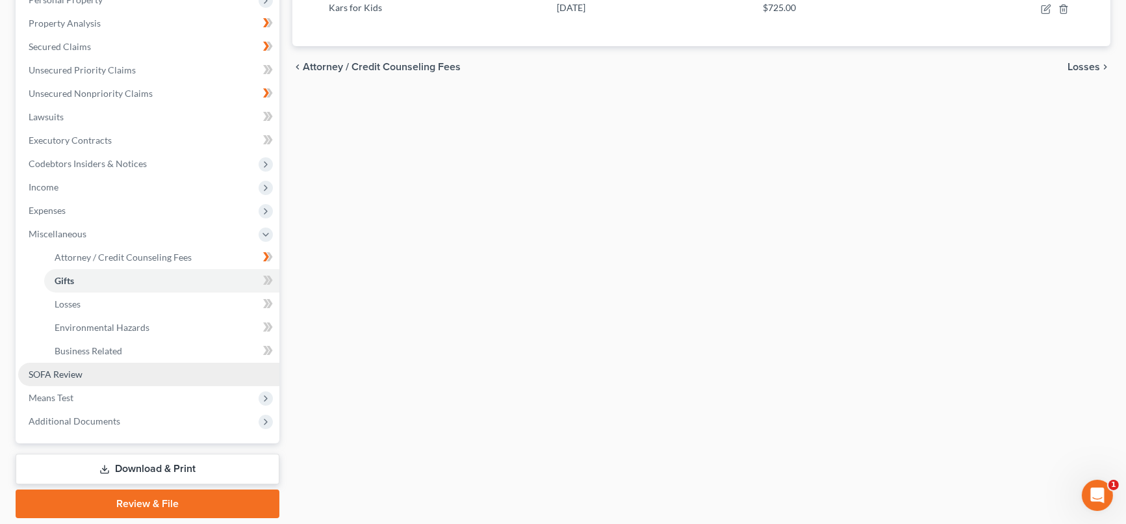
scroll to position [282, 0]
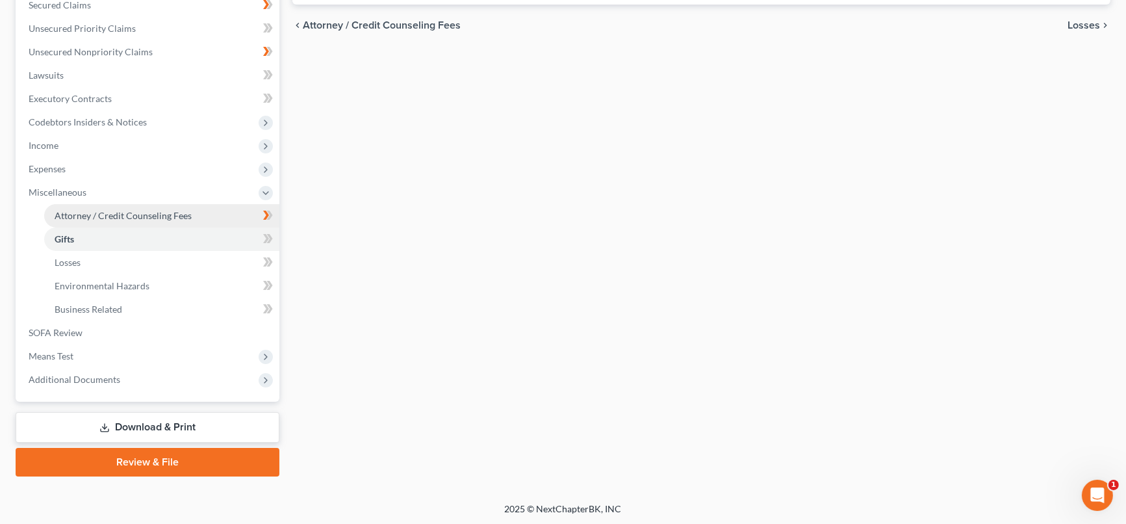
click at [146, 211] on span "Attorney / Credit Counseling Fees" at bounding box center [123, 215] width 137 height 11
select select "0"
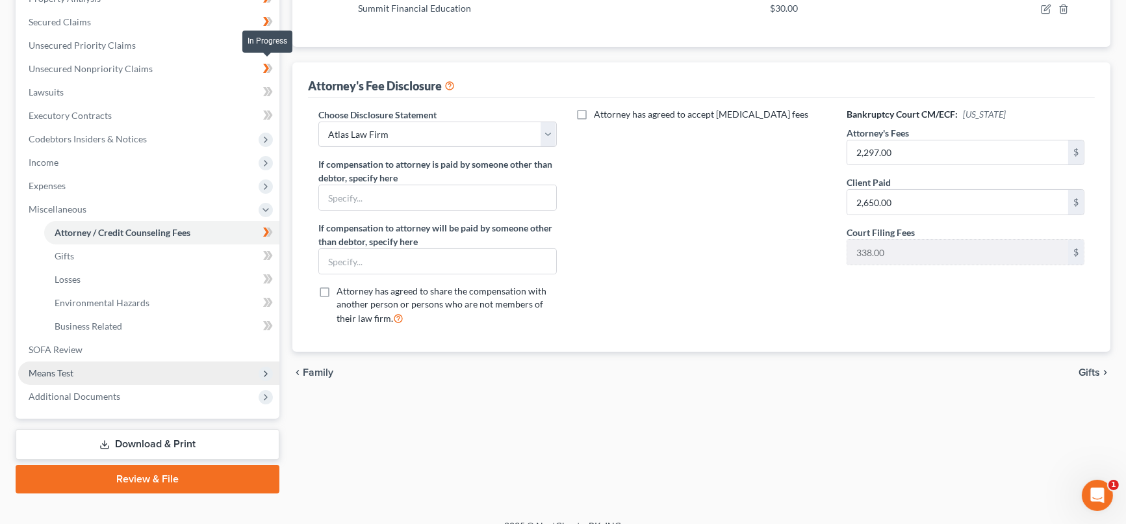
scroll to position [282, 0]
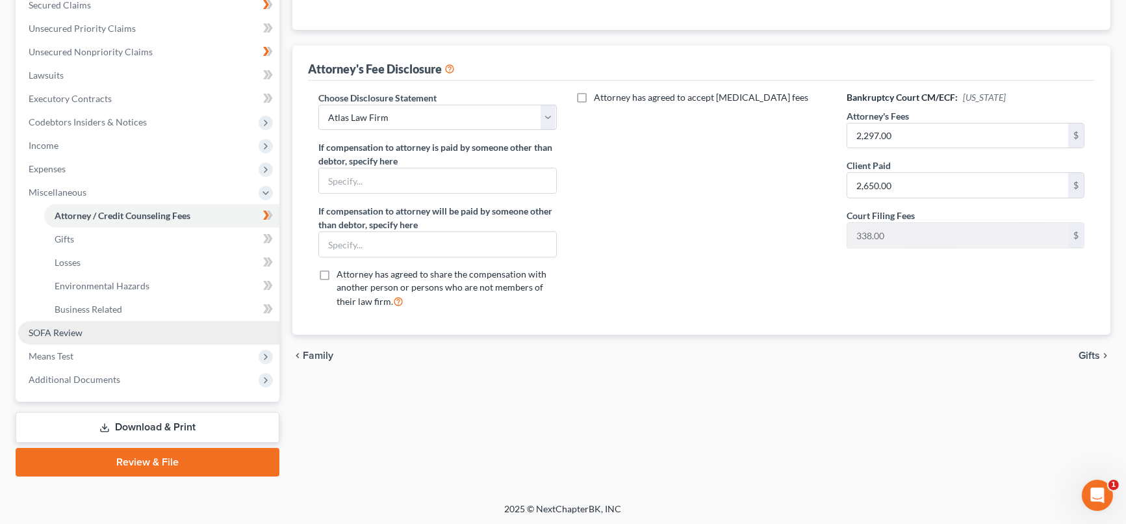
click at [101, 328] on link "SOFA Review" at bounding box center [148, 332] width 261 height 23
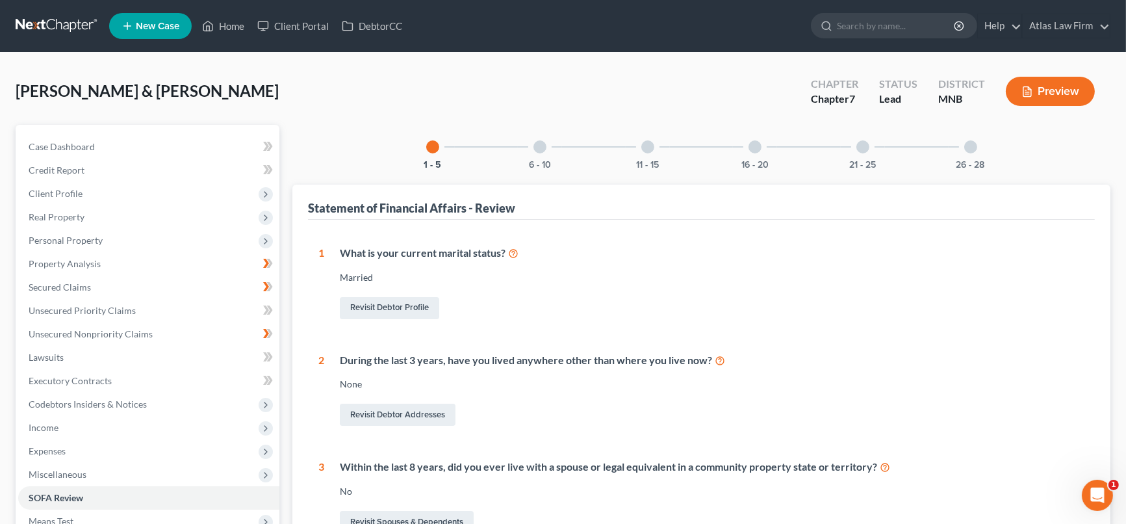
click at [647, 147] on div at bounding box center [647, 146] width 13 height 13
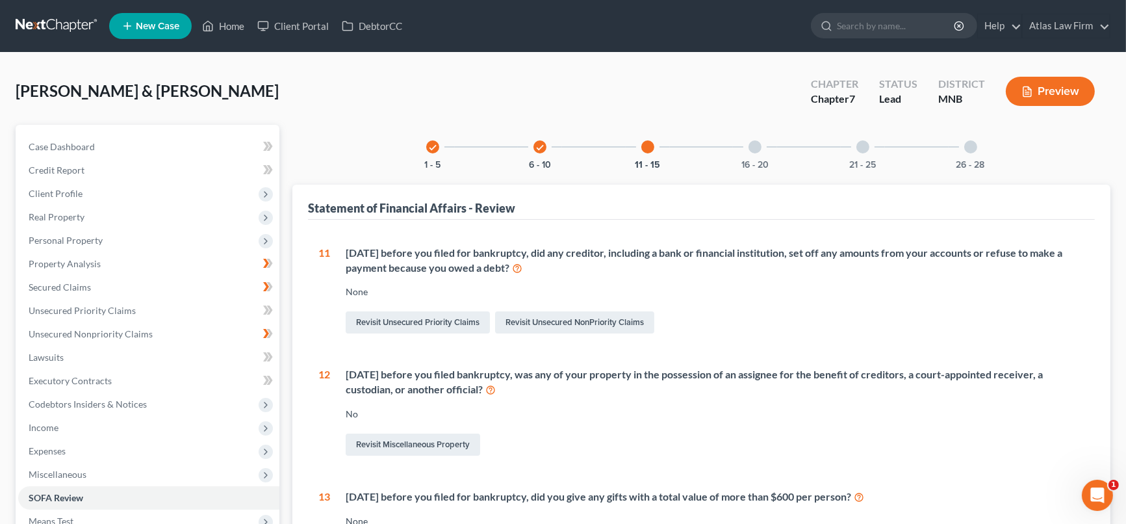
click at [760, 147] on div at bounding box center [755, 146] width 13 height 13
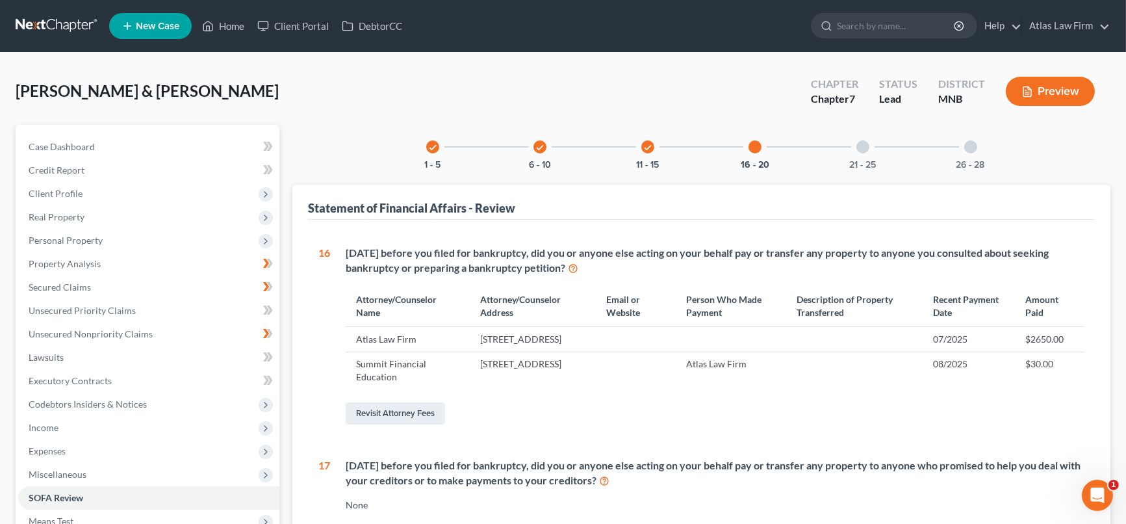
click at [862, 144] on div at bounding box center [862, 146] width 13 height 13
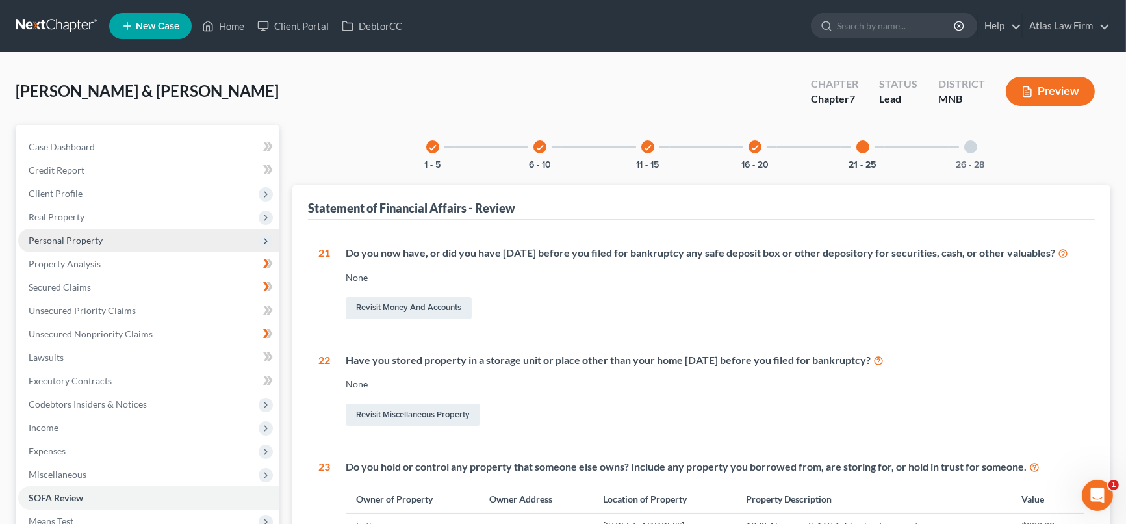
click at [73, 239] on span "Personal Property" at bounding box center [66, 240] width 74 height 11
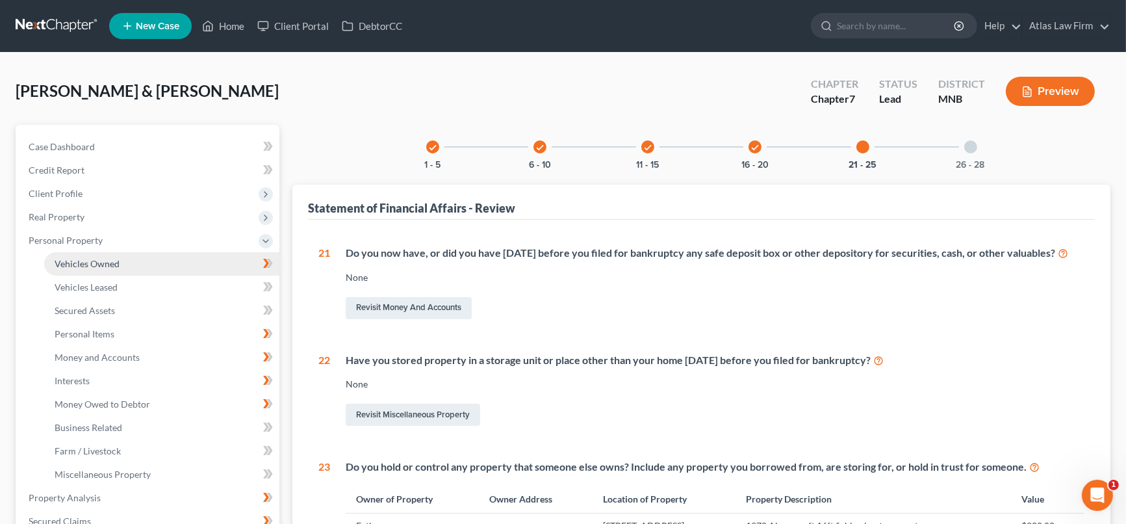
click at [99, 266] on span "Vehicles Owned" at bounding box center [87, 263] width 65 height 11
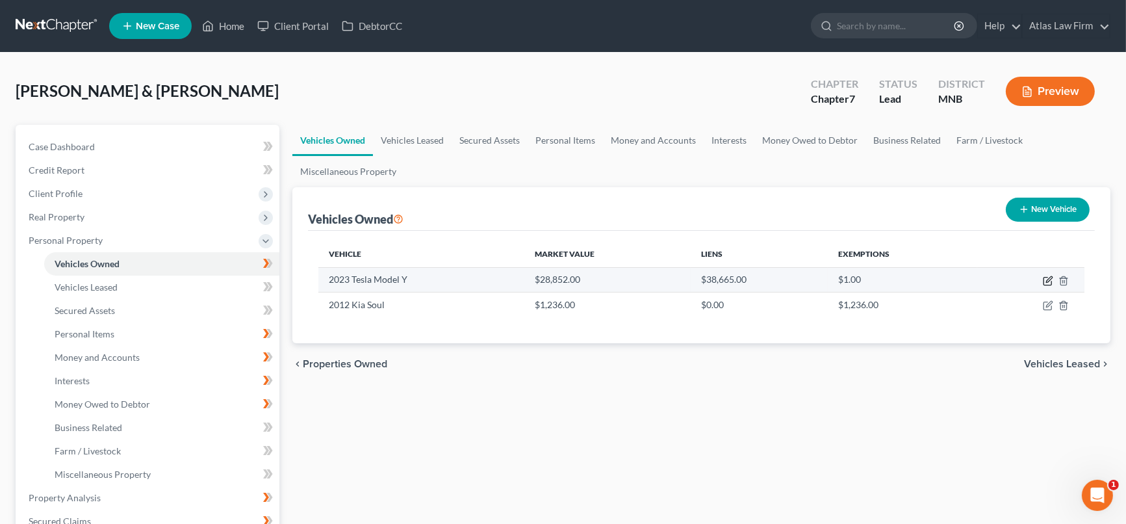
click at [1049, 279] on icon "button" at bounding box center [1049, 279] width 6 height 6
select select "0"
select select "3"
select select "2"
select select "0"
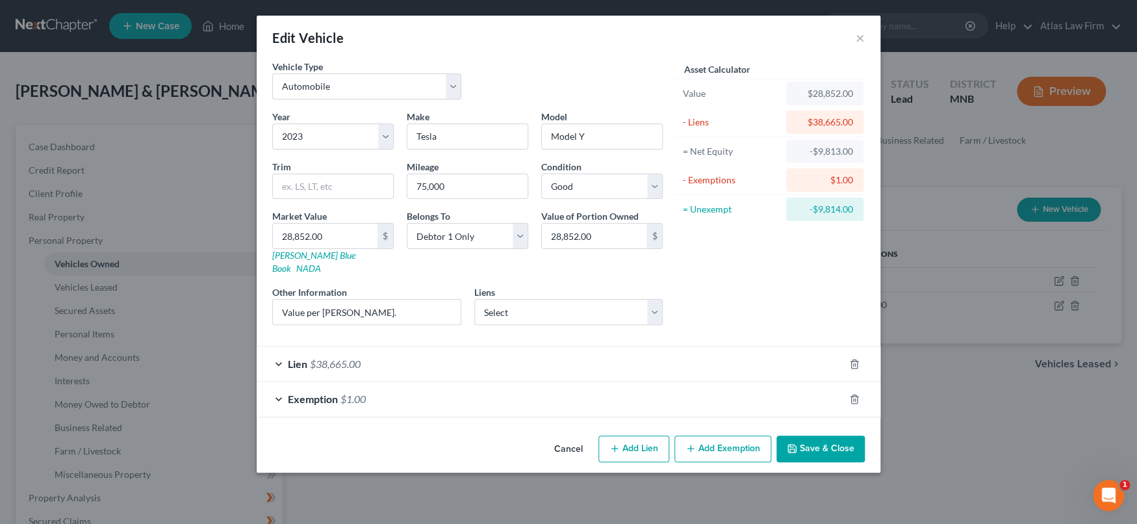
click at [758, 346] on div "Lien $38,665.00" at bounding box center [550, 363] width 587 height 34
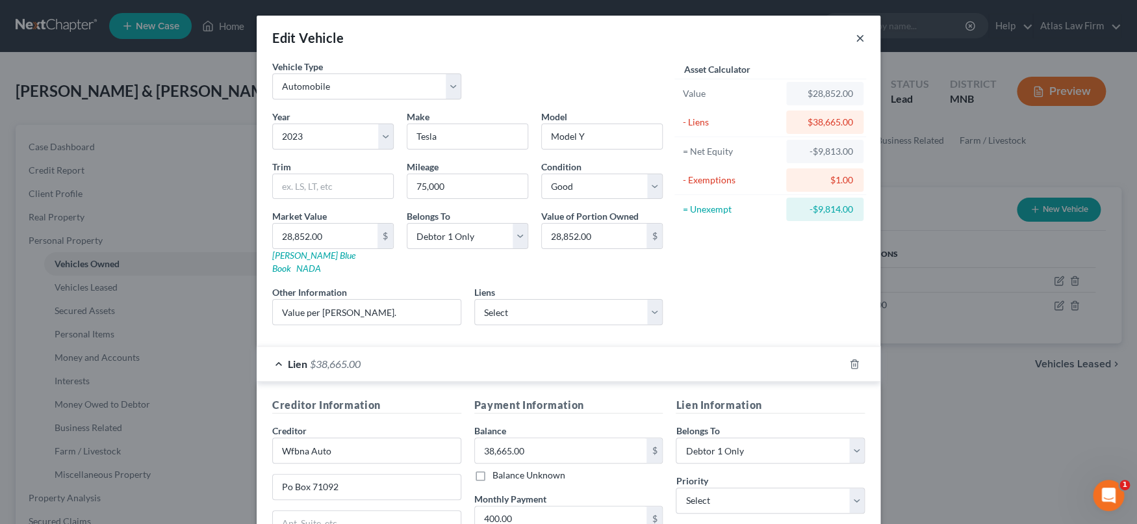
click at [856, 37] on button "×" at bounding box center [860, 38] width 9 height 16
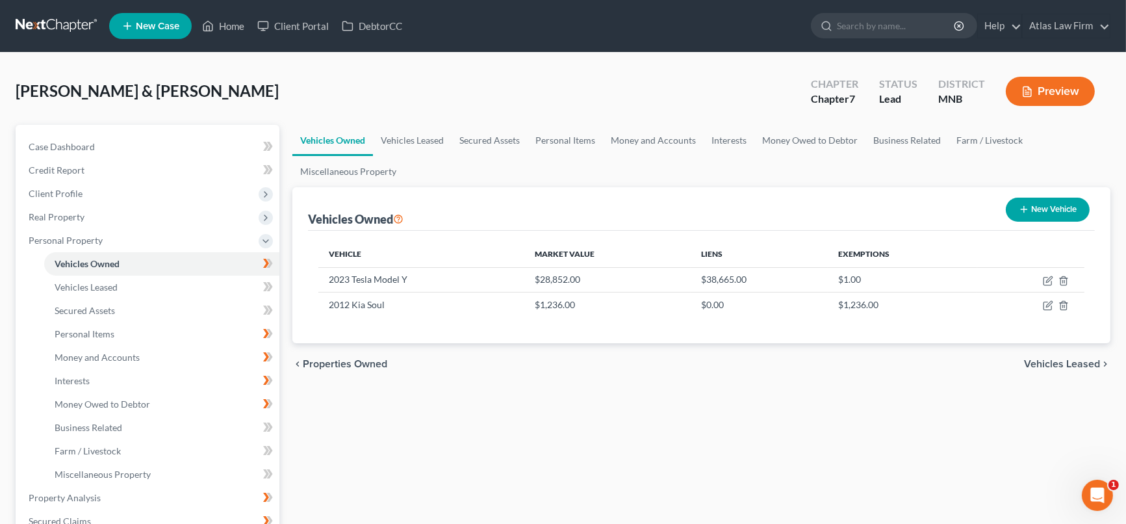
click at [1062, 88] on button "Preview" at bounding box center [1050, 91] width 89 height 29
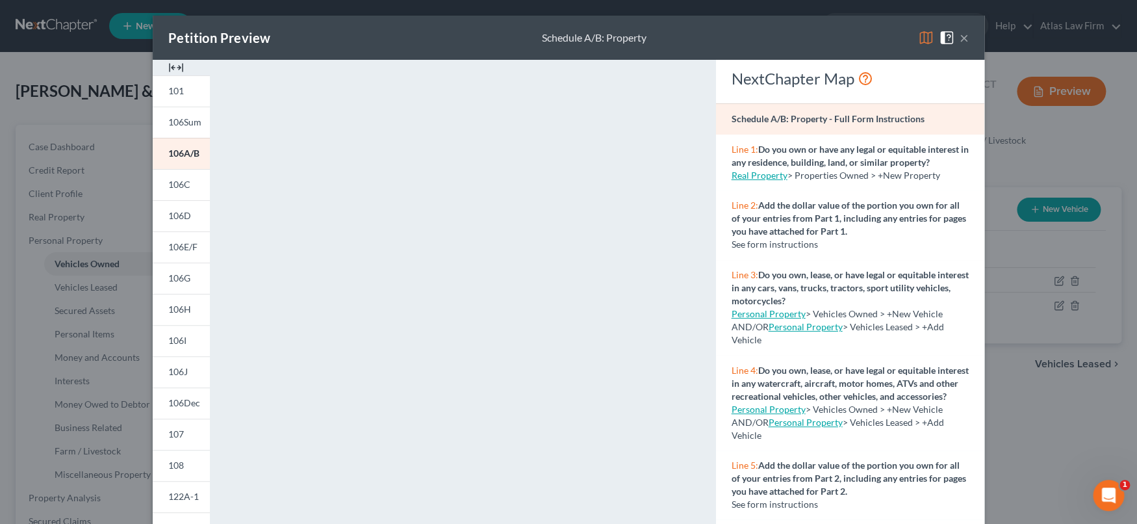
scroll to position [209, 0]
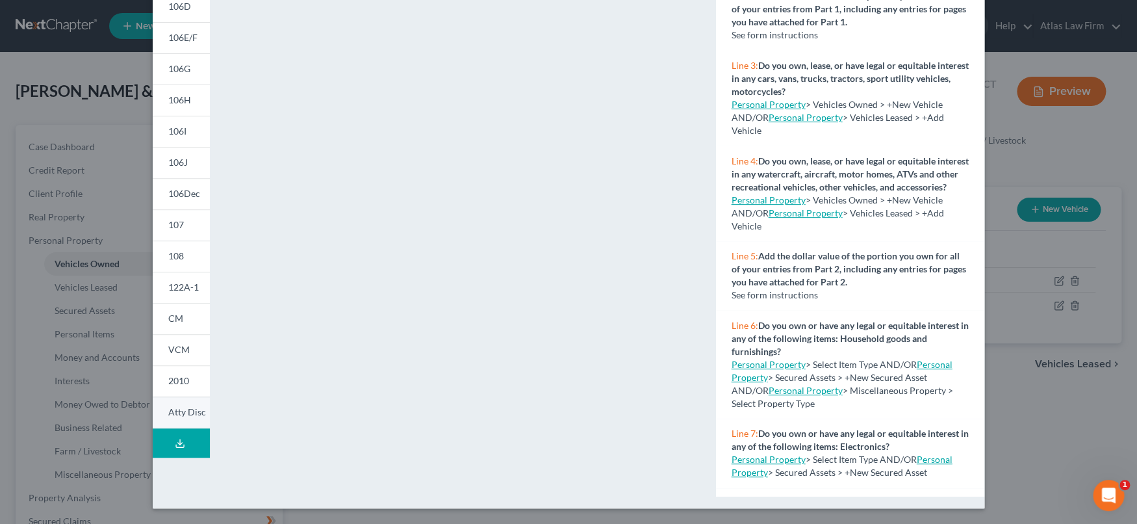
click at [188, 411] on span "Atty Disc" at bounding box center [187, 411] width 38 height 11
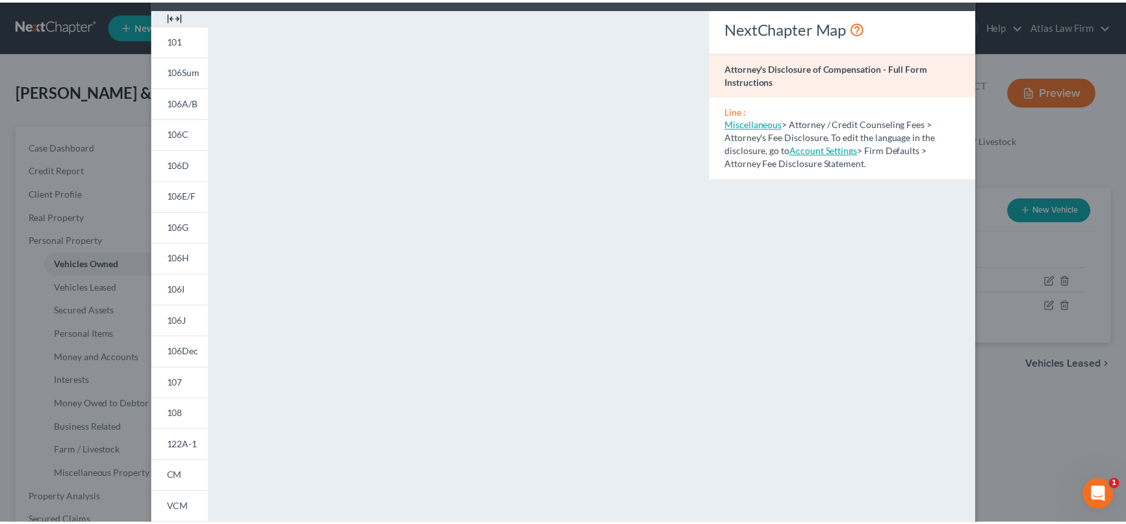
scroll to position [0, 0]
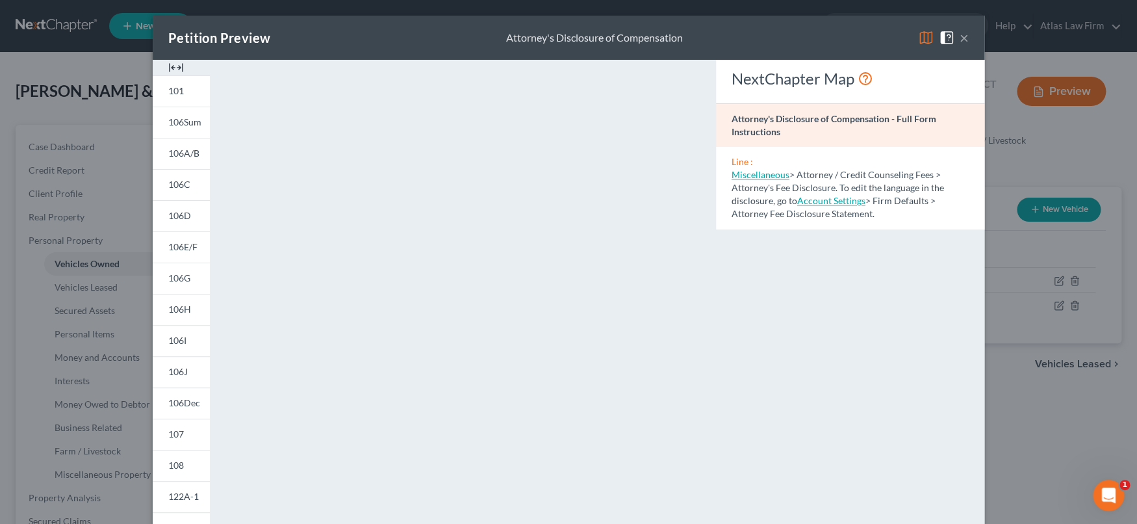
click at [960, 35] on button "×" at bounding box center [964, 38] width 9 height 16
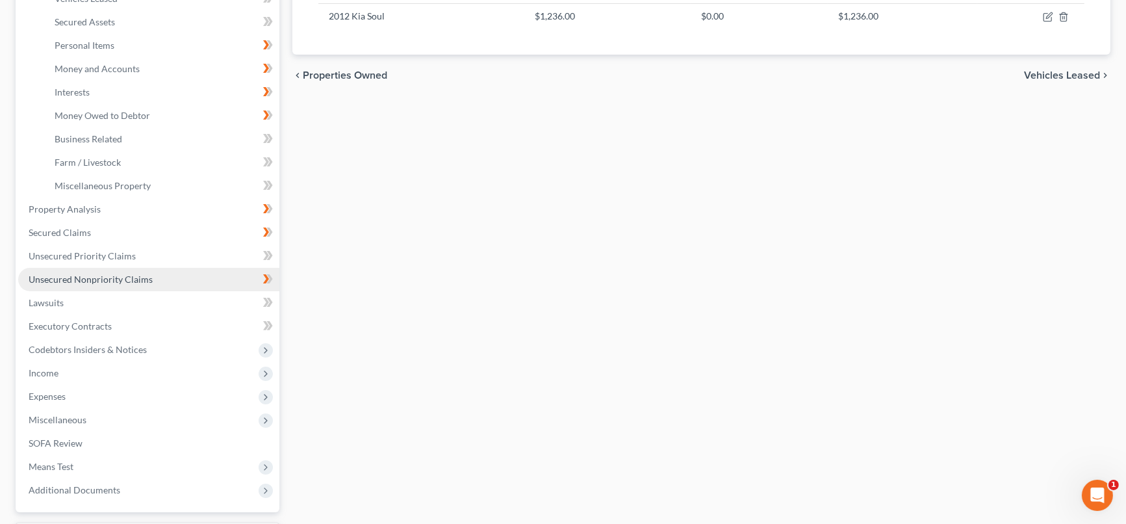
scroll to position [399, 0]
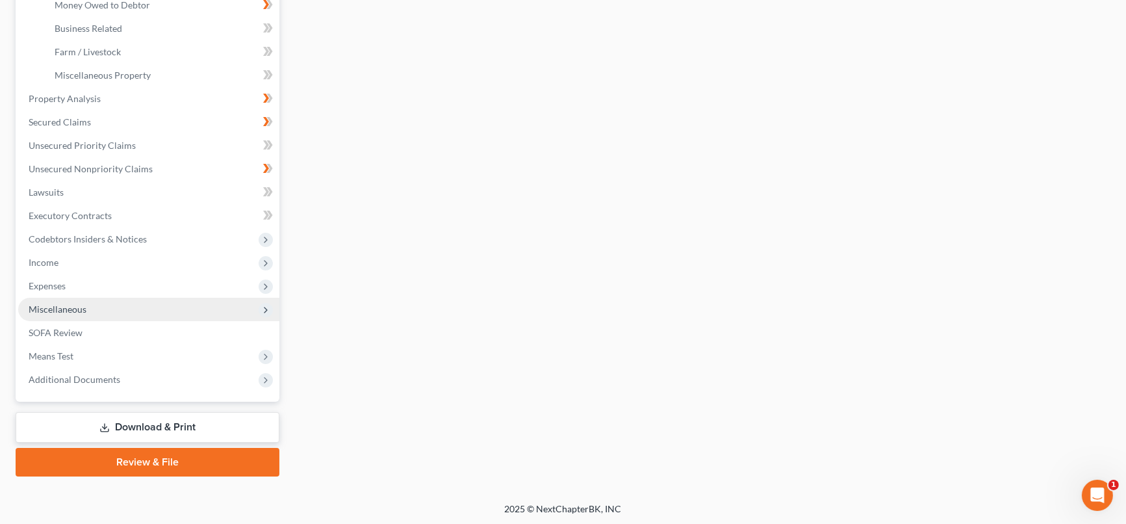
click at [94, 301] on span "Miscellaneous" at bounding box center [148, 309] width 261 height 23
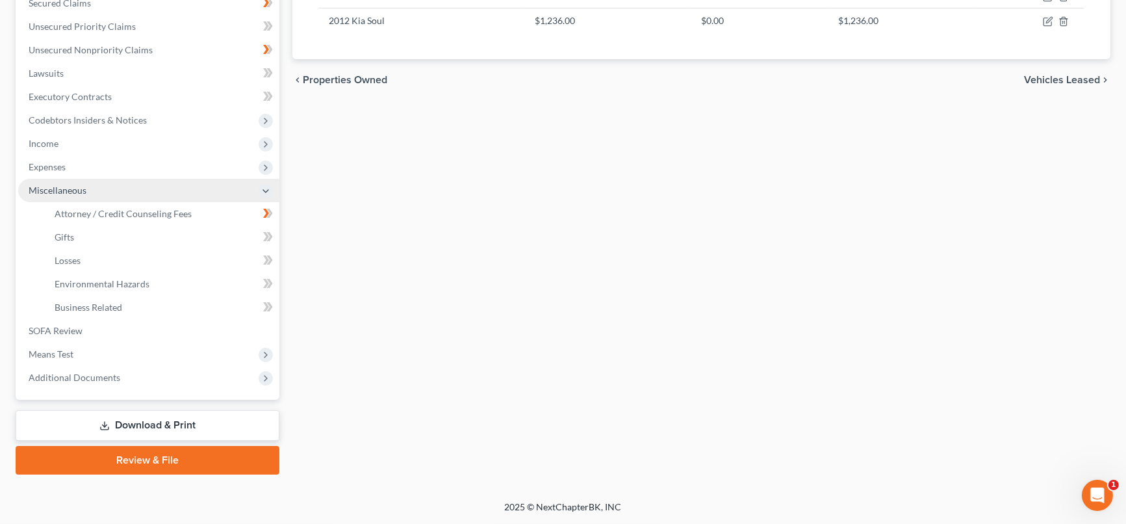
scroll to position [282, 0]
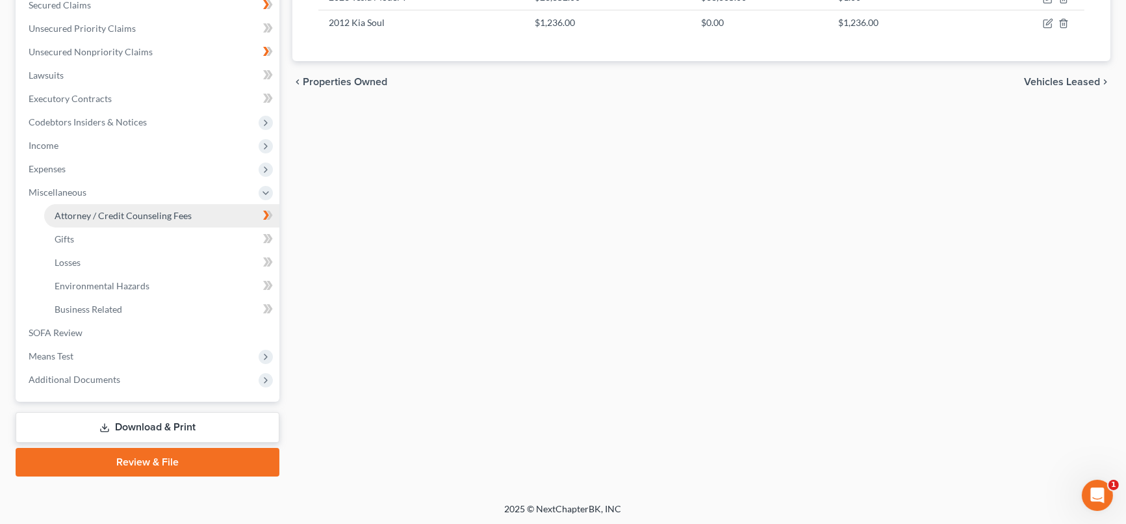
click at [146, 212] on span "Attorney / Credit Counseling Fees" at bounding box center [123, 215] width 137 height 11
select select "0"
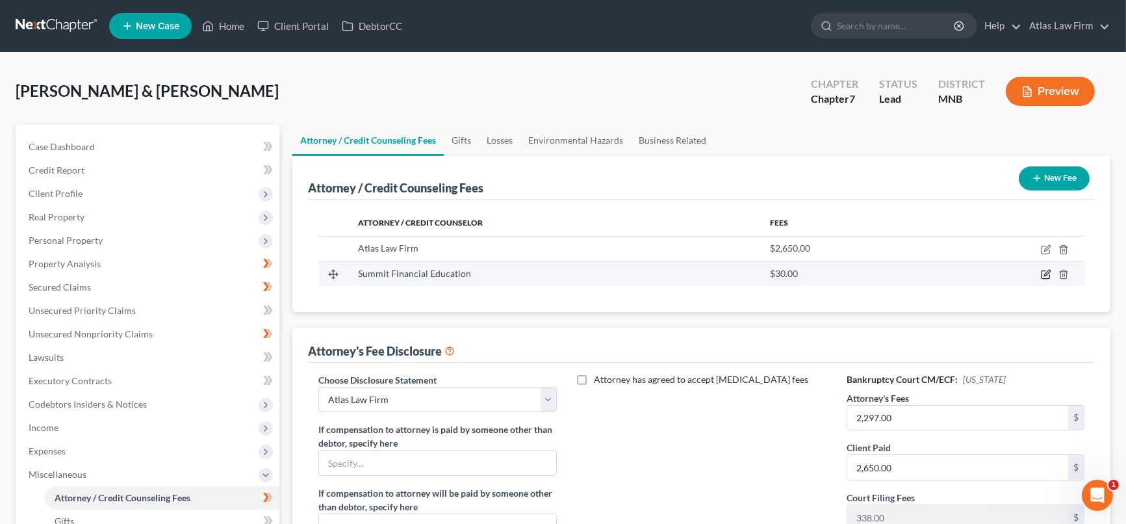
click at [1045, 274] on icon "button" at bounding box center [1047, 273] width 6 height 6
select select "3"
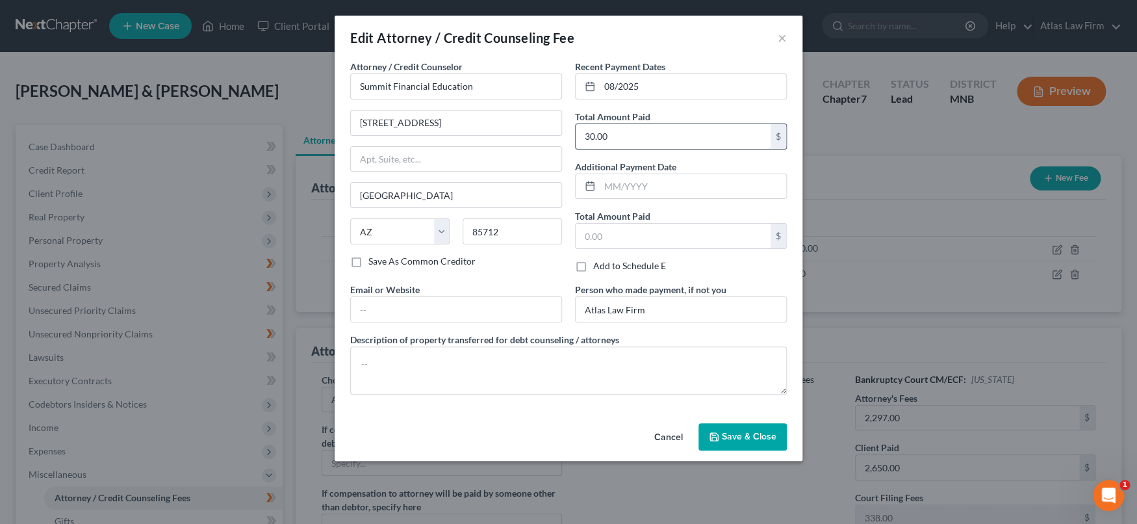
click at [712, 131] on input "30.00" at bounding box center [673, 136] width 195 height 25
type input "15"
click at [762, 437] on span "Save & Close" at bounding box center [749, 436] width 55 height 11
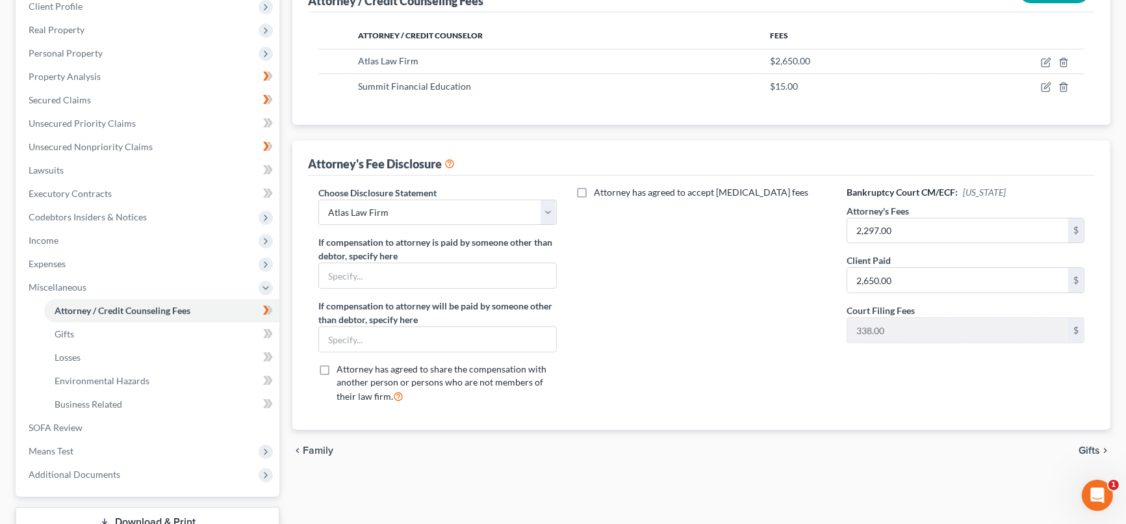
scroll to position [282, 0]
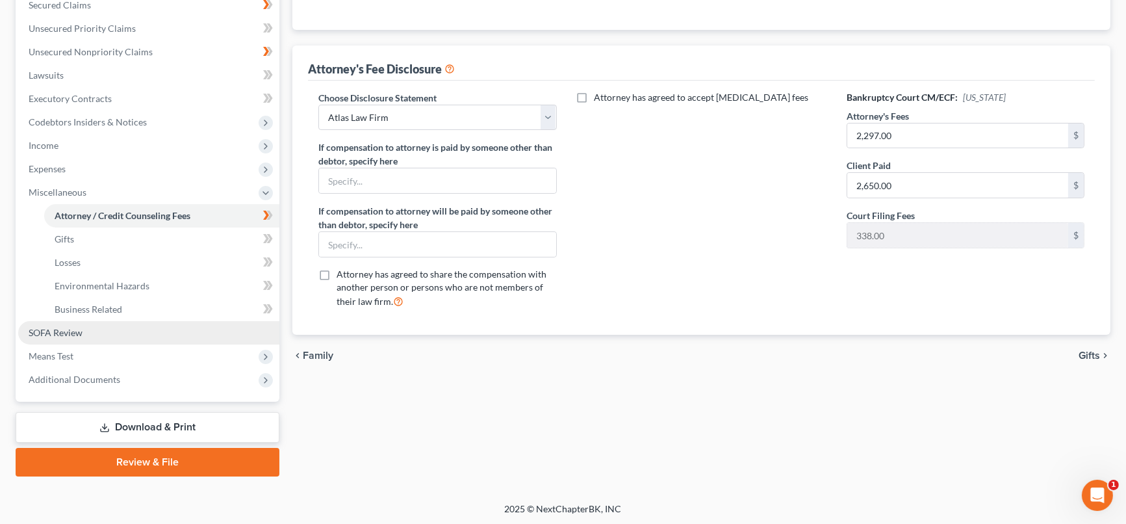
click at [94, 333] on link "SOFA Review" at bounding box center [148, 332] width 261 height 23
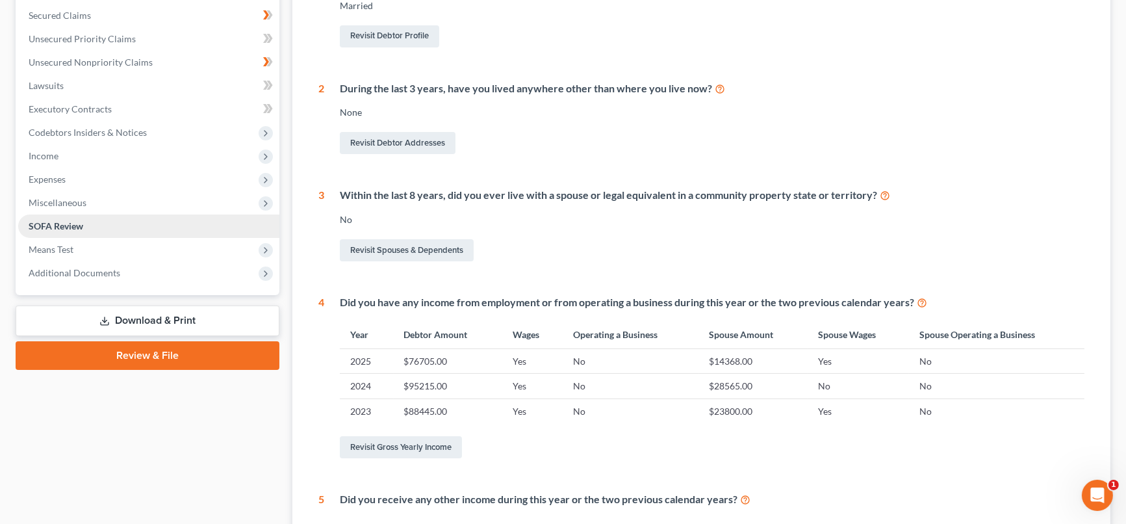
scroll to position [289, 0]
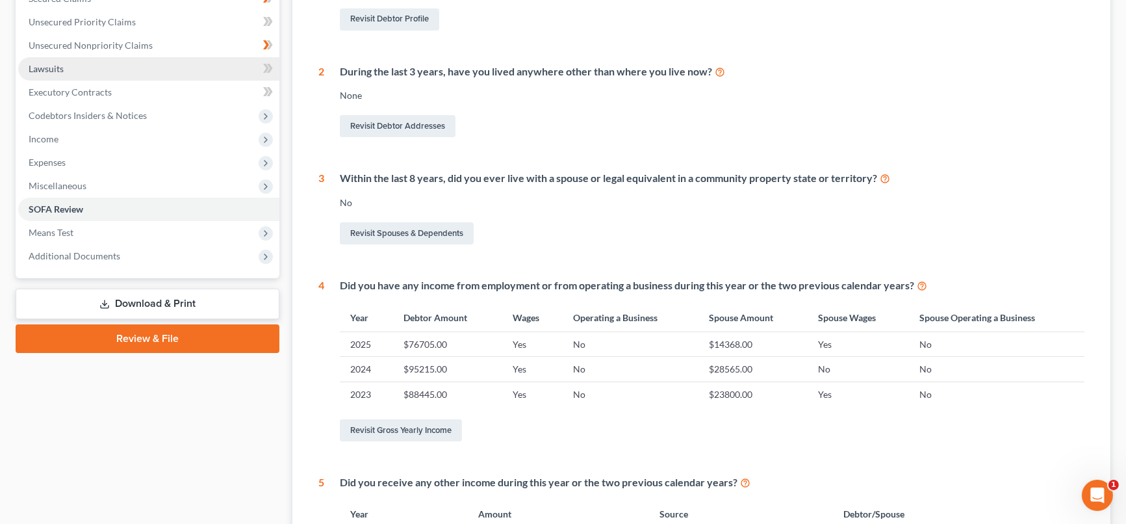
click at [87, 58] on link "Lawsuits" at bounding box center [148, 68] width 261 height 23
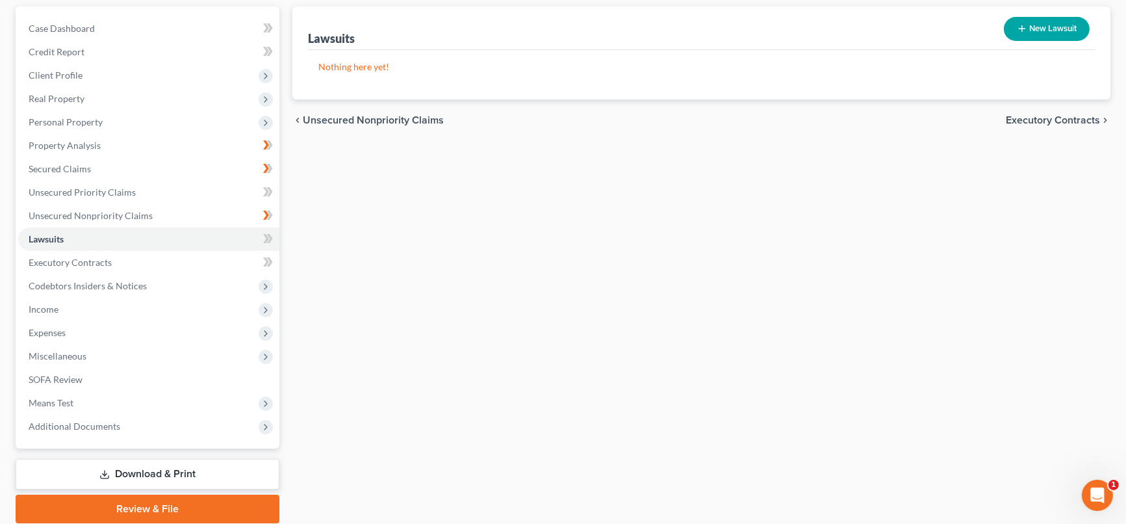
scroll to position [144, 0]
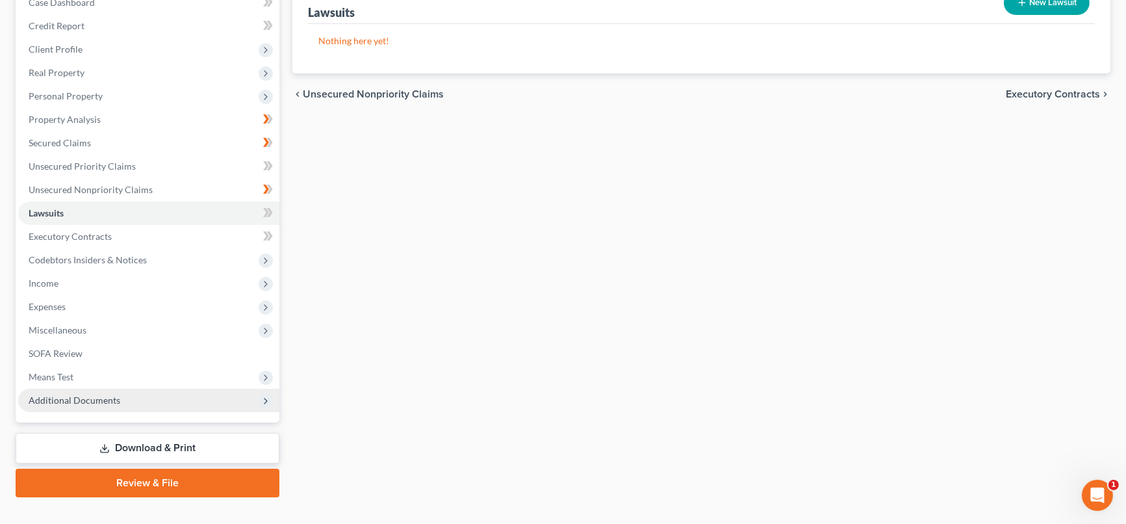
click at [203, 397] on span "Additional Documents" at bounding box center [148, 400] width 261 height 23
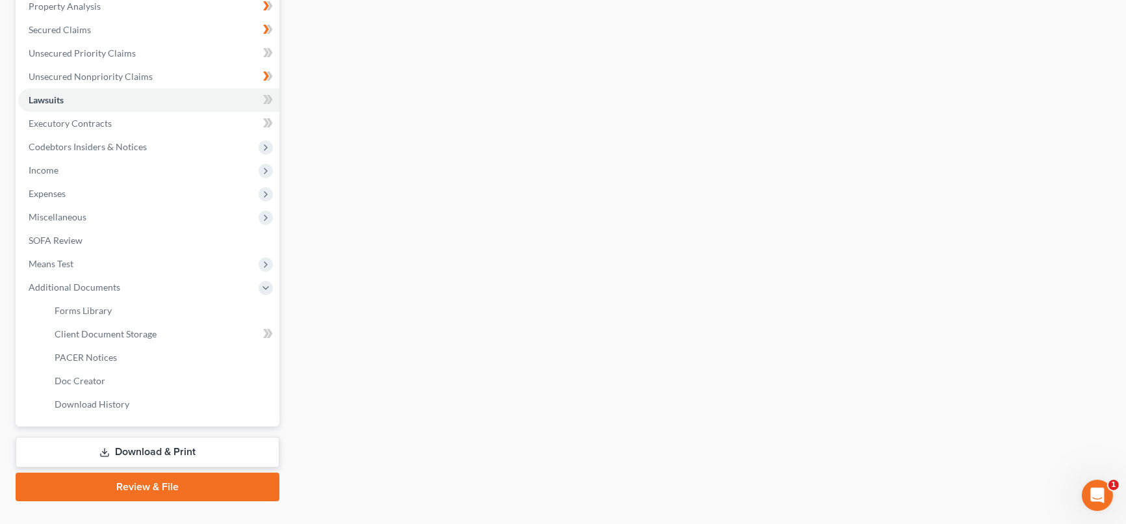
scroll to position [282, 0]
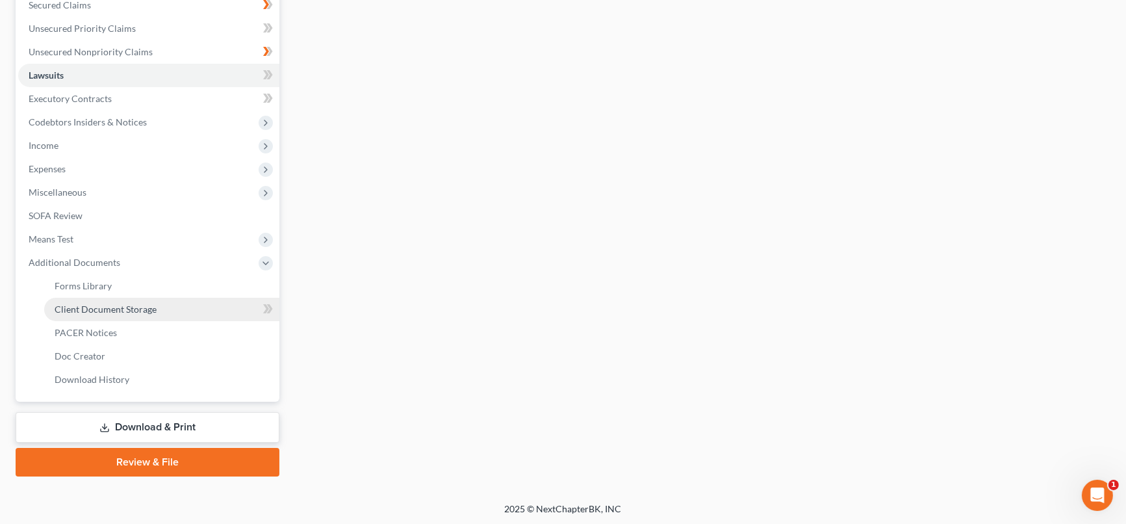
click at [127, 307] on span "Client Document Storage" at bounding box center [106, 308] width 102 height 11
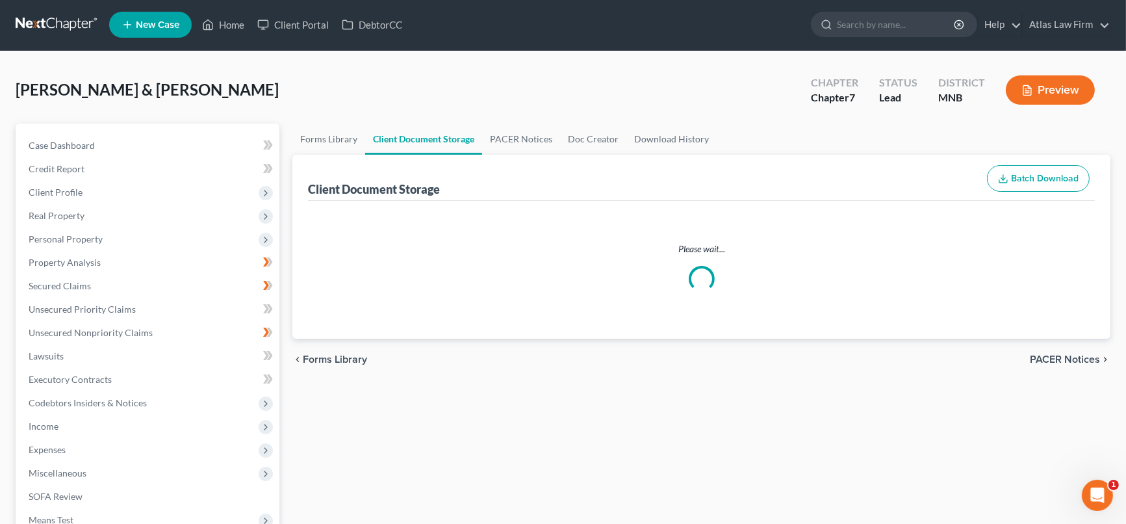
select select "1"
select select "2"
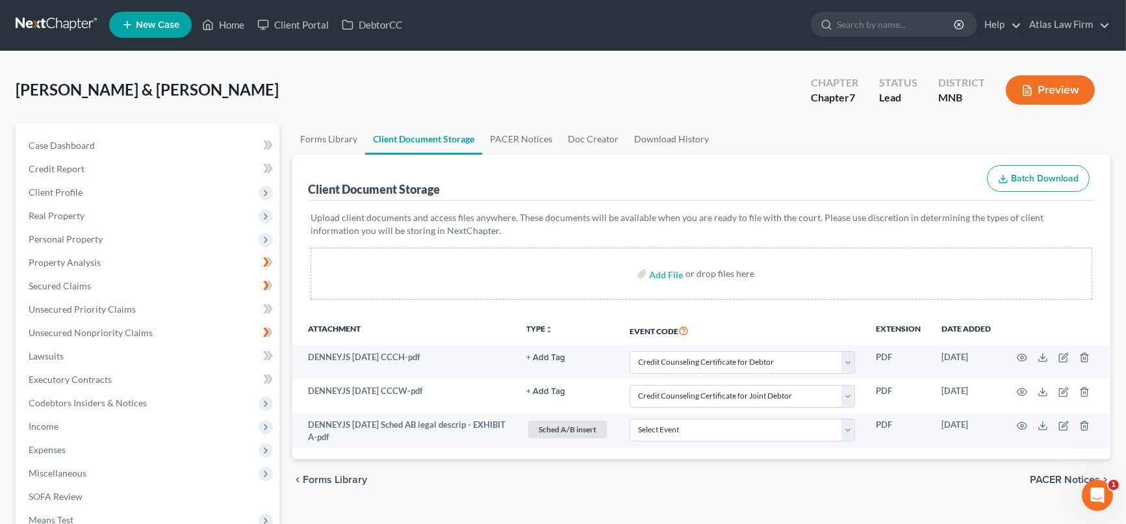
scroll to position [0, 0]
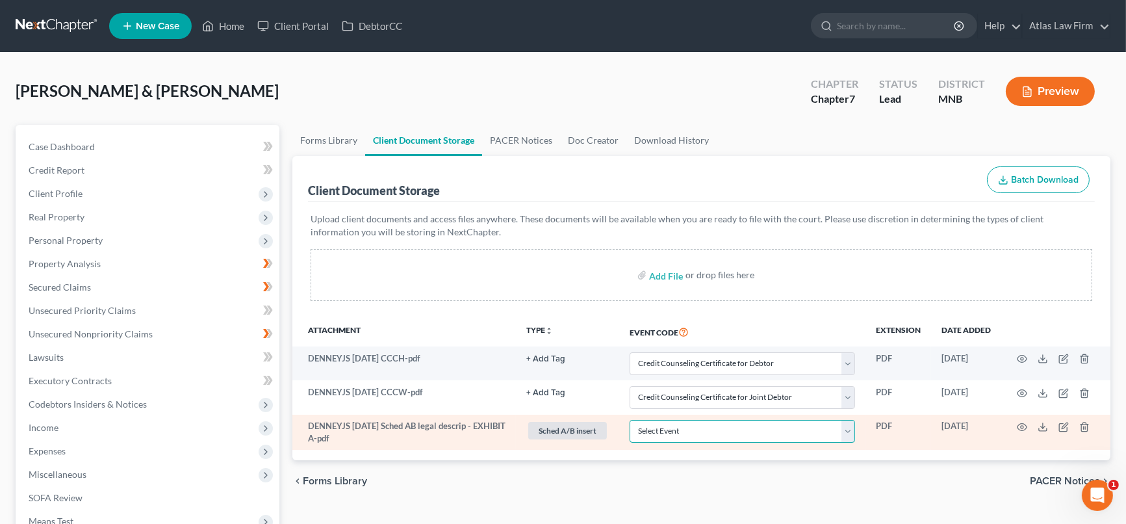
click at [849, 433] on select "Select Event Chapter 13 Plan Credit Counseling Certificate for Debtor Credit Co…" at bounding box center [742, 431] width 225 height 23
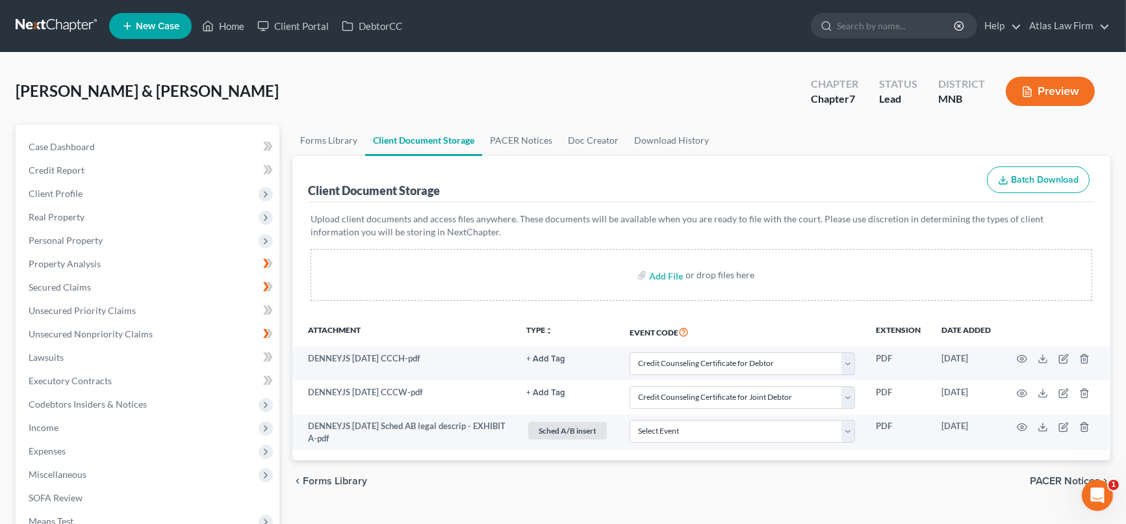
click at [601, 229] on p "Upload client documents and access files anywhere. These documents will be avai…" at bounding box center [702, 225] width 782 height 26
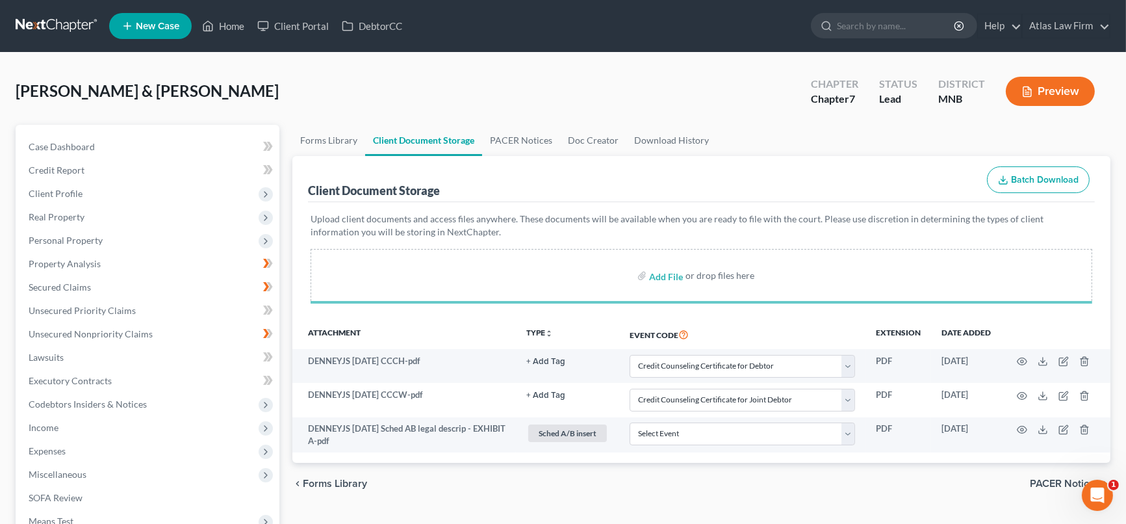
select select "1"
select select "2"
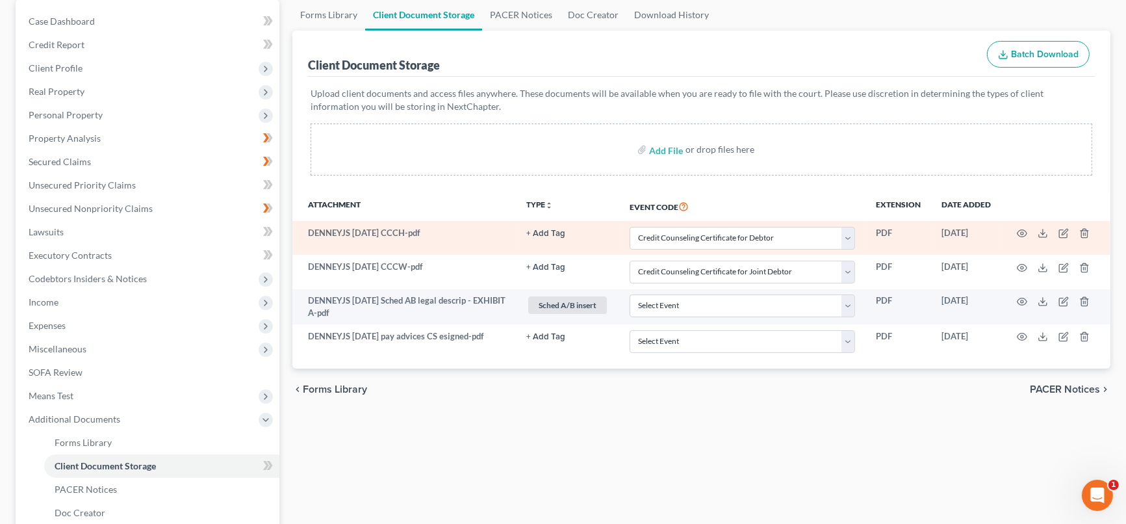
scroll to position [144, 0]
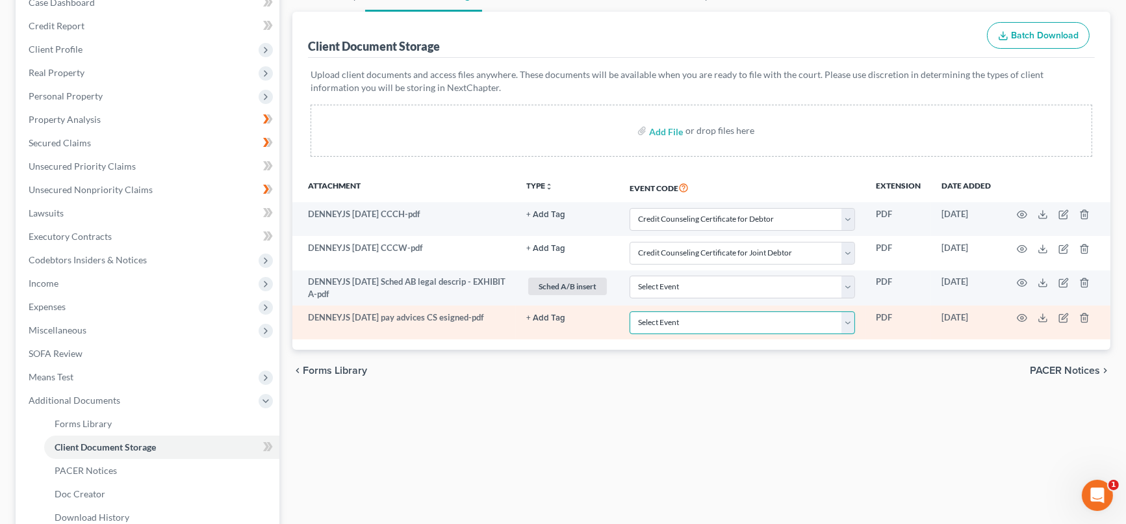
click at [851, 316] on select "Select Event Chapter 13 Plan Credit Counseling Certificate for Debtor Credit Co…" at bounding box center [742, 322] width 225 height 23
select select "7"
click at [630, 311] on select "Select Event Chapter 13 Plan Credit Counseling Certificate for Debtor Credit Co…" at bounding box center [742, 322] width 225 height 23
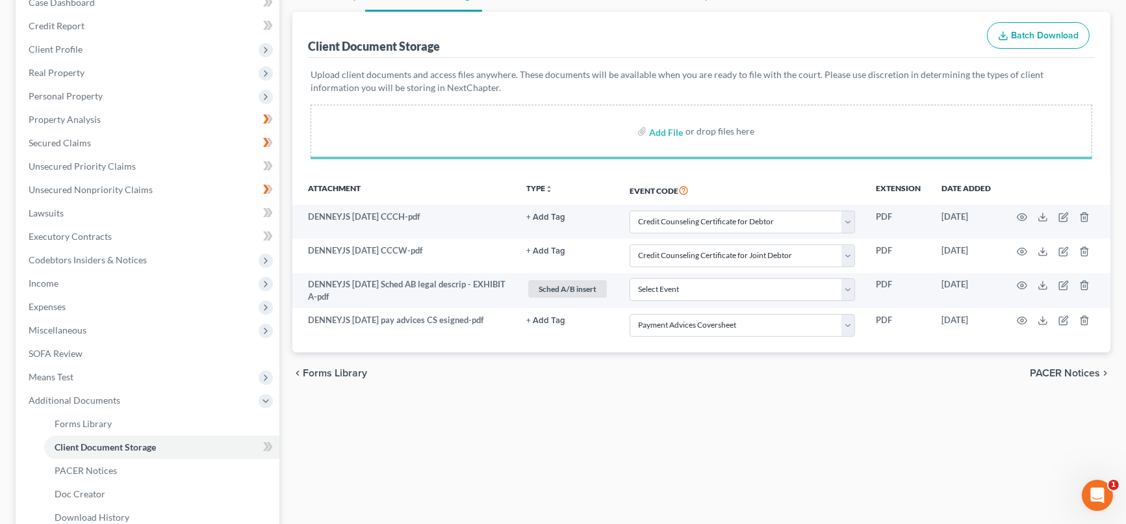
select select "1"
select select "2"
select select "7"
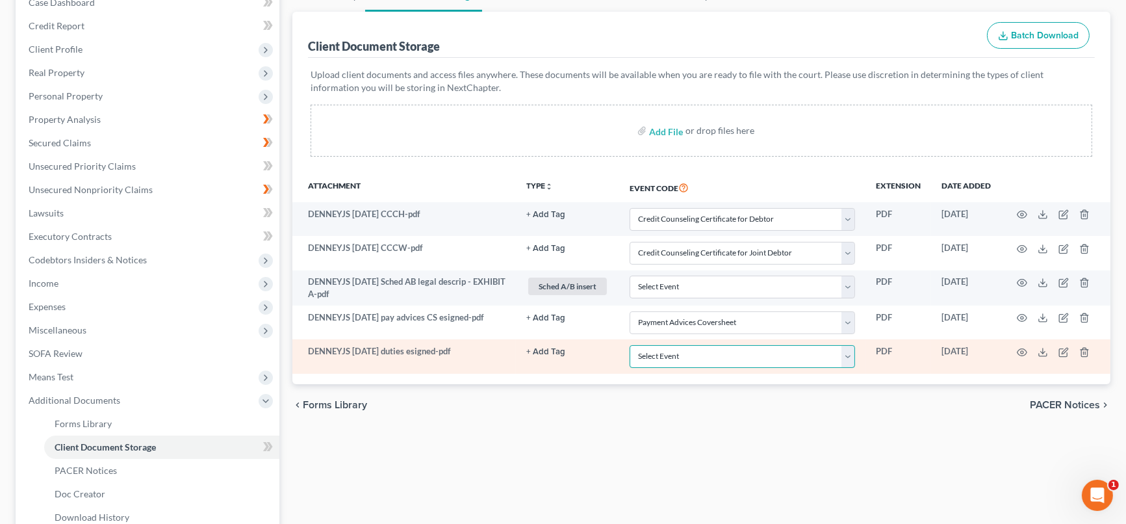
click at [850, 353] on select "Select Event Chapter 13 Plan Credit Counseling Certificate for Debtor Credit Co…" at bounding box center [742, 356] width 225 height 23
select select "6"
click at [630, 345] on select "Select Event Chapter 13 Plan Credit Counseling Certificate for Debtor Credit Co…" at bounding box center [742, 356] width 225 height 23
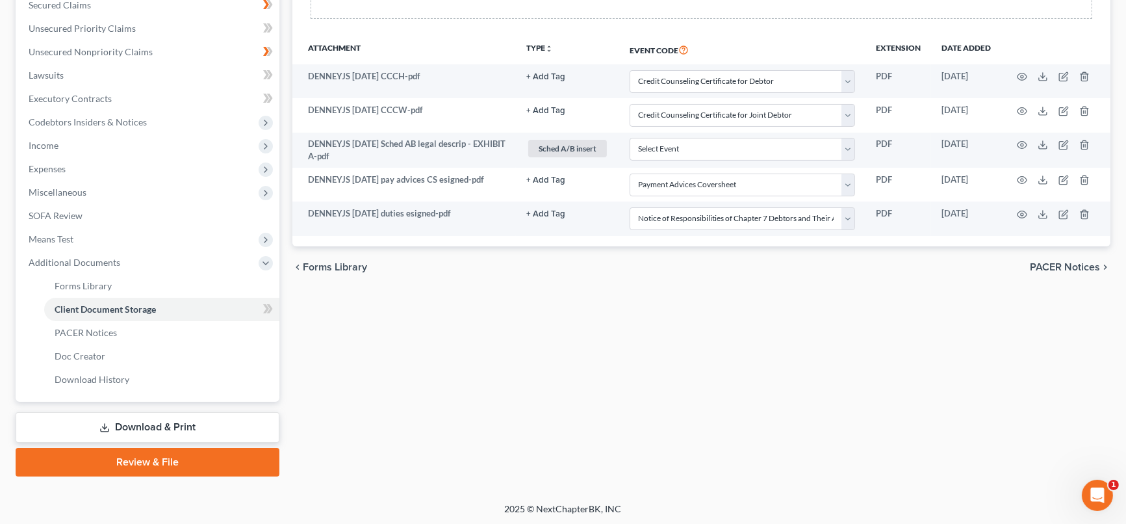
scroll to position [0, 0]
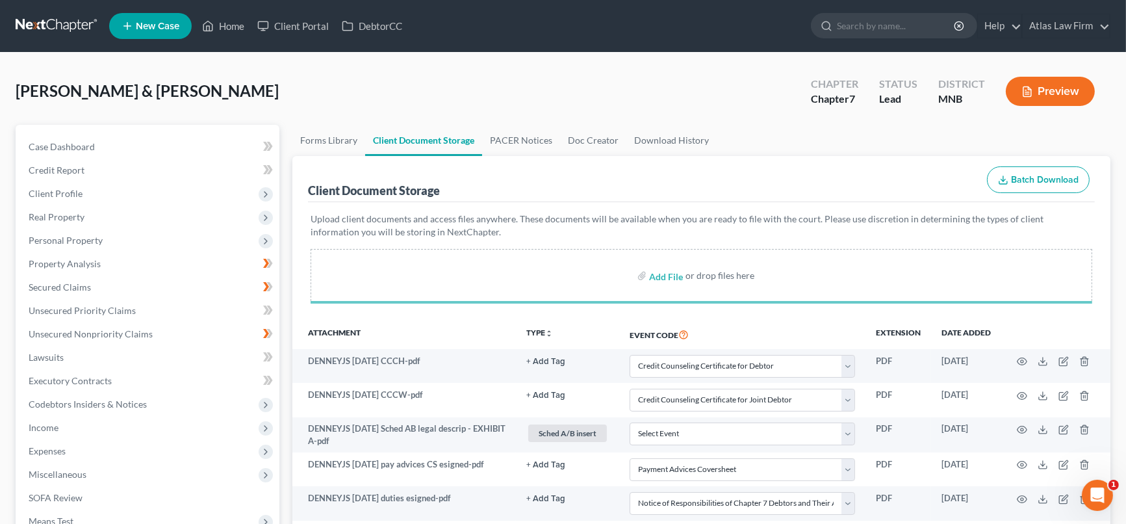
select select "1"
select select "2"
select select "7"
select select "6"
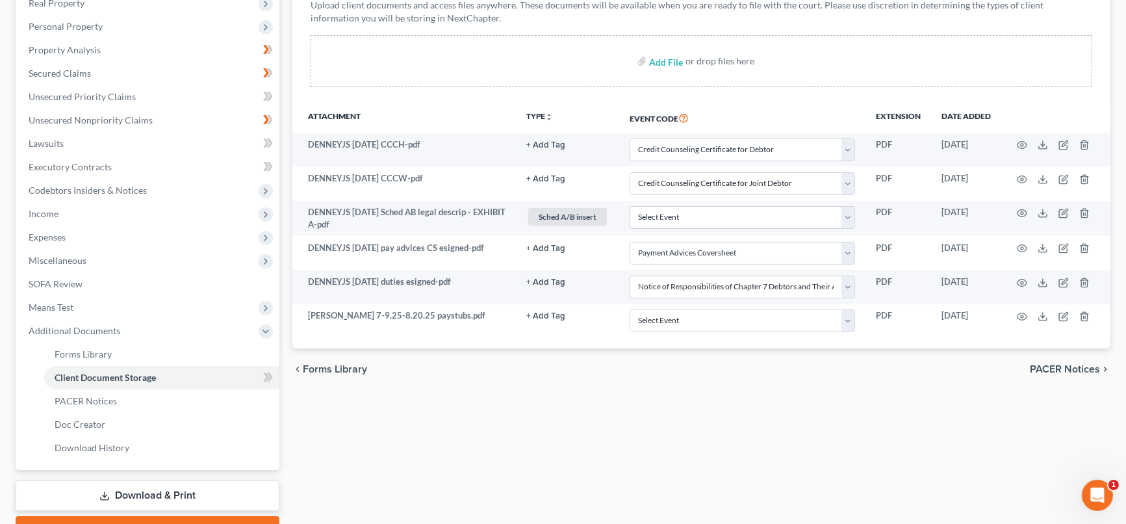
scroll to position [282, 0]
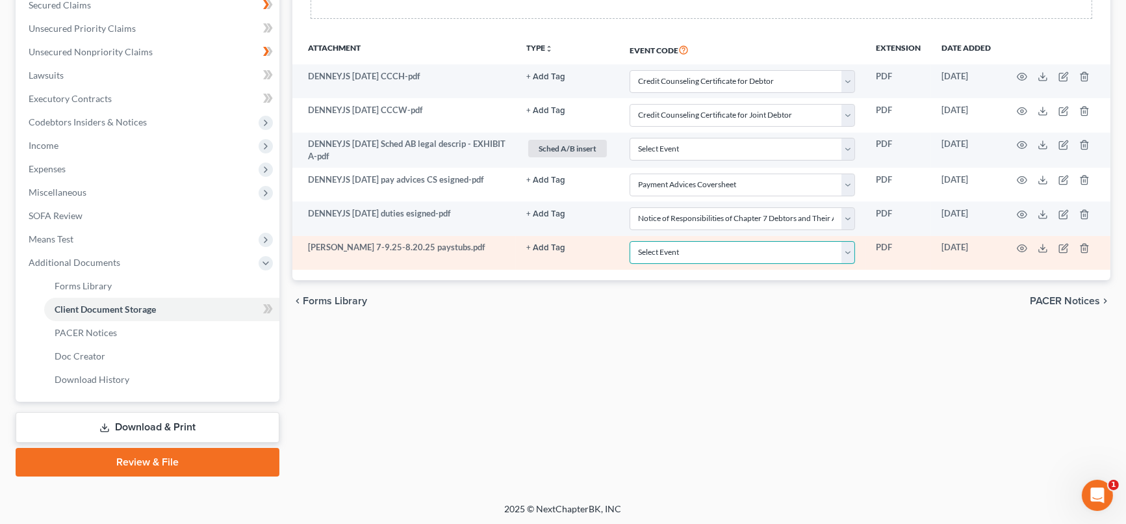
click at [849, 248] on select "Select Event Chapter 13 Plan Credit Counseling Certificate for Debtor Credit Co…" at bounding box center [742, 252] width 225 height 23
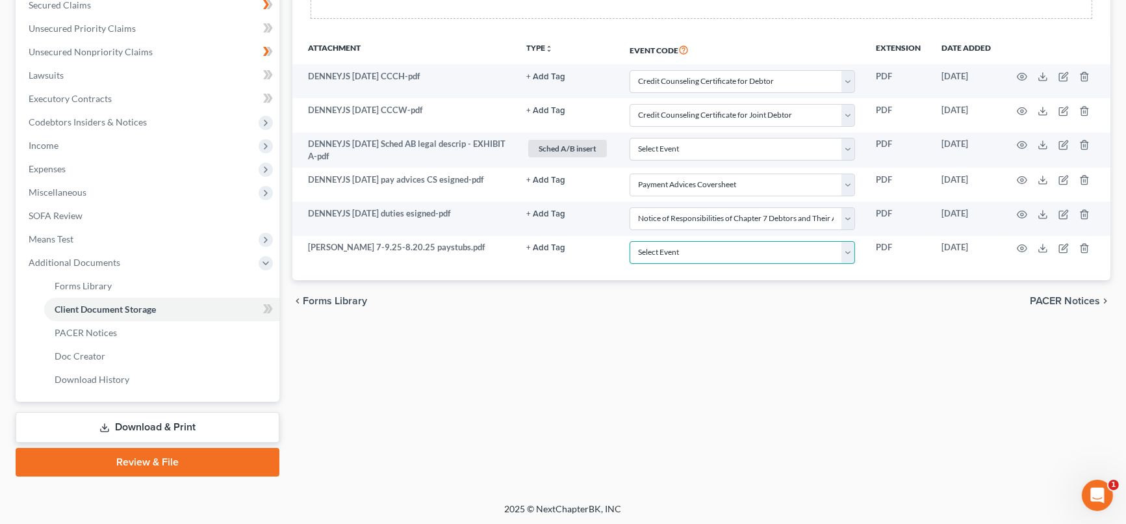
select select "4"
click at [630, 241] on select "Select Event Chapter 13 Plan Credit Counseling Certificate for Debtor Credit Co…" at bounding box center [742, 252] width 225 height 23
click at [196, 459] on link "Review & File" at bounding box center [148, 462] width 264 height 29
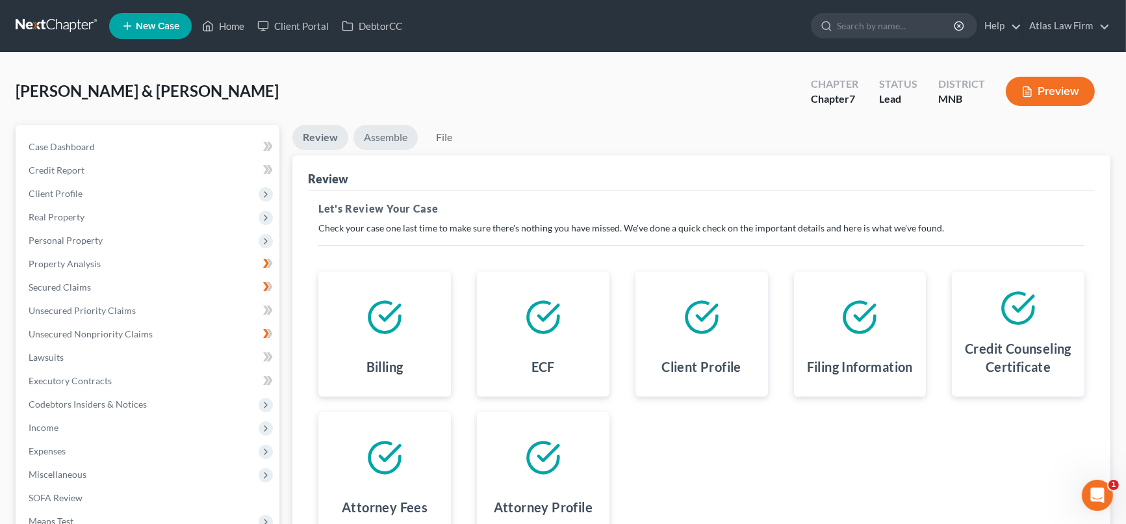
click at [392, 135] on link "Assemble" at bounding box center [385, 137] width 64 height 25
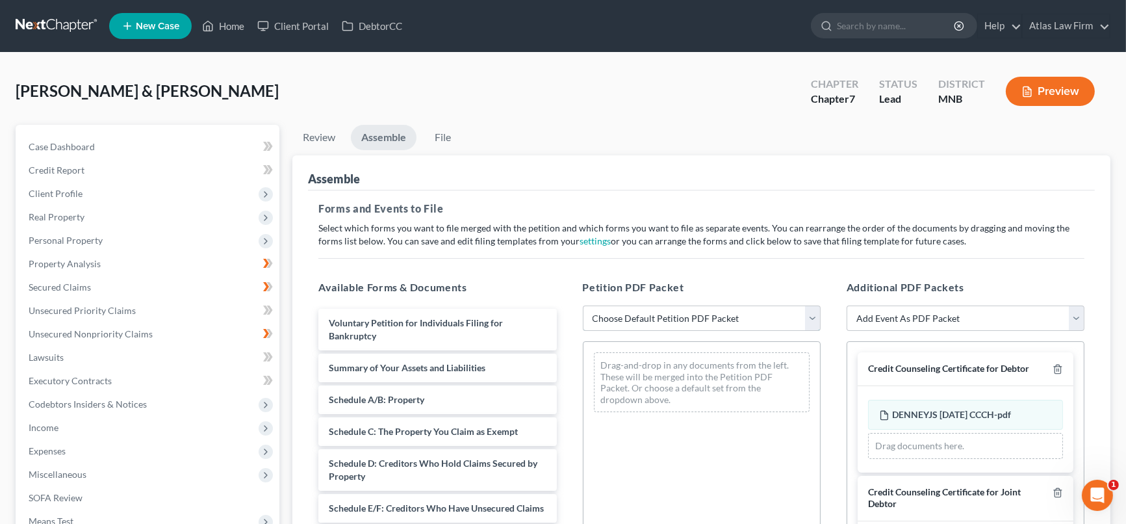
drag, startPoint x: 808, startPoint y: 316, endPoint x: 804, endPoint y: 322, distance: 7.9
click at [808, 316] on select "Choose Default Petition PDF Packet Emergency Filing (Voluntary Petition and Cre…" at bounding box center [702, 318] width 238 height 26
select select "2"
click at [583, 305] on select "Choose Default Petition PDF Packet Emergency Filing (Voluntary Petition and Cre…" at bounding box center [702, 318] width 238 height 26
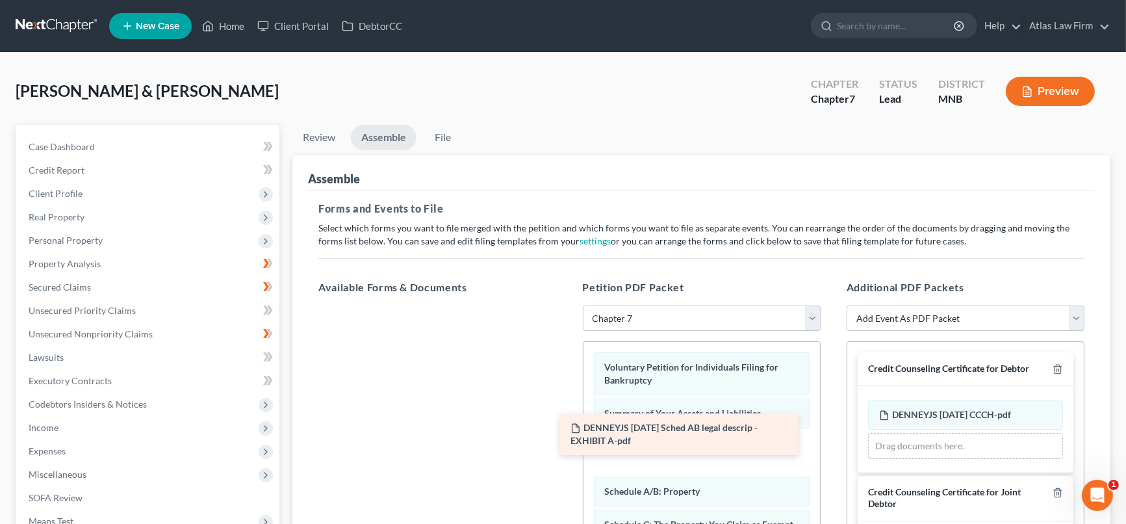
drag, startPoint x: 432, startPoint y: 335, endPoint x: 689, endPoint y: 429, distance: 274.0
click at [567, 305] on div "DENNEYJS [DATE] Sched AB legal descrip - EXHIBIT A-pdf DENNEYJS [DATE] Sched AB…" at bounding box center [437, 305] width 259 height 0
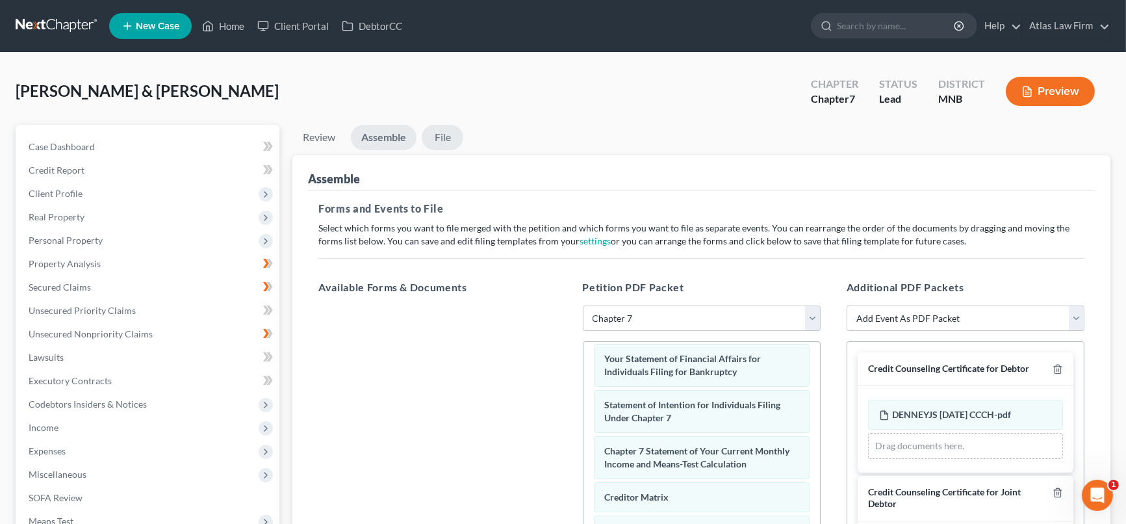
click at [439, 136] on link "File" at bounding box center [443, 137] width 42 height 25
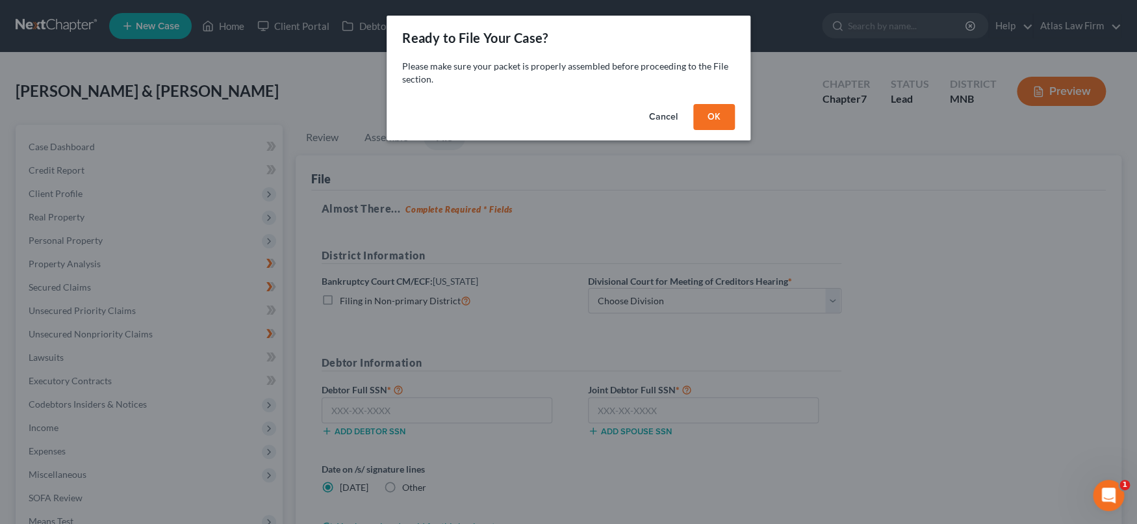
click at [716, 116] on button "OK" at bounding box center [714, 117] width 42 height 26
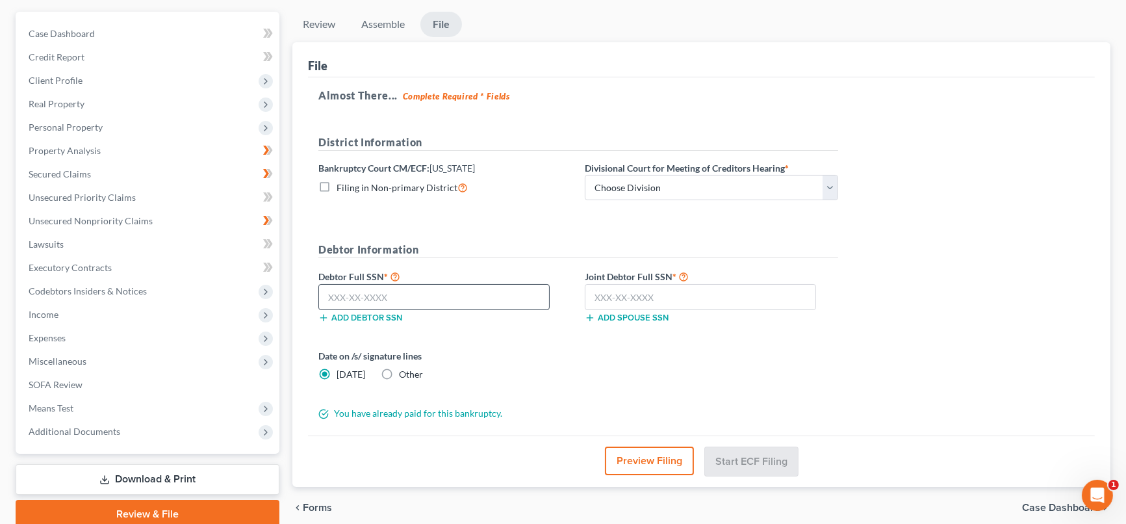
scroll to position [166, 0]
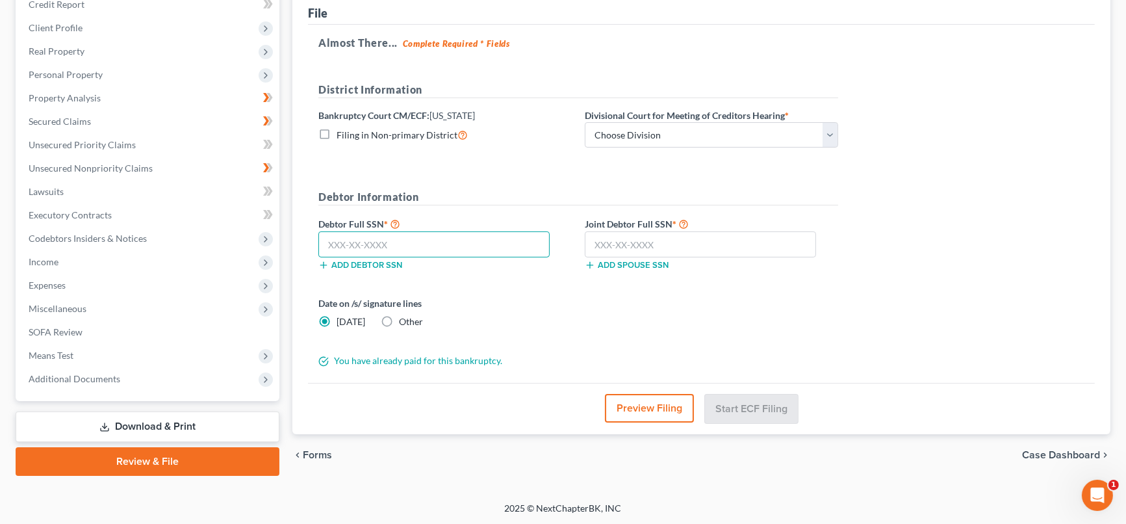
click at [535, 243] on input "text" at bounding box center [433, 244] width 231 height 26
type input "469-11-7419"
click at [628, 244] on input "text" at bounding box center [700, 244] width 231 height 26
type input "397-02-1439"
click at [647, 417] on button "Preview Filing" at bounding box center [649, 408] width 89 height 29
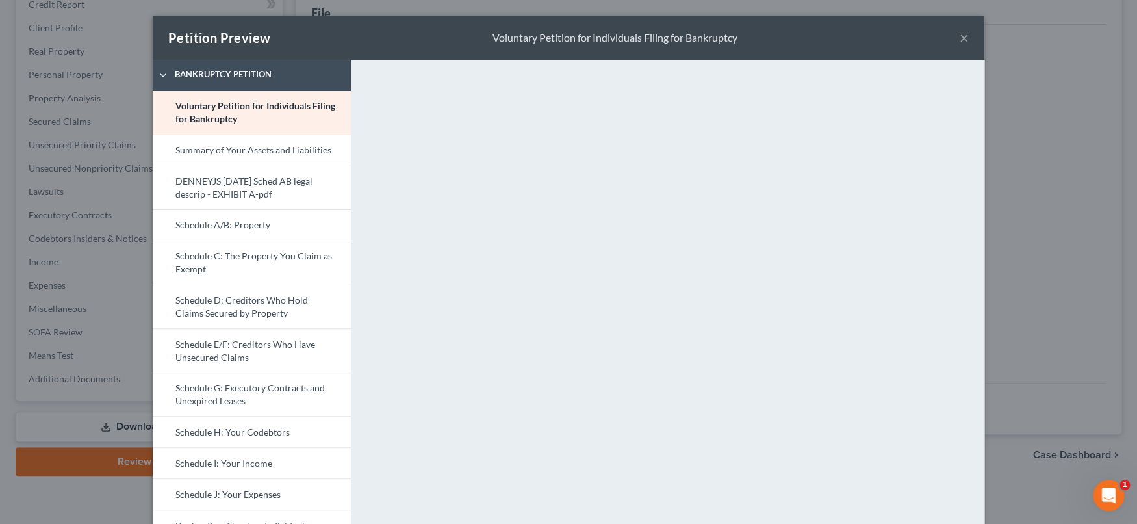
click at [960, 35] on button "×" at bounding box center [964, 38] width 9 height 16
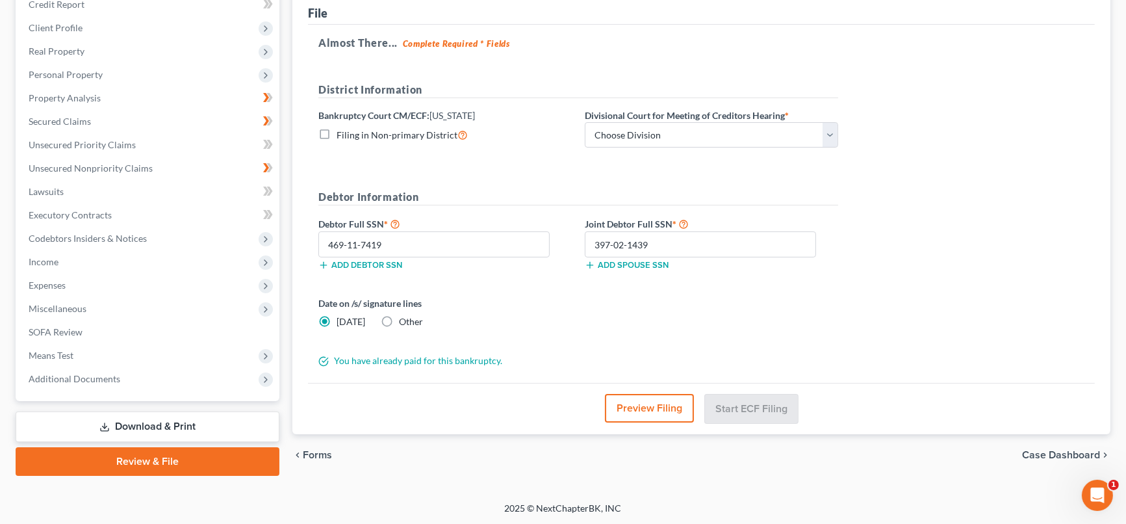
scroll to position [0, 0]
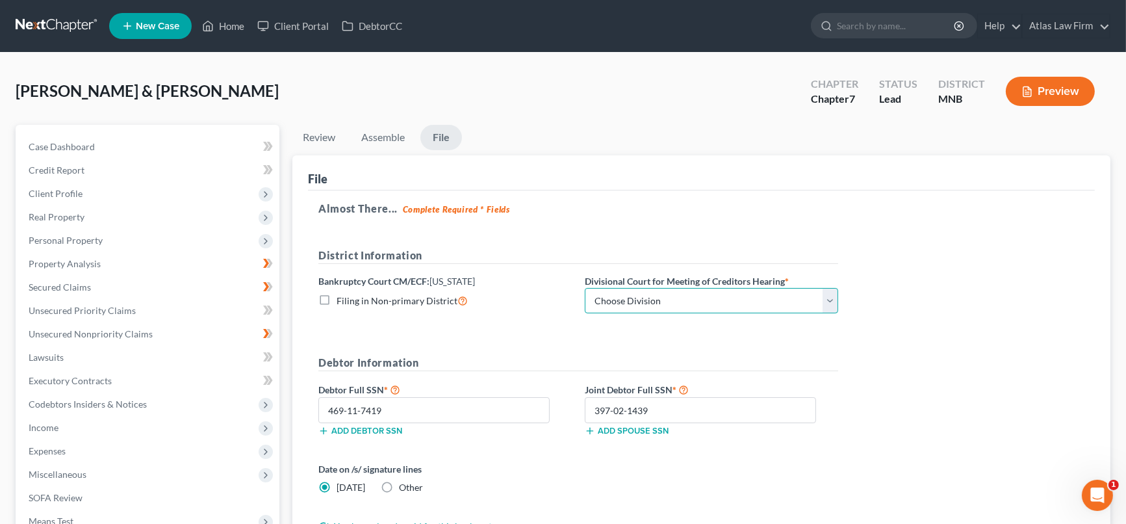
click at [827, 301] on select "Choose Division Duluth Duluth/ [GEOGRAPHIC_DATA][PERSON_NAME]* [GEOGRAPHIC_DATA…" at bounding box center [711, 301] width 253 height 26
click at [832, 299] on select "Choose Division Duluth Duluth/ [GEOGRAPHIC_DATA][PERSON_NAME]* [GEOGRAPHIC_DATA…" at bounding box center [711, 301] width 253 height 26
click at [585, 288] on select "Choose Division Duluth Duluth/ [GEOGRAPHIC_DATA][PERSON_NAME]* [GEOGRAPHIC_DATA…" at bounding box center [711, 301] width 253 height 26
select select "5"
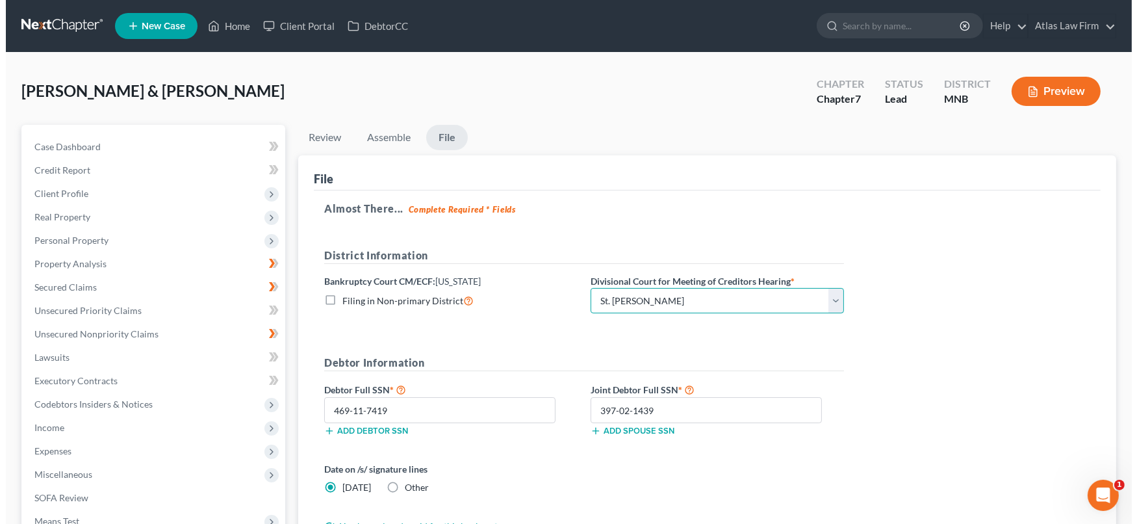
scroll to position [144, 0]
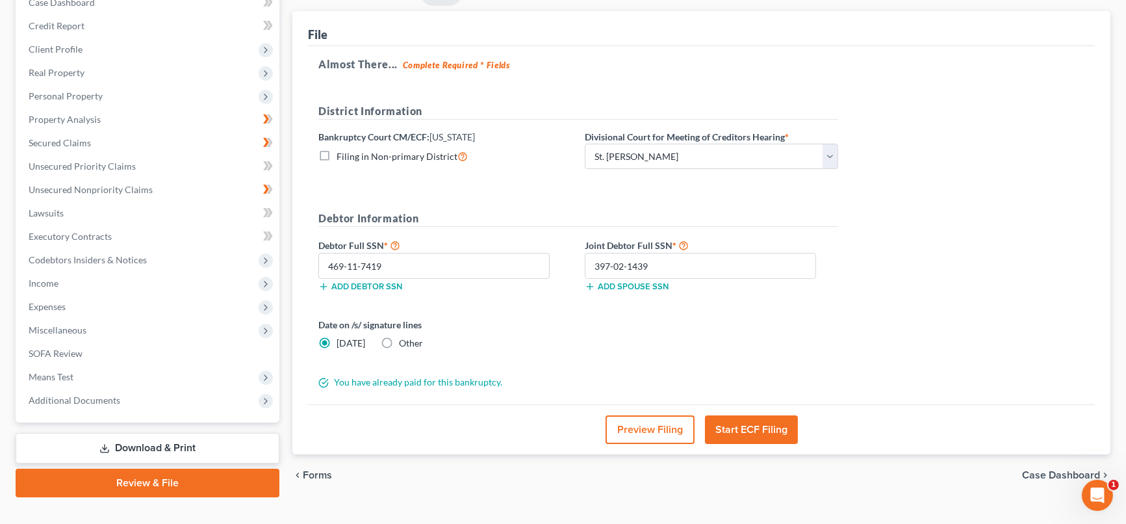
click at [768, 430] on button "Start ECF Filing" at bounding box center [751, 429] width 93 height 29
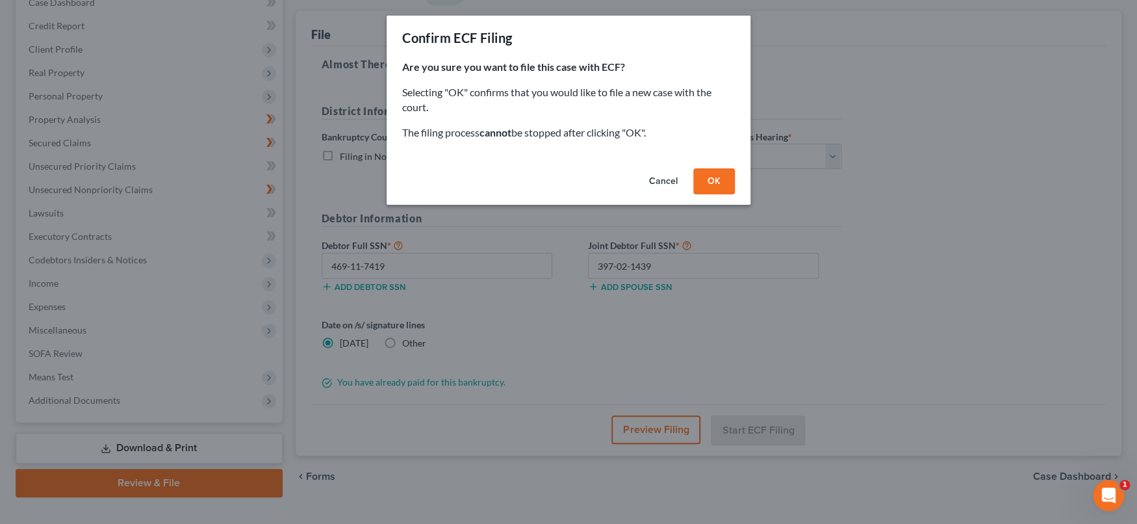
click at [717, 186] on button "OK" at bounding box center [714, 181] width 42 height 26
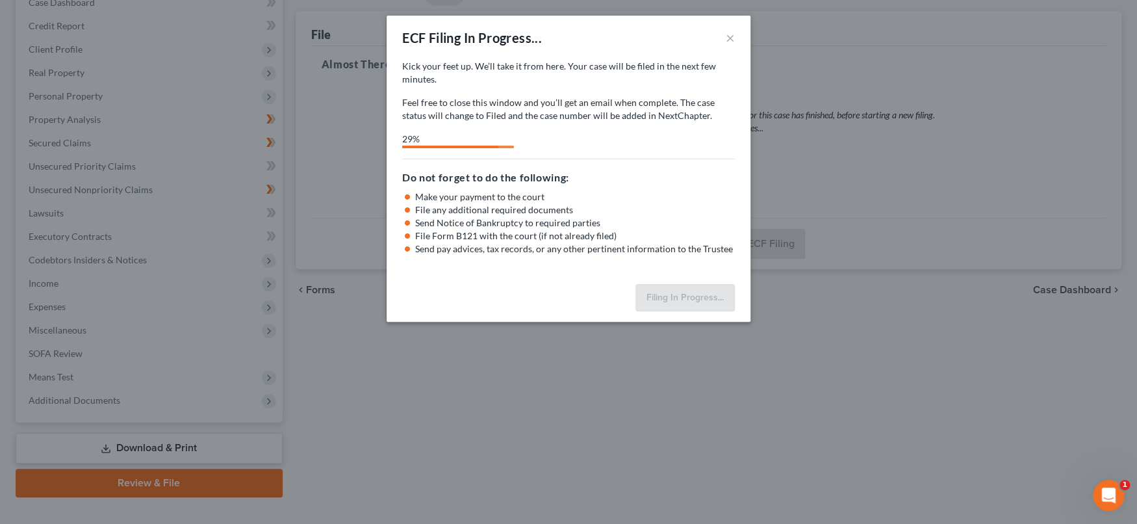
select select "5"
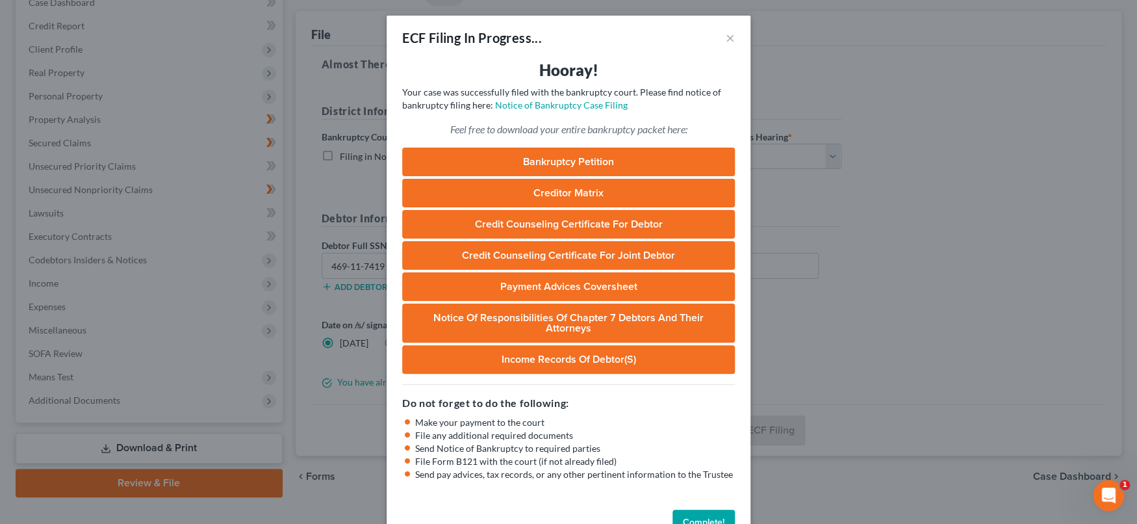
click at [652, 158] on link "Bankruptcy Petition" at bounding box center [568, 161] width 333 height 29
click at [572, 196] on link "Creditor Matrix" at bounding box center [568, 193] width 333 height 29
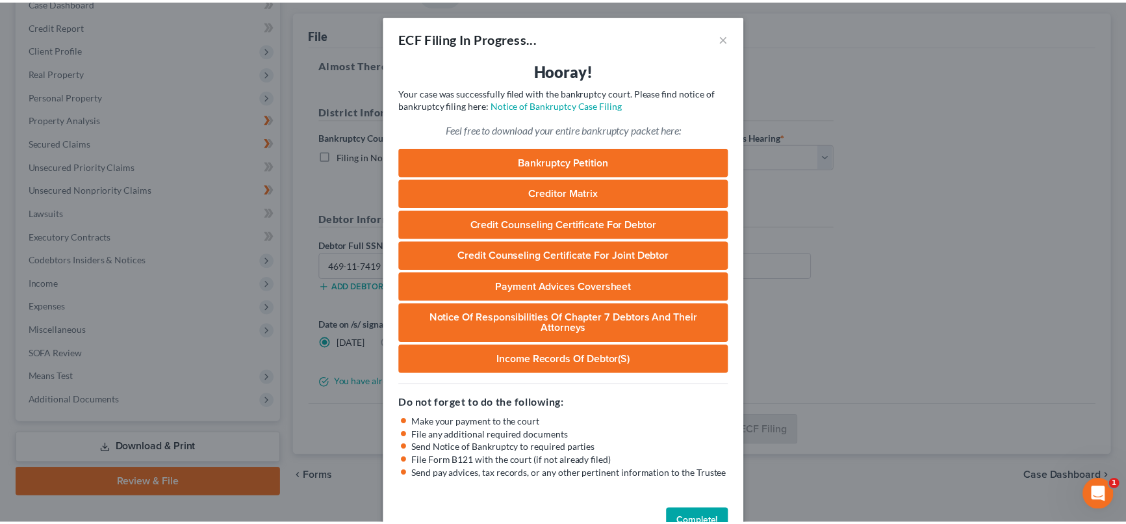
scroll to position [37, 0]
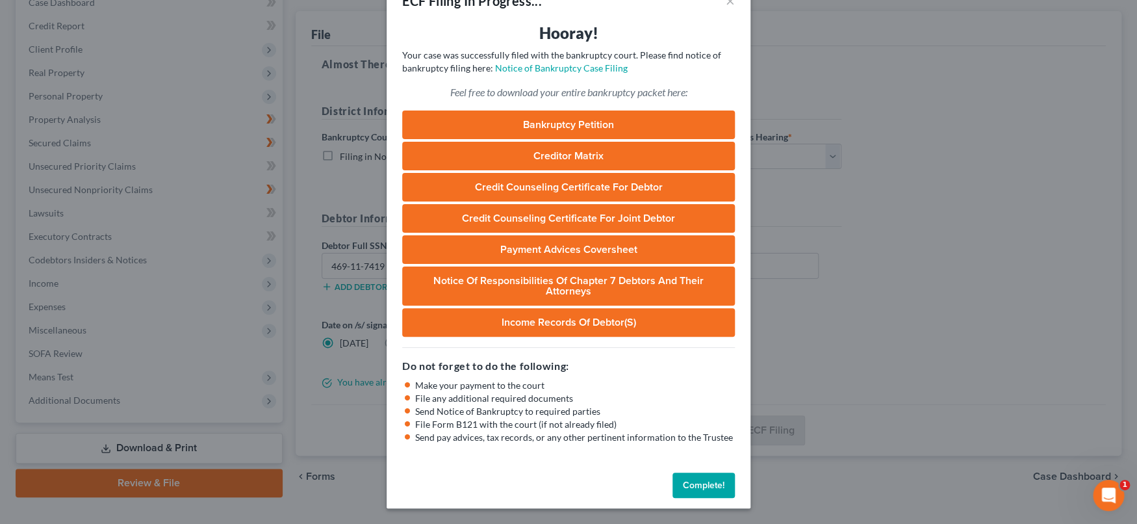
click at [704, 484] on button "Complete!" at bounding box center [704, 485] width 62 height 26
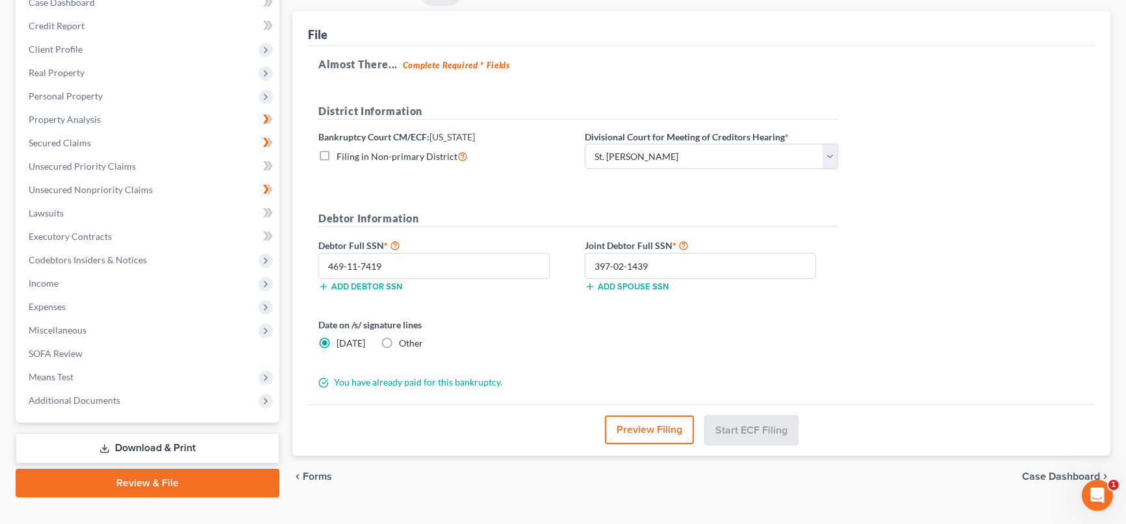
scroll to position [0, 0]
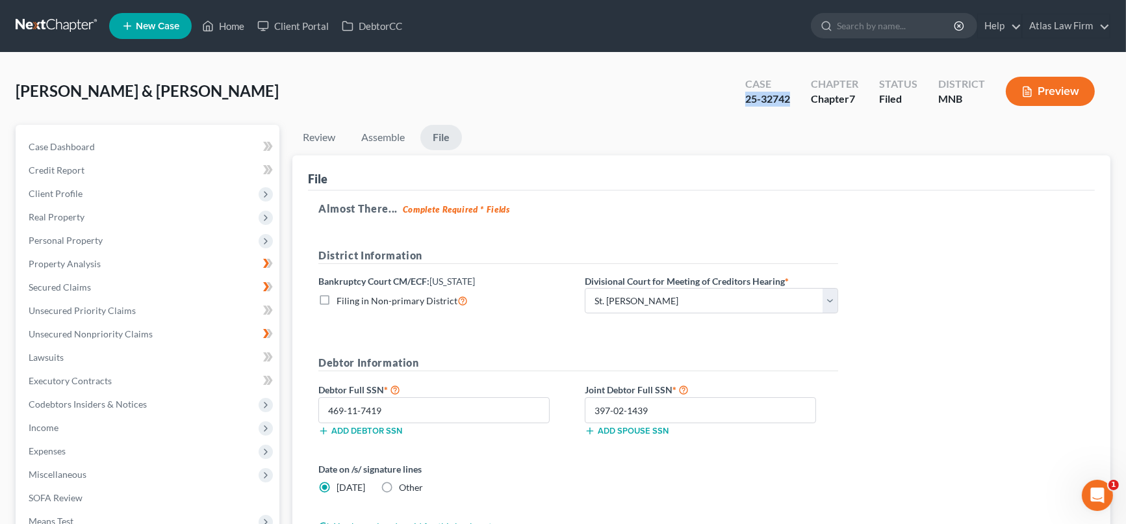
drag, startPoint x: 795, startPoint y: 99, endPoint x: 745, endPoint y: 98, distance: 49.4
click at [745, 98] on div "Case 25-32742" at bounding box center [768, 92] width 66 height 38
copy div "25-32742"
click at [225, 21] on link "Home" at bounding box center [223, 25] width 55 height 23
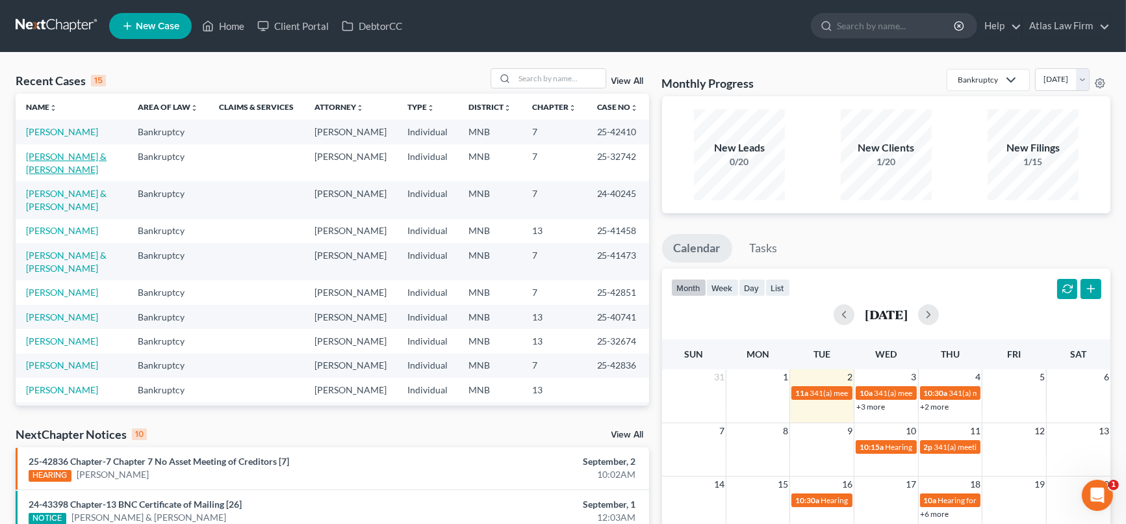
click at [73, 170] on link "[PERSON_NAME] & [PERSON_NAME]" at bounding box center [66, 163] width 81 height 24
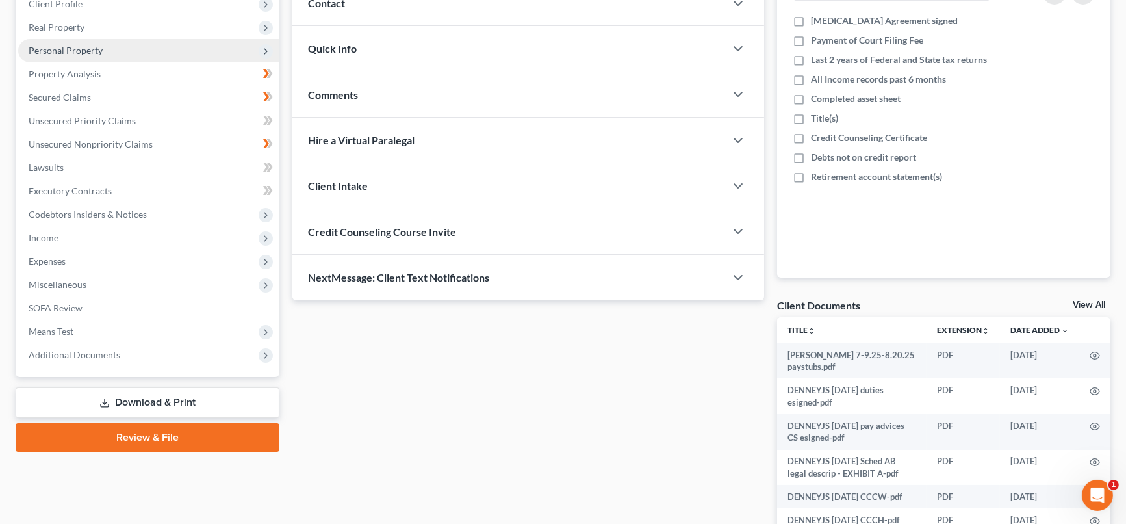
scroll to position [265, 0]
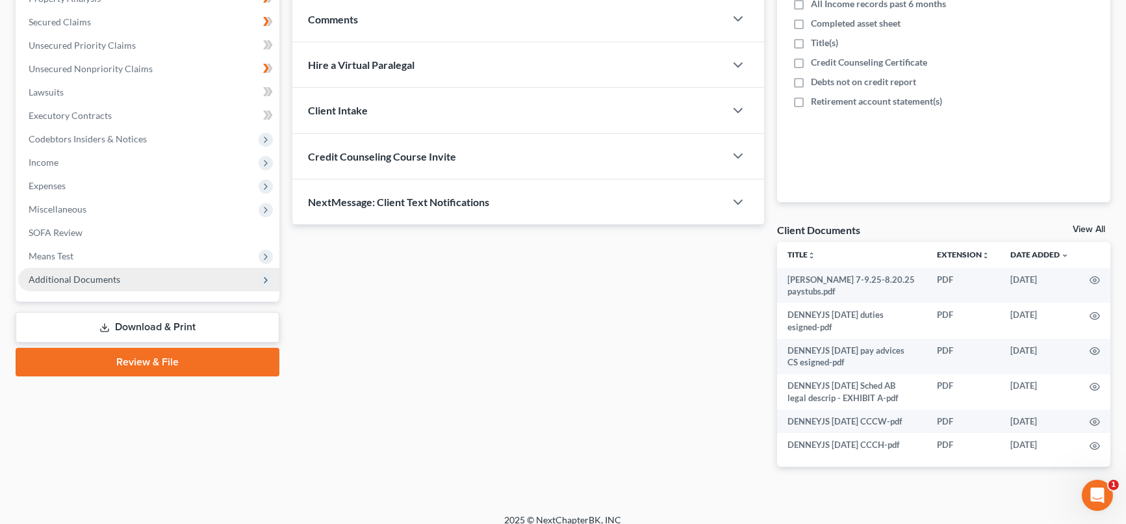
click at [64, 284] on span "Additional Documents" at bounding box center [148, 279] width 261 height 23
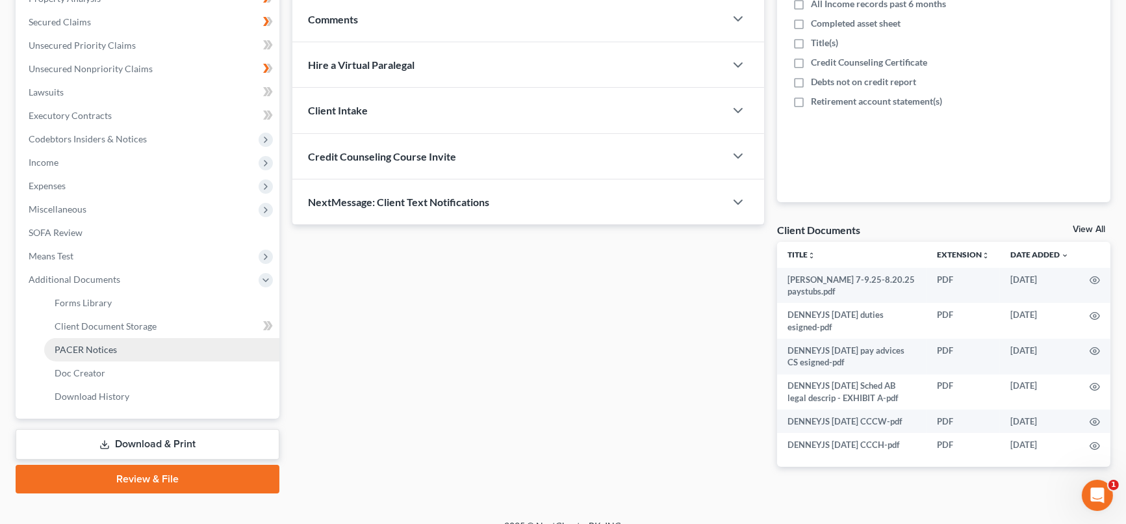
click at [119, 346] on link "PACER Notices" at bounding box center [161, 349] width 235 height 23
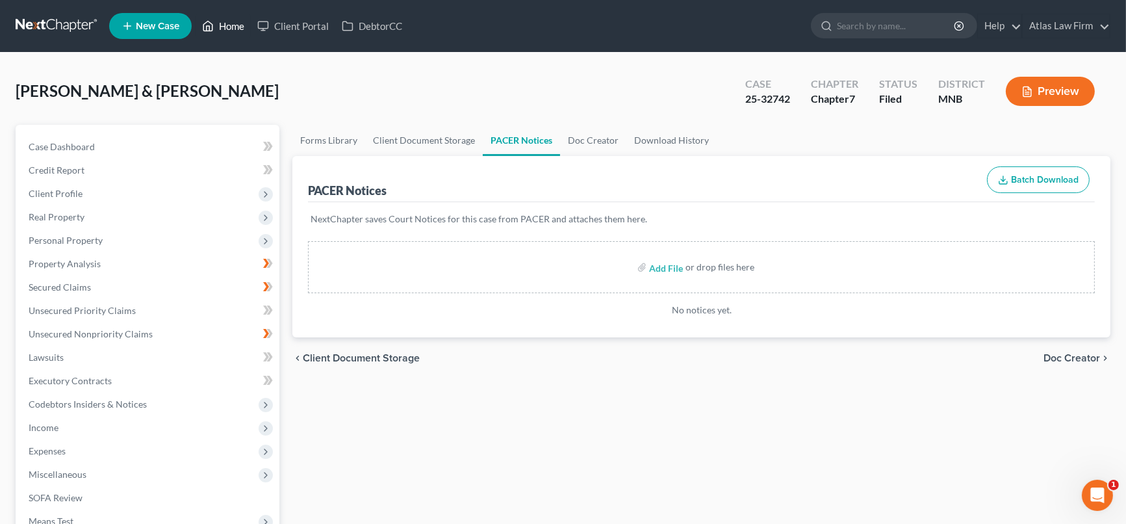
click at [237, 29] on link "Home" at bounding box center [223, 25] width 55 height 23
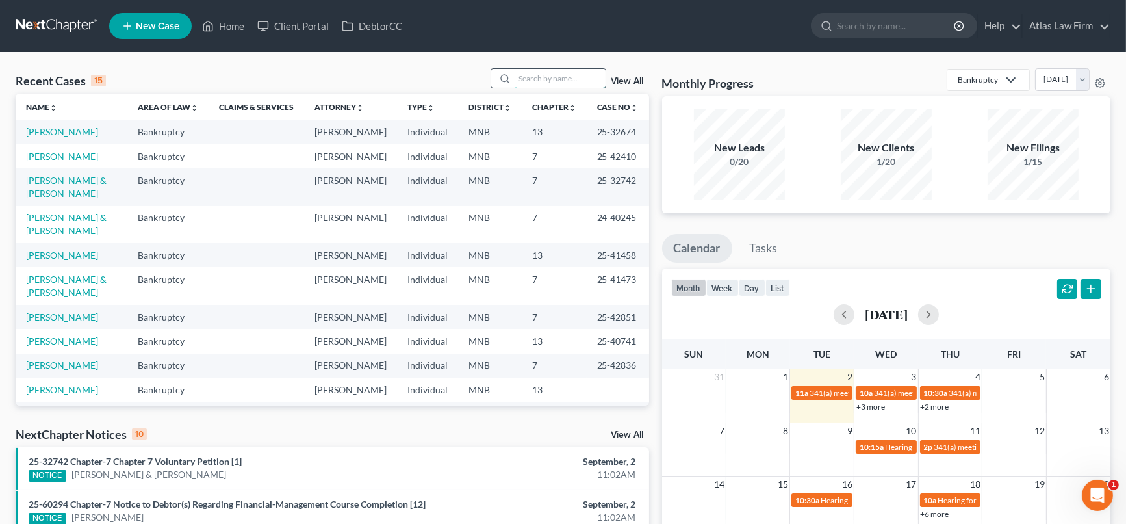
click at [543, 83] on input "search" at bounding box center [560, 78] width 91 height 19
click at [67, 125] on td "[PERSON_NAME]" at bounding box center [72, 132] width 112 height 24
click at [75, 133] on link "[PERSON_NAME]" at bounding box center [62, 131] width 72 height 11
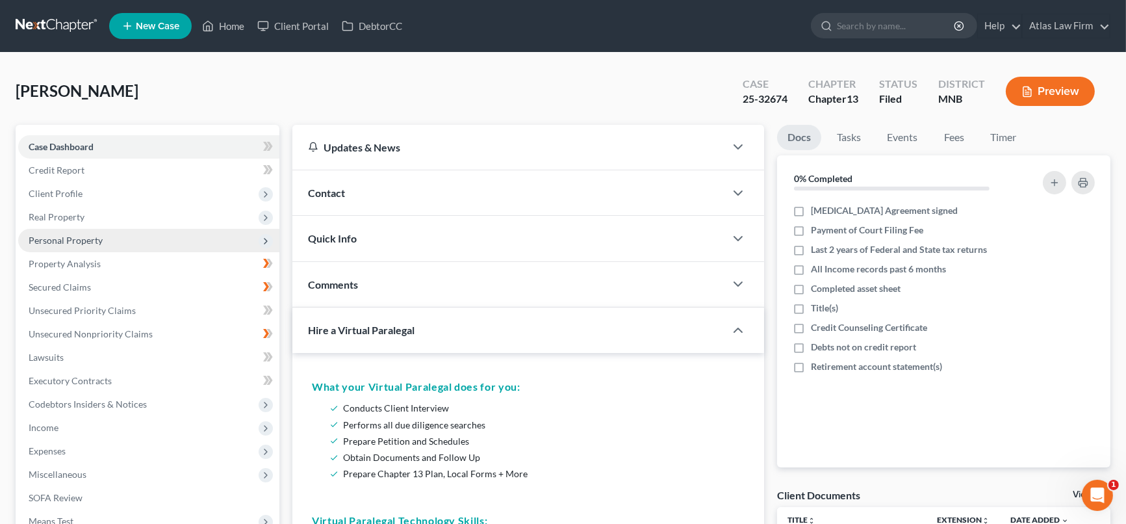
click at [70, 240] on span "Personal Property" at bounding box center [66, 240] width 74 height 11
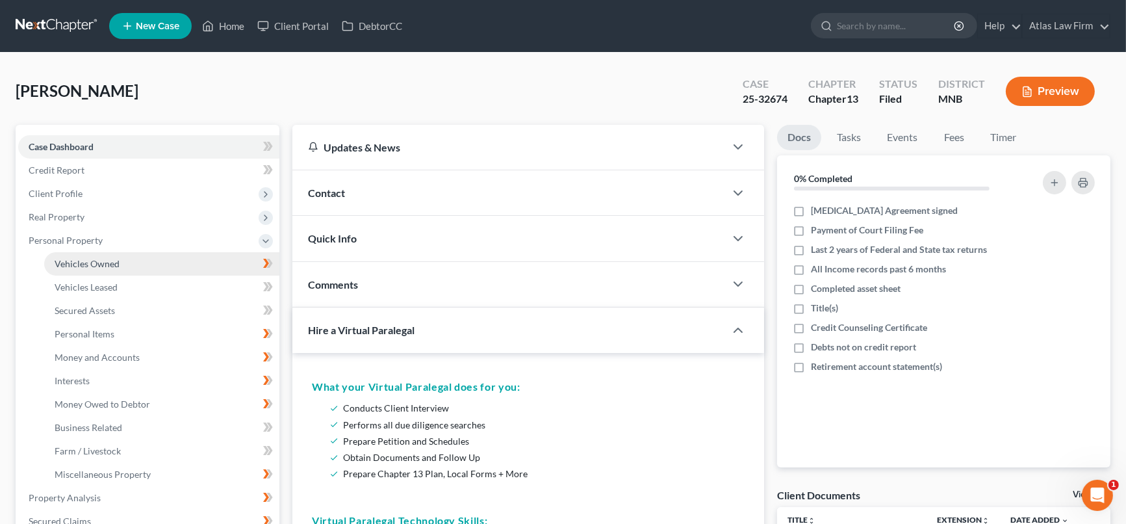
click at [70, 266] on span "Vehicles Owned" at bounding box center [87, 263] width 65 height 11
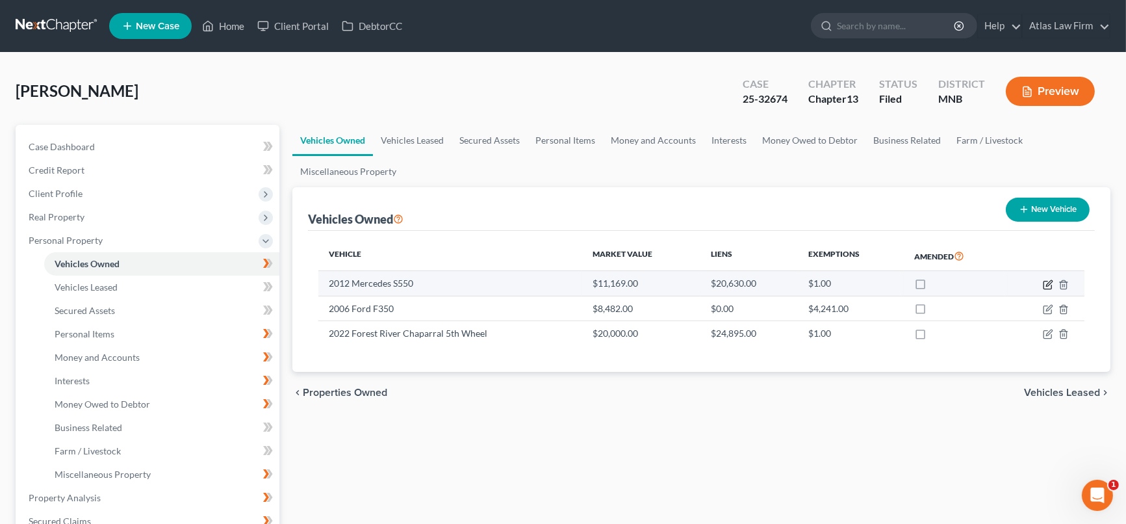
click at [1049, 283] on icon "button" at bounding box center [1049, 283] width 6 height 6
select select "0"
select select "14"
select select "2"
select select "0"
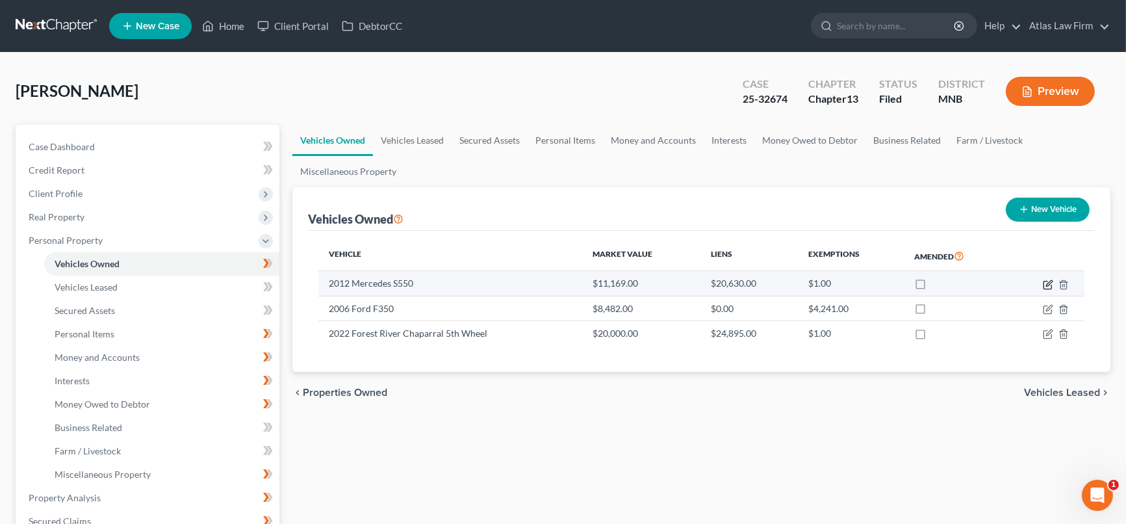
select select "3"
select select "0"
select select "2"
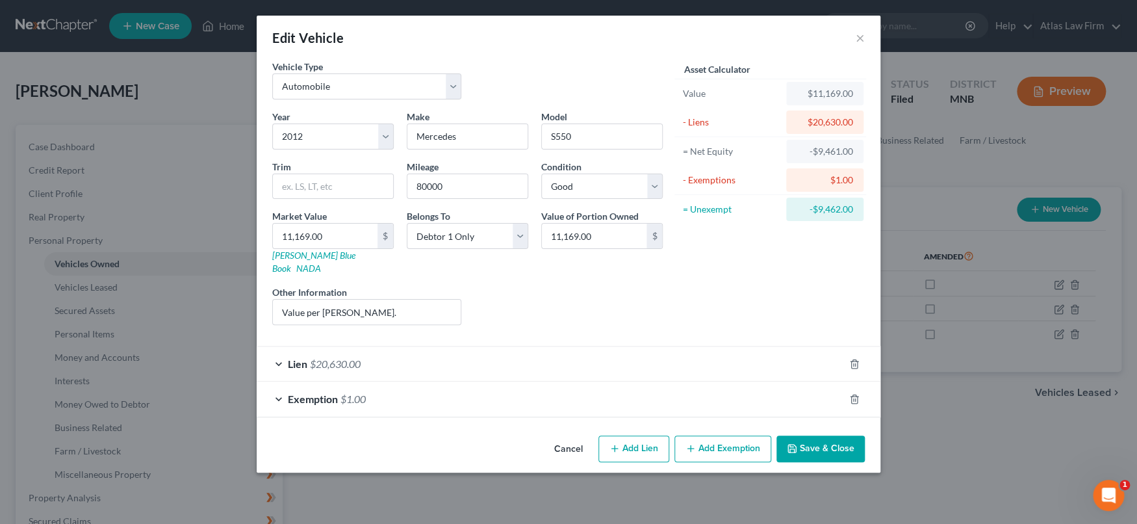
click at [631, 352] on div "Lien $20,630.00" at bounding box center [550, 363] width 587 height 34
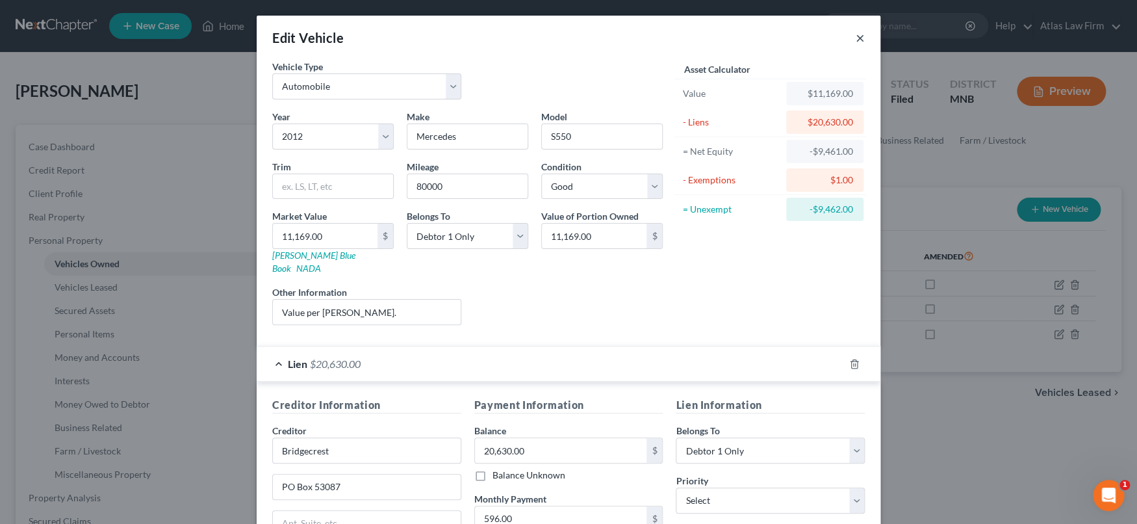
drag, startPoint x: 854, startPoint y: 36, endPoint x: 1100, endPoint y: 360, distance: 407.2
click at [856, 38] on button "×" at bounding box center [860, 38] width 9 height 16
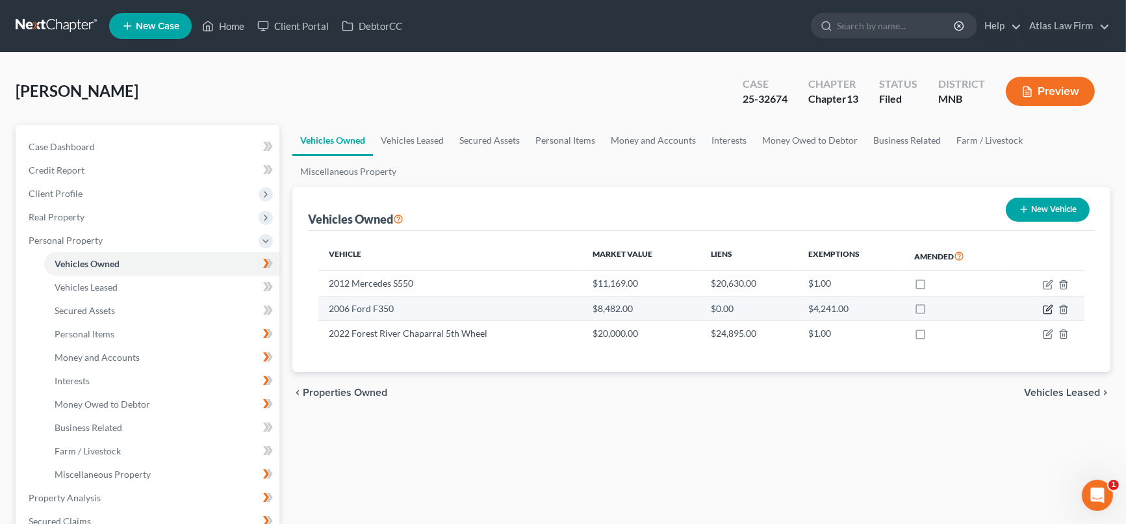
click at [1049, 309] on icon "button" at bounding box center [1048, 309] width 10 height 10
select select "1"
select select "20"
select select "2"
select select "3"
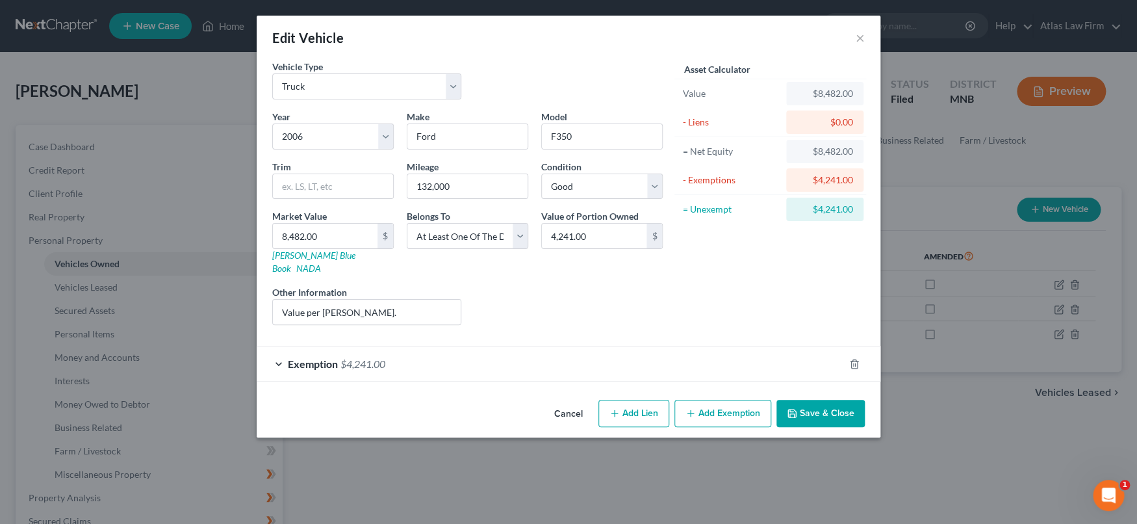
click at [721, 346] on div "Exemption $4,241.00" at bounding box center [550, 363] width 587 height 34
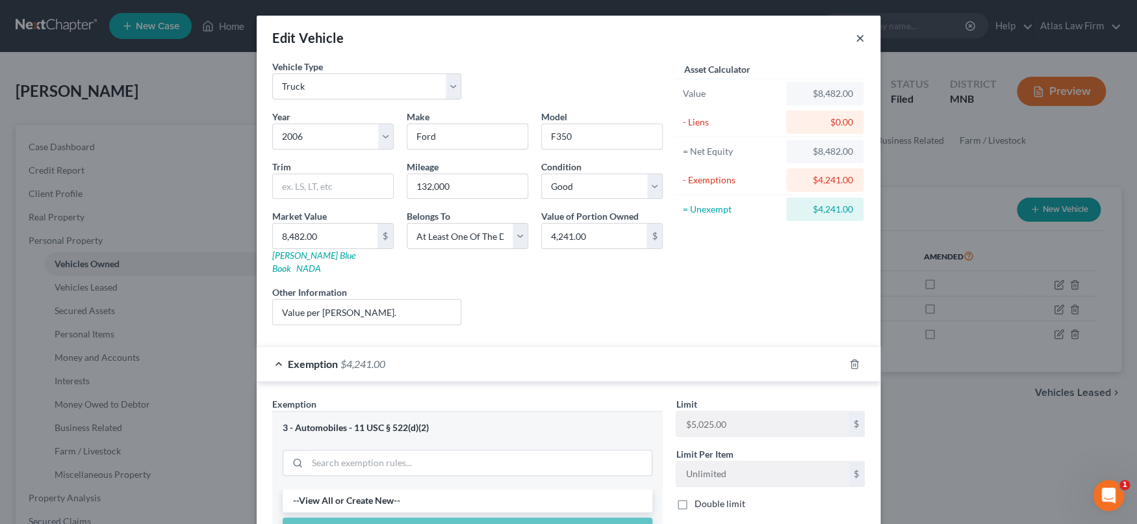
click at [857, 36] on button "×" at bounding box center [860, 38] width 9 height 16
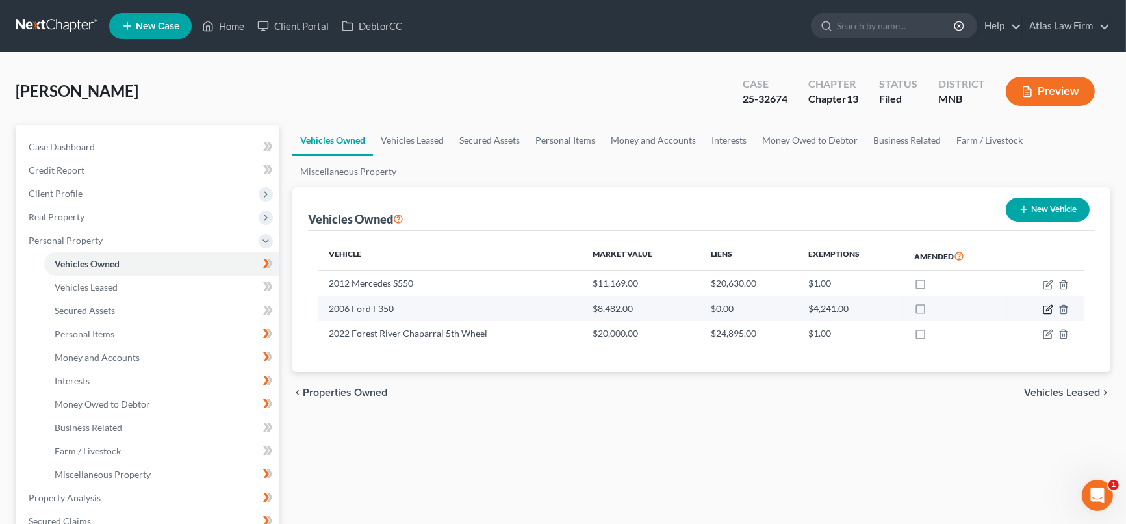
click at [1048, 309] on icon "button" at bounding box center [1049, 308] width 6 height 6
select select "1"
select select "20"
select select "2"
select select "3"
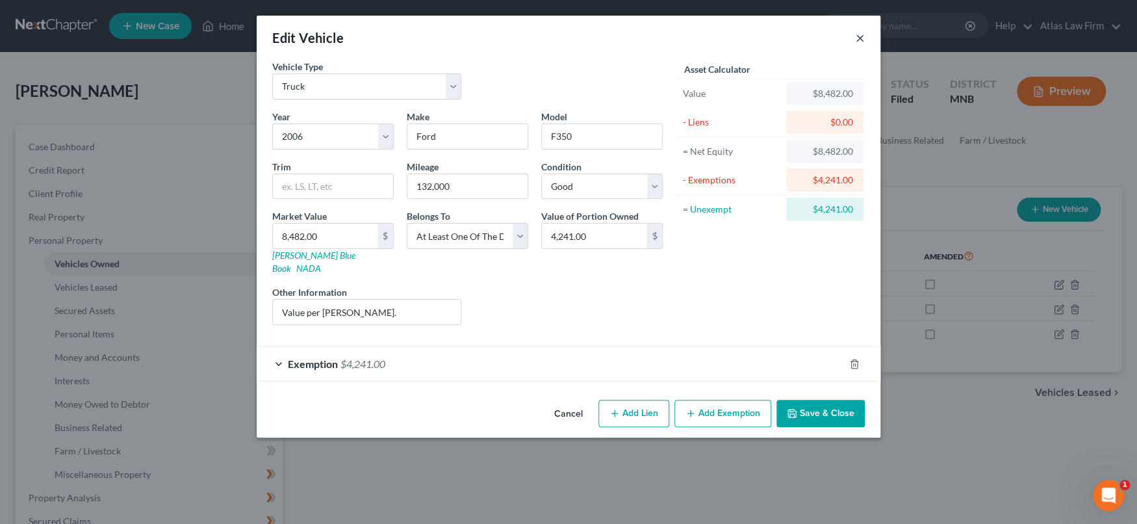
click at [858, 35] on button "×" at bounding box center [860, 38] width 9 height 16
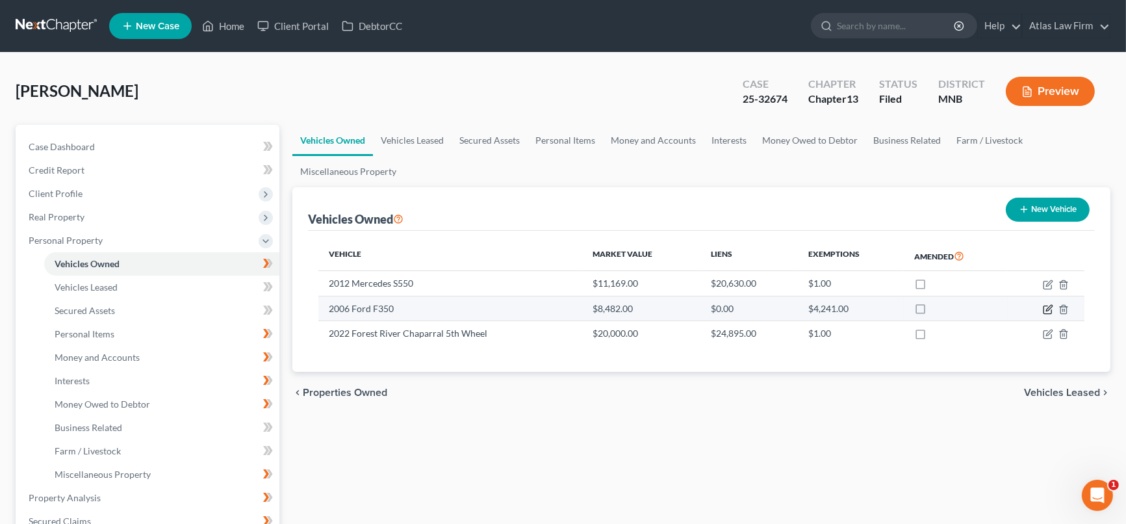
click at [1049, 307] on icon "button" at bounding box center [1048, 309] width 10 height 10
select select "1"
select select "20"
select select "2"
select select "3"
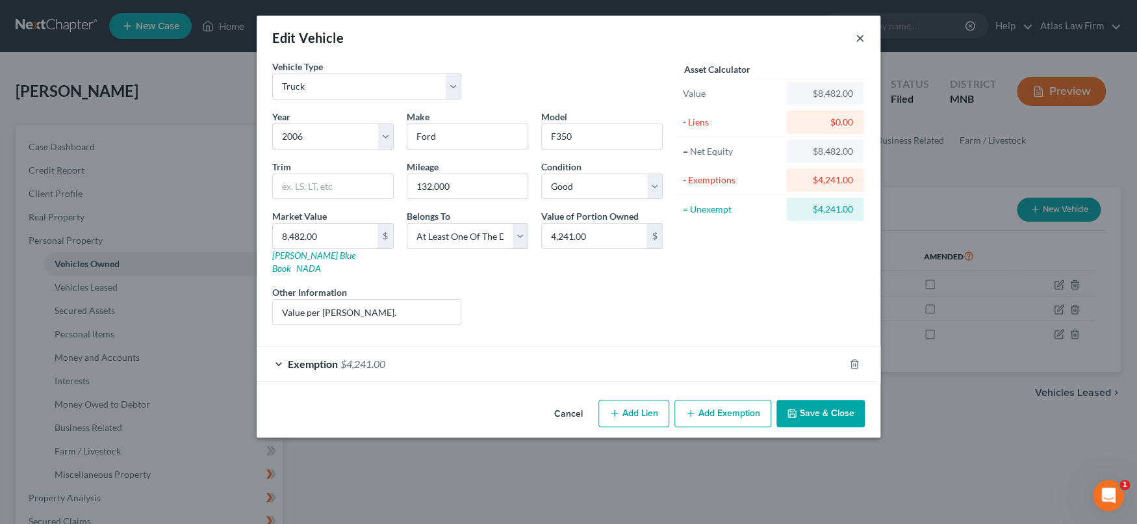
click at [860, 36] on button "×" at bounding box center [860, 38] width 9 height 16
